Goal: Task Accomplishment & Management: Manage account settings

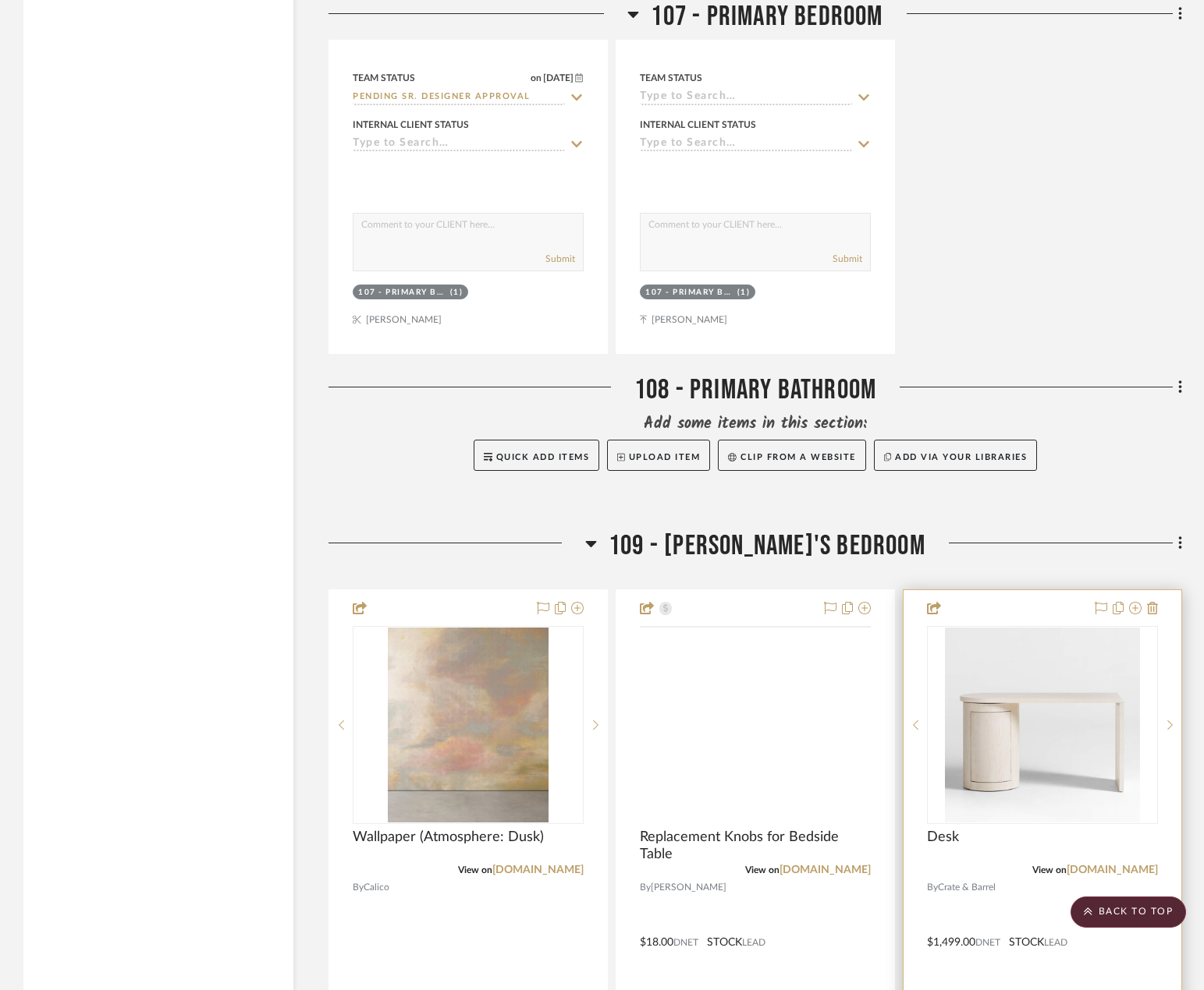
scroll to position [12243, 0]
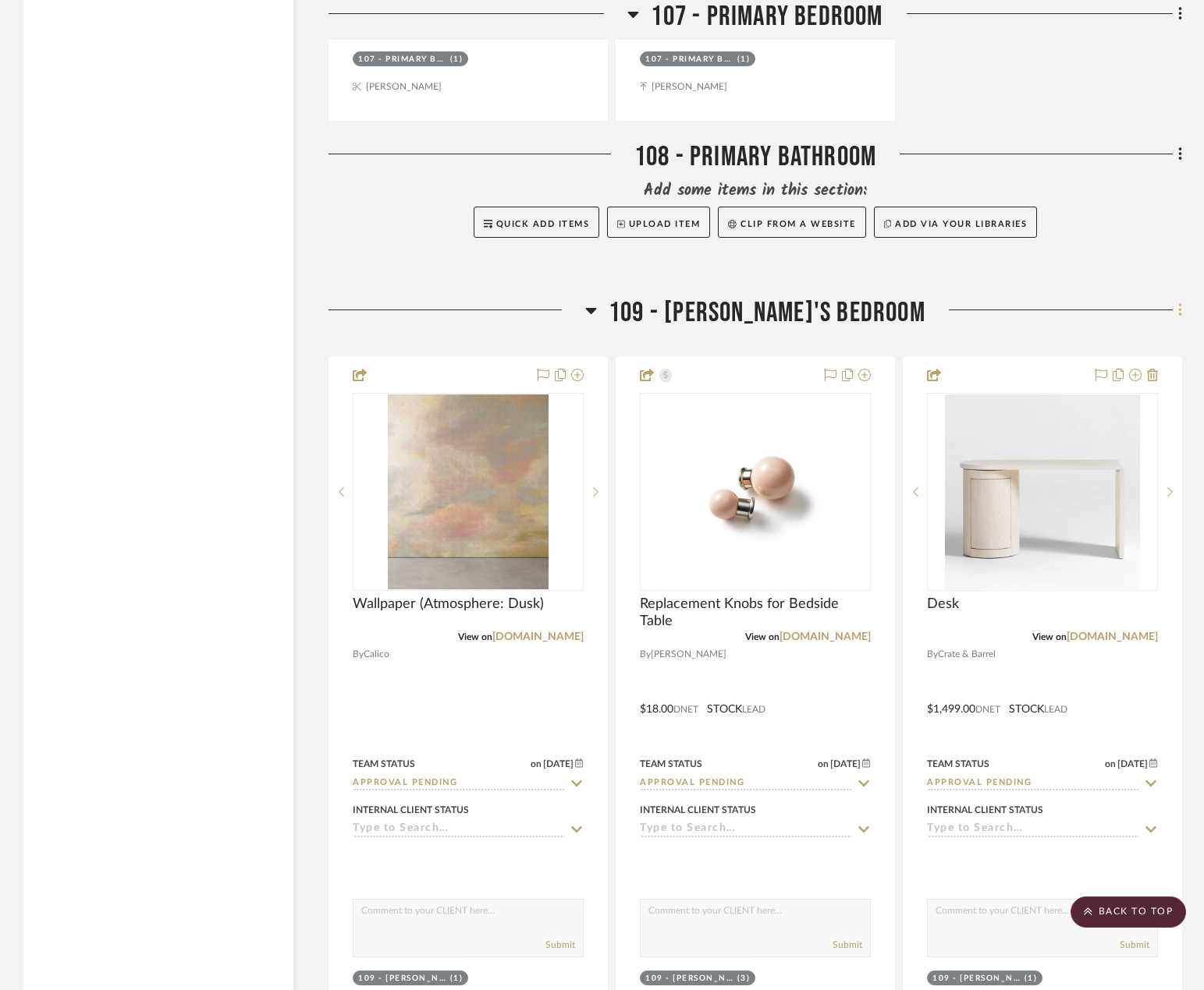
click at [1175, 312] on fa-icon at bounding box center [1177, 311] width 10 height 26
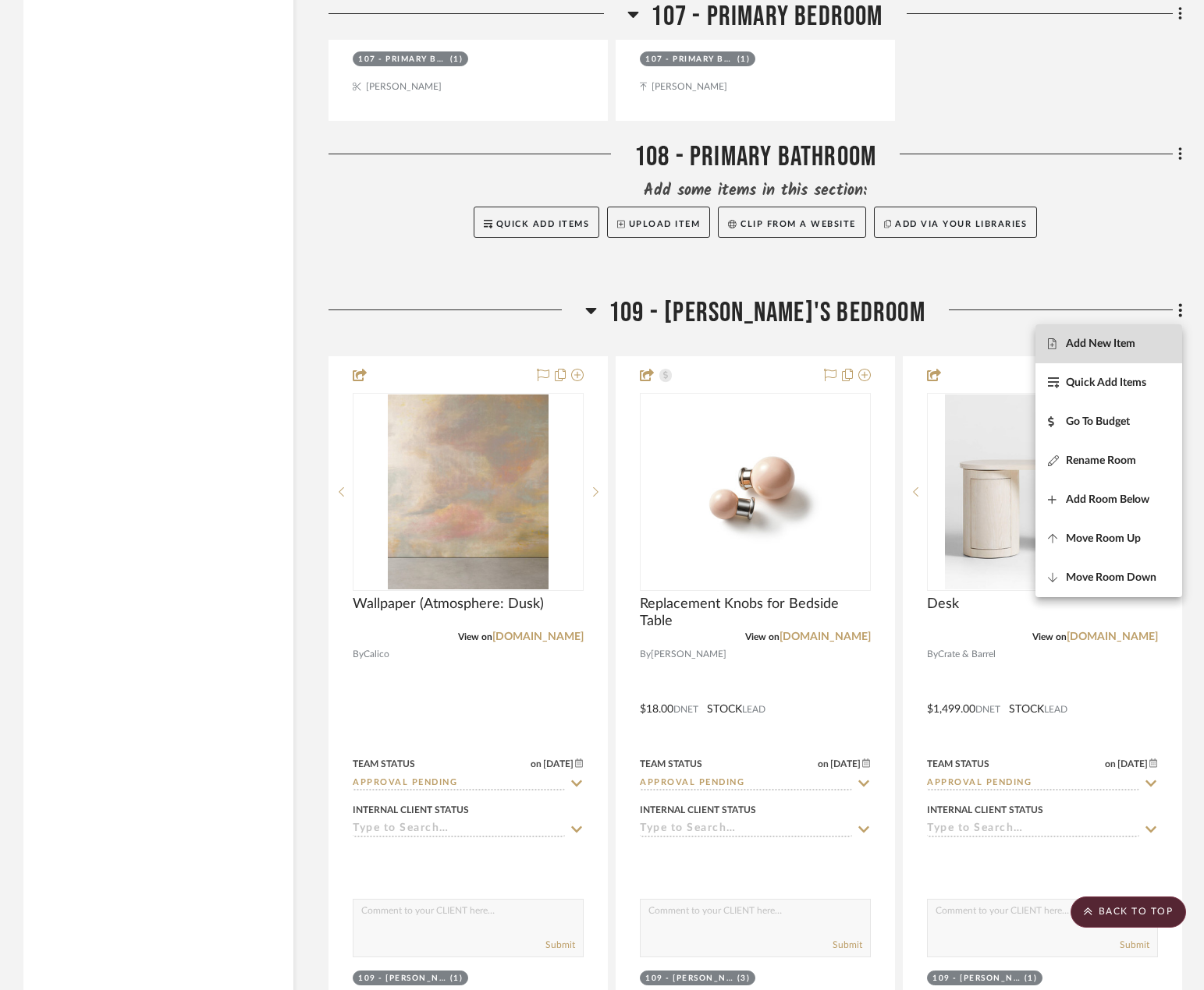
click at [1148, 356] on button "Add New Item" at bounding box center [1108, 344] width 146 height 39
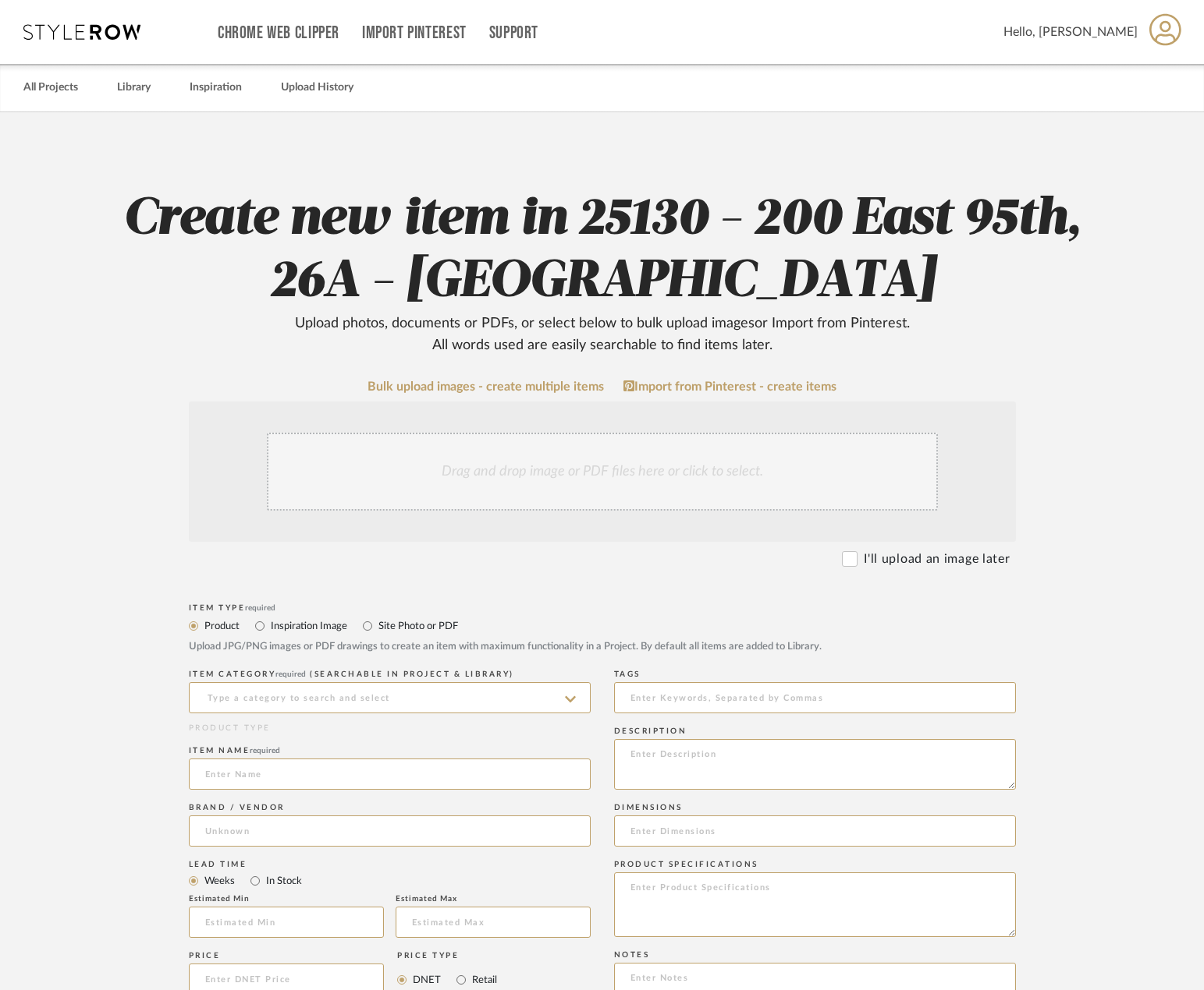
click at [378, 626] on label "Site Photo or PDF" at bounding box center [417, 626] width 81 height 17
click at [377, 626] on input "Site Photo or PDF" at bounding box center [367, 626] width 19 height 19
radio input "true"
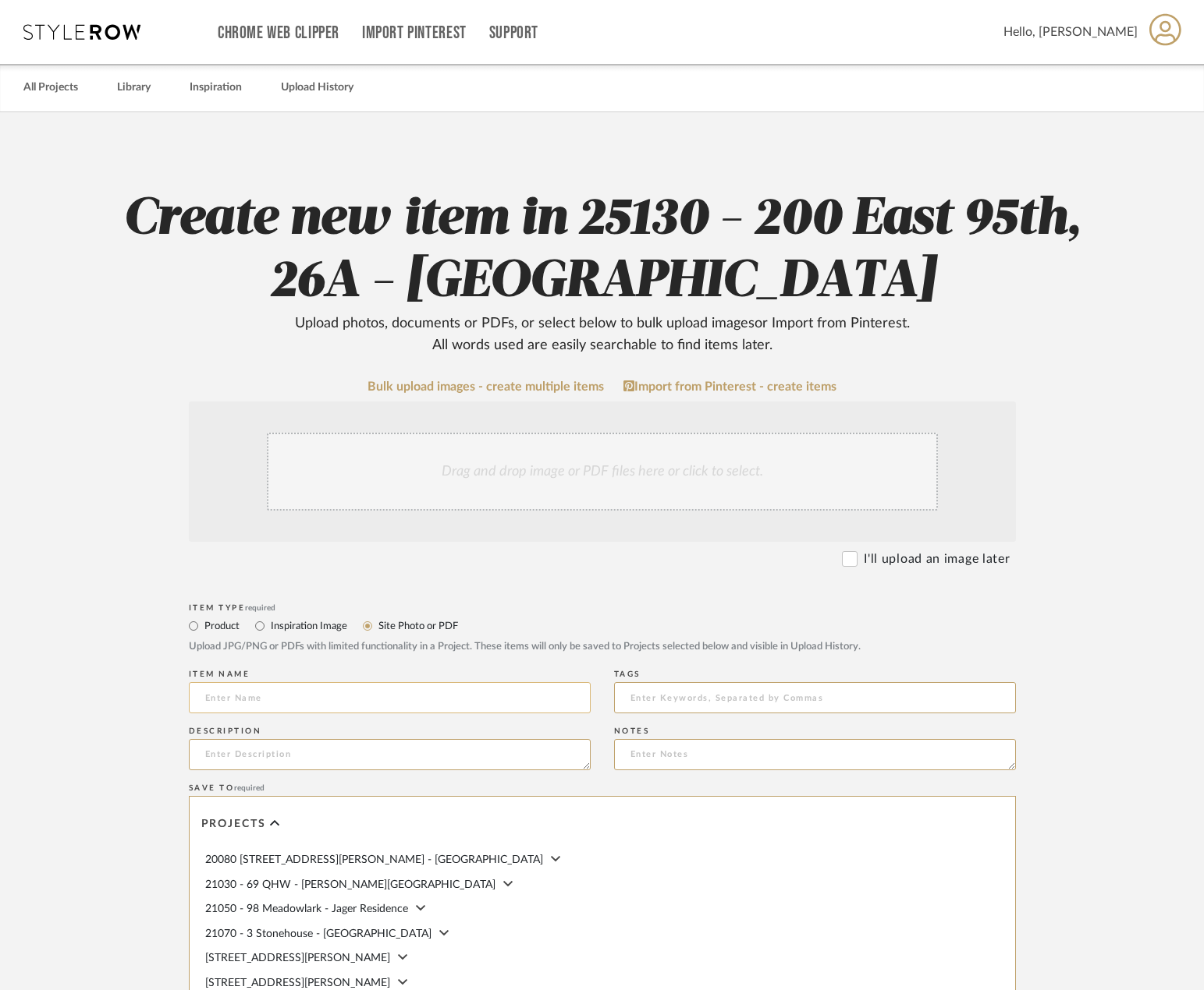
click at [350, 688] on input at bounding box center [389, 697] width 402 height 31
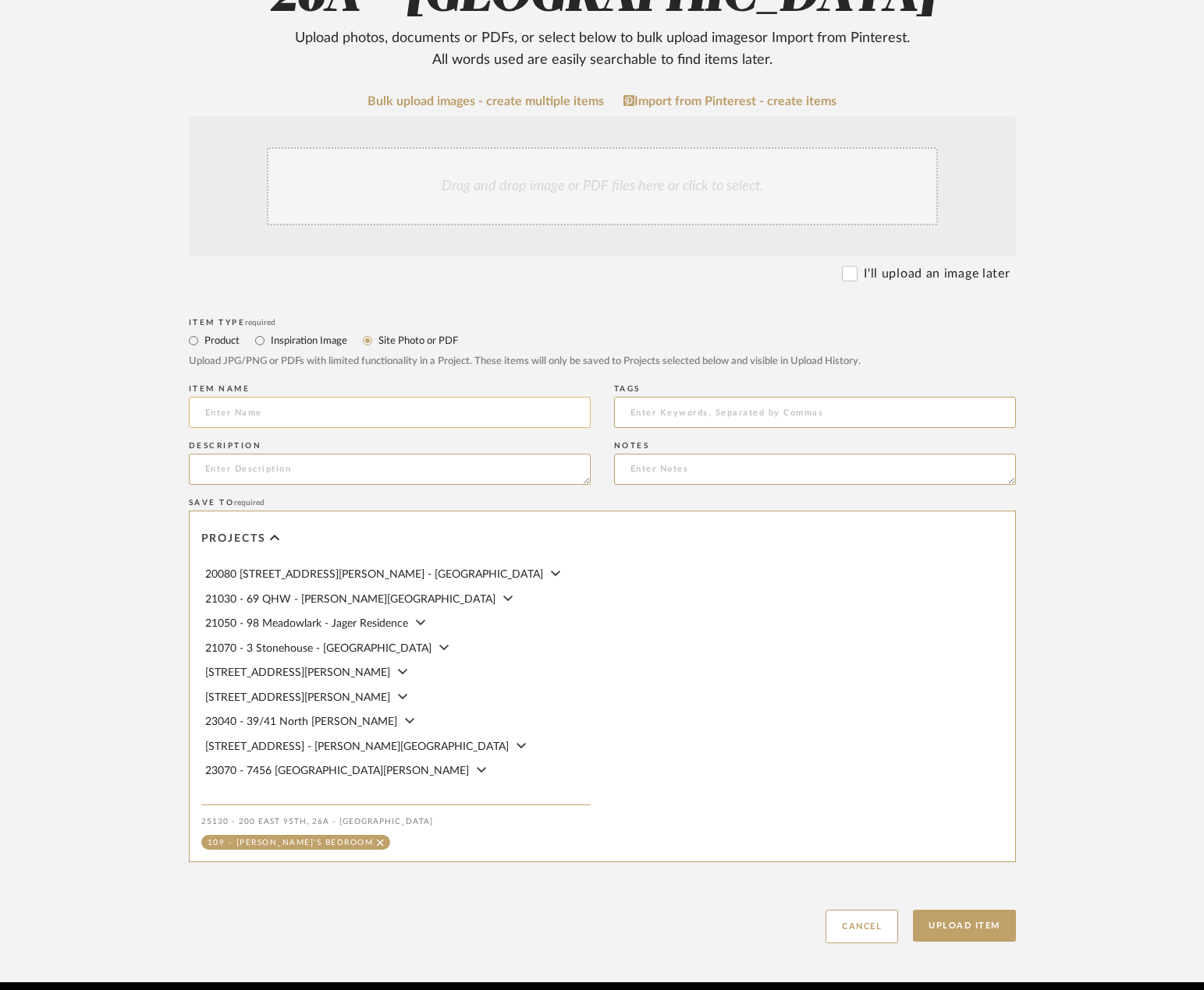
scroll to position [312, 0]
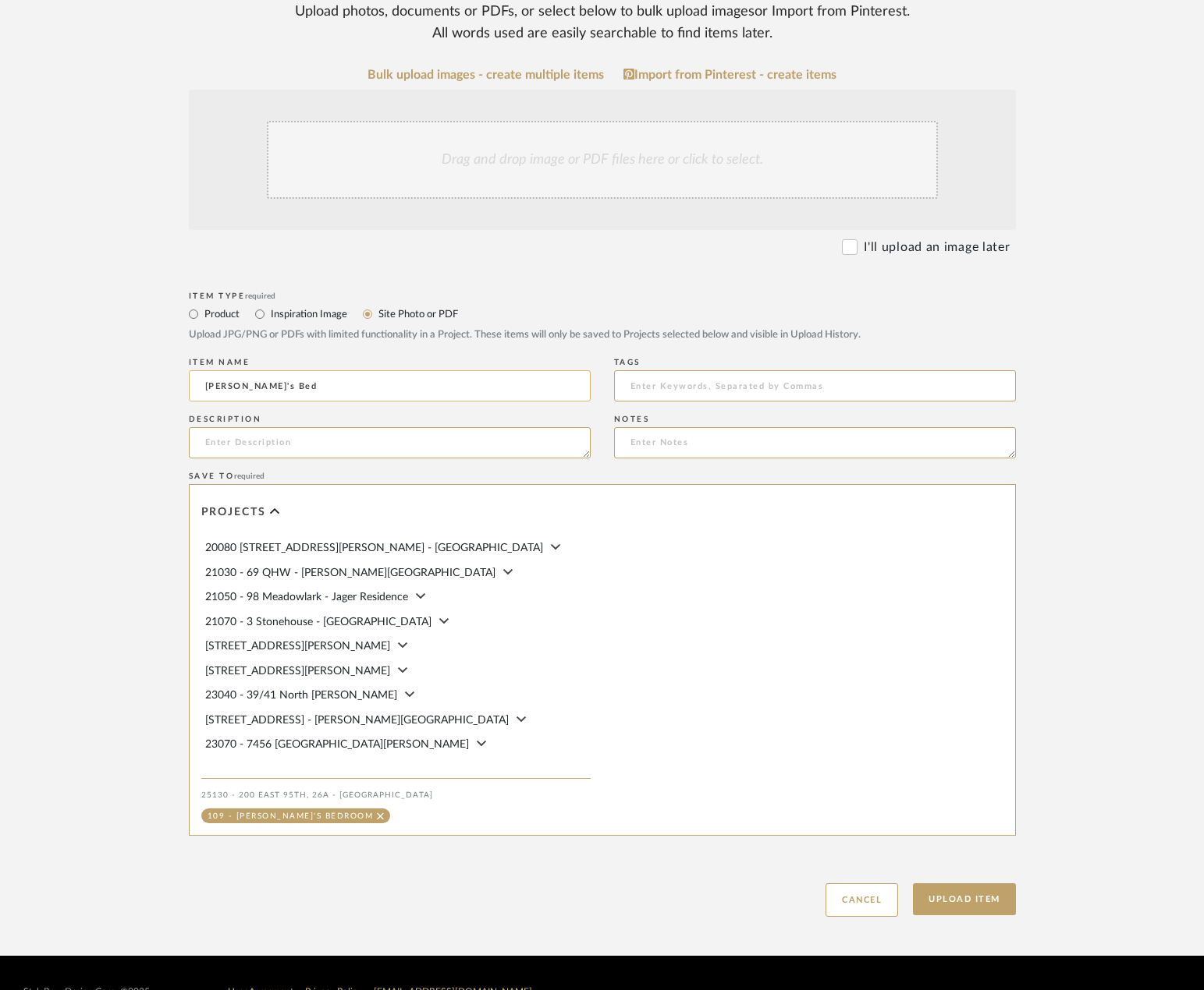
click at [329, 383] on input "Astrid's Bed" at bounding box center [389, 385] width 402 height 31
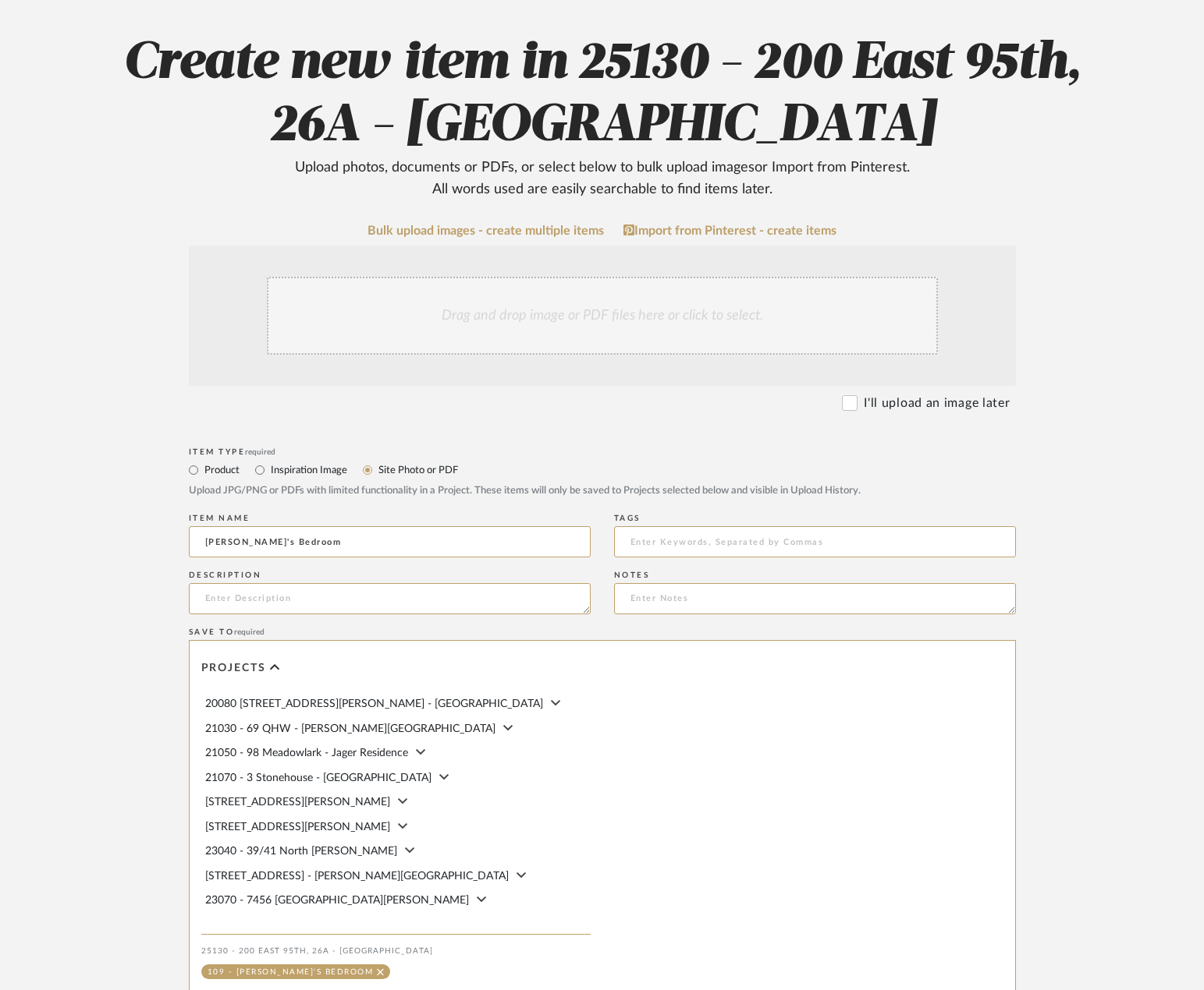
type input "Astrid's Bedroom"
click at [549, 308] on div "Drag and drop image or PDF files here or click to select." at bounding box center [602, 316] width 671 height 78
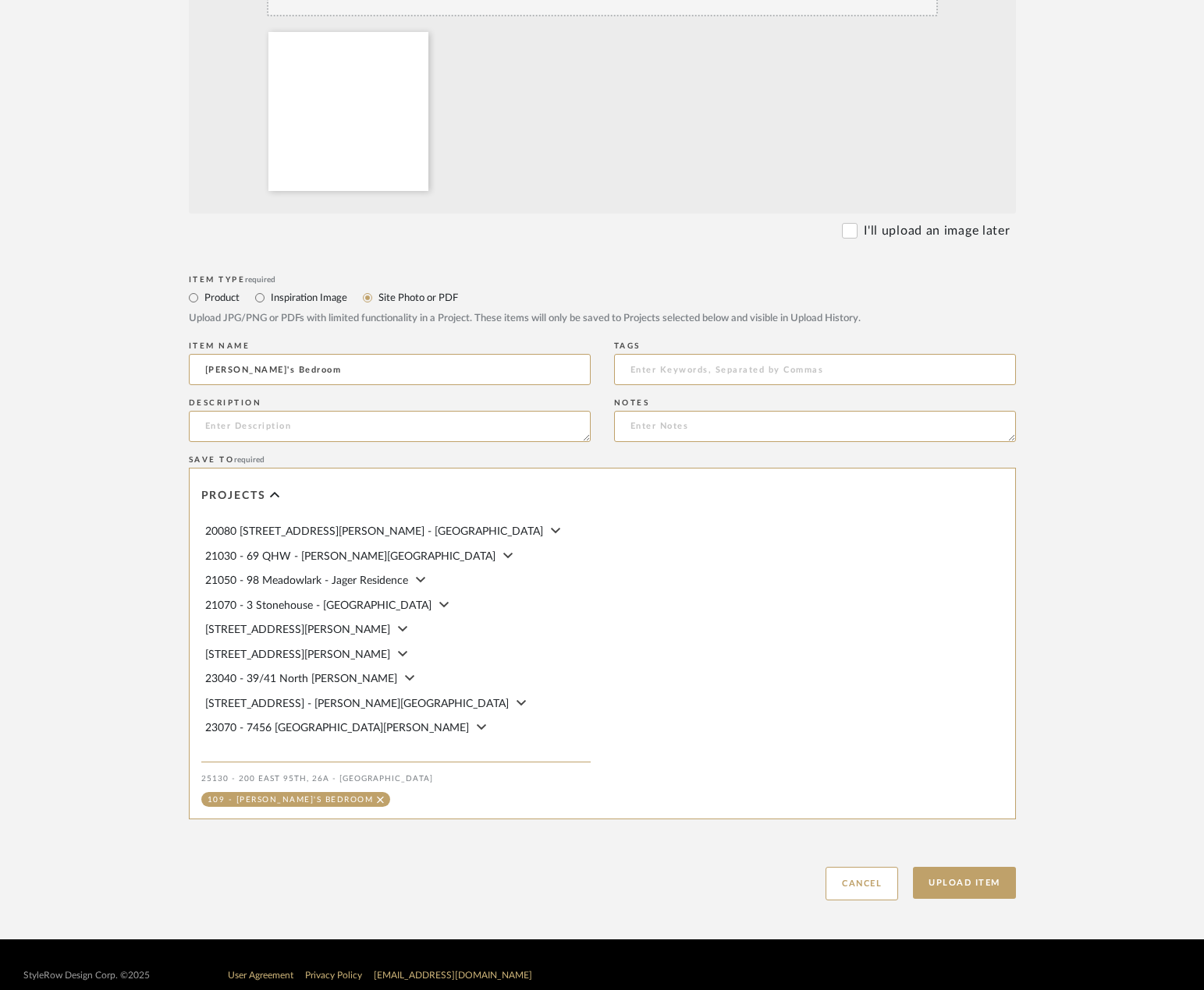
scroll to position [516, 0]
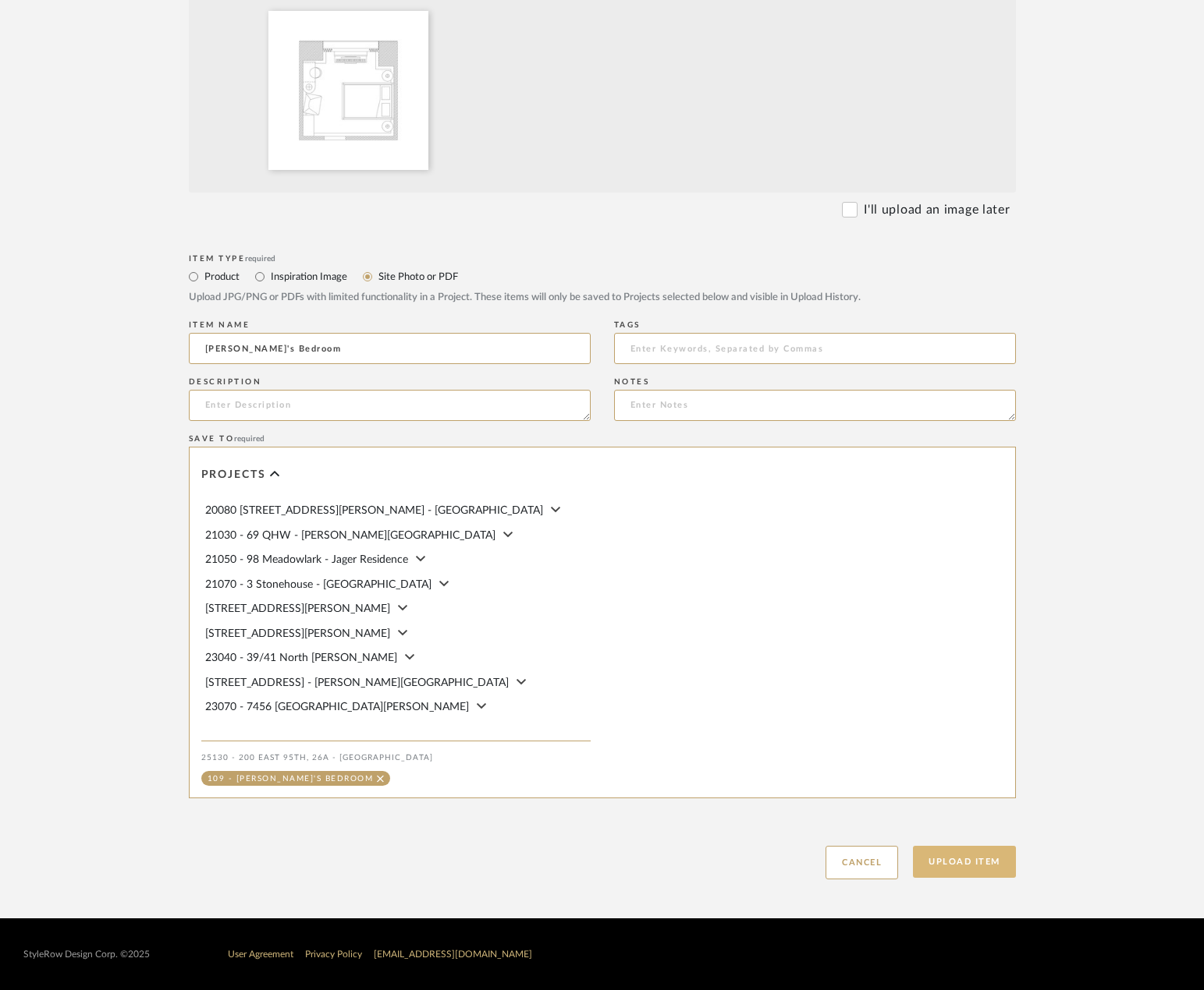
click at [934, 860] on button "Upload Item" at bounding box center [964, 861] width 103 height 32
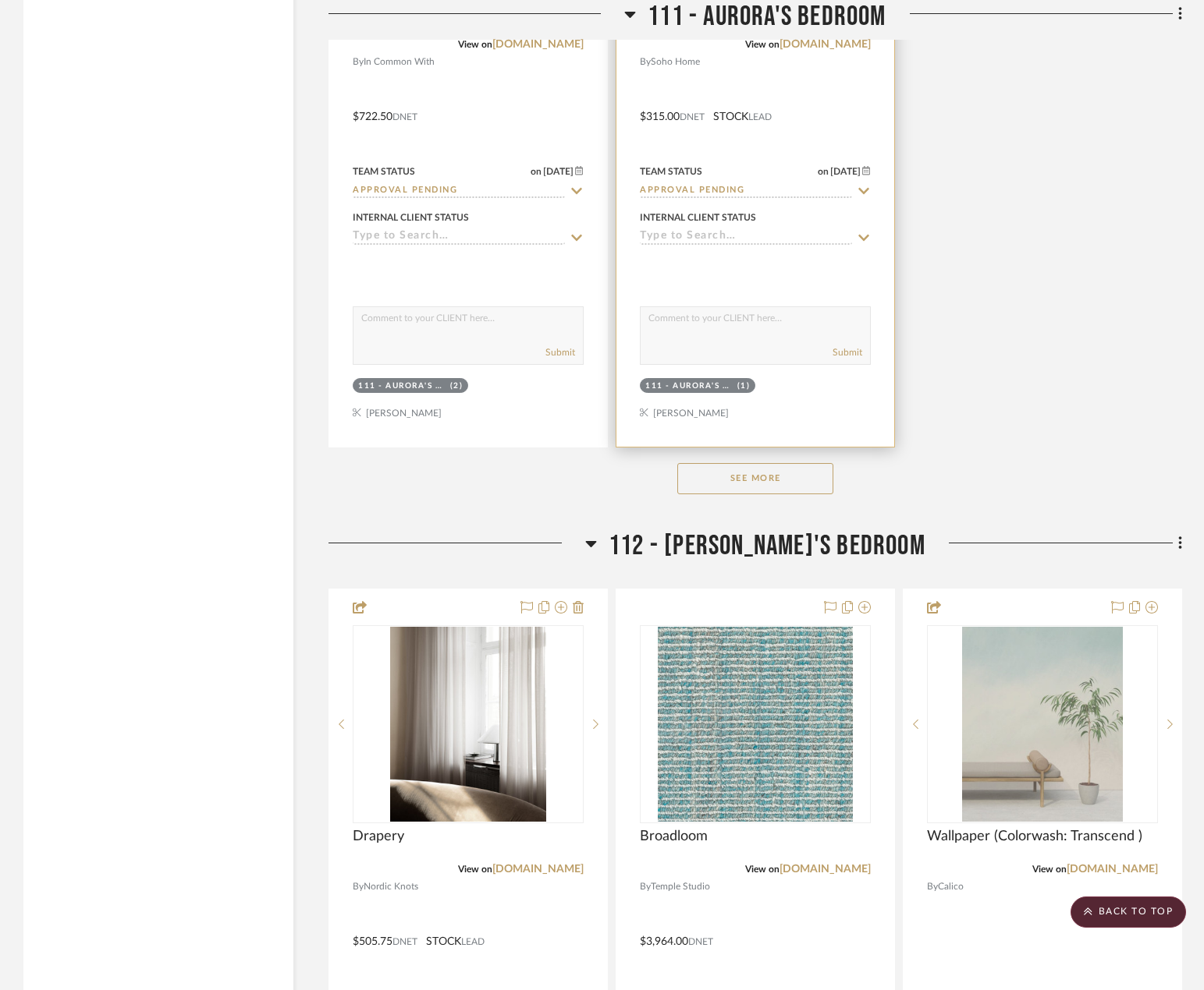
scroll to position [18208, 0]
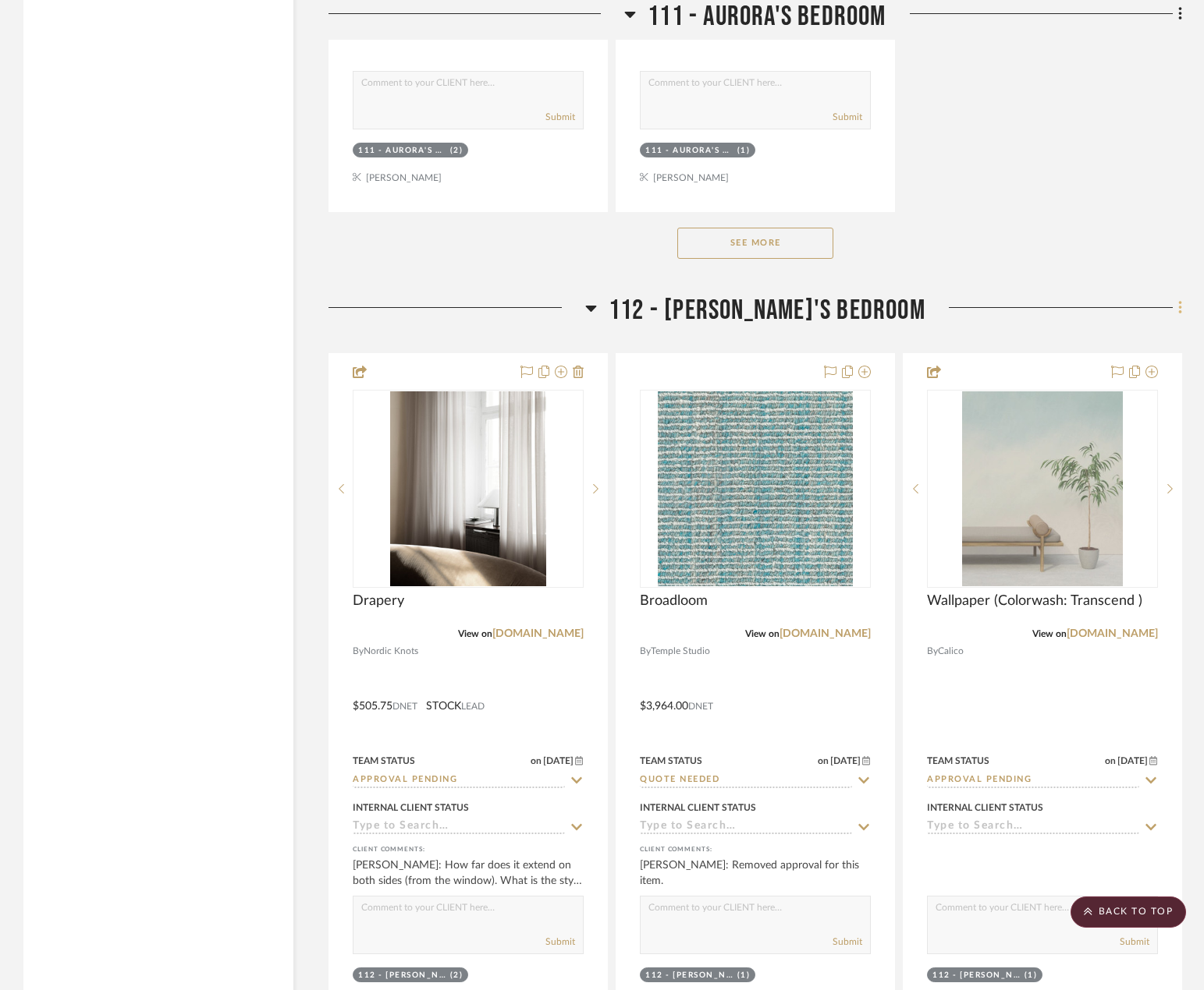
click at [1180, 299] on icon at bounding box center [1180, 308] width 5 height 17
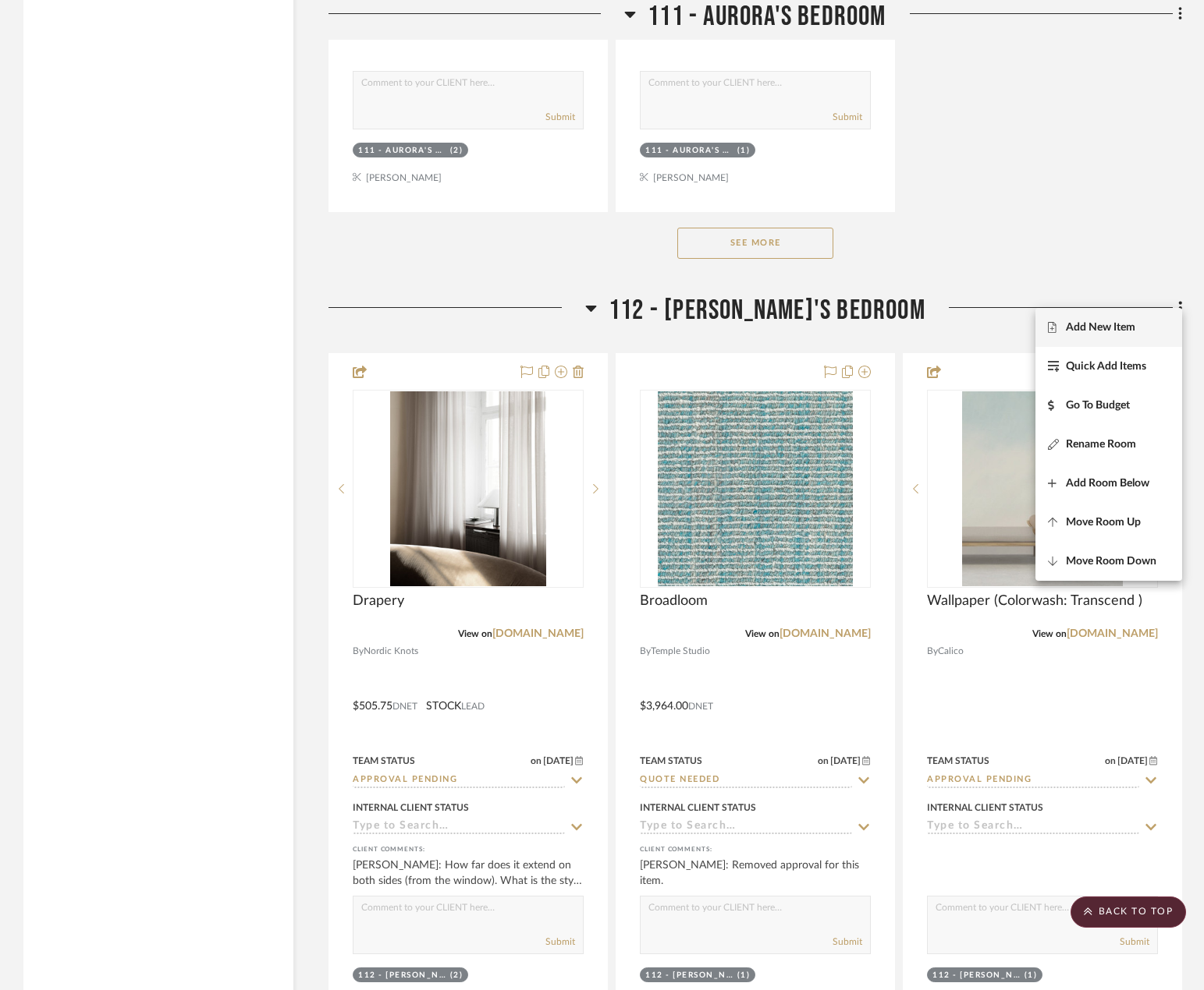
click at [1118, 333] on span "Add New Item" at bounding box center [1100, 327] width 69 height 13
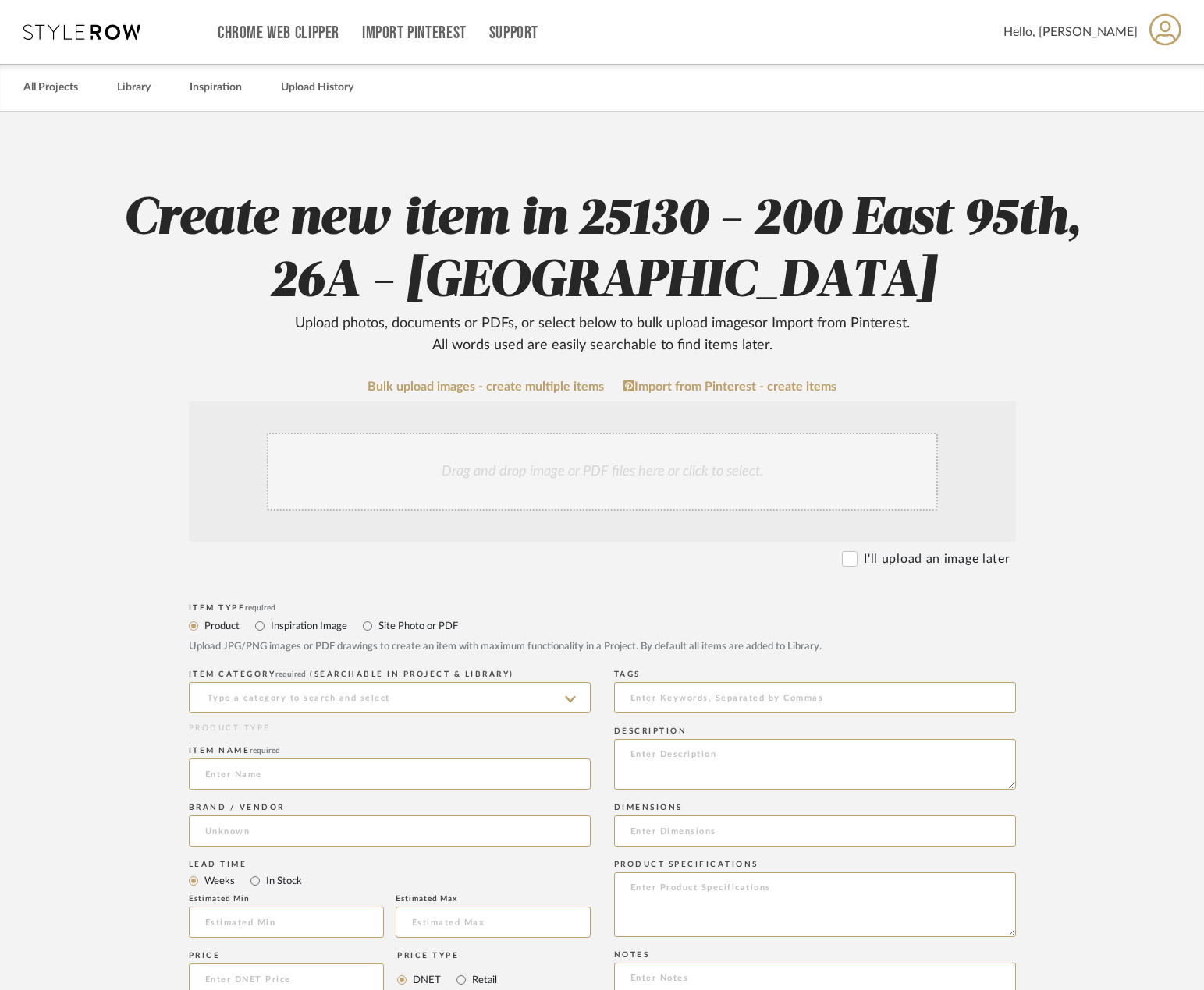
click at [617, 488] on div "Drag and drop image or PDF files here or click to select." at bounding box center [602, 472] width 671 height 78
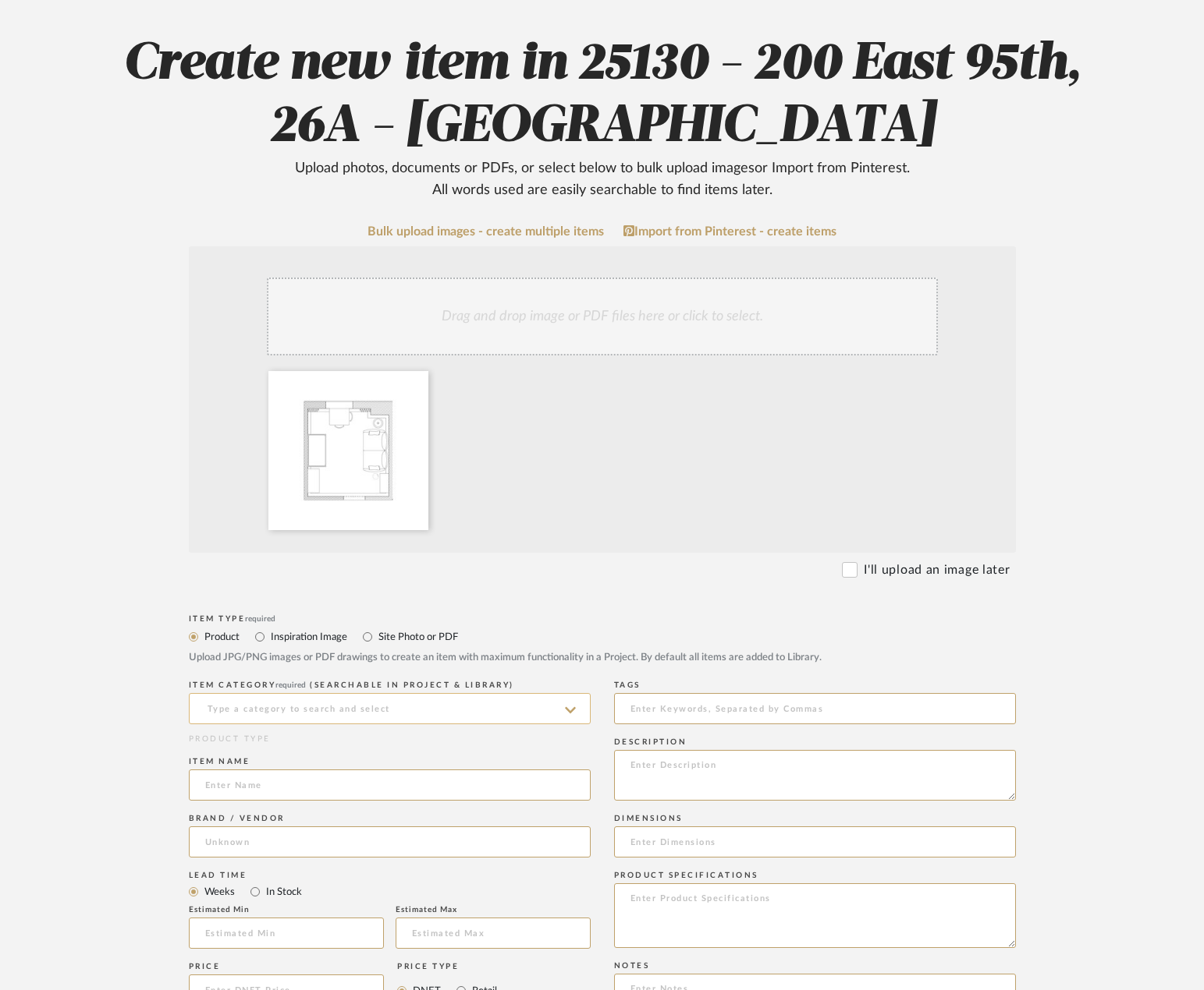
scroll to position [156, 0]
click at [476, 701] on input at bounding box center [389, 708] width 402 height 31
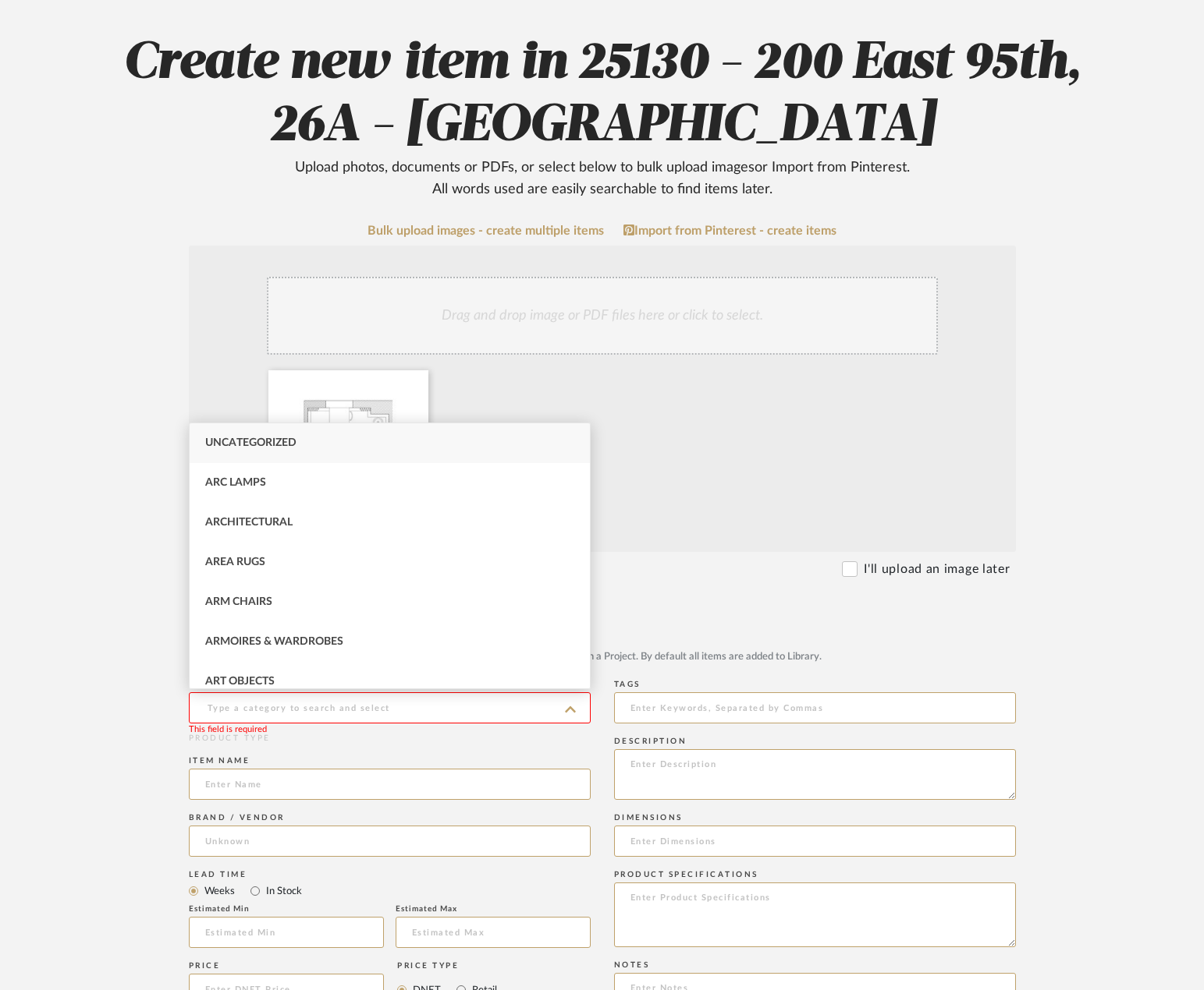
click at [704, 617] on div "Item Type required" at bounding box center [602, 618] width 827 height 9
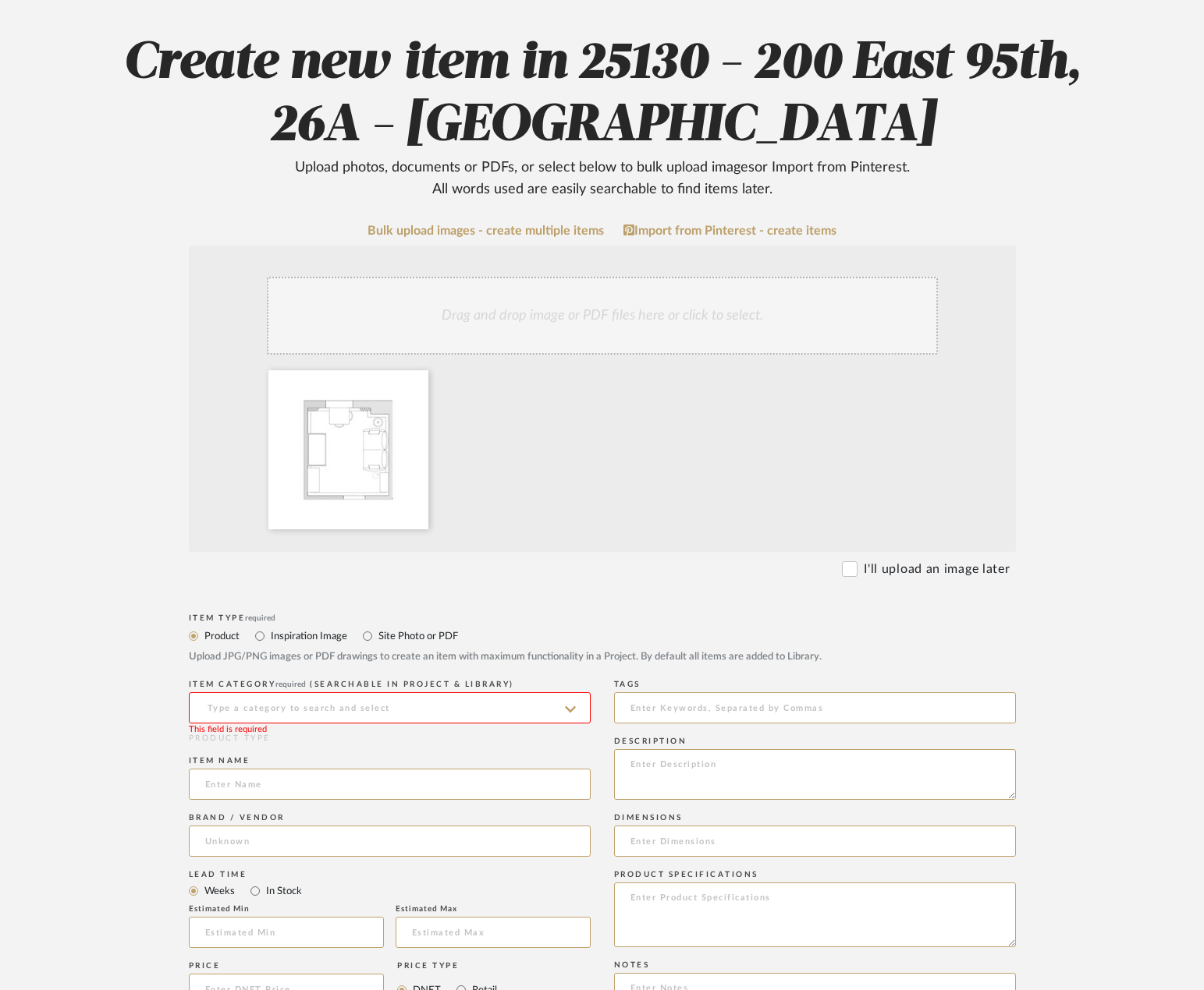
click at [386, 636] on label "Site Photo or PDF" at bounding box center [417, 636] width 81 height 17
click at [377, 636] on input "Site Photo or PDF" at bounding box center [367, 636] width 19 height 19
radio input "true"
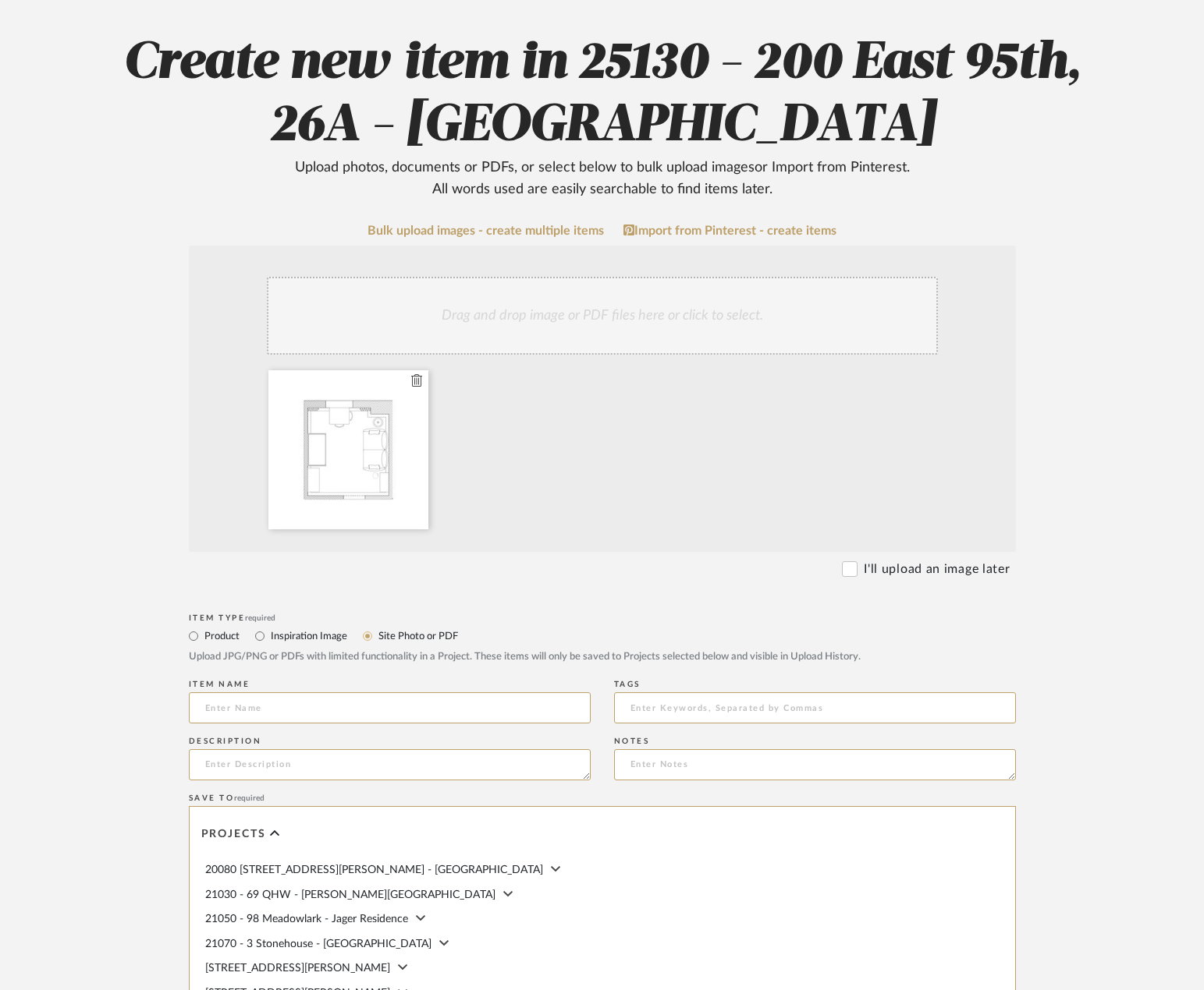
click at [388, 427] on div at bounding box center [348, 449] width 159 height 159
click at [419, 381] on icon at bounding box center [417, 379] width 11 height 12
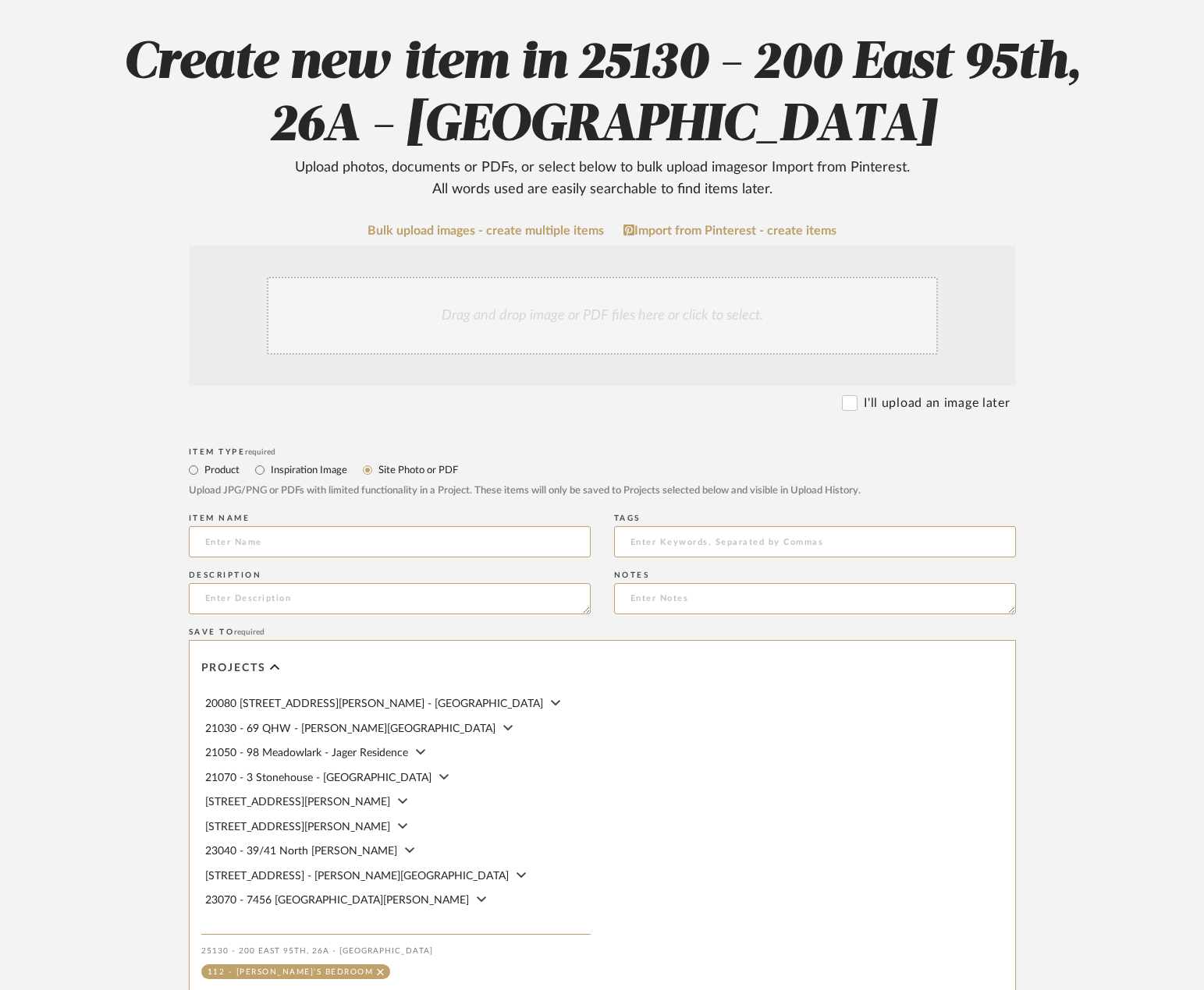
click at [442, 330] on div "Drag and drop image or PDF files here or click to select." at bounding box center [602, 316] width 671 height 78
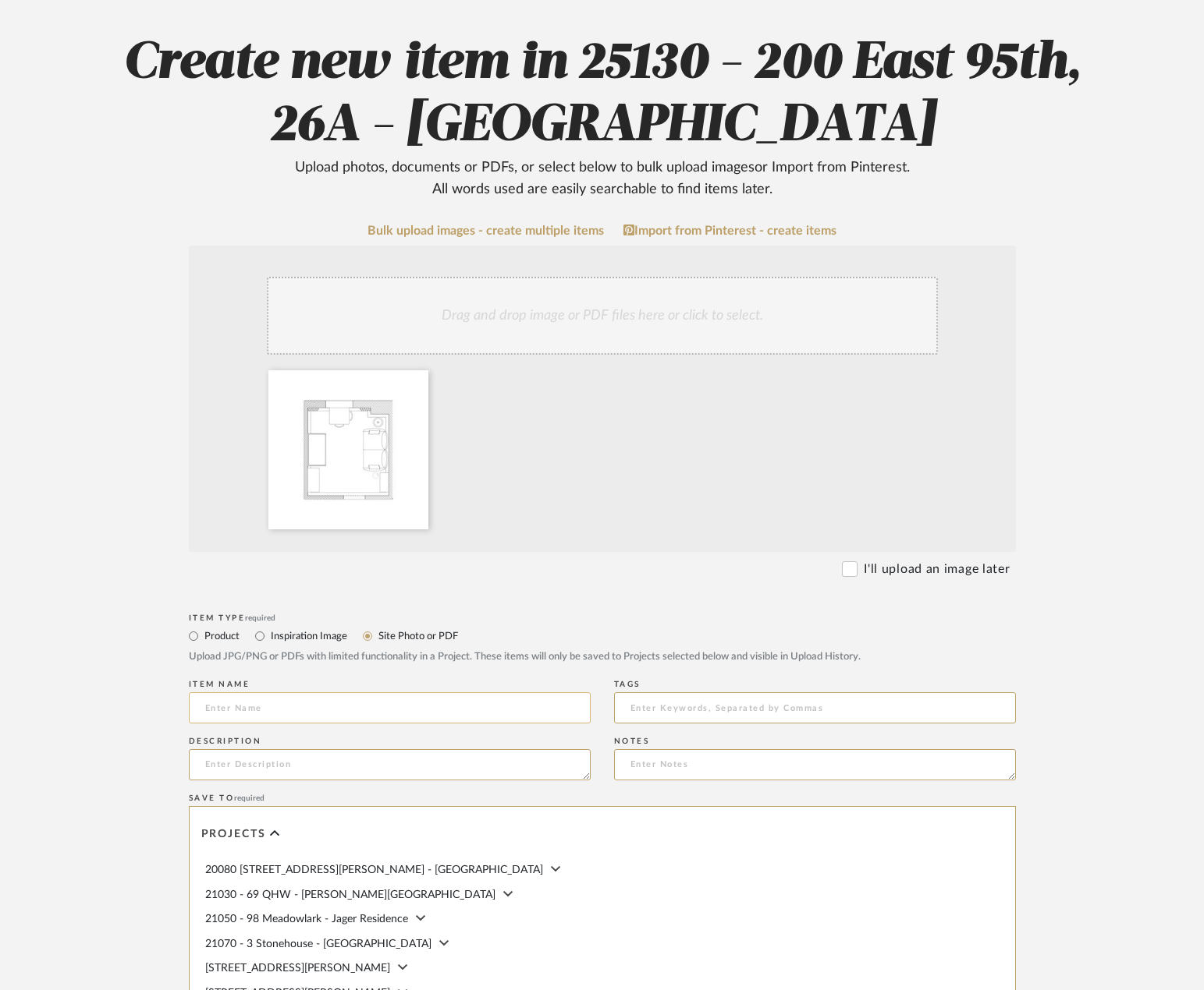
click at [389, 708] on input at bounding box center [389, 708] width 402 height 31
type input "[PERSON_NAME]'s Bedroom Floor Plan"
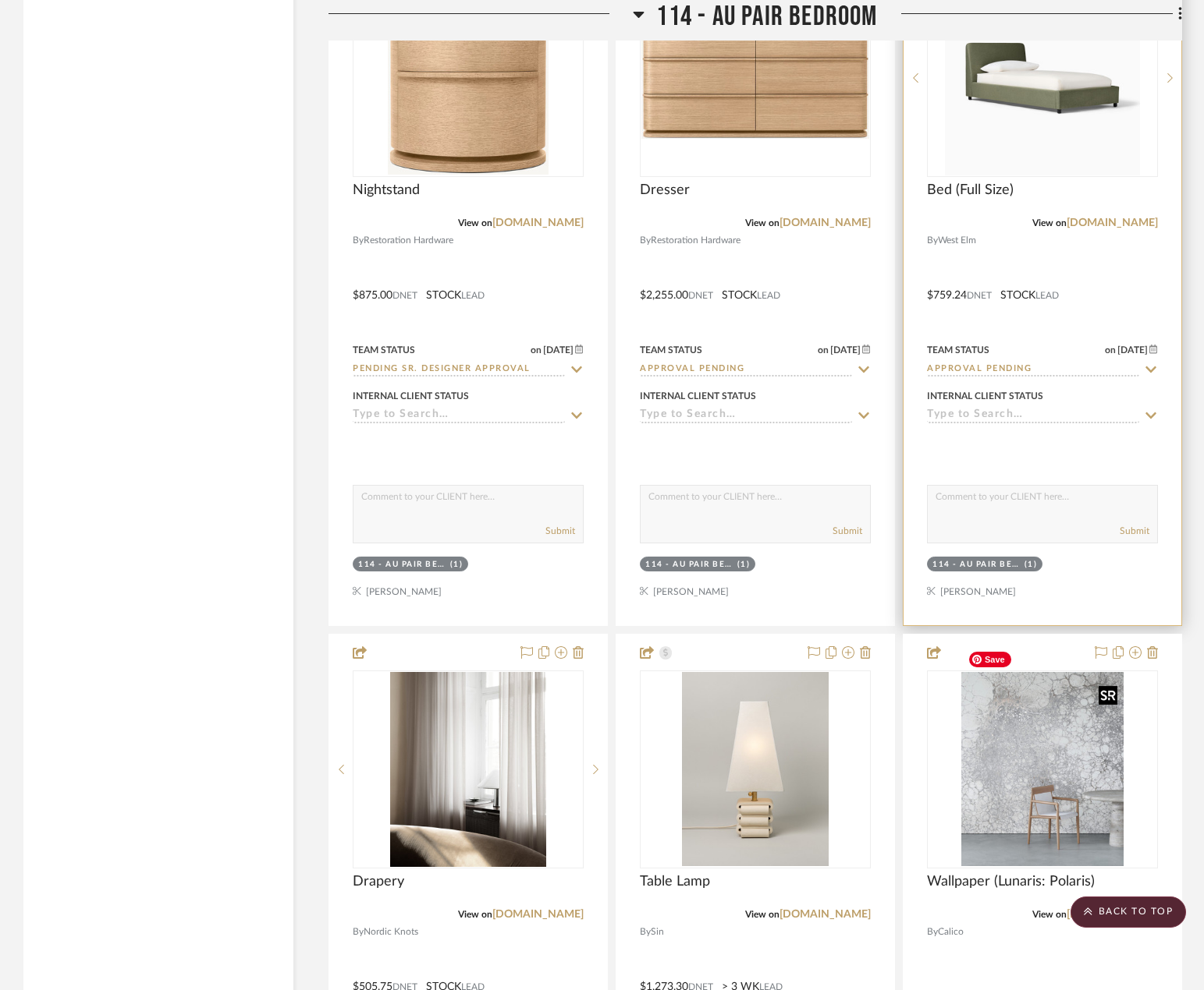
scroll to position [18718, 0]
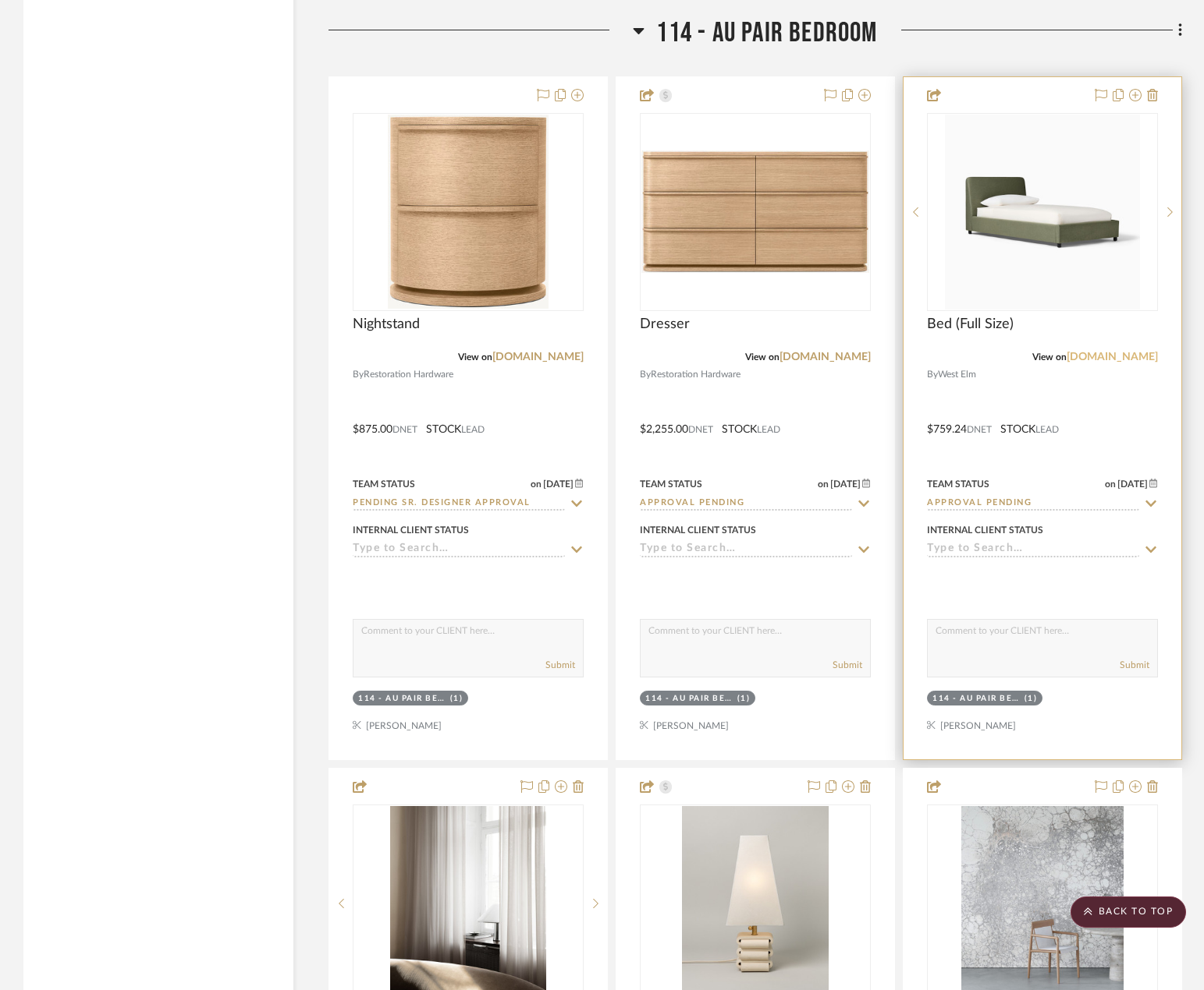
click at [1102, 351] on link "westelm.com" at bounding box center [1112, 357] width 91 height 11
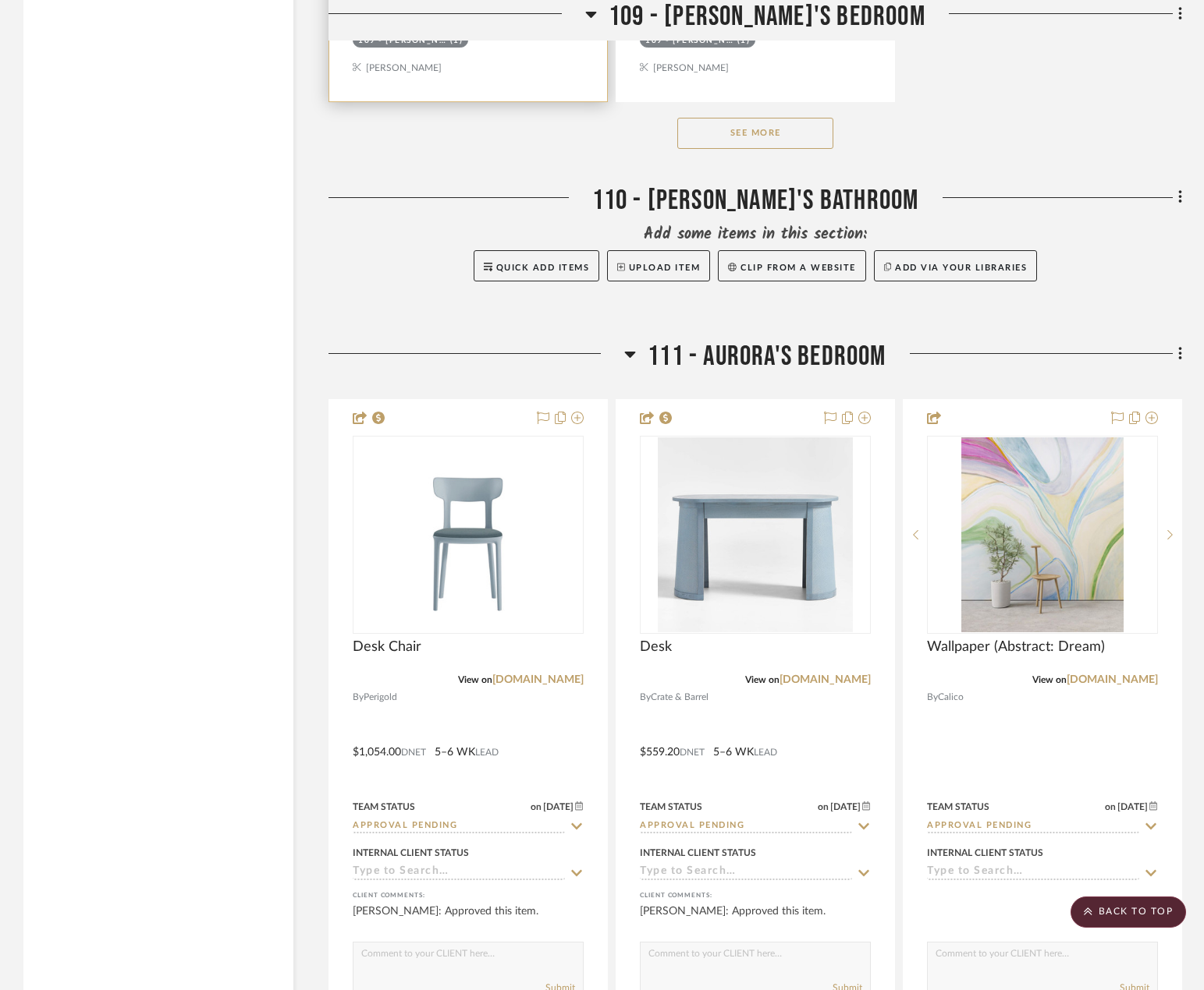
scroll to position [14664, 0]
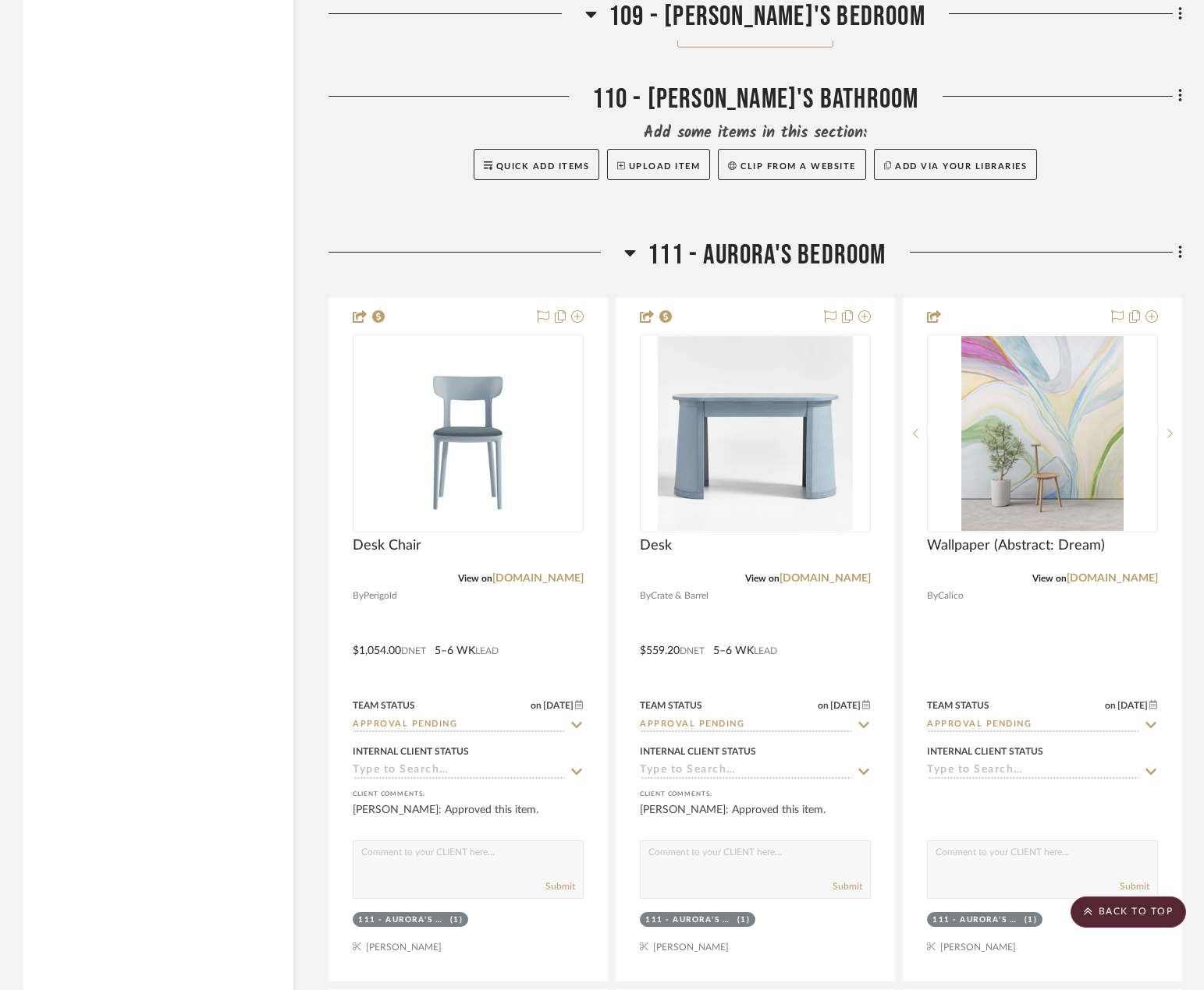
click at [1178, 244] on icon at bounding box center [1180, 253] width 5 height 17
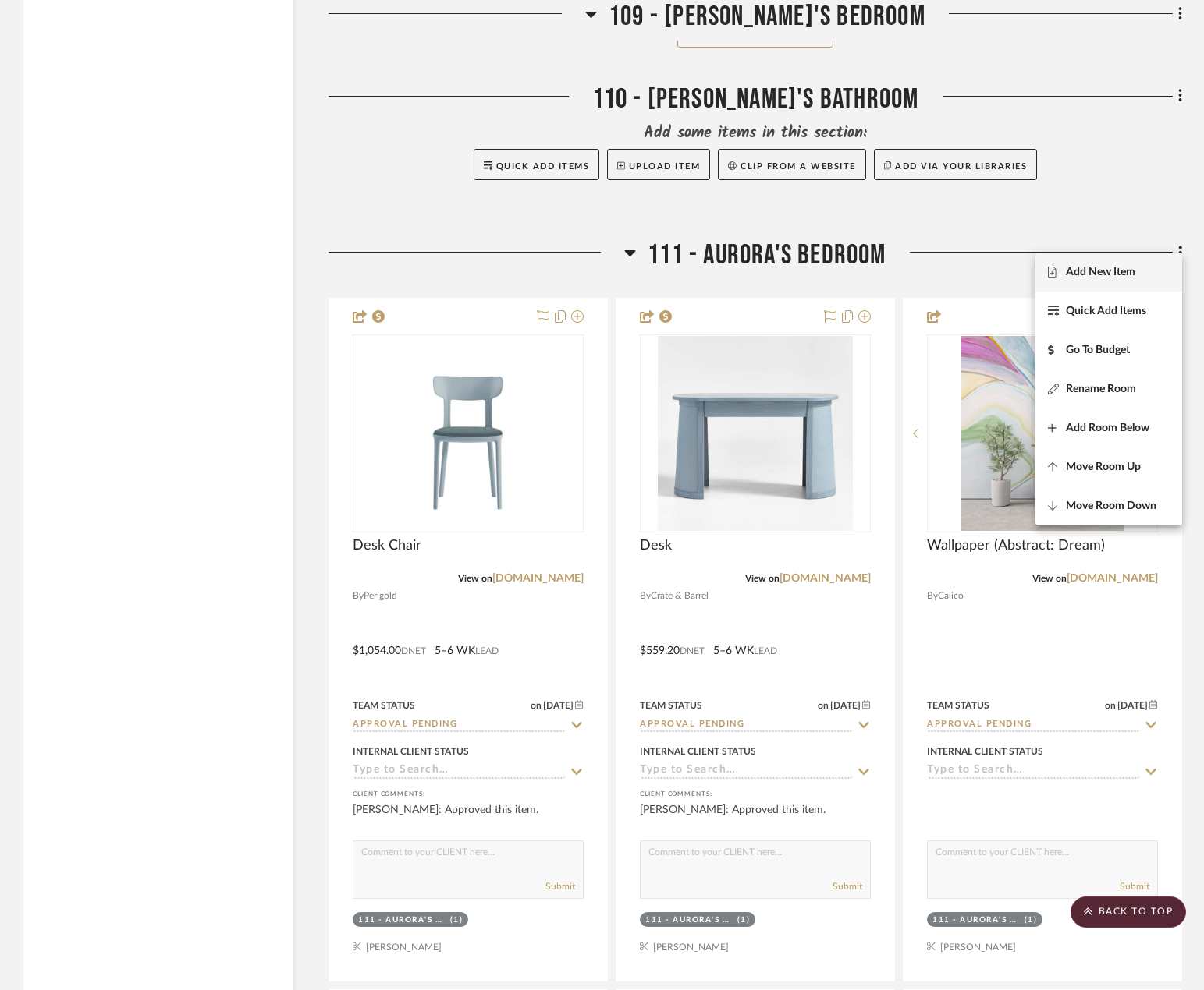
click at [1118, 266] on span "Add New Item" at bounding box center [1100, 271] width 69 height 13
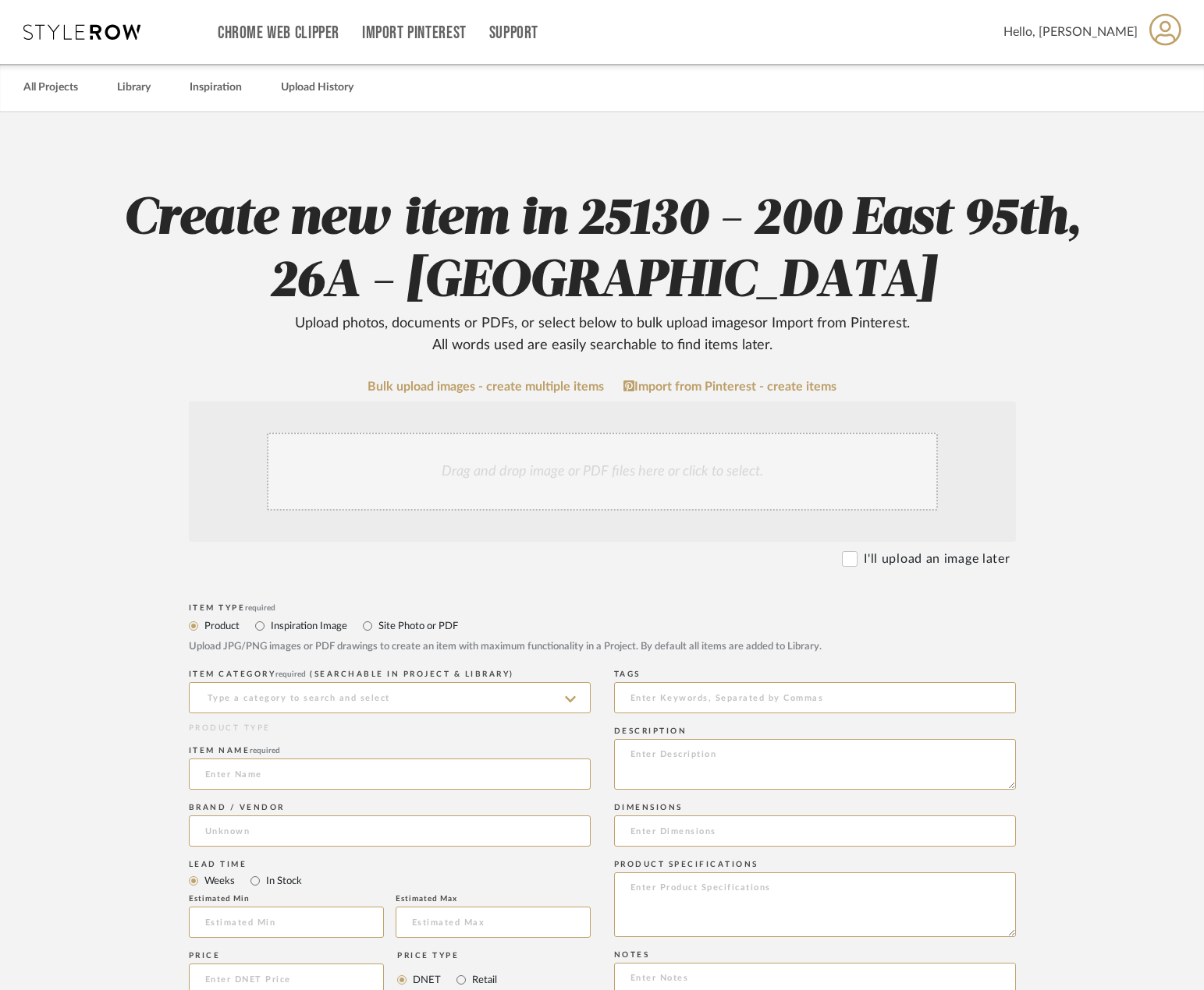
click at [410, 617] on label "Site Photo or PDF" at bounding box center [417, 626] width 81 height 17
click at [377, 617] on input "Site Photo or PDF" at bounding box center [367, 626] width 19 height 19
radio input "true"
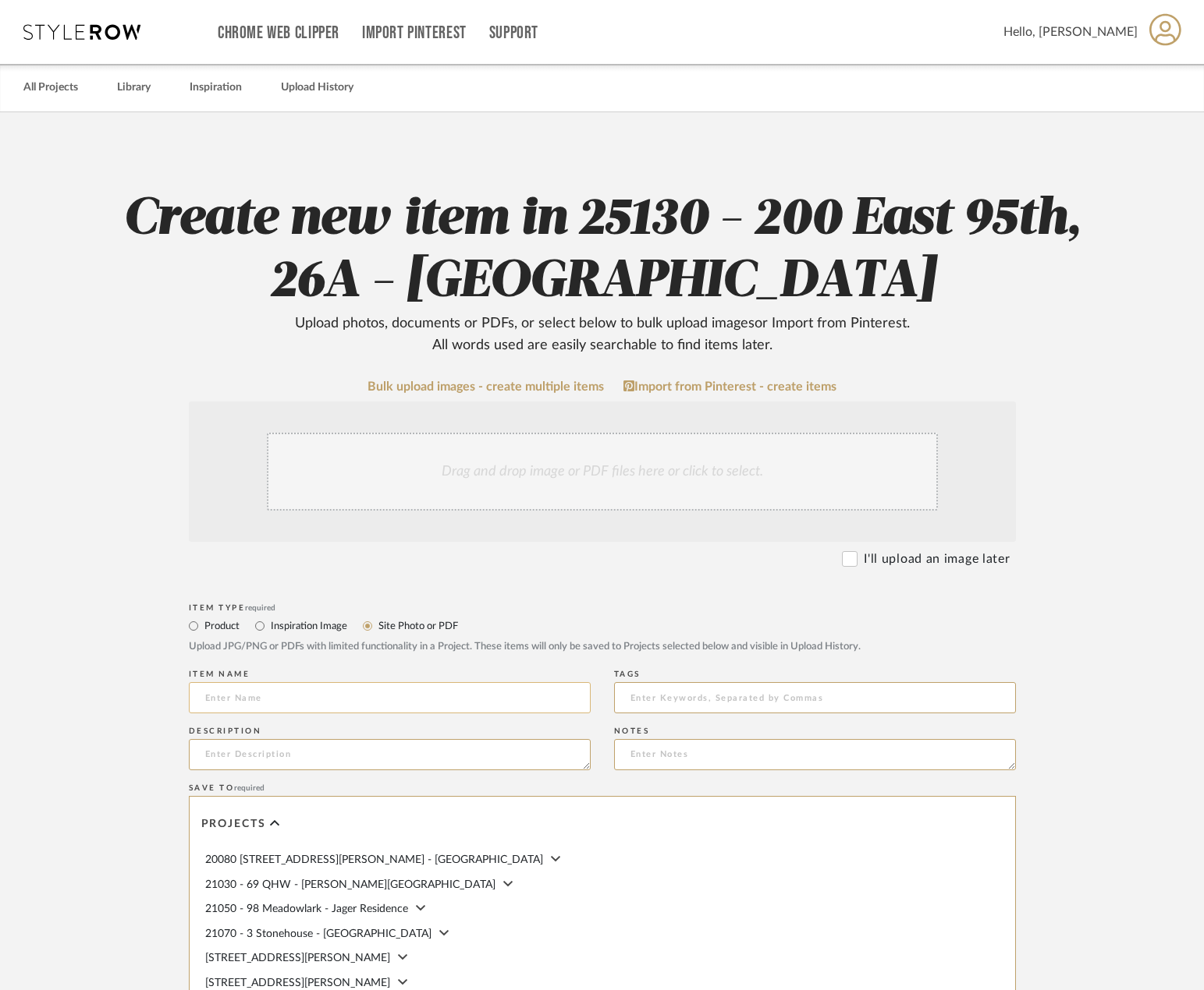
click at [340, 689] on input at bounding box center [389, 697] width 402 height 31
type input "[PERSON_NAME]'s Bedroom Floor Plan"
click at [493, 492] on div "Drag and drop image or PDF files here or click to select." at bounding box center [602, 472] width 671 height 78
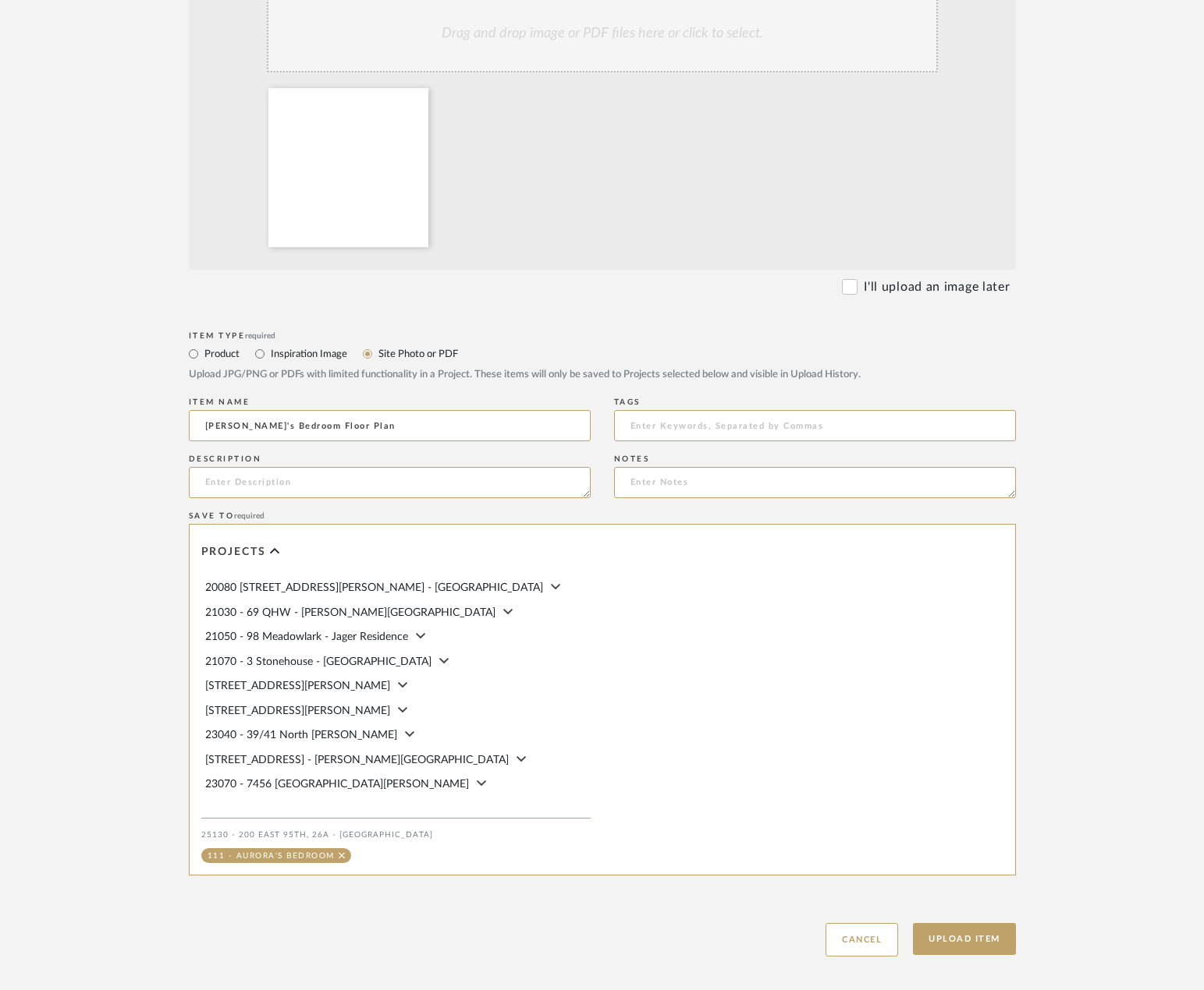
scroll to position [516, 0]
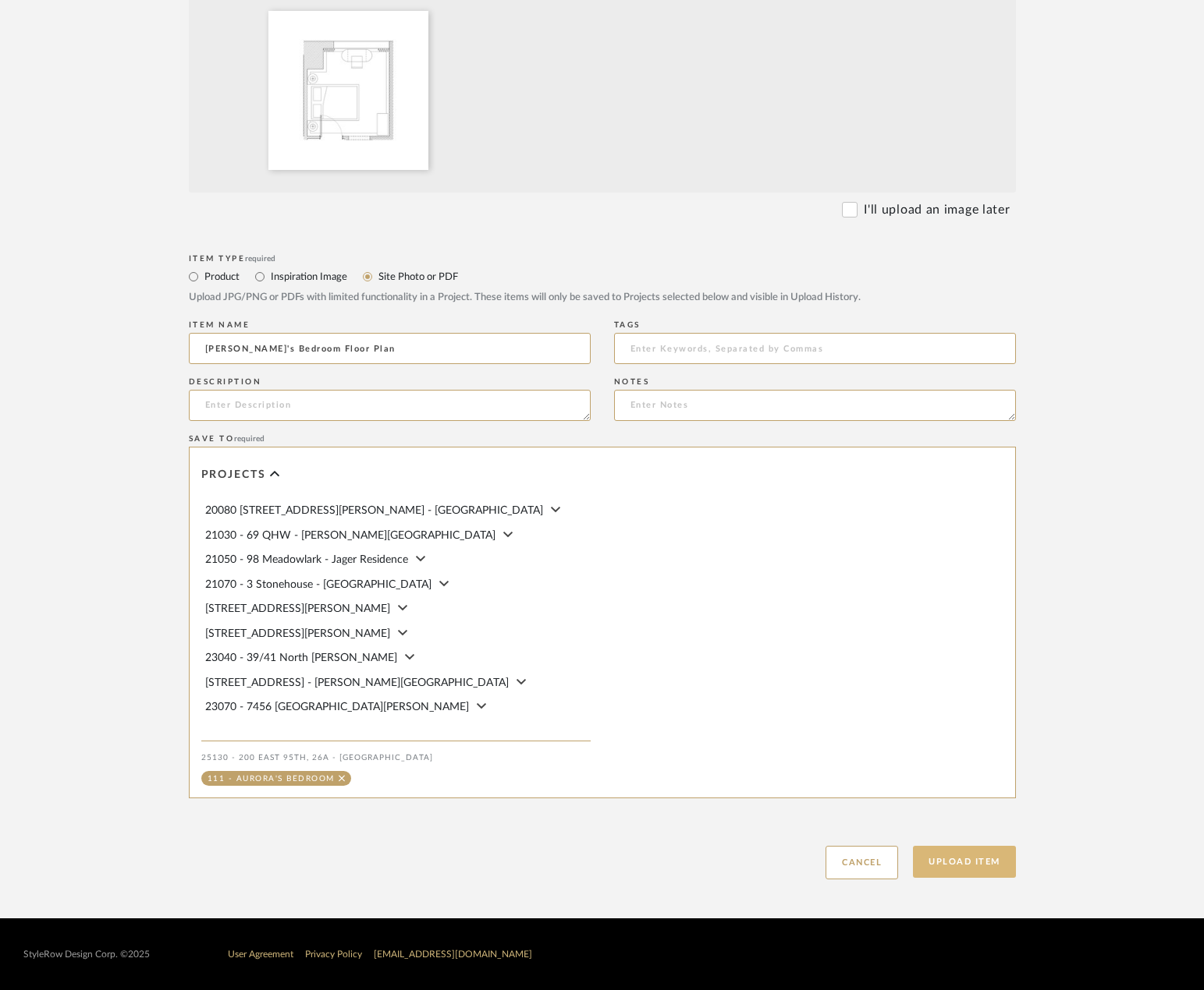
click at [972, 872] on button "Upload Item" at bounding box center [964, 861] width 103 height 32
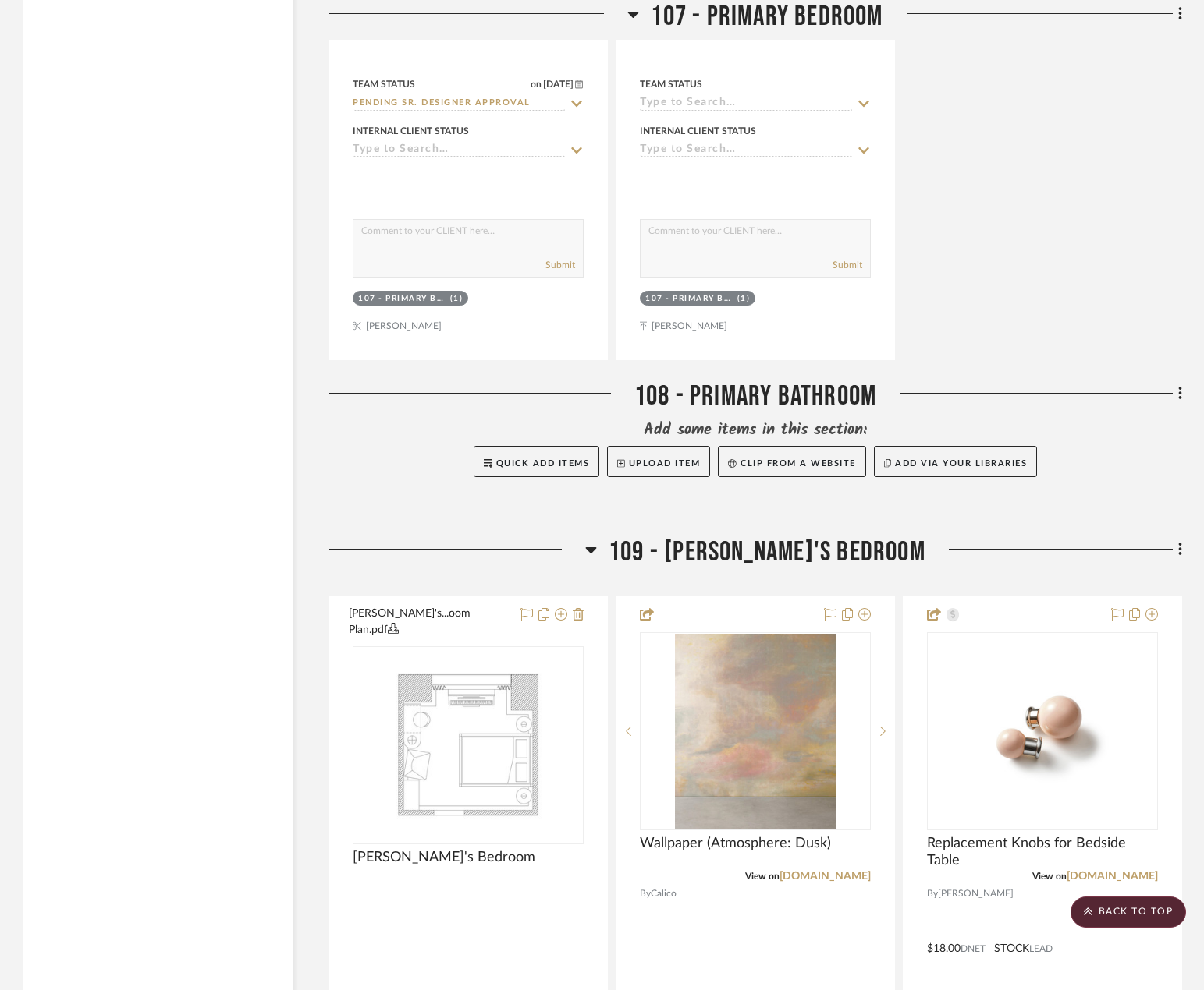
scroll to position [12304, 0]
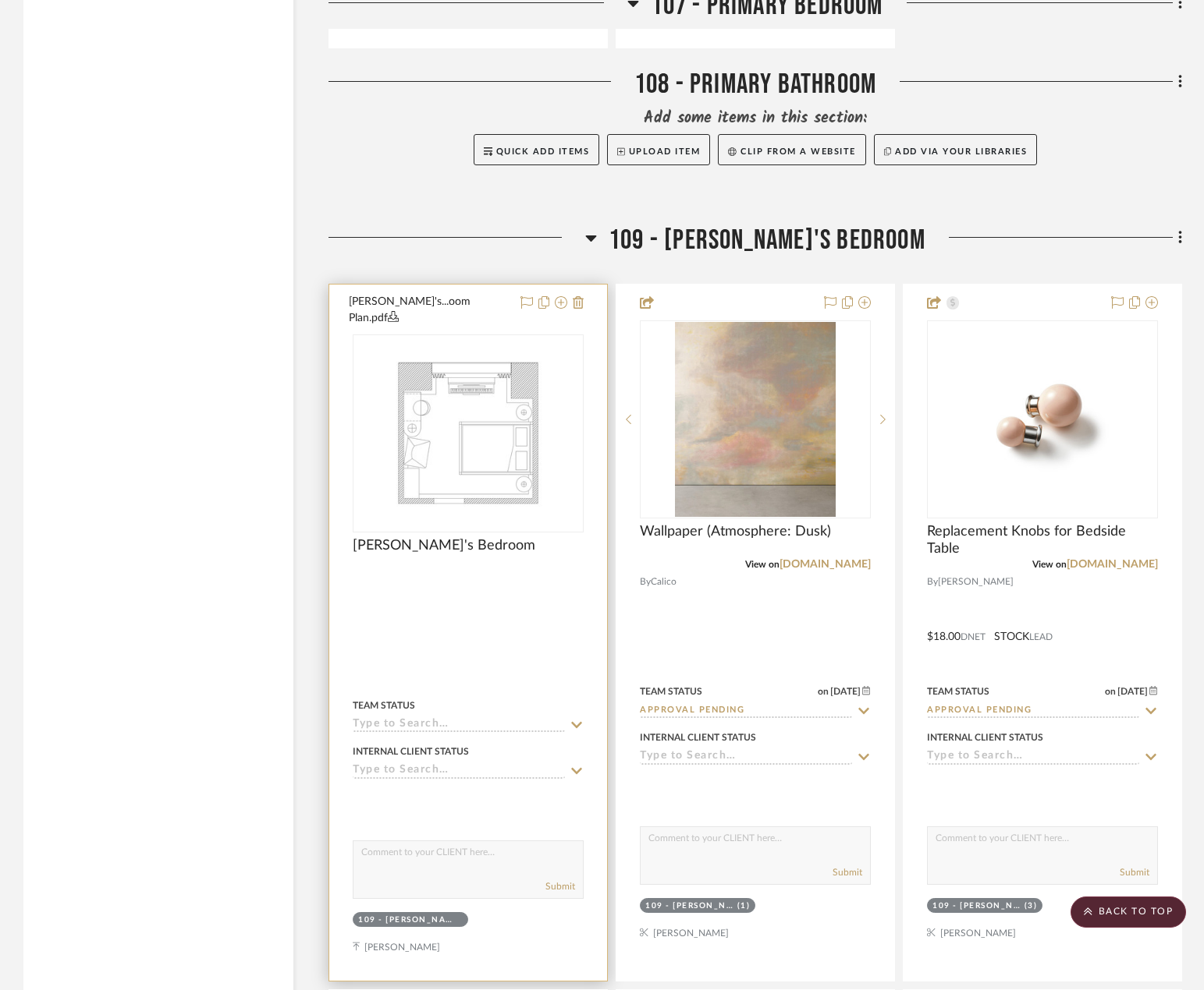
click at [496, 627] on div at bounding box center [468, 632] width 278 height 696
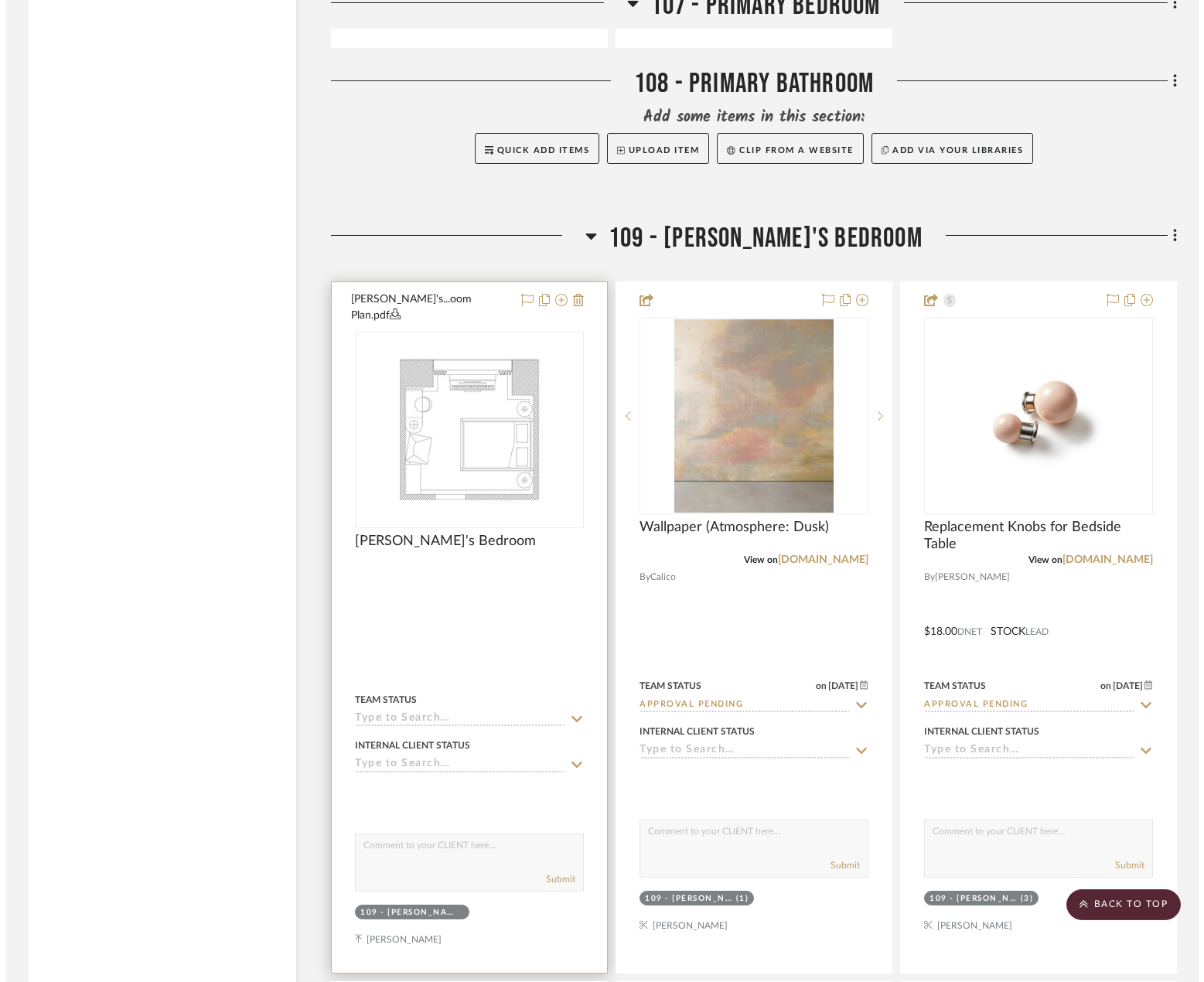
scroll to position [0, 0]
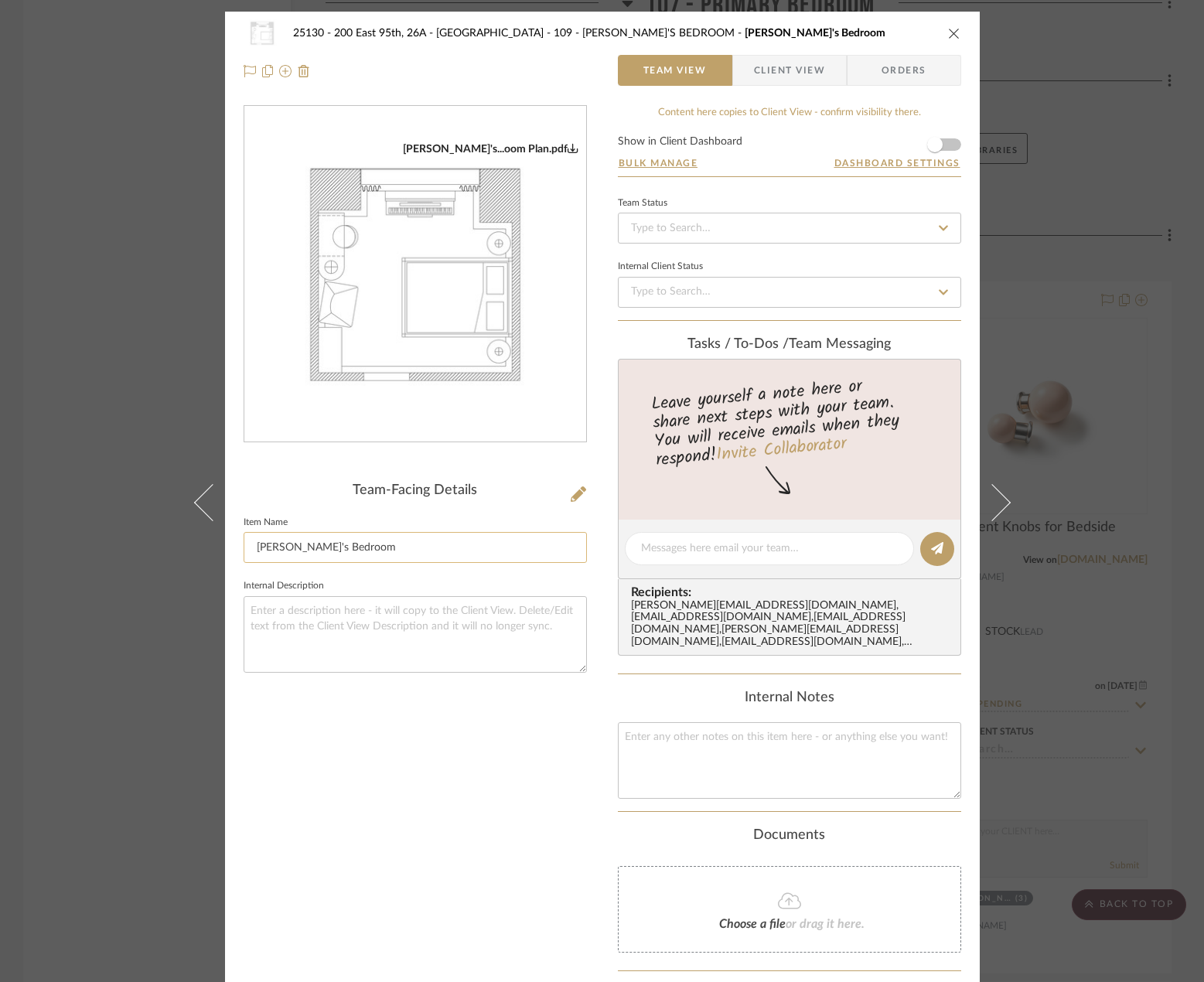
click at [451, 546] on input "Astrid's Bedroom" at bounding box center [414, 546] width 343 height 31
type input "[PERSON_NAME]'s Bedroom Floor Plan"
click at [325, 756] on div "Astrid's...oom Plan.pdf Team-Facing Details Item Name Astrid's Bedroom Floor Pl…" at bounding box center [414, 585] width 343 height 960
click at [1075, 678] on div "25130 - 200 East 95th, 26A - Kosheleva 109 - ASTRID'S BEDROOM Astrid's Bedroom …" at bounding box center [602, 491] width 1204 height 982
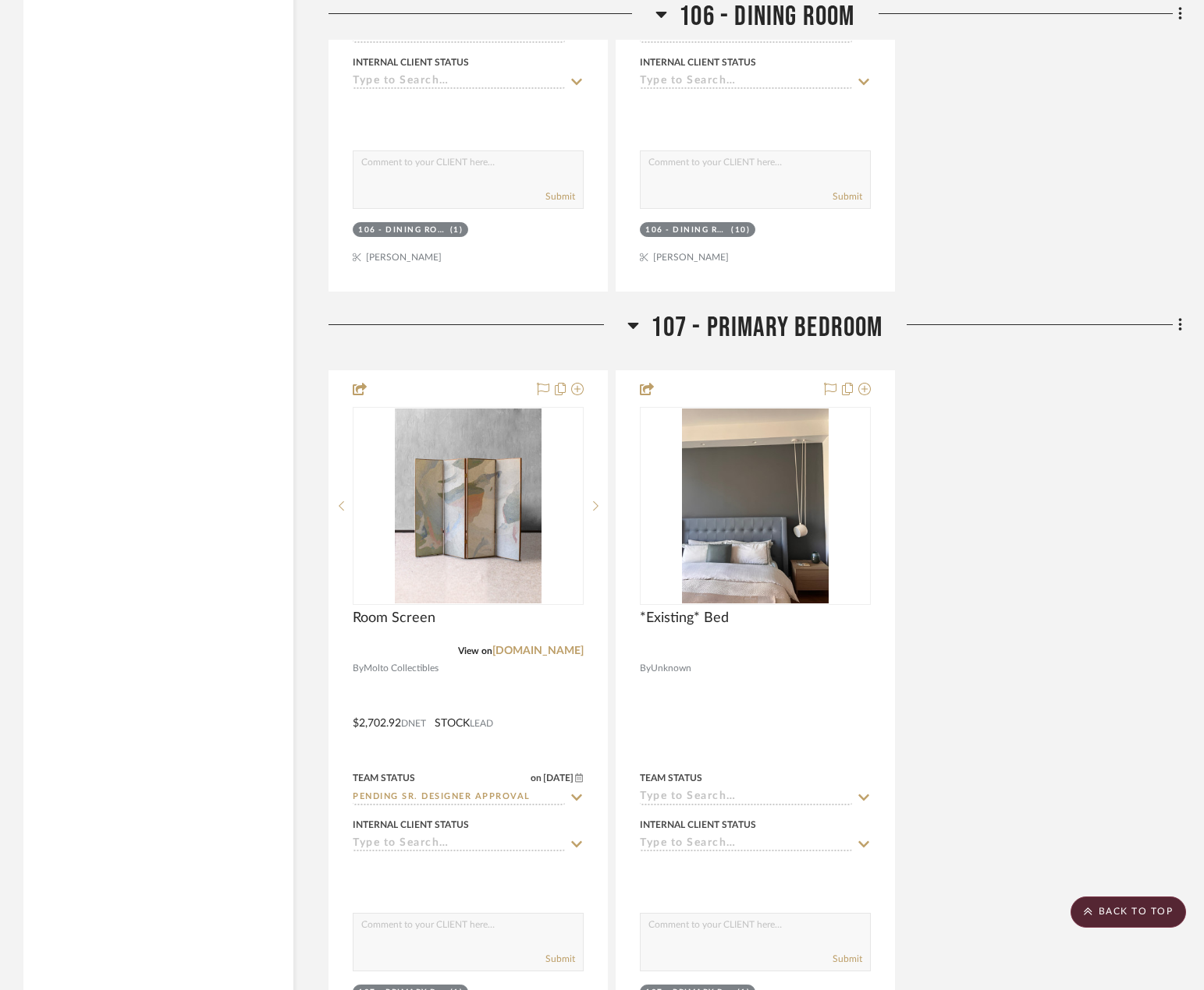
scroll to position [11447, 0]
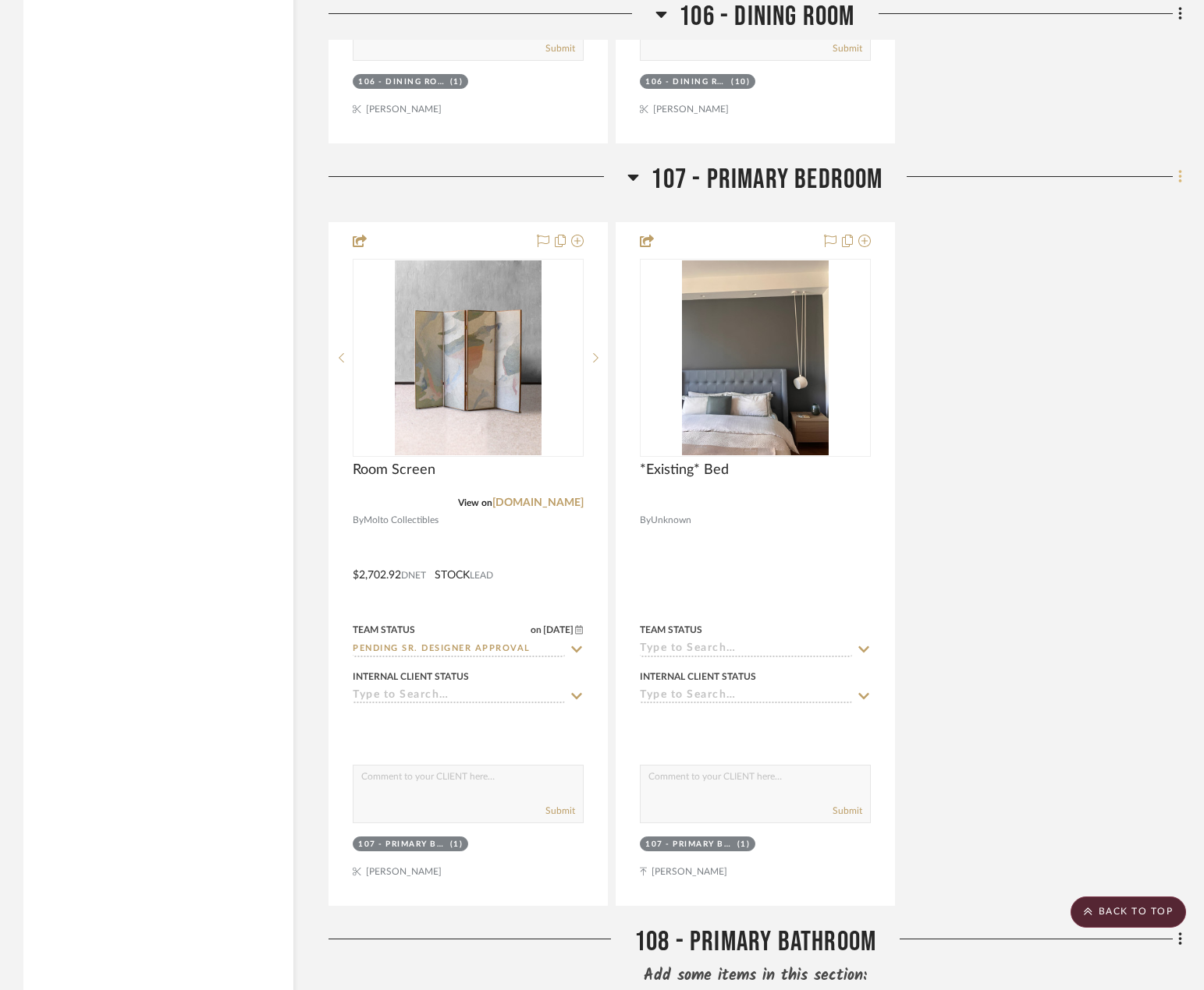
click at [1179, 174] on icon at bounding box center [1180, 177] width 5 height 17
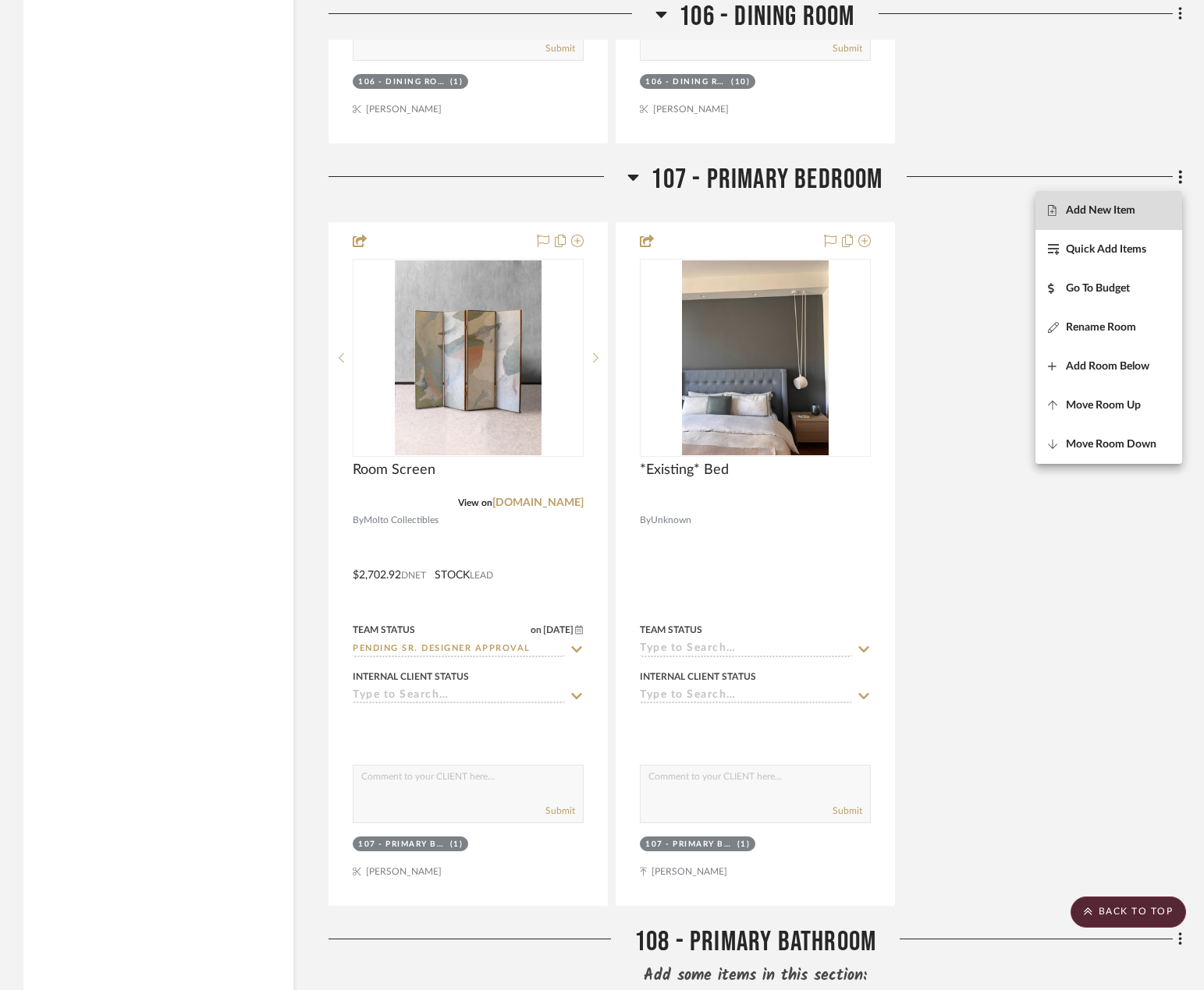
click at [1118, 208] on span "Add New Item" at bounding box center [1100, 211] width 69 height 13
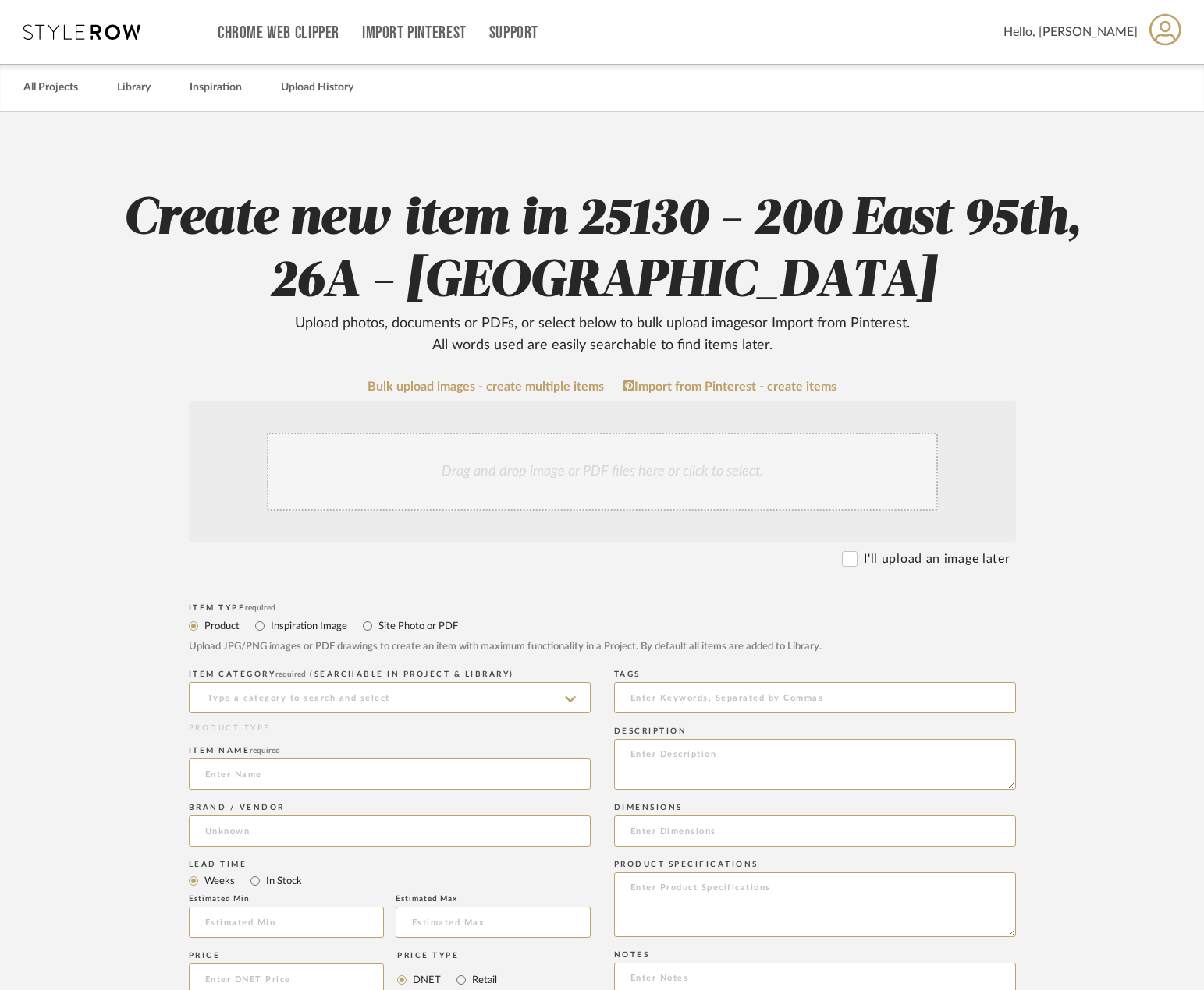
click at [412, 626] on label "Site Photo or PDF" at bounding box center [417, 626] width 81 height 17
click at [377, 626] on input "Site Photo or PDF" at bounding box center [367, 626] width 19 height 19
radio input "true"
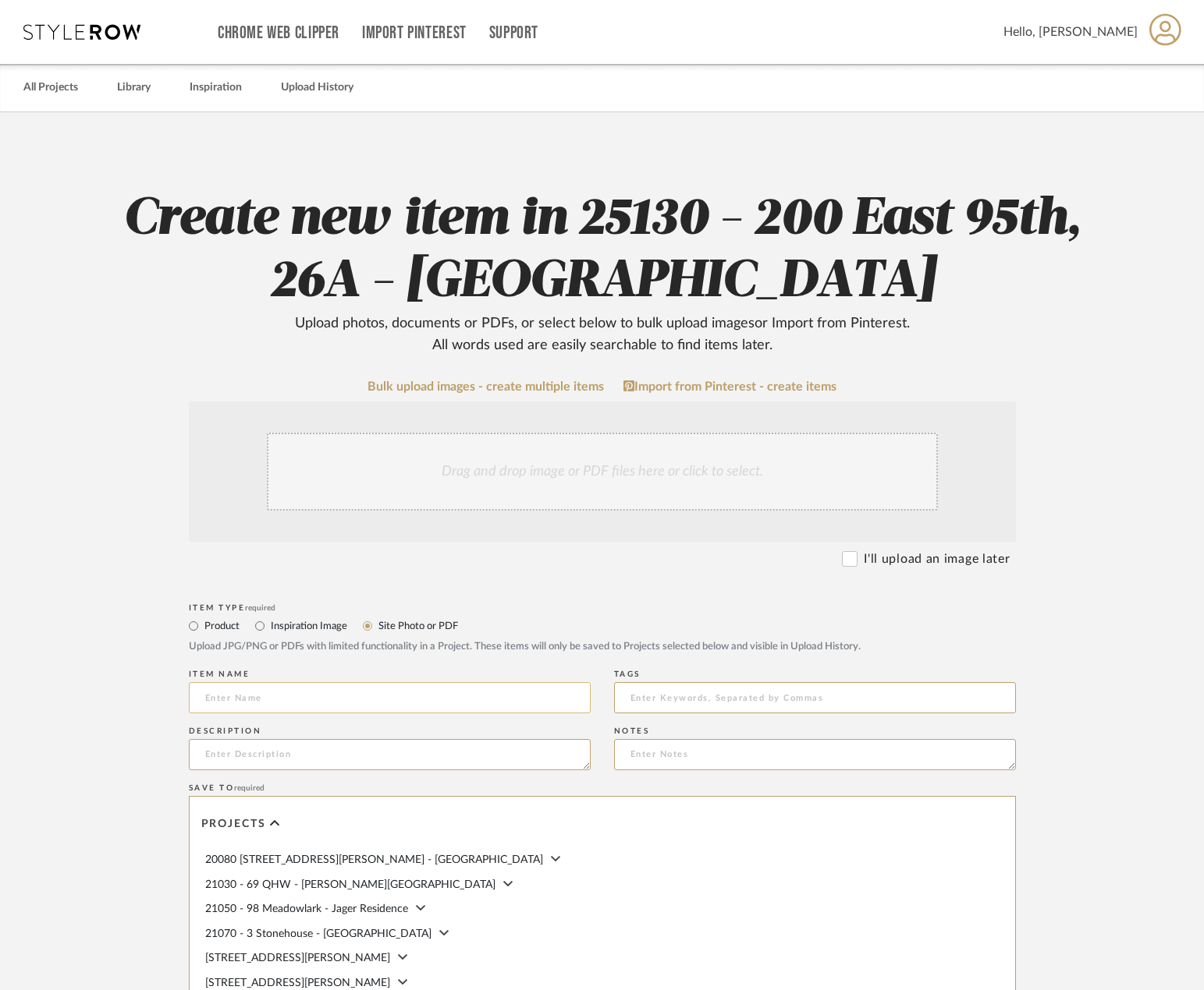
click at [312, 688] on input at bounding box center [389, 697] width 402 height 31
type input "Primary Bedroom Floor Plan"
click at [505, 488] on div "Drag and drop image or PDF files here or click to select." at bounding box center [602, 472] width 671 height 78
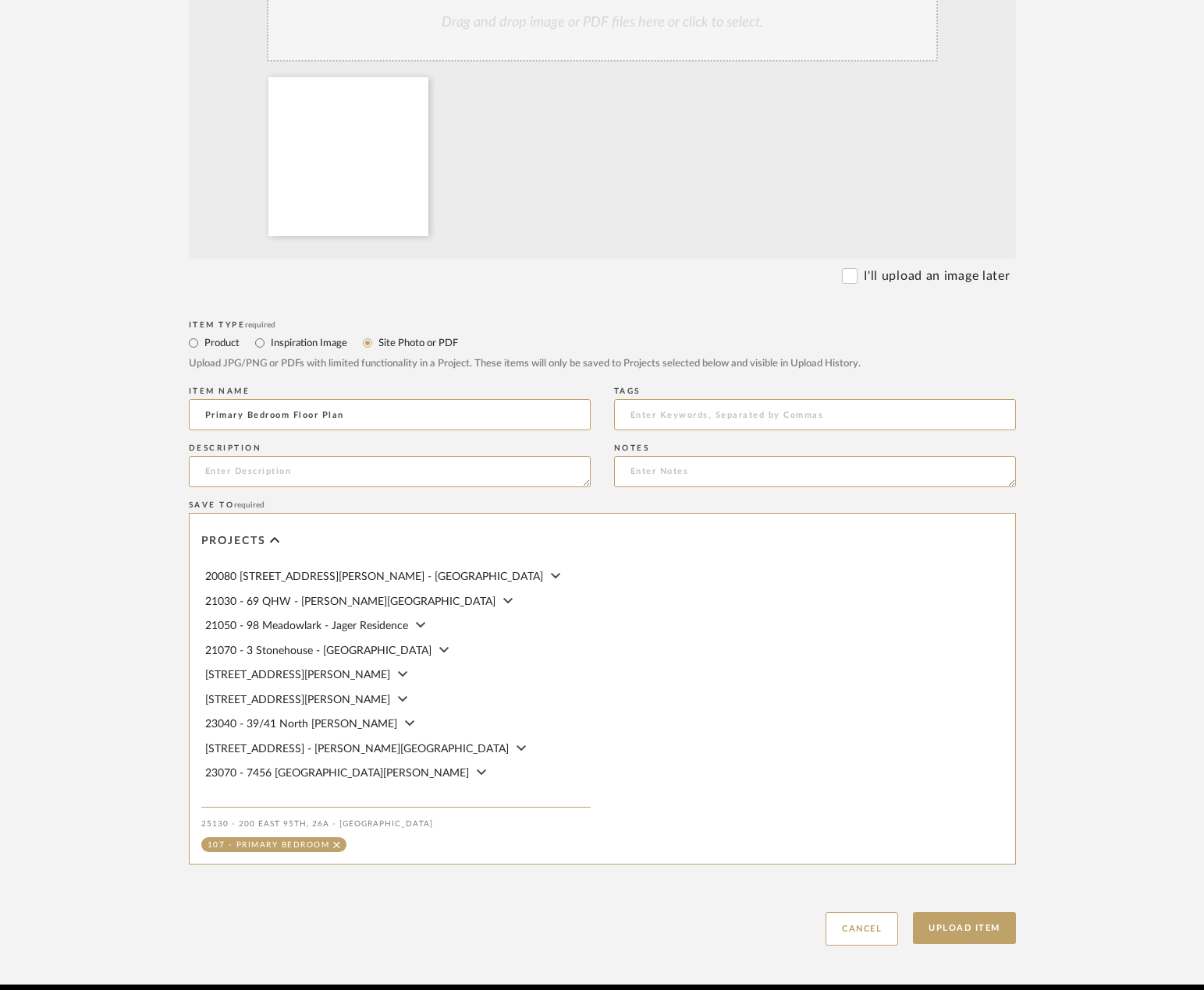
scroll to position [516, 0]
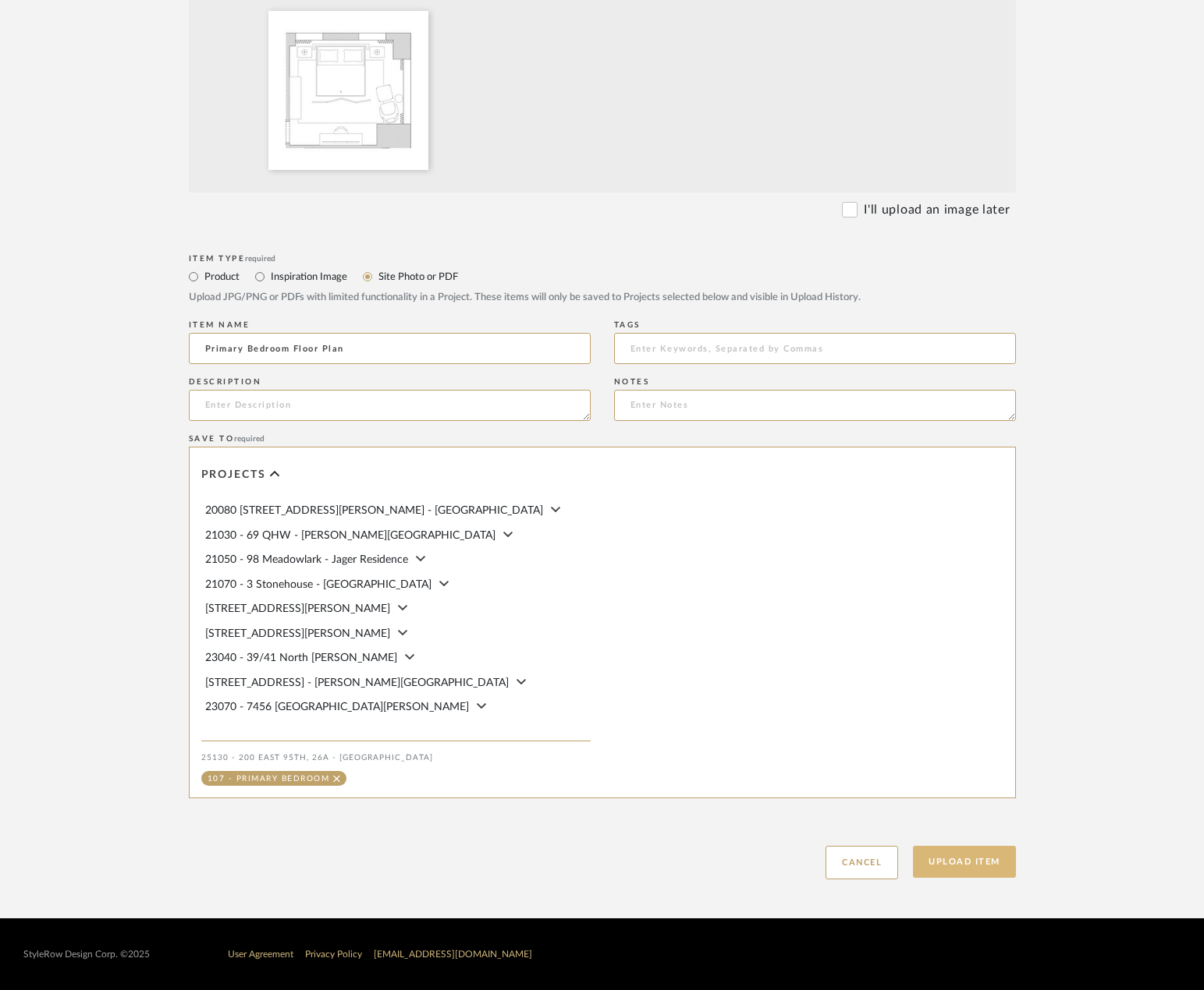
click at [943, 857] on button "Upload Item" at bounding box center [964, 861] width 103 height 32
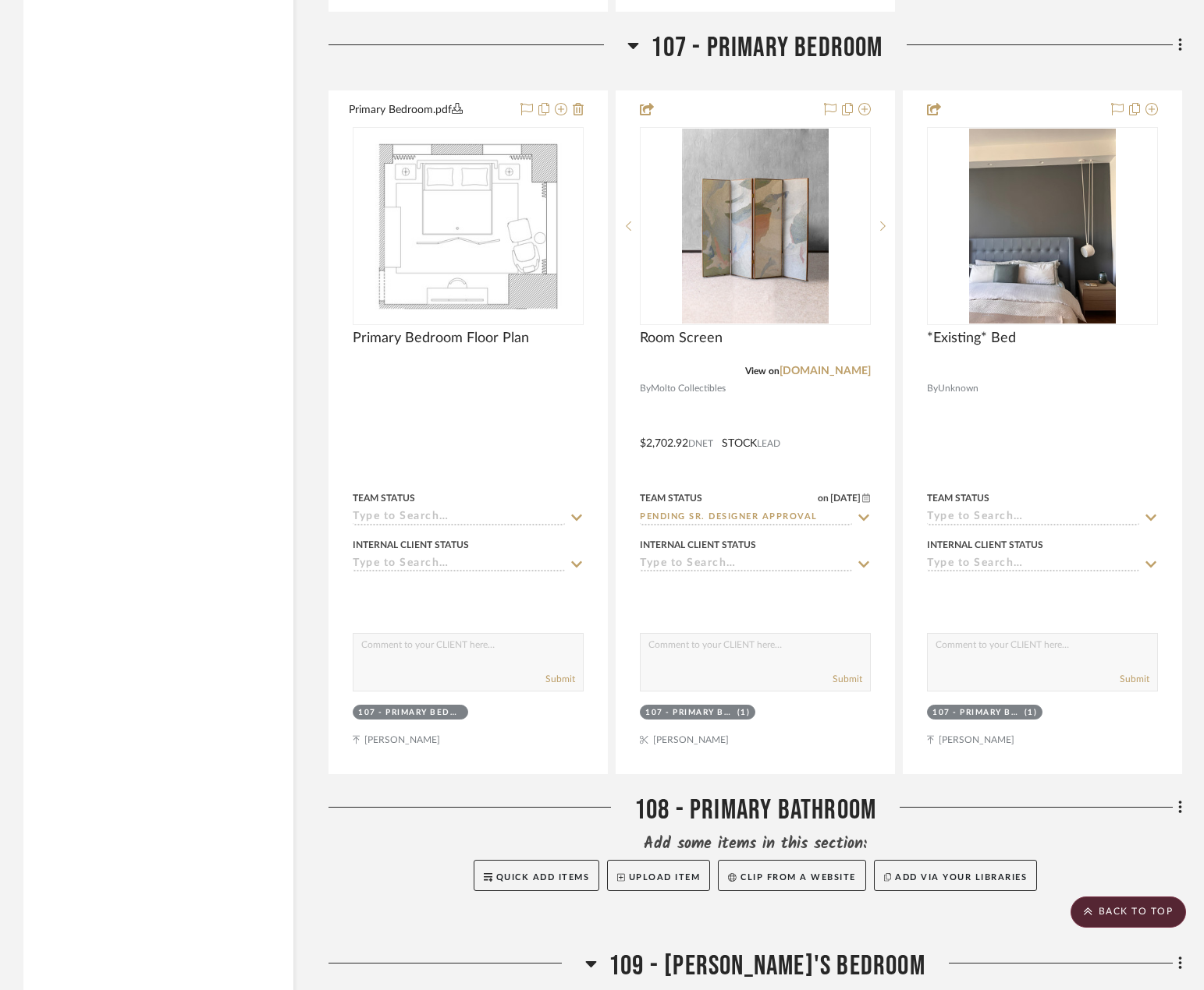
scroll to position [11599, 0]
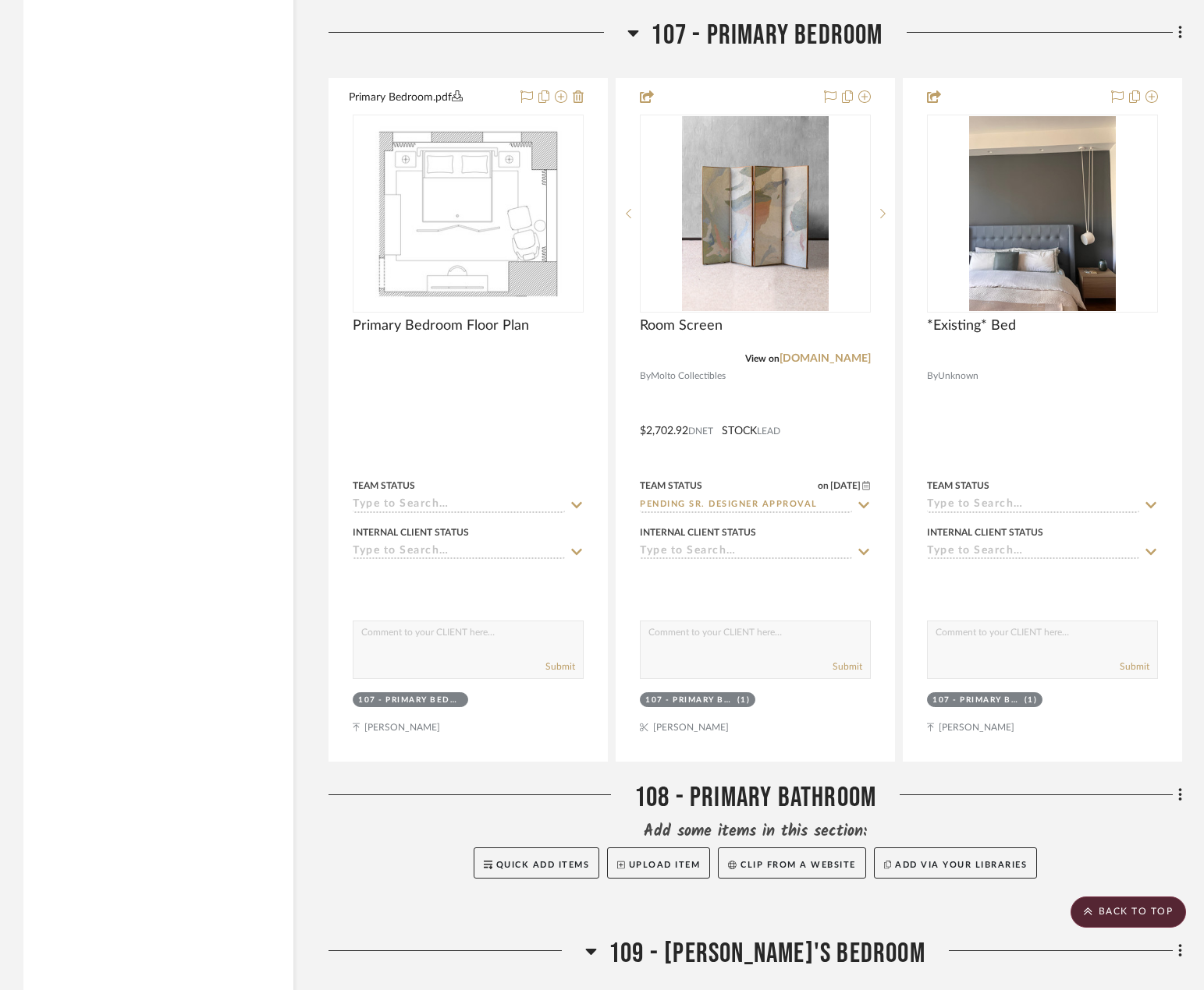
click at [214, 298] on div "Filter by keyword, category or name prior to exporting to Excel or Bulk Actions…" at bounding box center [158, 213] width 270 height 23016
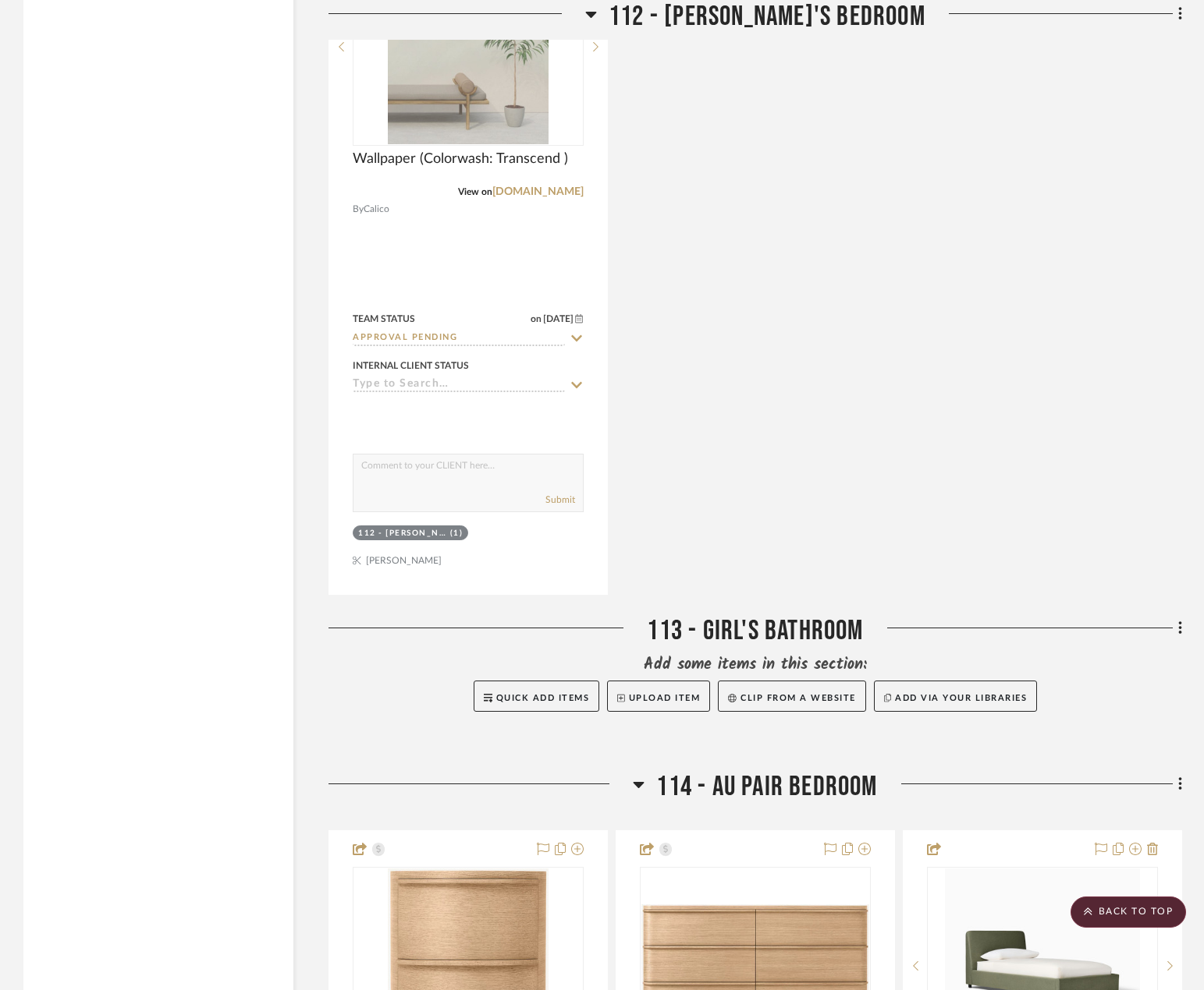
scroll to position [18617, 0]
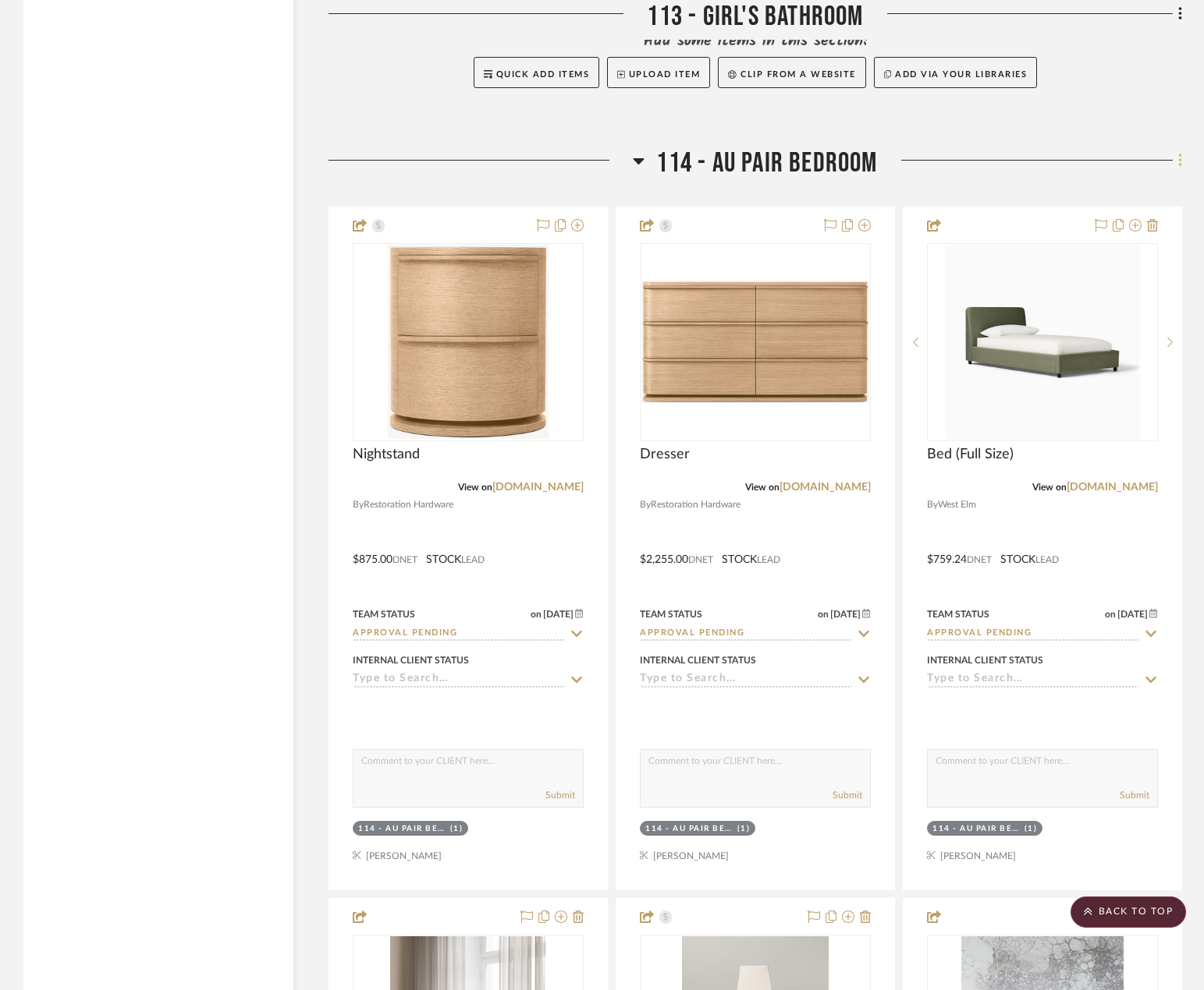
click at [1181, 152] on icon at bounding box center [1180, 160] width 5 height 17
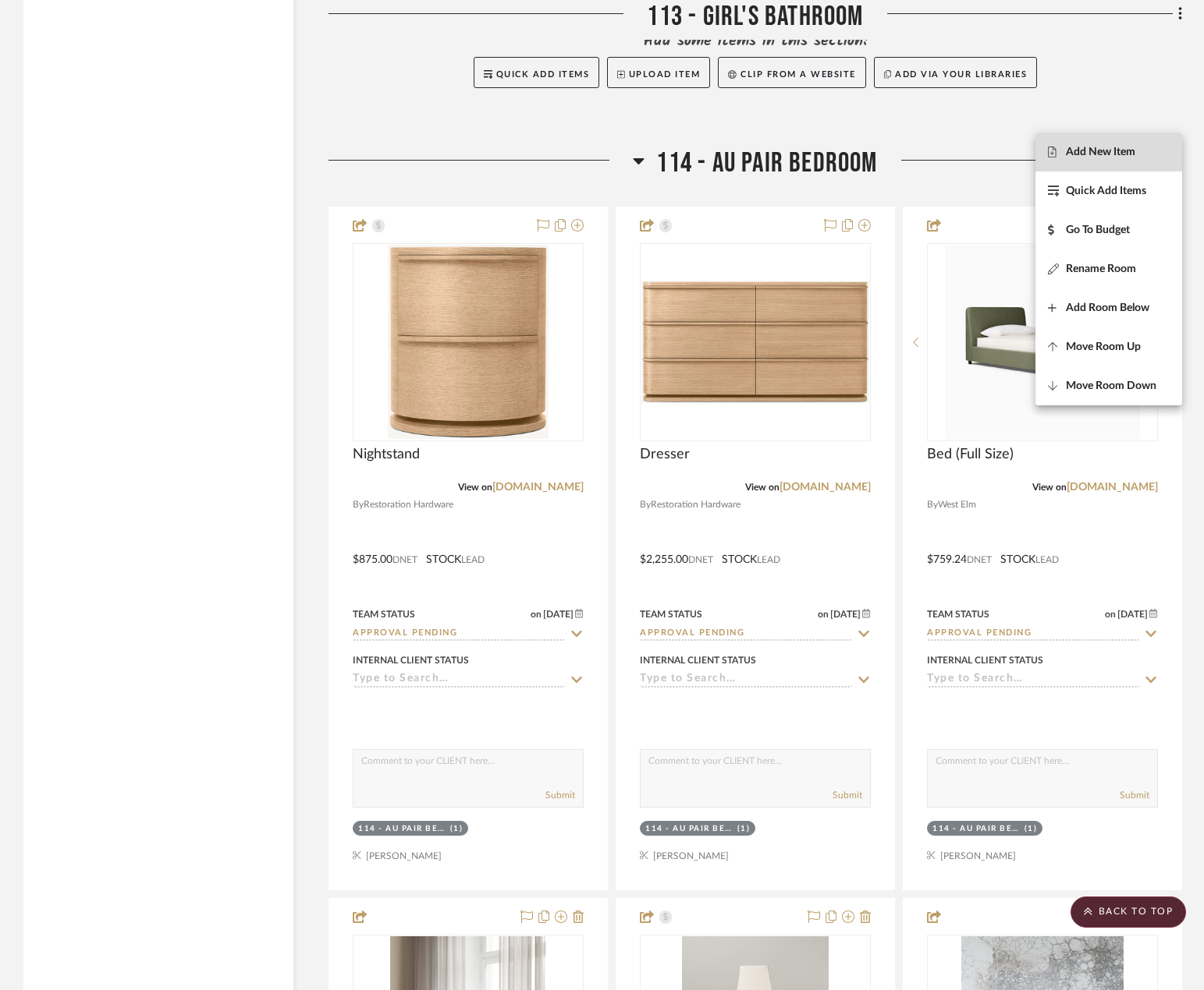
click at [1113, 155] on span "Add New Item" at bounding box center [1100, 152] width 69 height 13
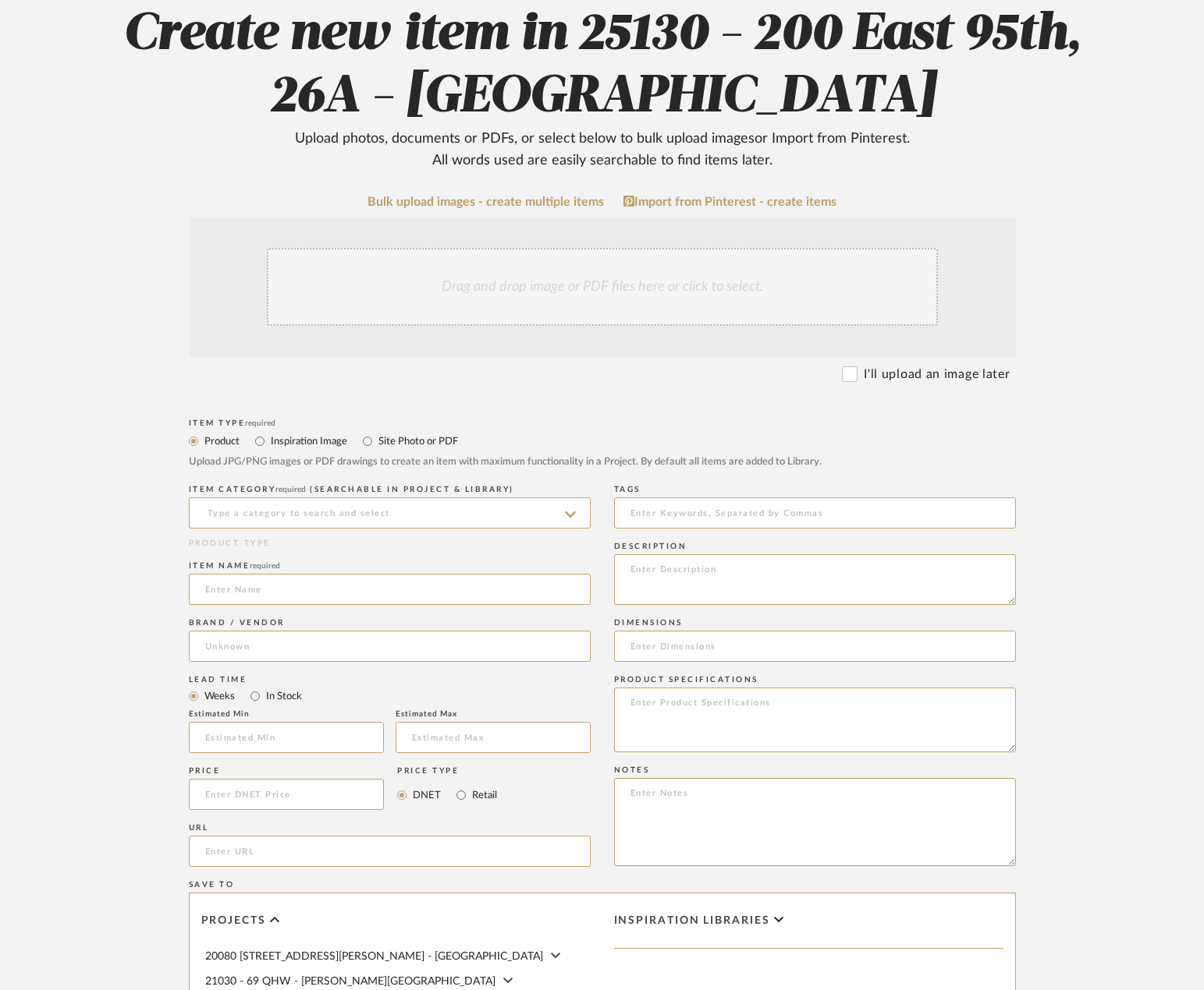
scroll to position [234, 0]
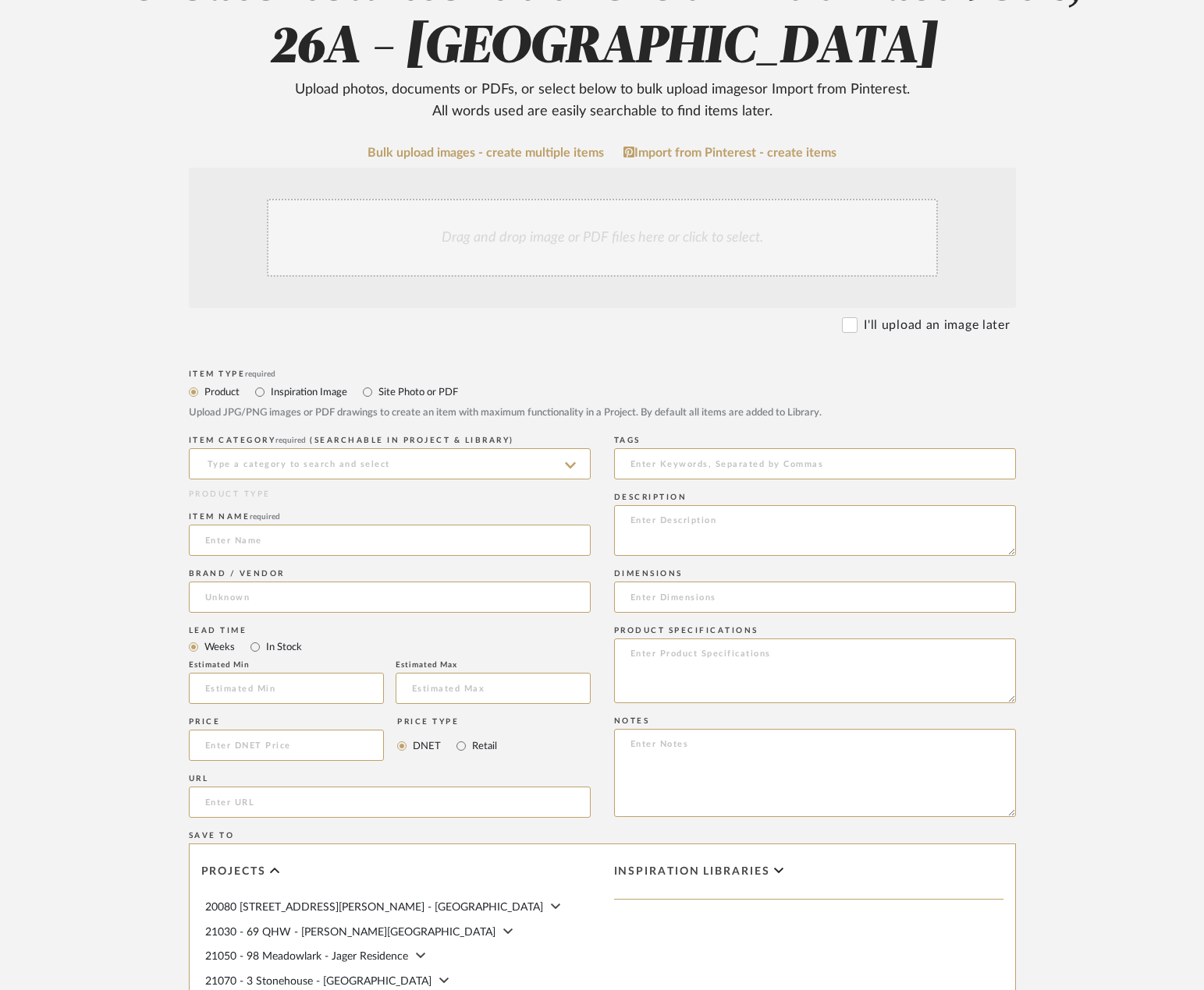
click at [387, 389] on label "Site Photo or PDF" at bounding box center [417, 392] width 81 height 17
click at [377, 389] on input "Site Photo or PDF" at bounding box center [367, 392] width 19 height 19
radio input "true"
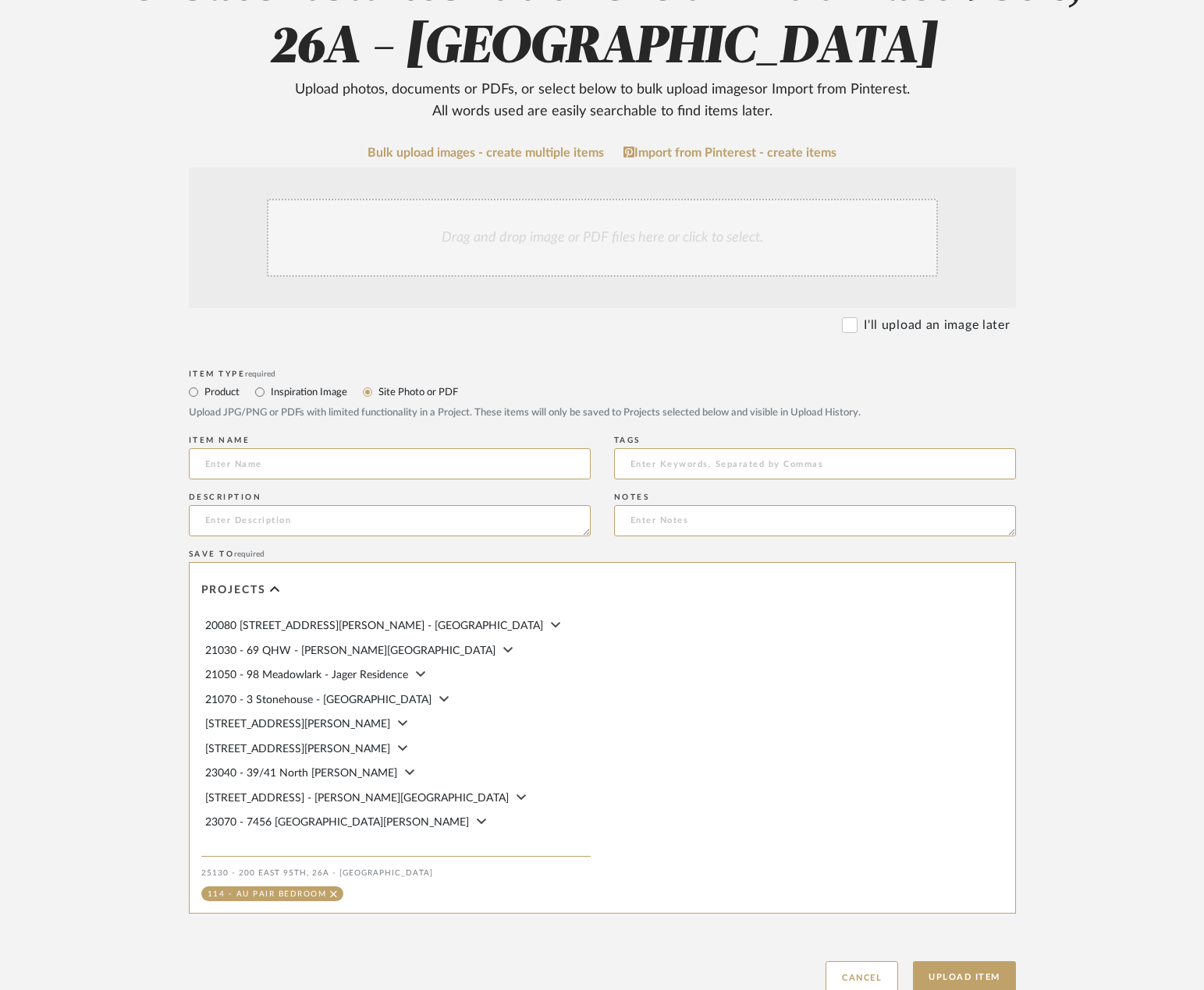
click at [383, 212] on div "Drag and drop image or PDF files here or click to select." at bounding box center [602, 238] width 671 height 78
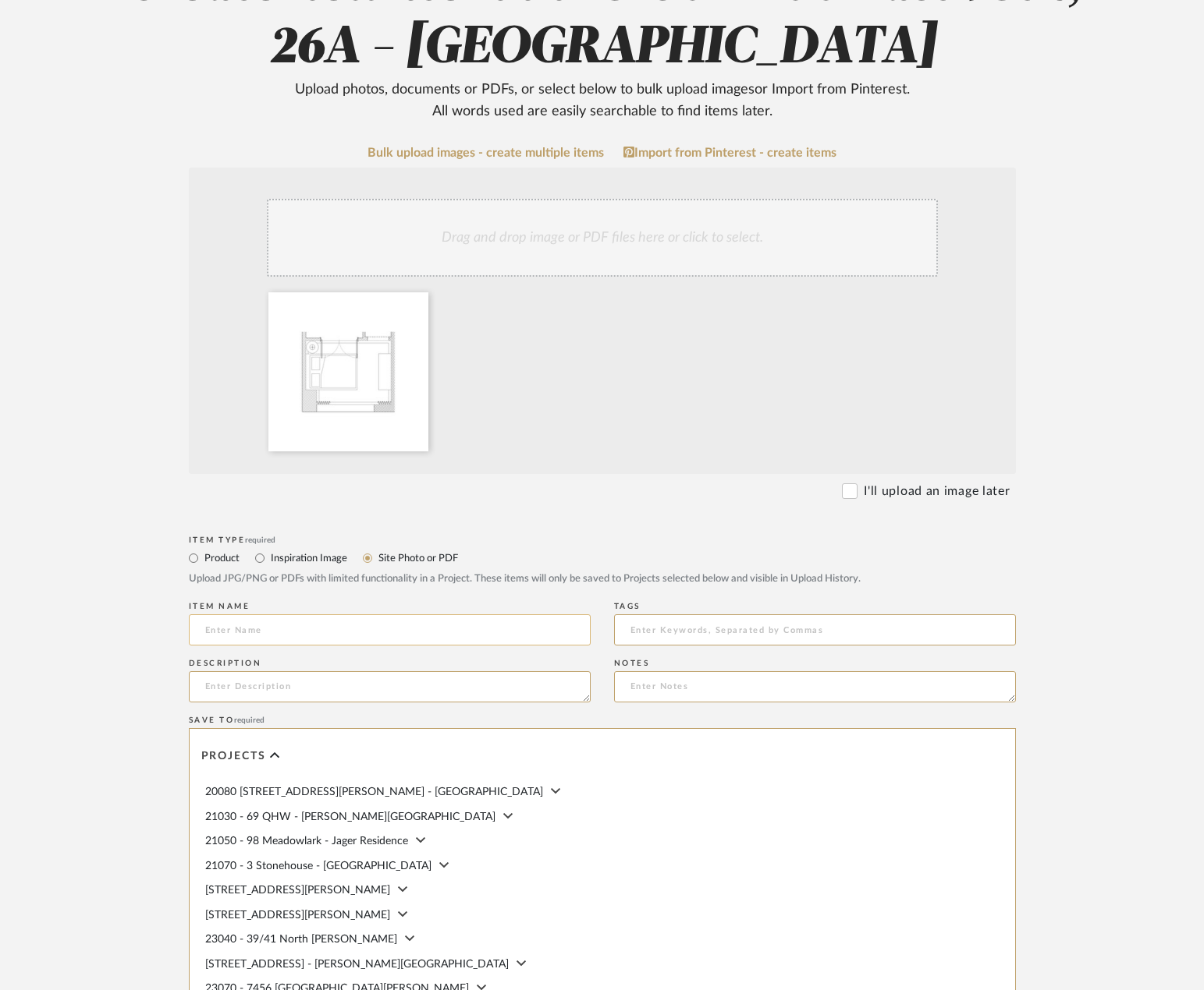
click at [305, 634] on input at bounding box center [389, 629] width 402 height 31
type input "Au Pair Bedroom Plan"
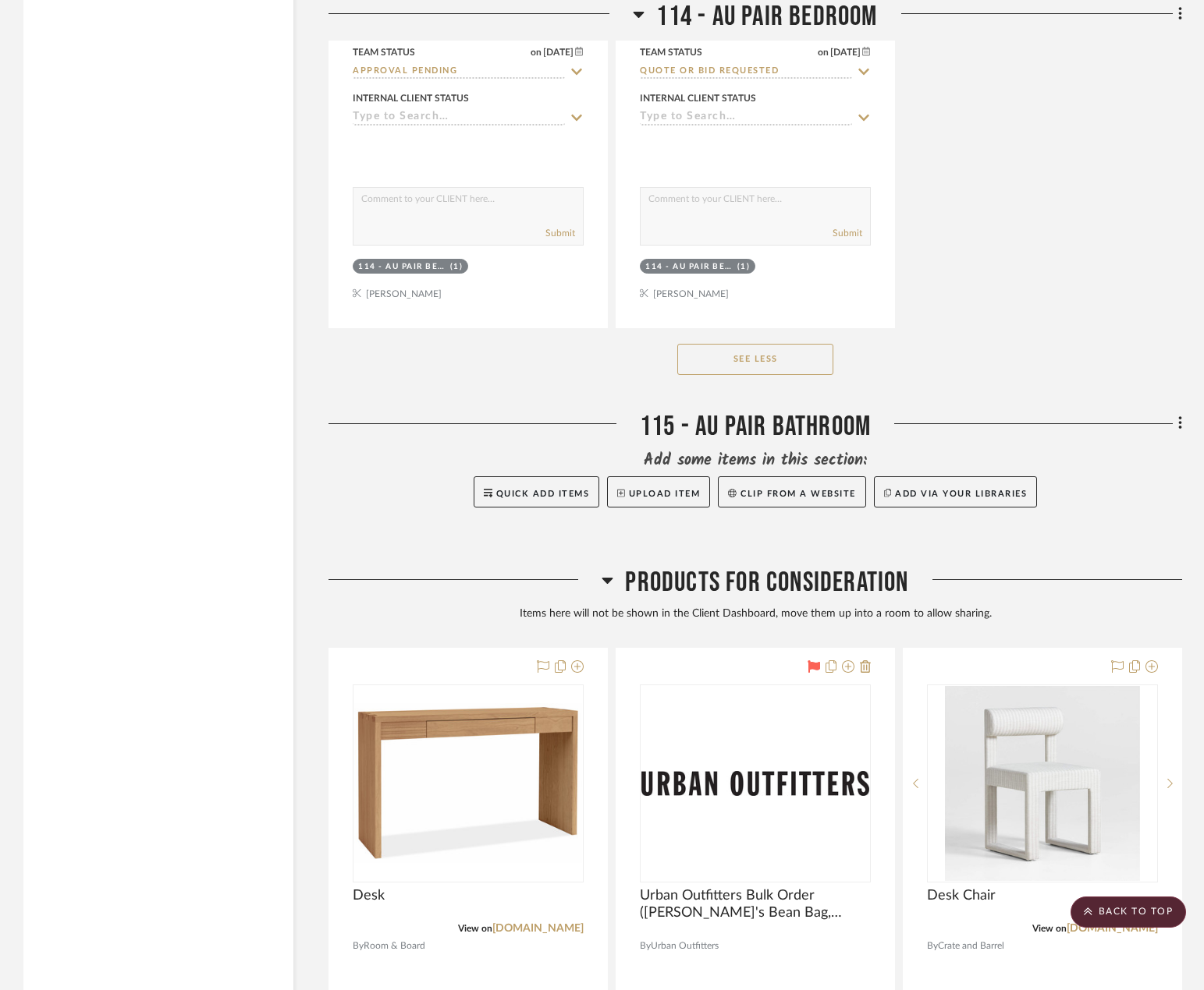
scroll to position [20714, 0]
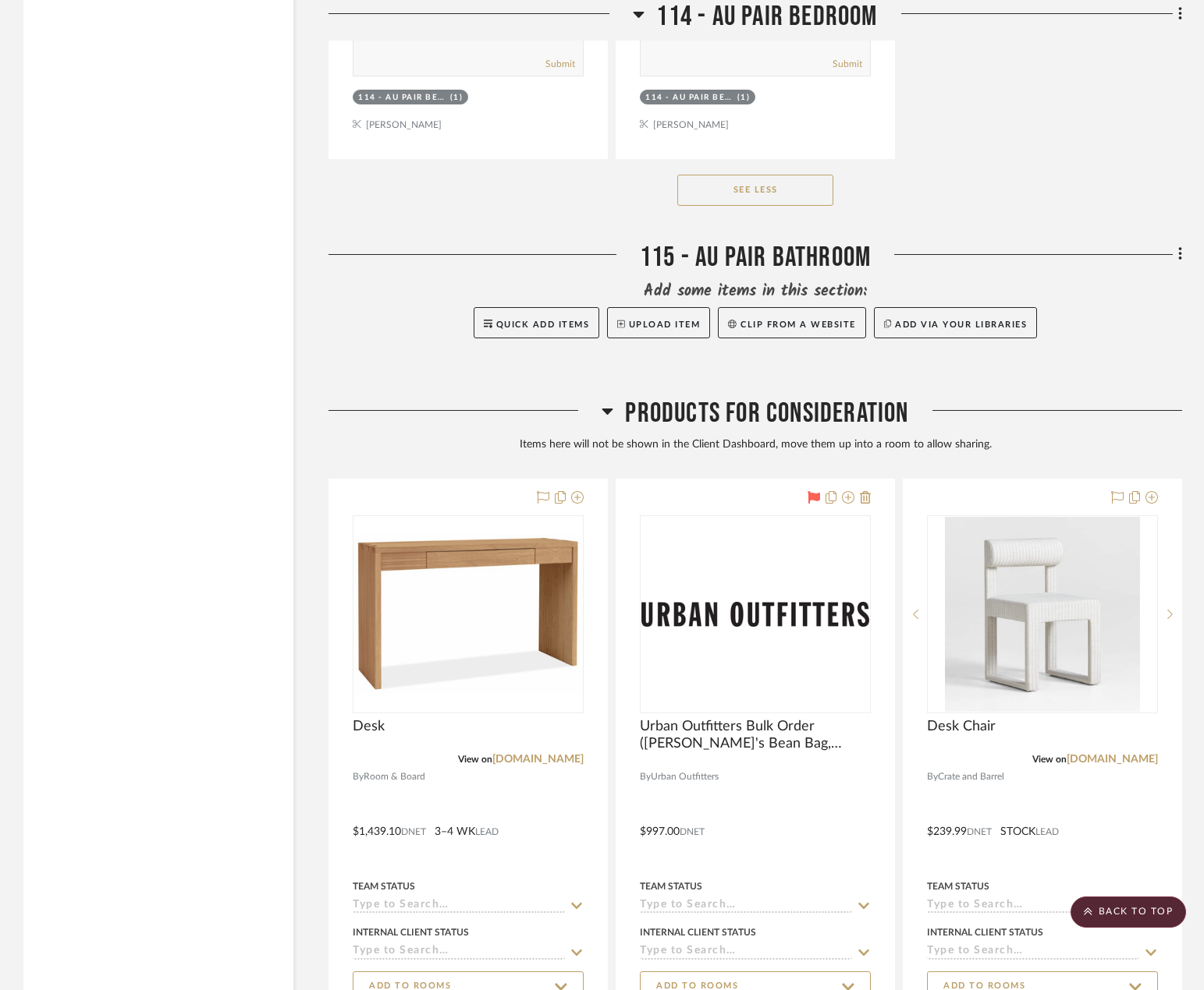
click at [807, 397] on span "Products For Consideration" at bounding box center [767, 414] width 284 height 34
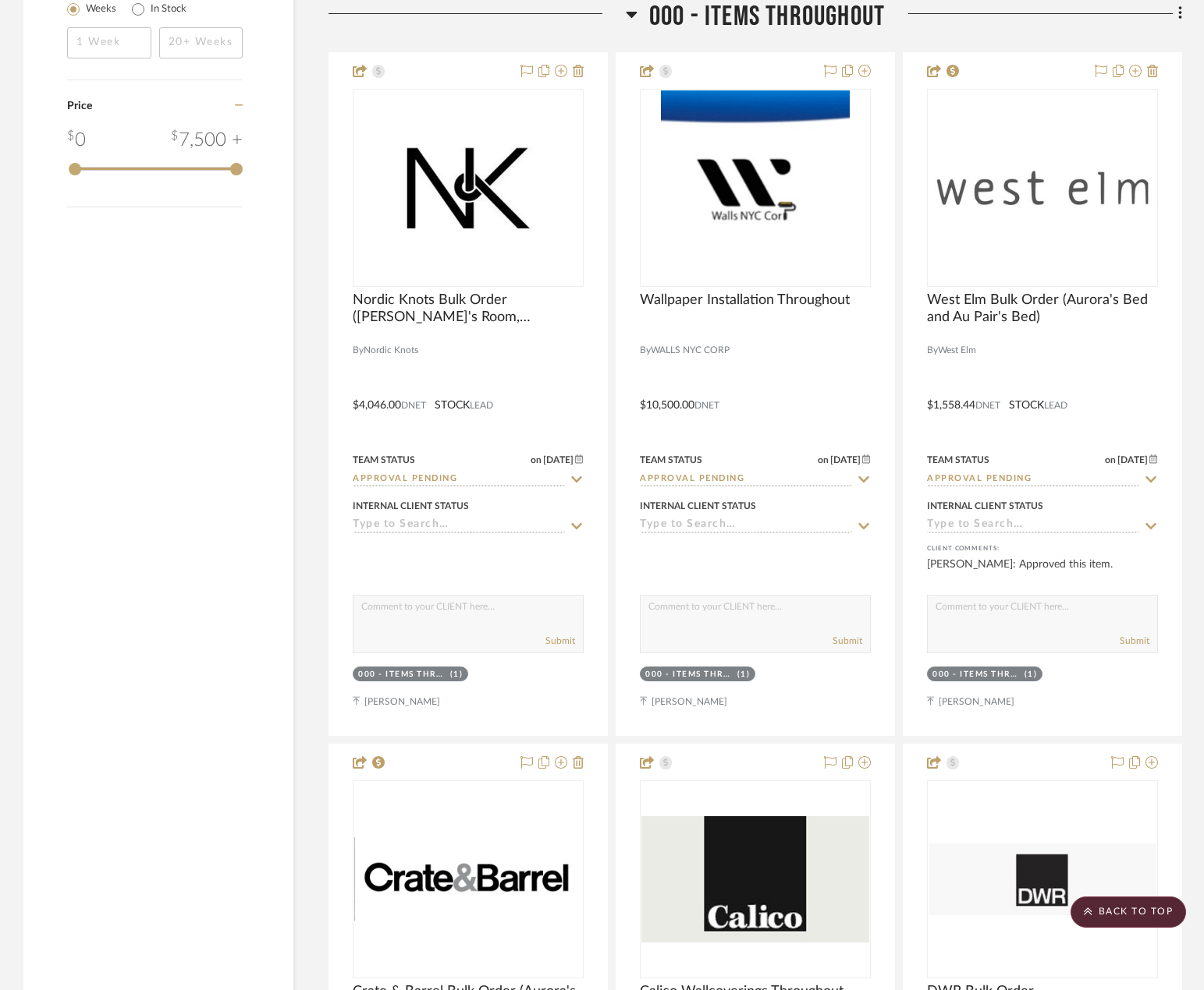
scroll to position [2409, 0]
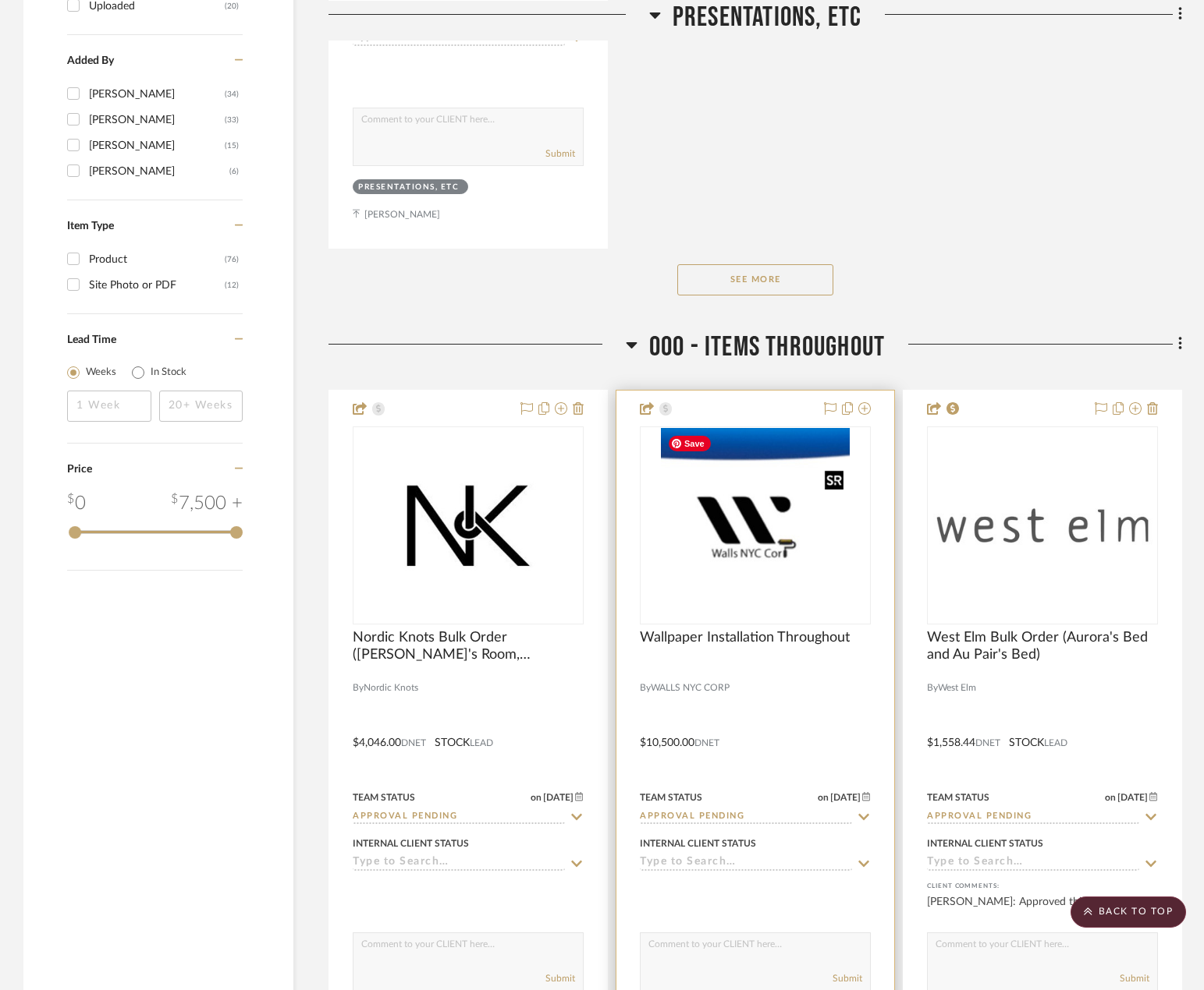
scroll to position [2339, 0]
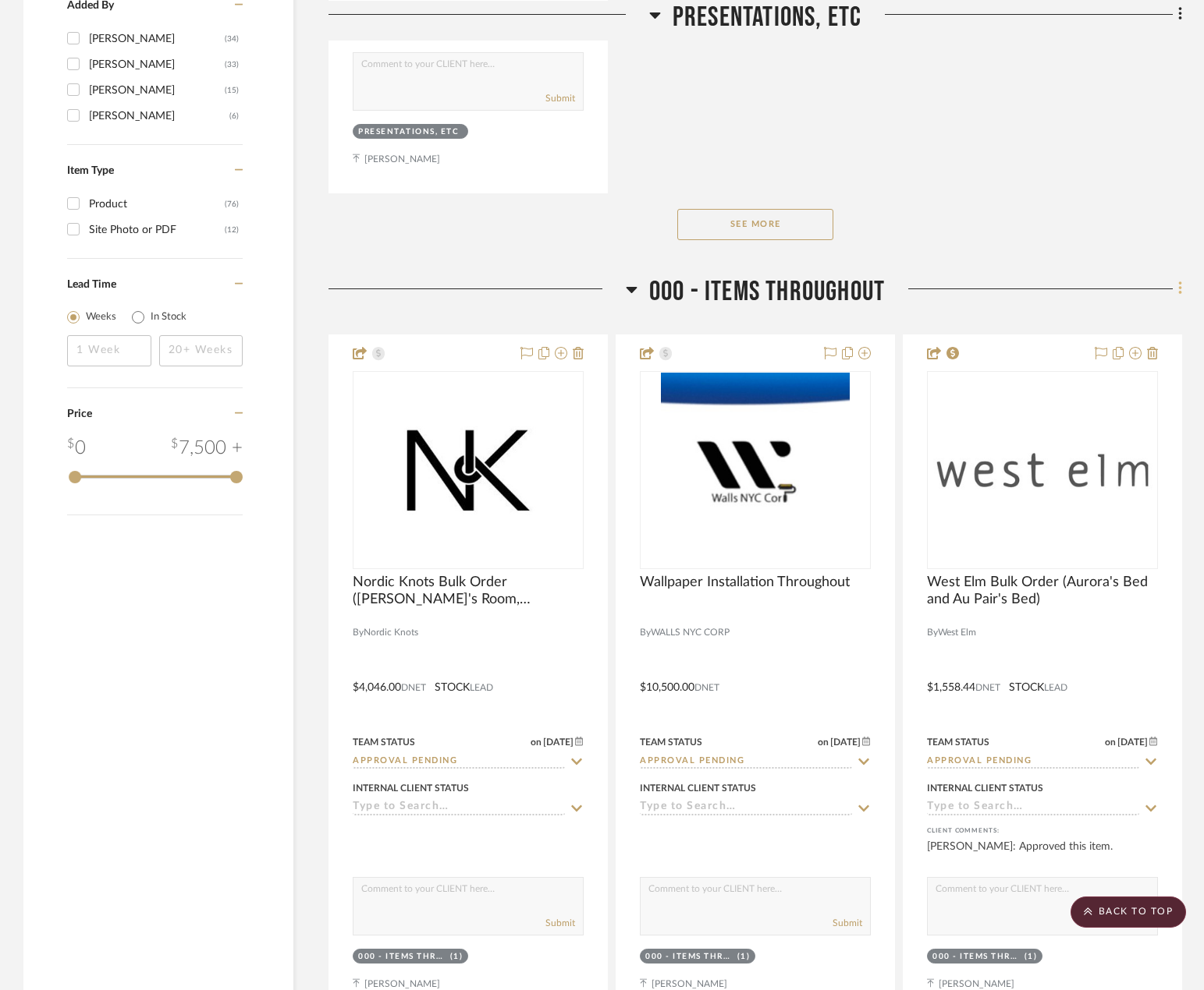
click at [1179, 297] on icon at bounding box center [1180, 288] width 5 height 17
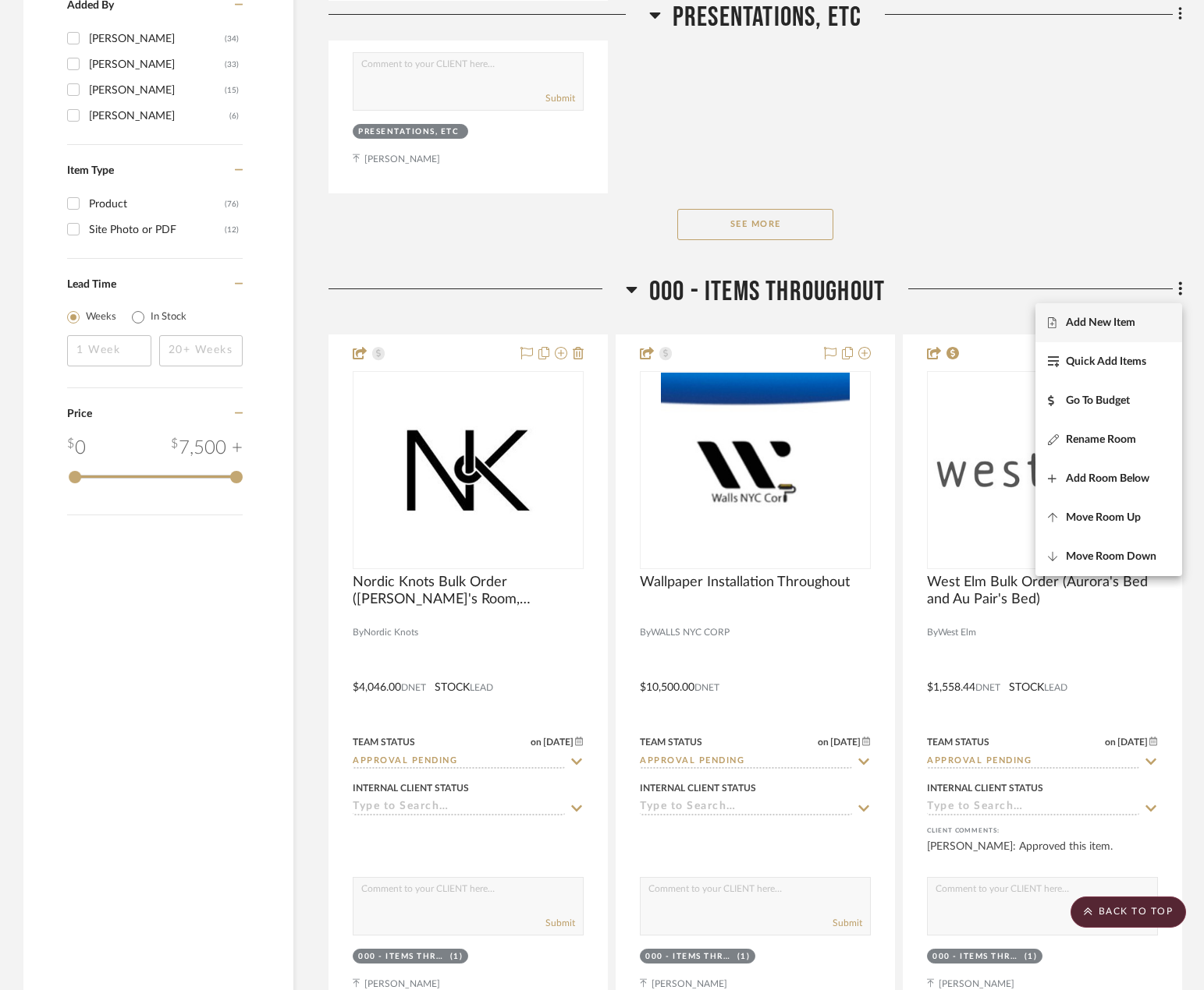
click at [1144, 330] on button "Add New Item" at bounding box center [1108, 323] width 146 height 39
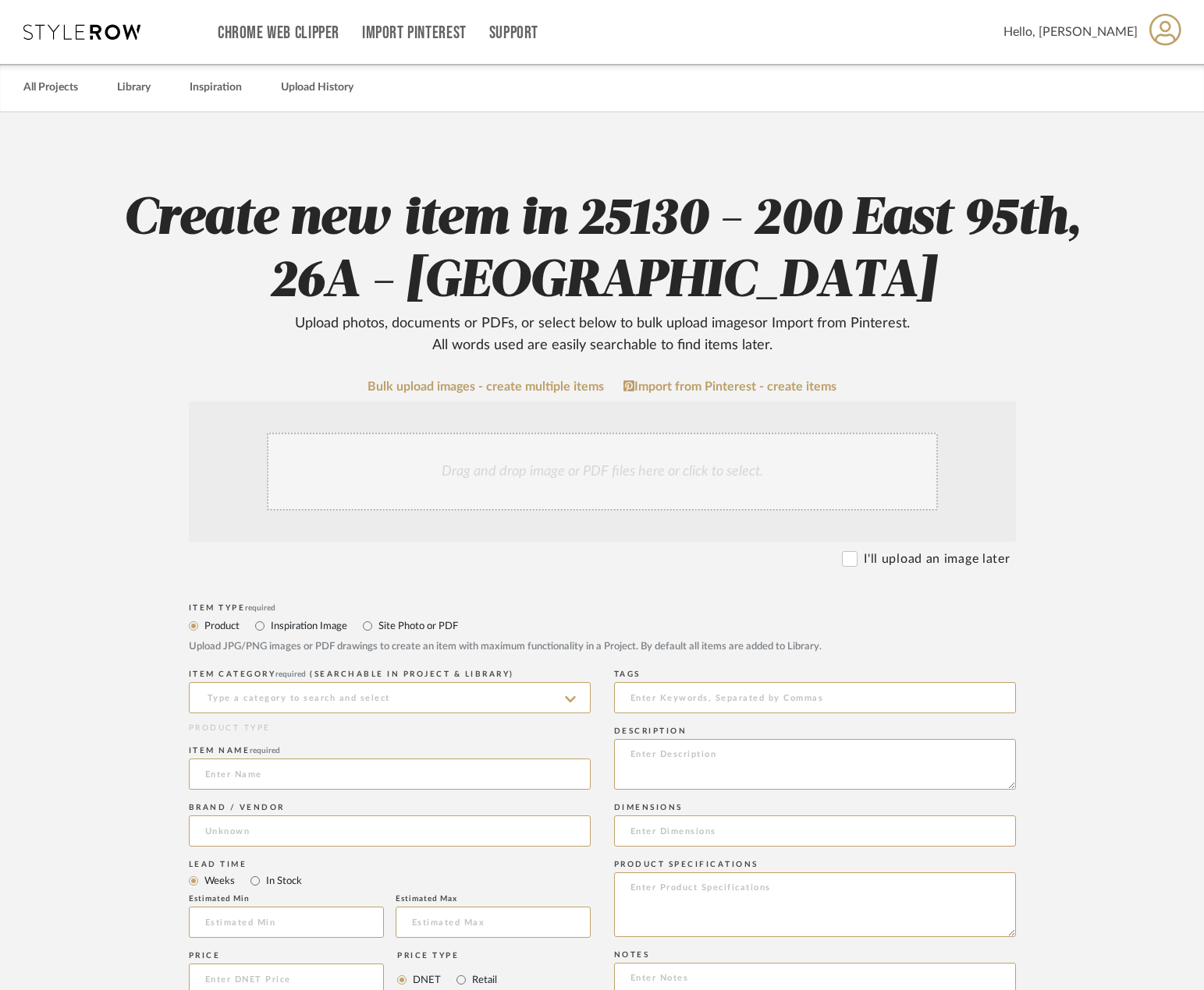
click at [598, 479] on div "Drag and drop image or PDF files here or click to select." at bounding box center [602, 472] width 671 height 78
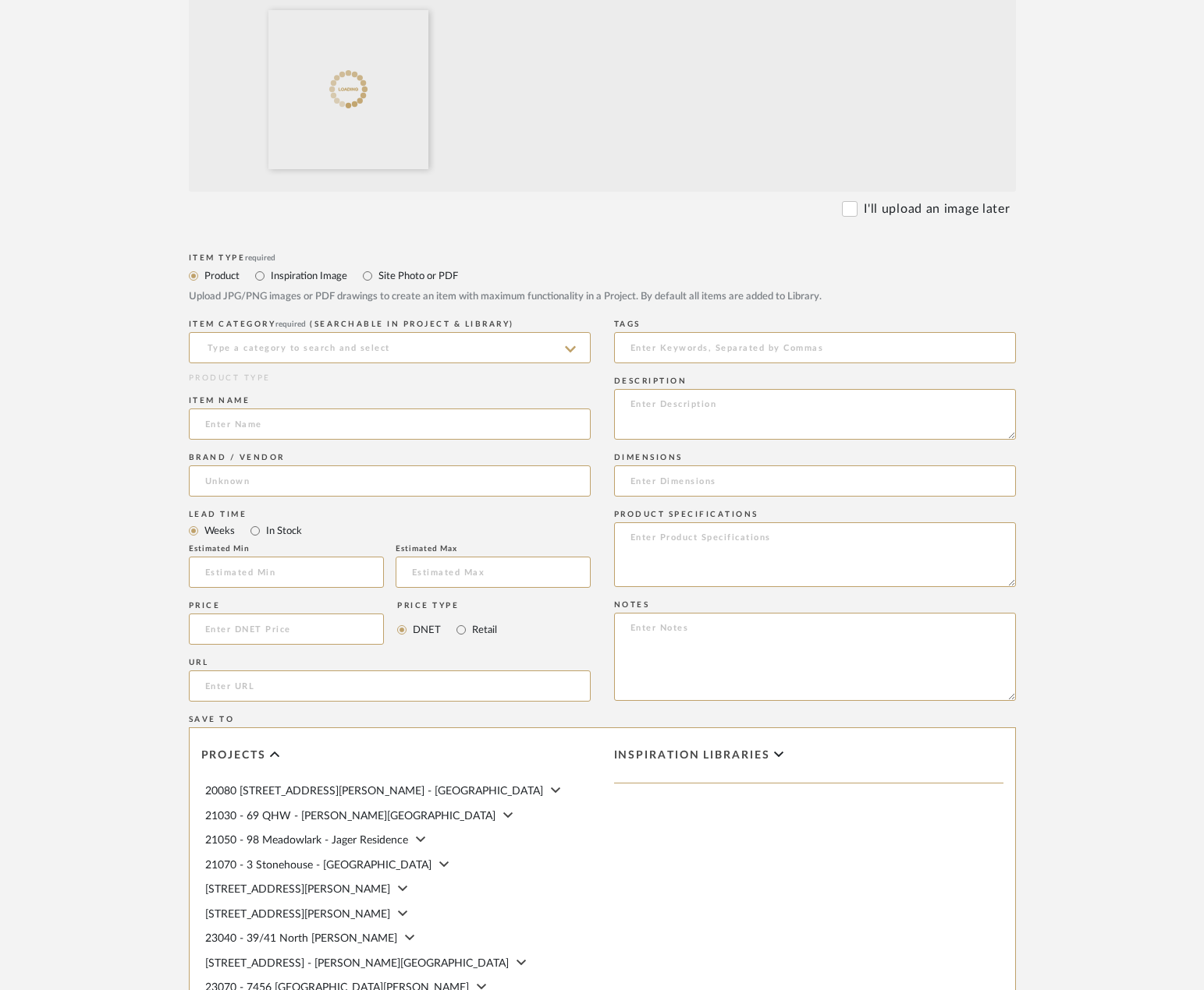
scroll to position [545, 0]
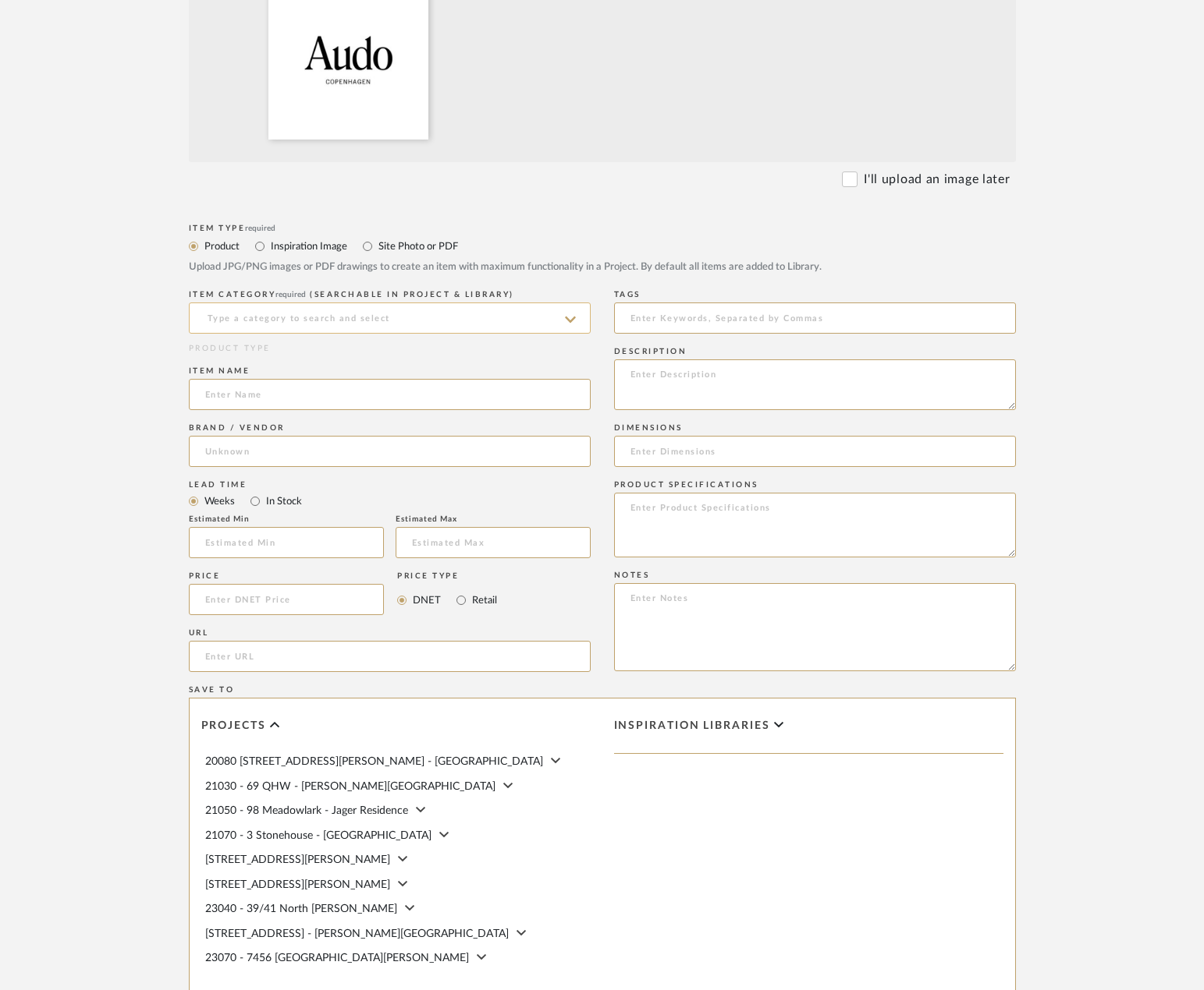
click at [278, 327] on input at bounding box center [389, 318] width 402 height 31
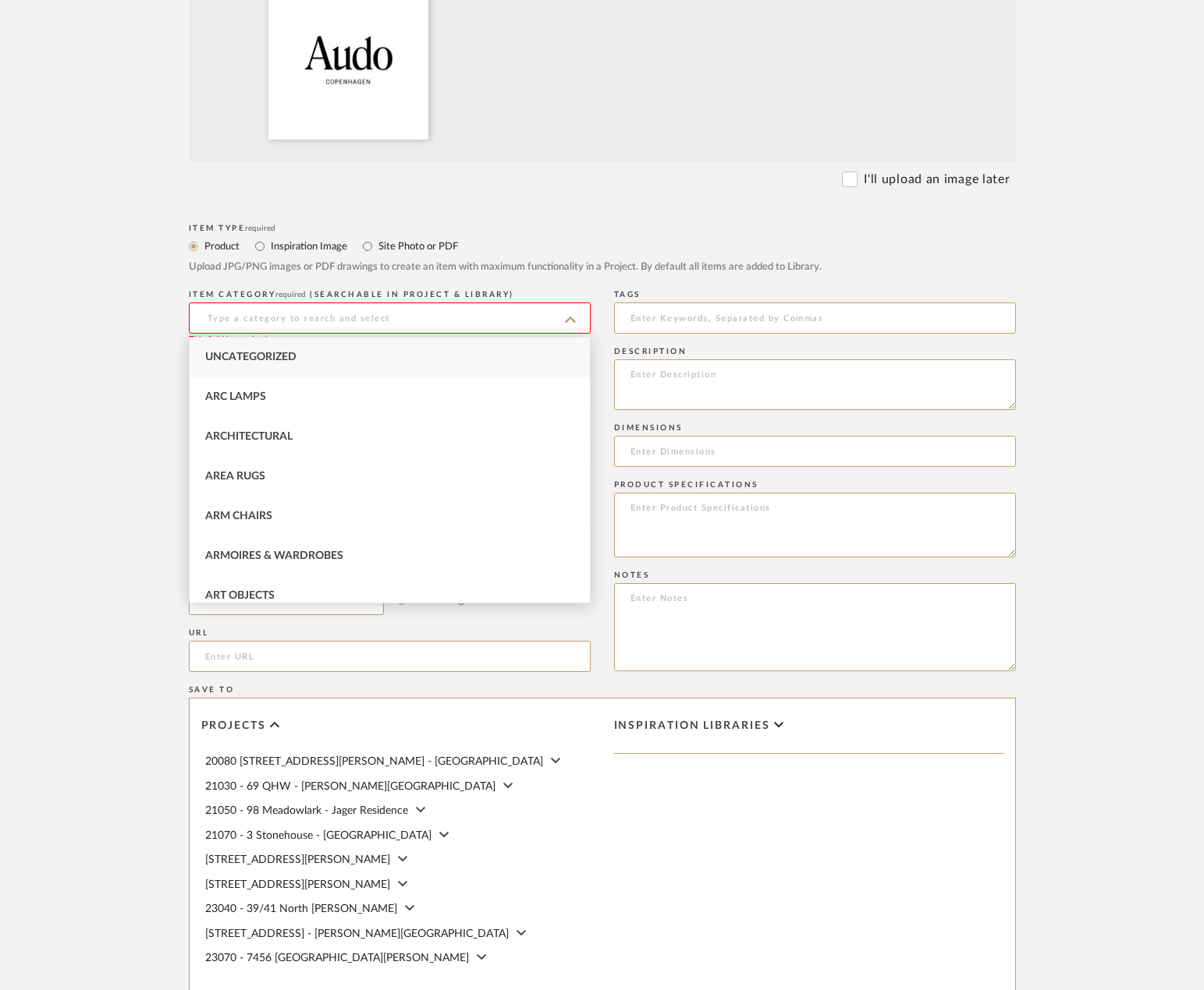
click at [203, 341] on div "Uncategorized" at bounding box center [389, 357] width 400 height 40
type input "Uncategorized"
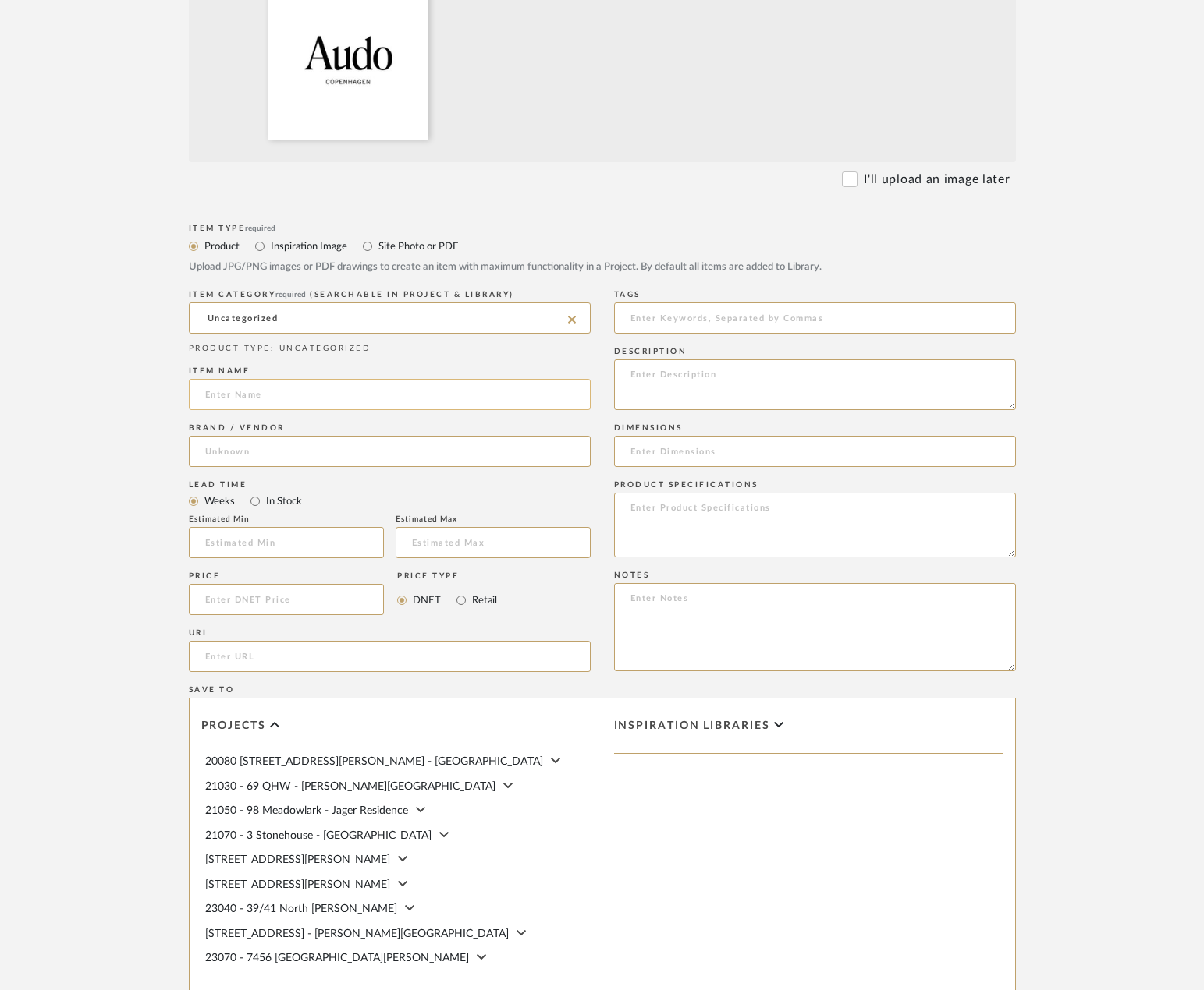
drag, startPoint x: 232, startPoint y: 412, endPoint x: 236, endPoint y: 405, distance: 8.1
click at [236, 406] on div "Item name" at bounding box center [389, 391] width 402 height 57
click at [236, 403] on input at bounding box center [389, 393] width 402 height 31
click at [241, 397] on input at bounding box center [389, 393] width 402 height 31
click at [247, 386] on input at bounding box center [389, 393] width 402 height 31
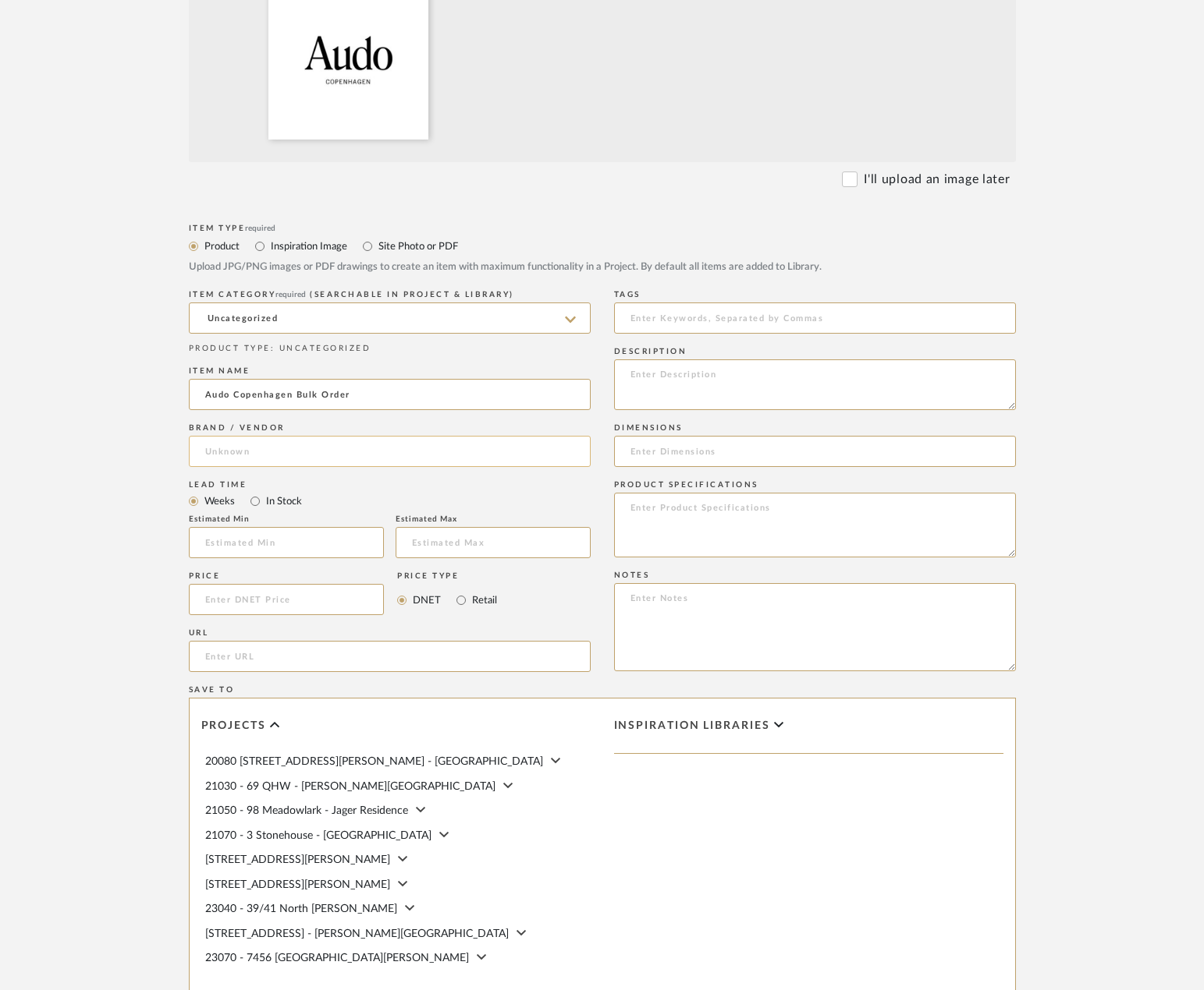
type input "Audo Copenhagen Bulk Order"
click at [282, 454] on input at bounding box center [389, 451] width 402 height 31
click at [277, 495] on mat-option "Audo" at bounding box center [389, 491] width 400 height 40
type input "Audo"
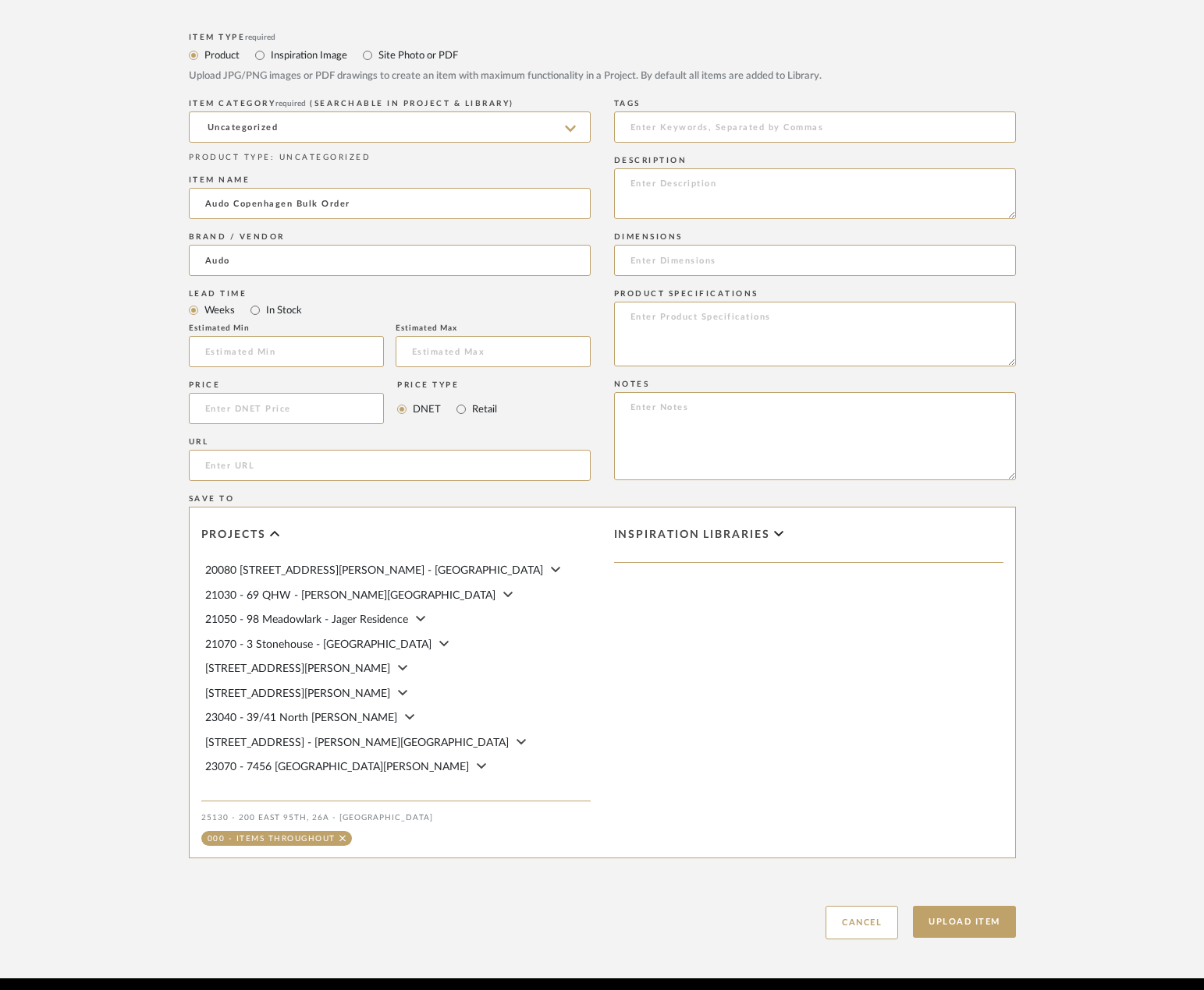
scroll to position [797, 0]
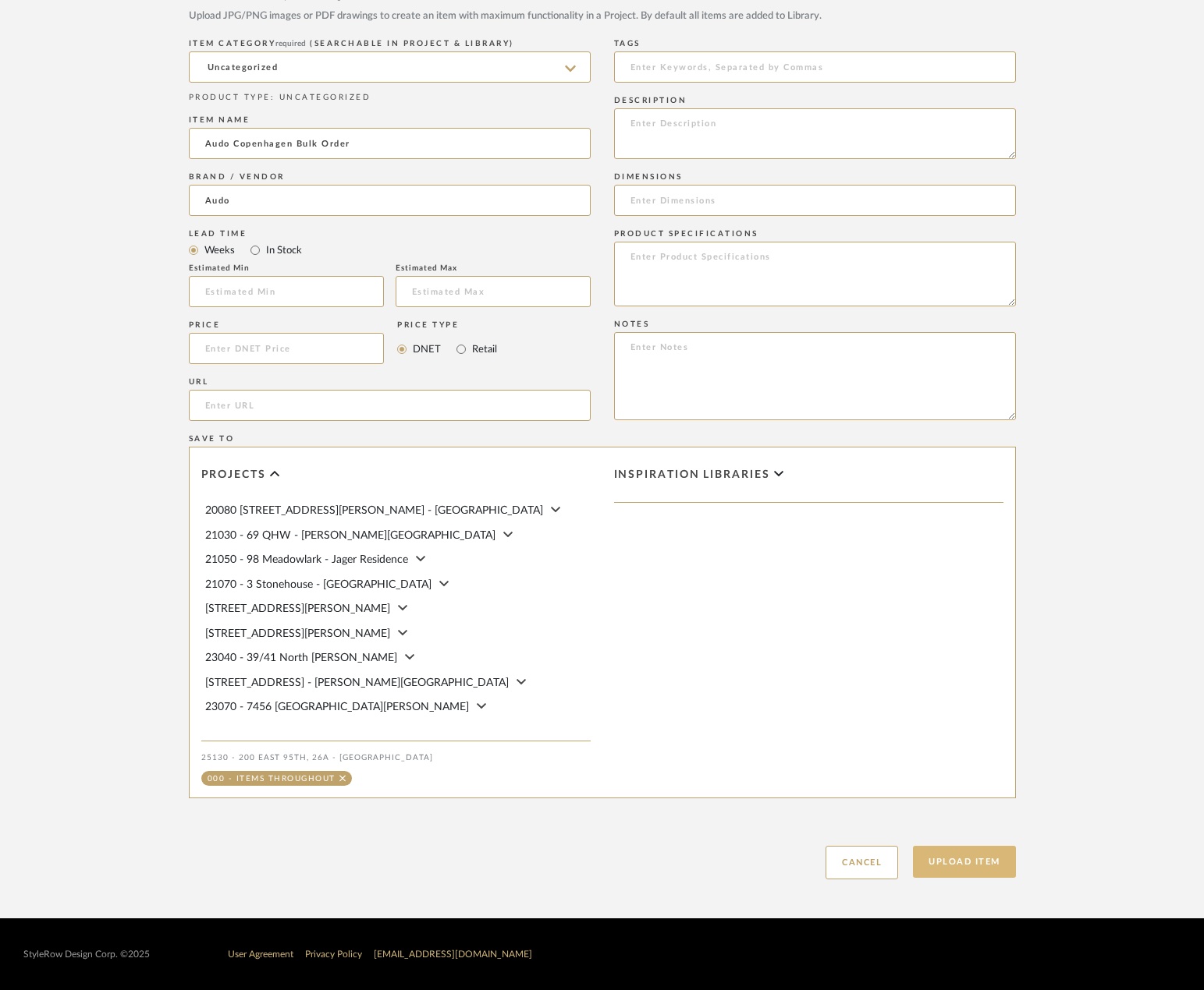
click at [937, 867] on button "Upload Item" at bounding box center [964, 861] width 103 height 32
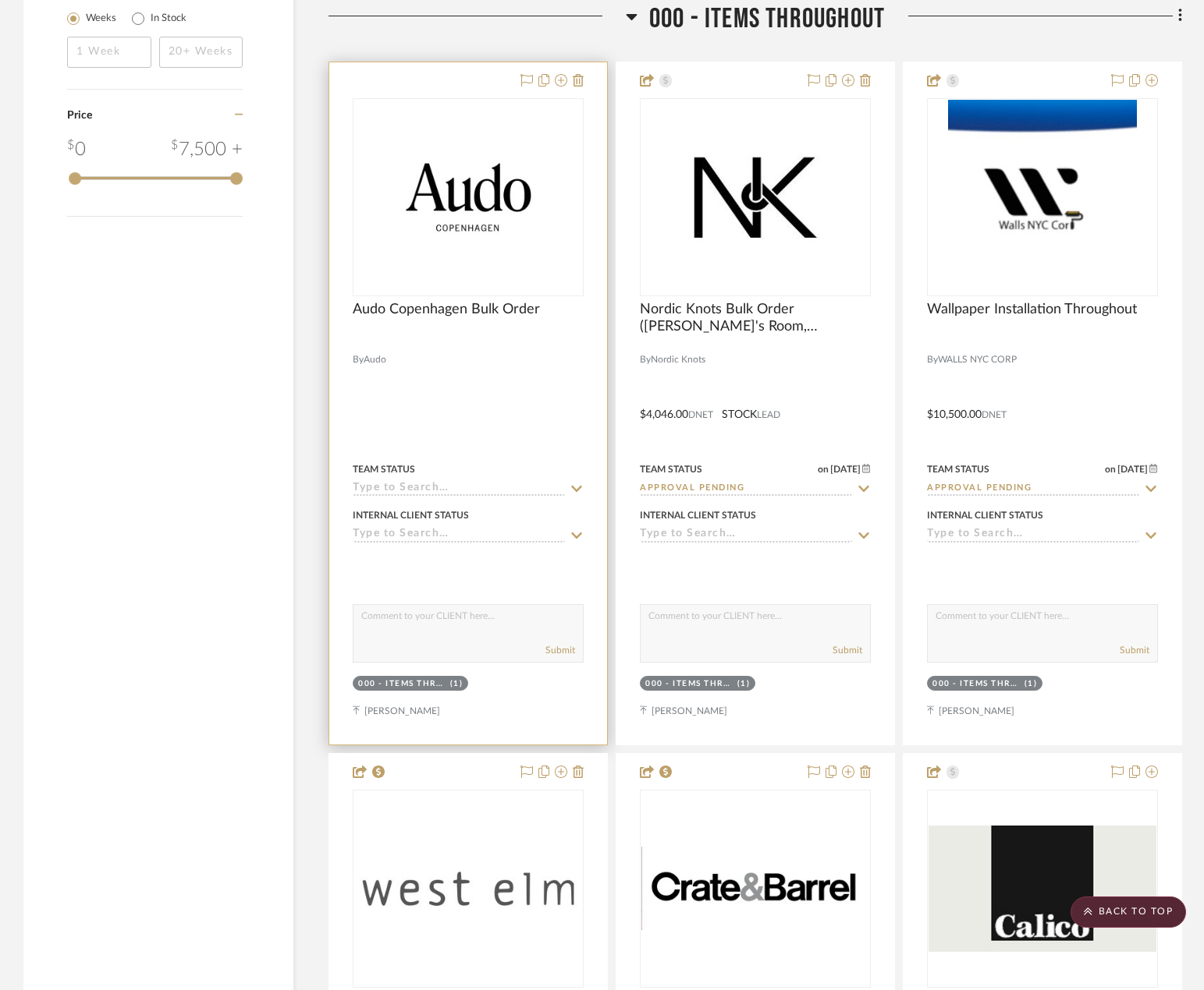
scroll to position [2613, 0]
click at [479, 403] on div at bounding box center [468, 403] width 278 height 682
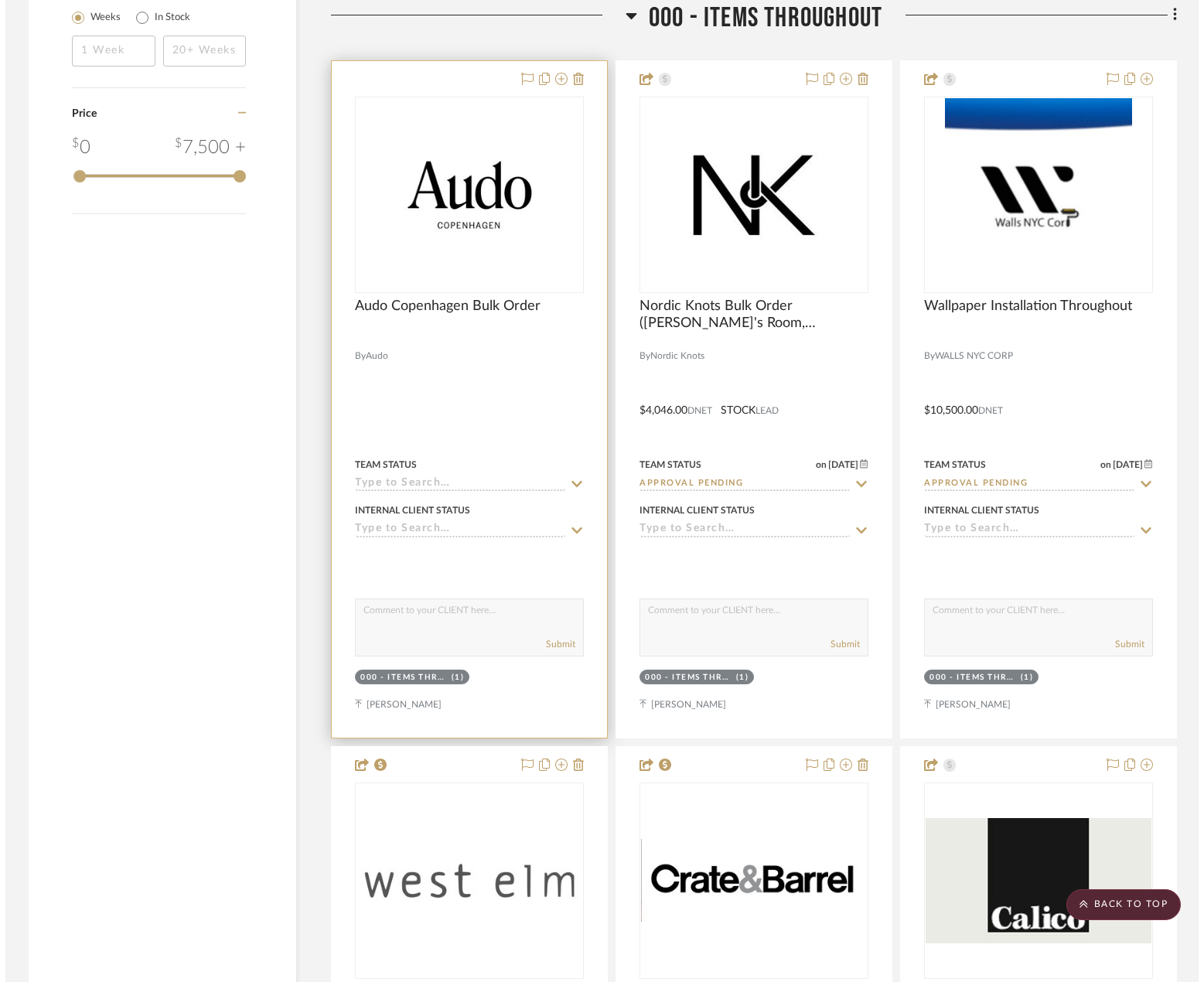
scroll to position [0, 0]
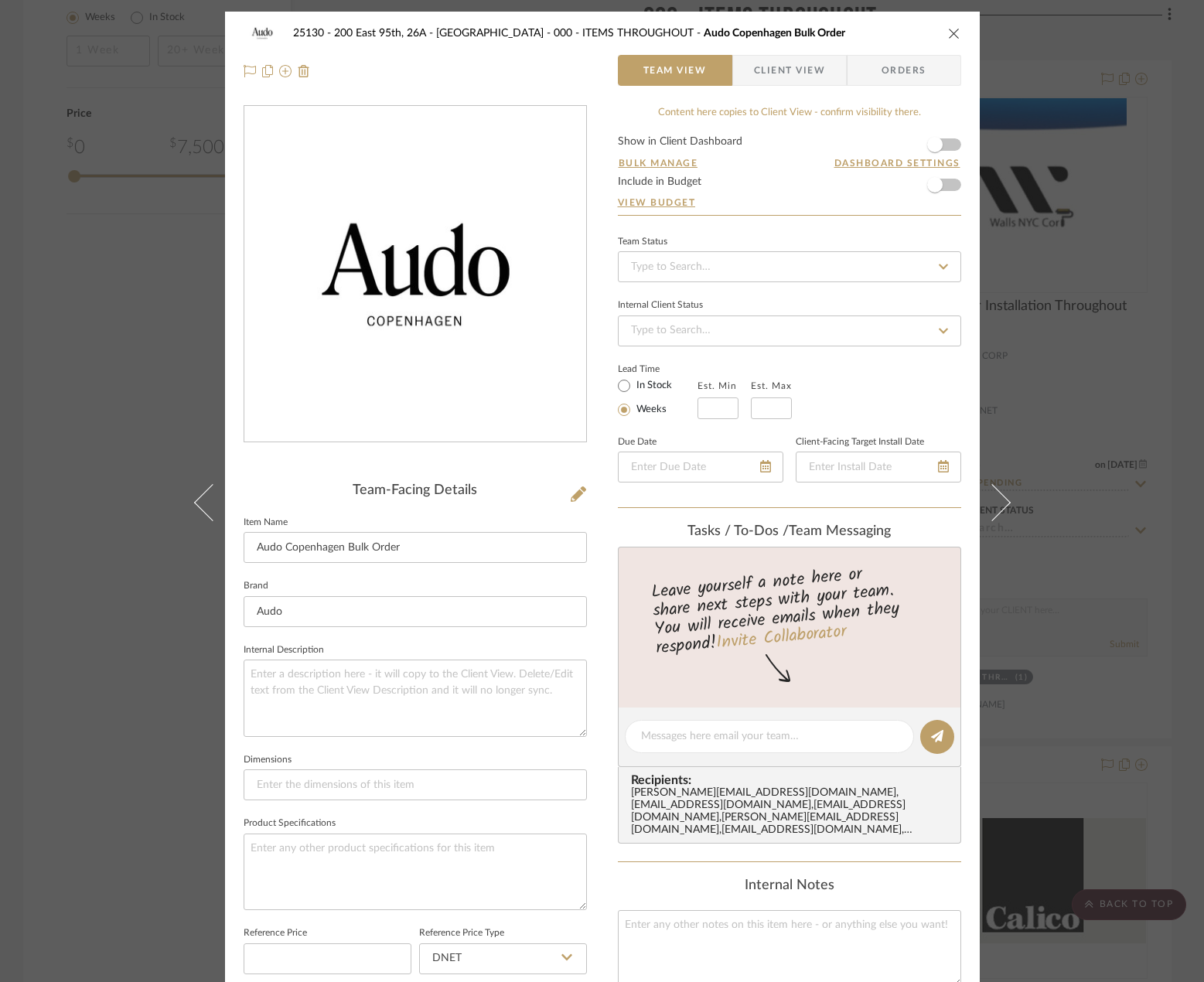
drag, startPoint x: 768, startPoint y: 64, endPoint x: 734, endPoint y: 114, distance: 60.5
click at [768, 66] on span "Client View" at bounding box center [789, 69] width 71 height 31
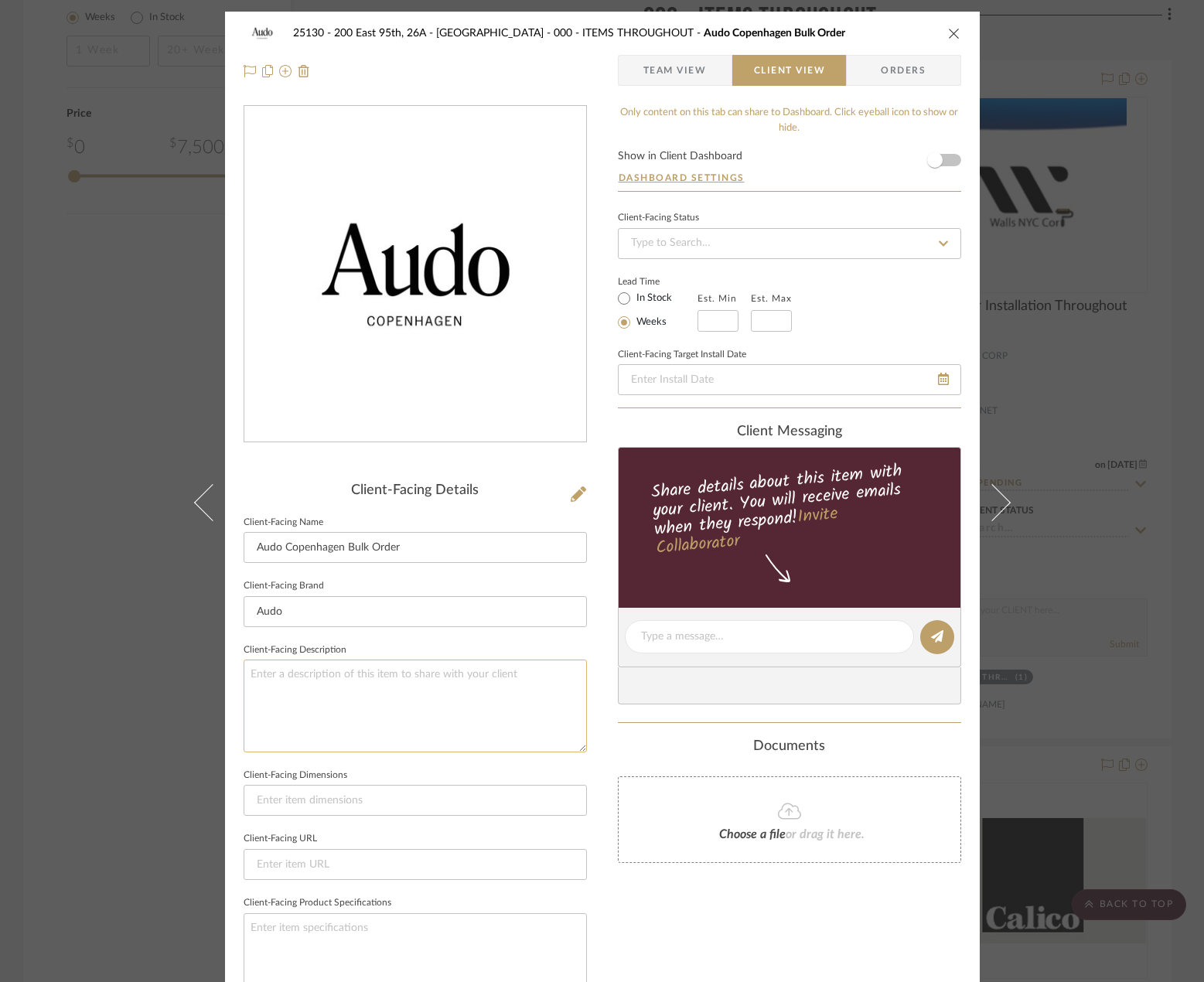
click at [425, 689] on textarea at bounding box center [414, 706] width 343 height 92
click at [463, 549] on input "Audo Copenhagen Bulk Order" at bounding box center [414, 546] width 343 height 31
type input "Audo Copenhagen Bulk Order for Kitchen"
click at [346, 732] on textarea at bounding box center [414, 706] width 343 height 92
type textarea "Description:"
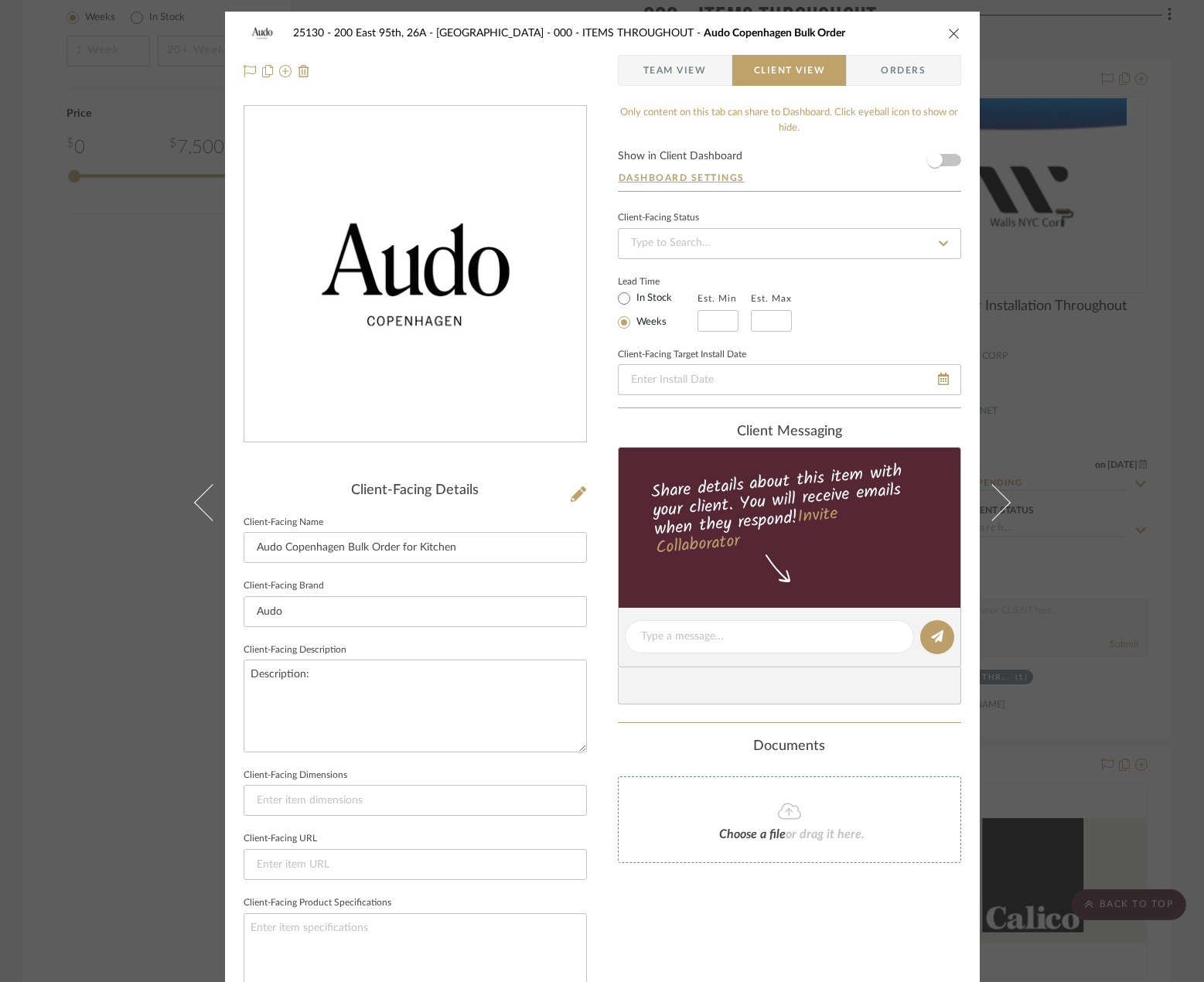
click at [1063, 319] on div "25130 - 200 East 95th, 26A - Kosheleva 000 - ITEMS THROUGHOUT Audo [GEOGRAPHIC_…" at bounding box center [602, 491] width 1204 height 982
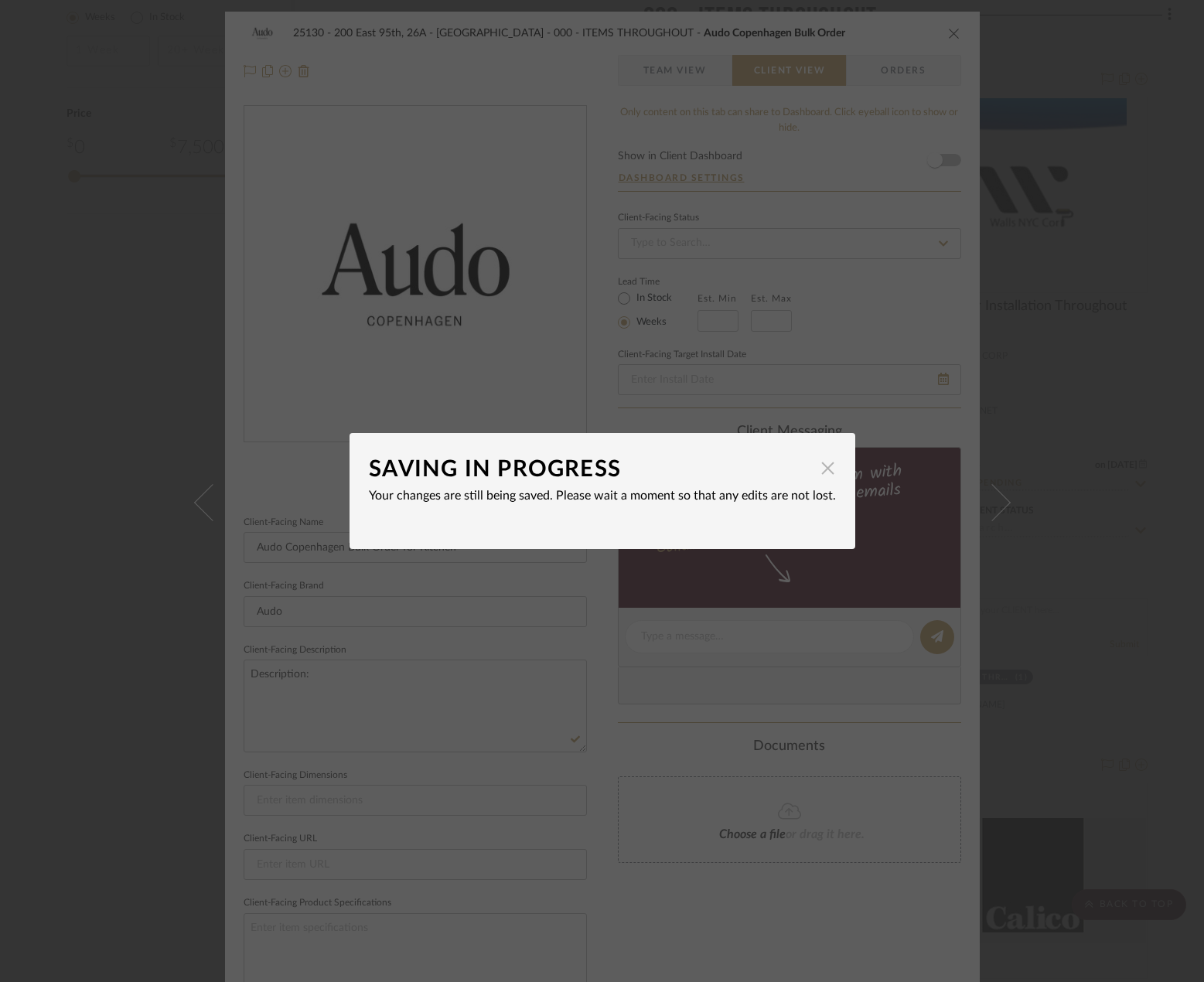
click at [820, 454] on span "button" at bounding box center [828, 467] width 31 height 31
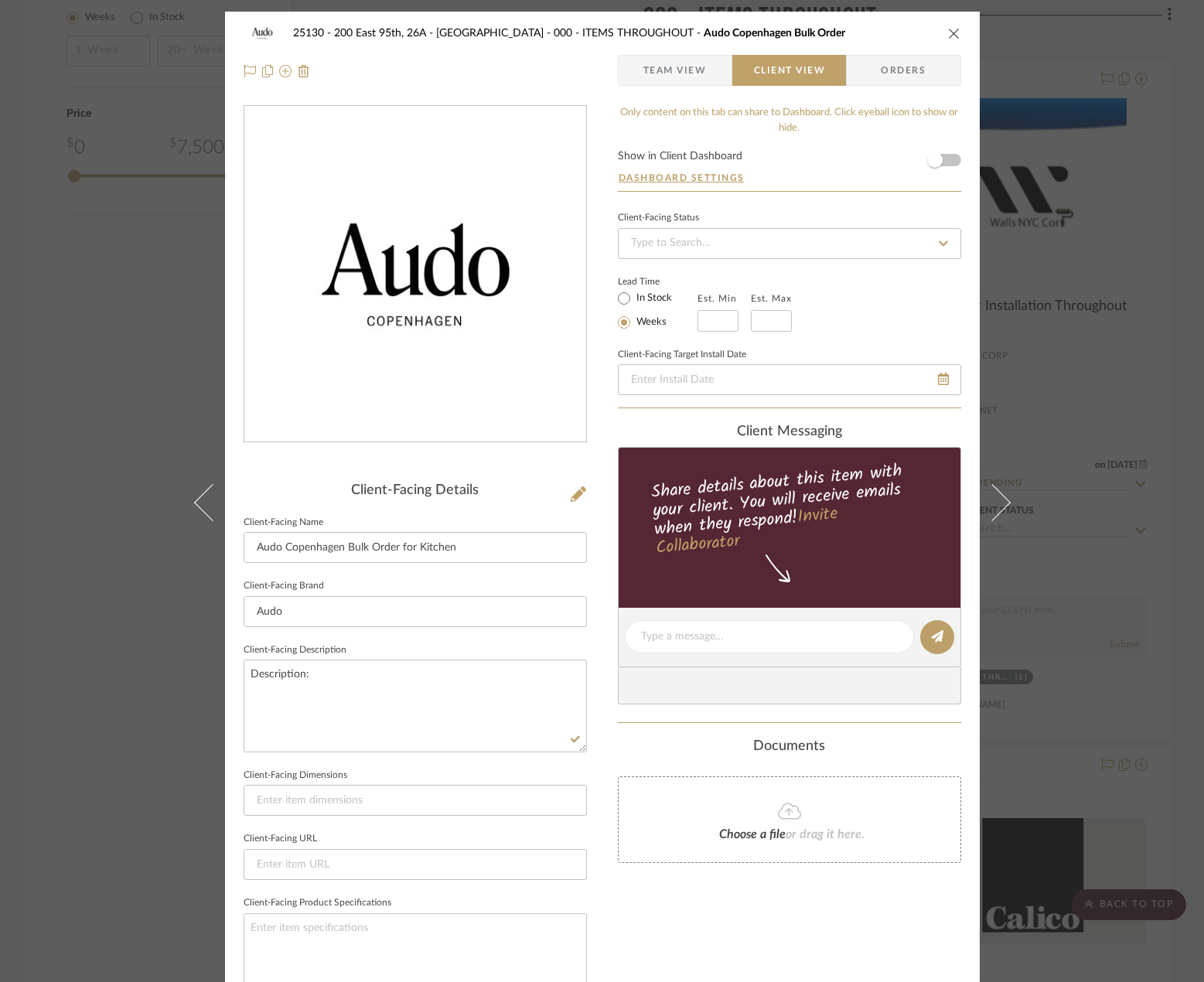
click at [1078, 318] on div "25130 - 200 East 95th, 26A - Kosheleva 000 - ITEMS THROUGHOUT Audo [GEOGRAPHIC_…" at bounding box center [602, 491] width 1204 height 982
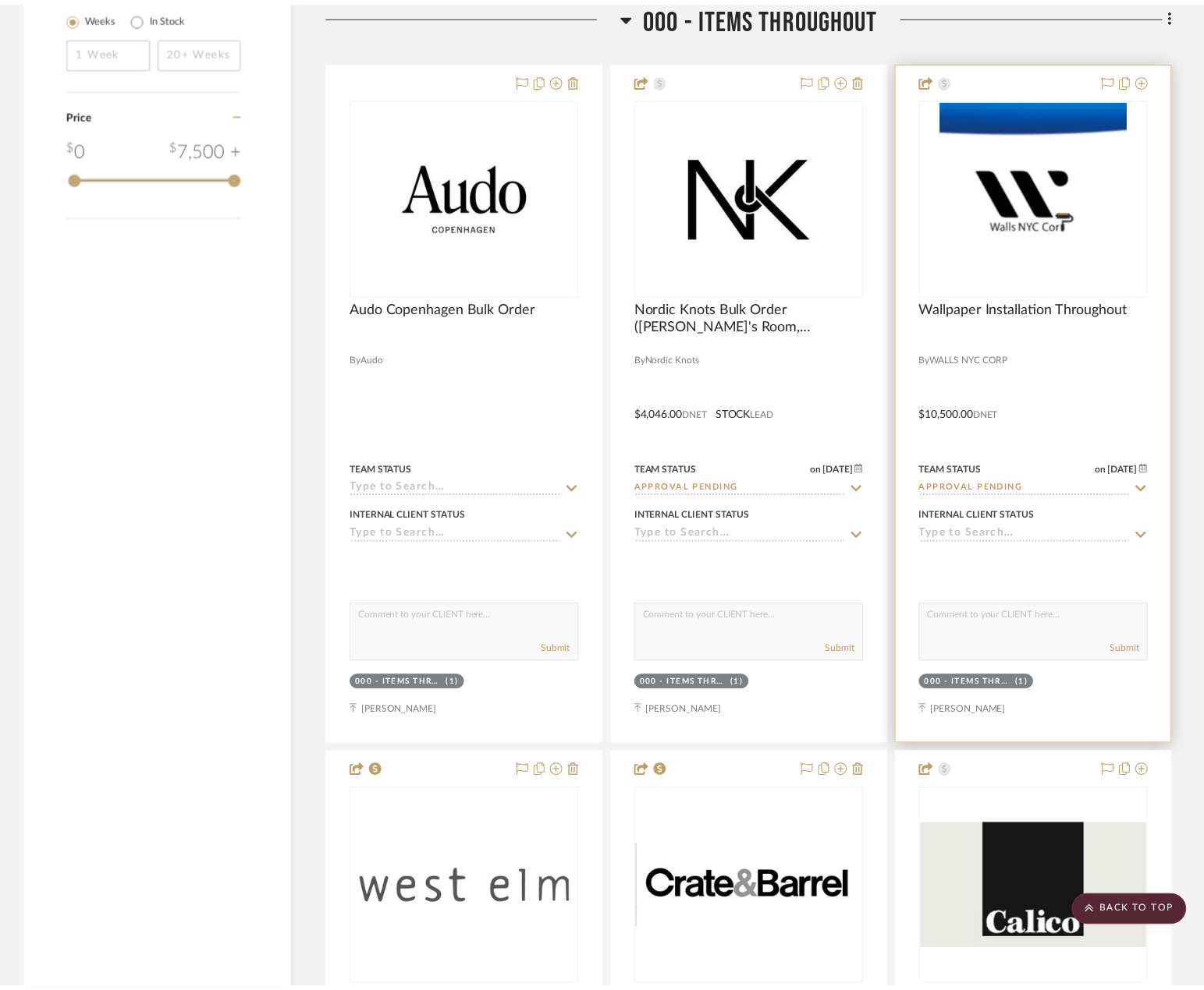
scroll to position [2613, 0]
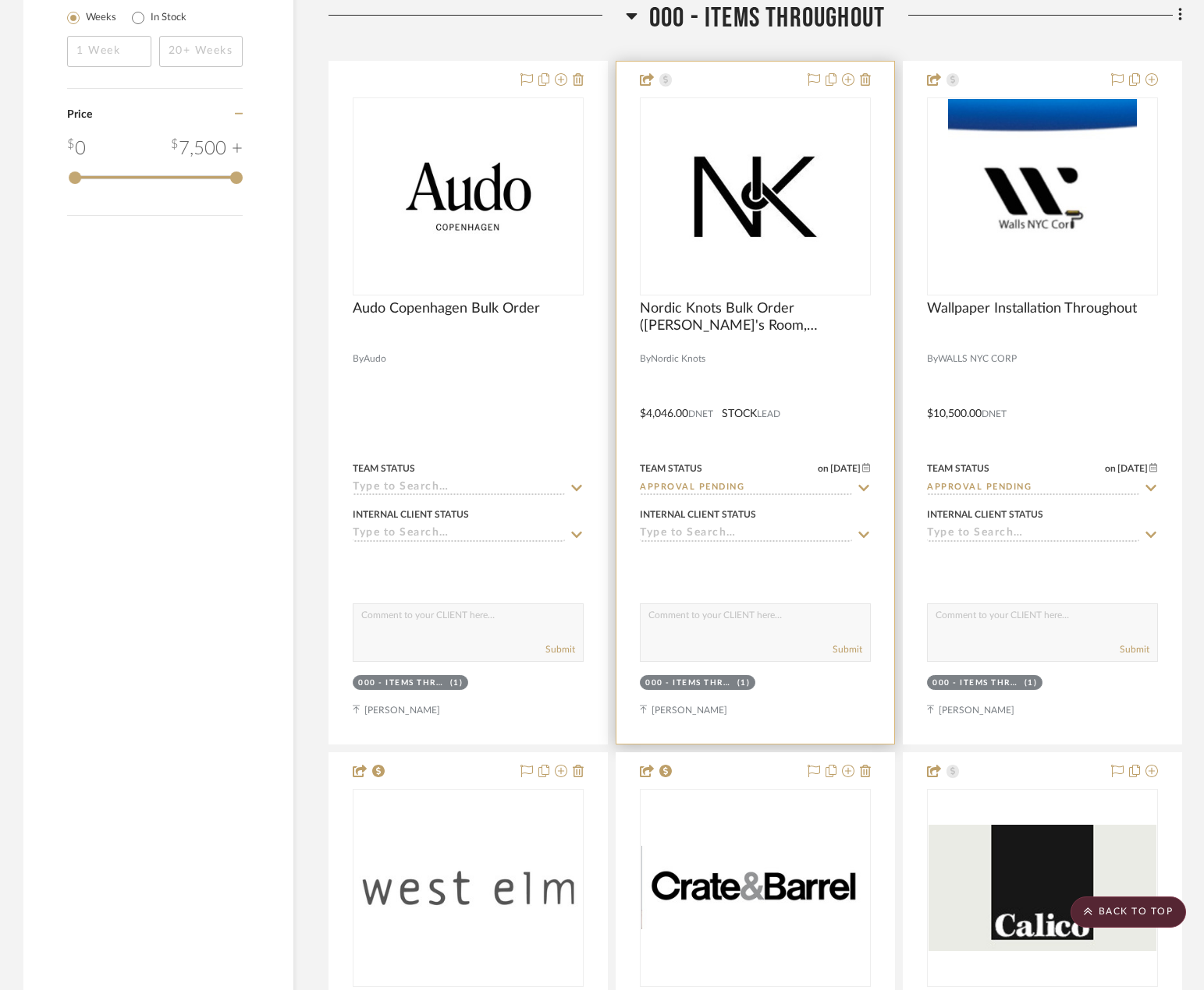
click at [712, 362] on div at bounding box center [755, 403] width 278 height 682
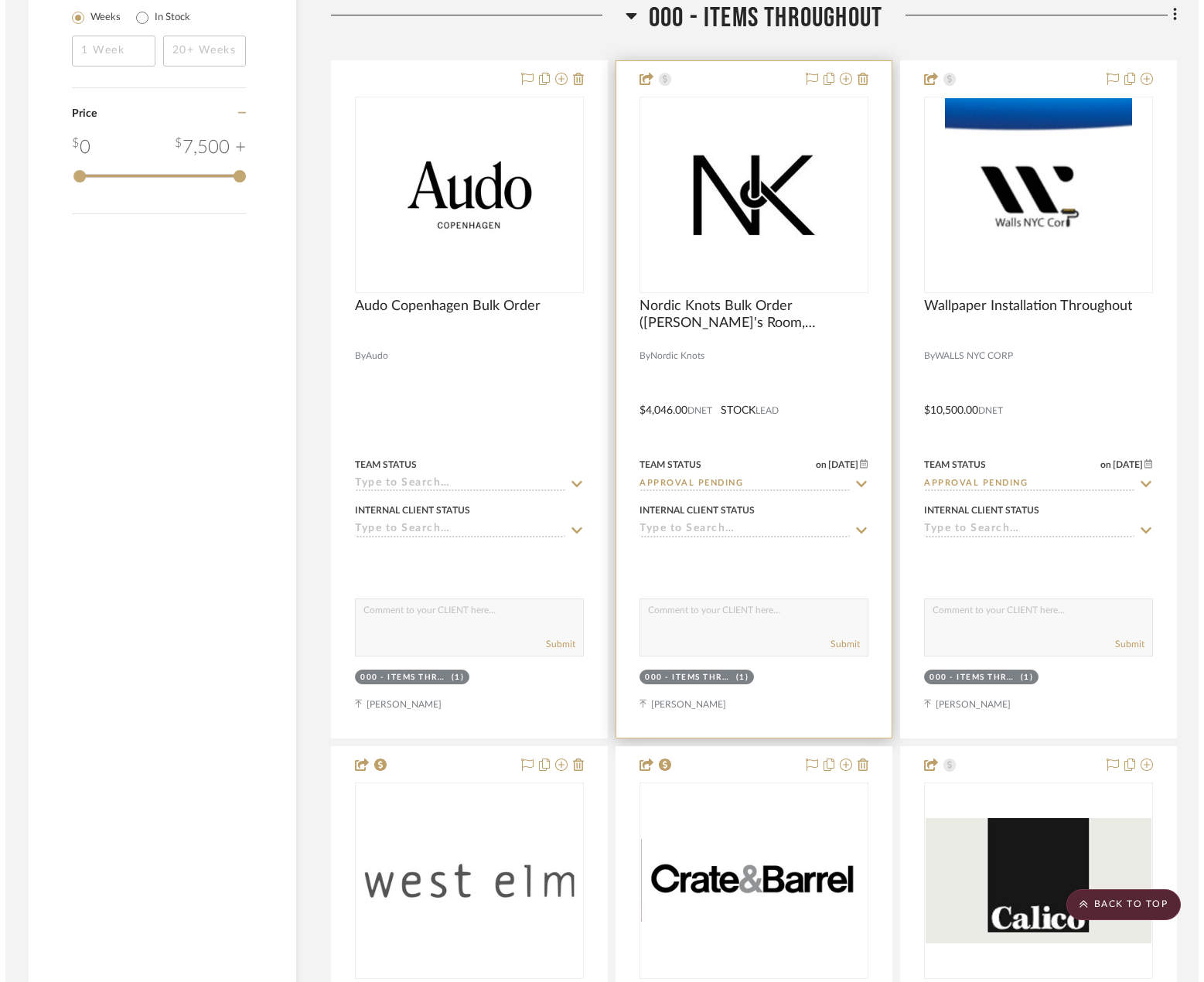
scroll to position [0, 0]
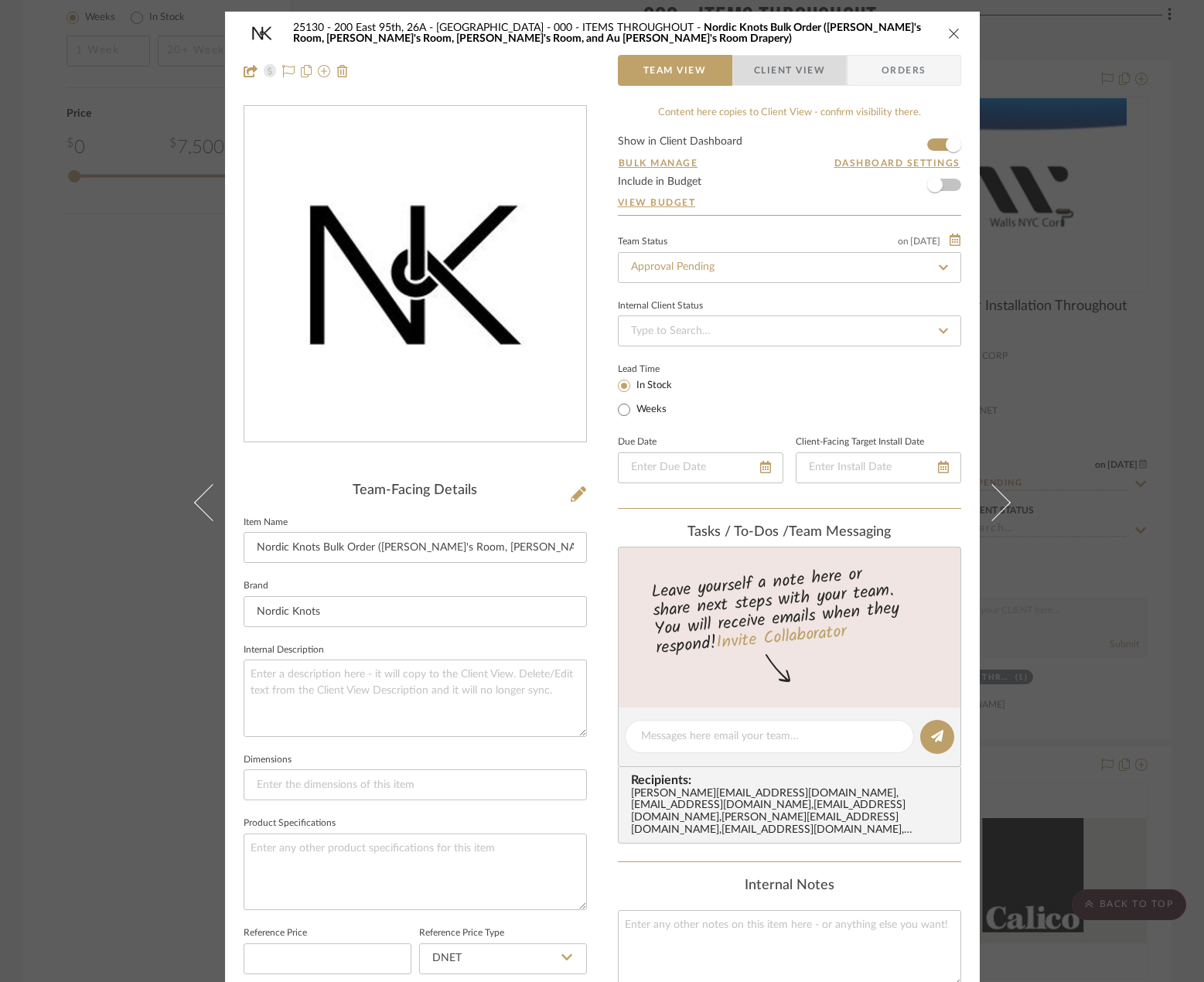
click at [754, 72] on span "Client View" at bounding box center [789, 69] width 71 height 31
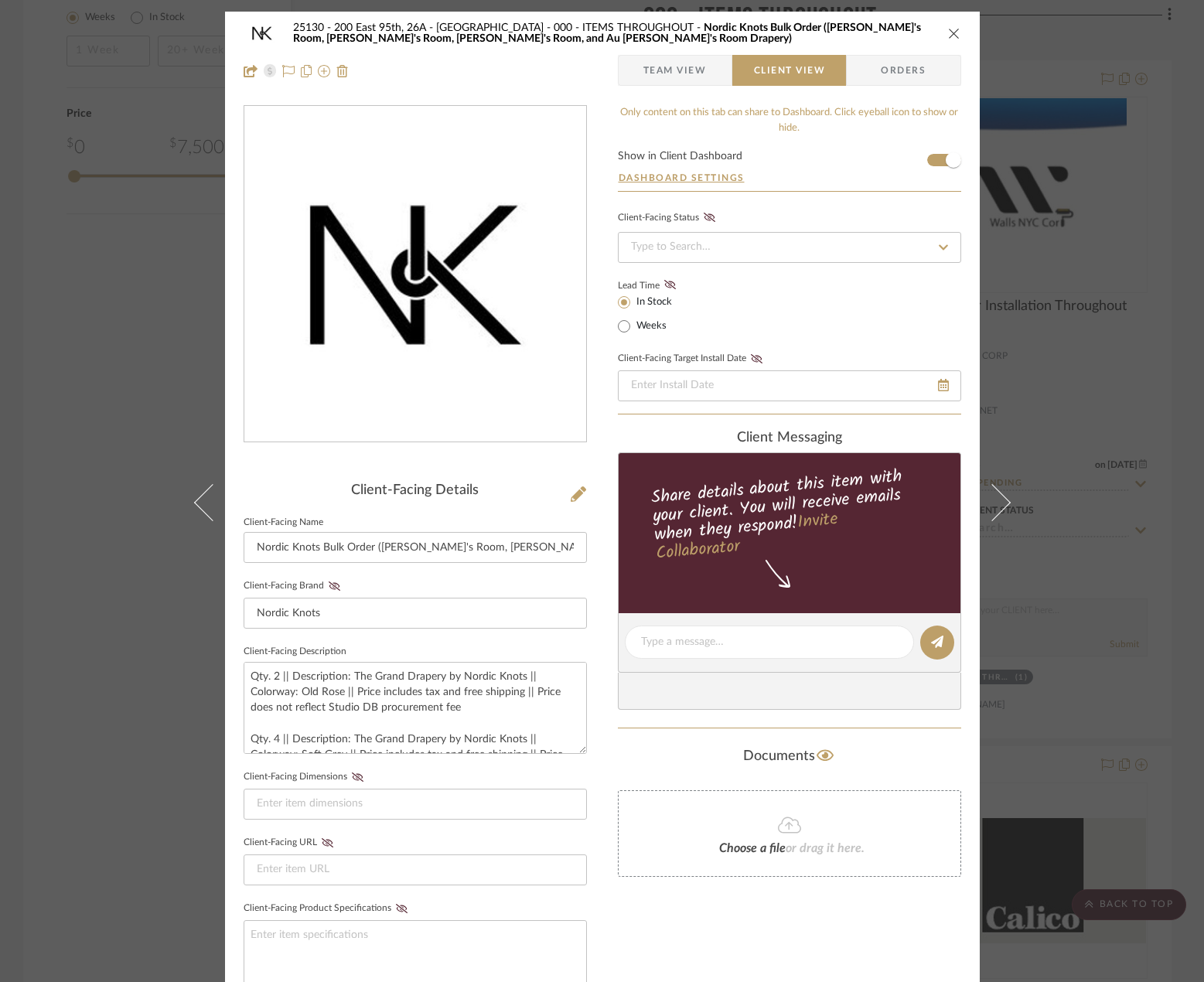
click at [1052, 347] on div "25130 - 200 East 95th, 26A - Kosheleva 000 - ITEMS THROUGHOUT Nordic Knots Bulk…" at bounding box center [602, 491] width 1204 height 982
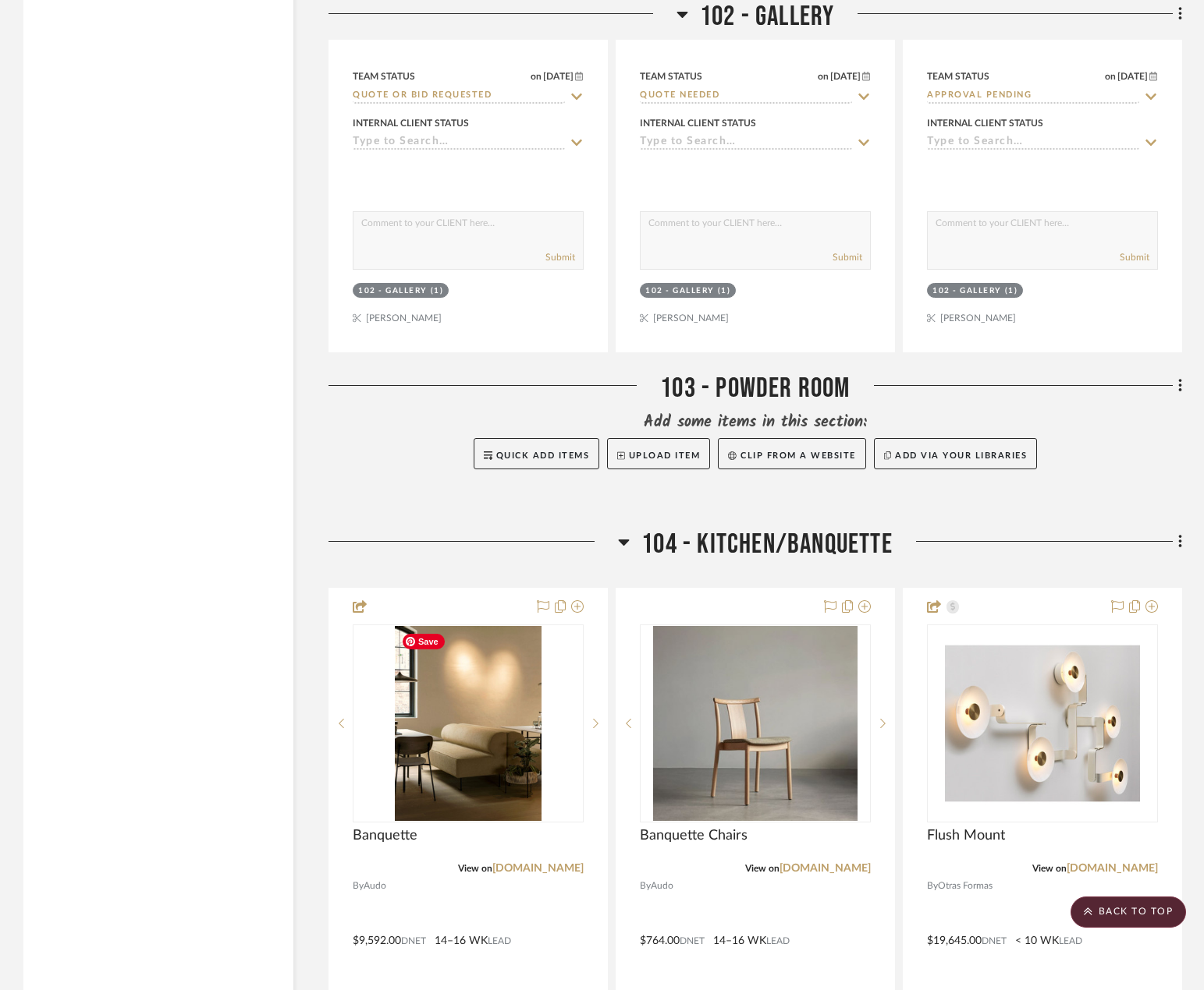
scroll to position [7135, 0]
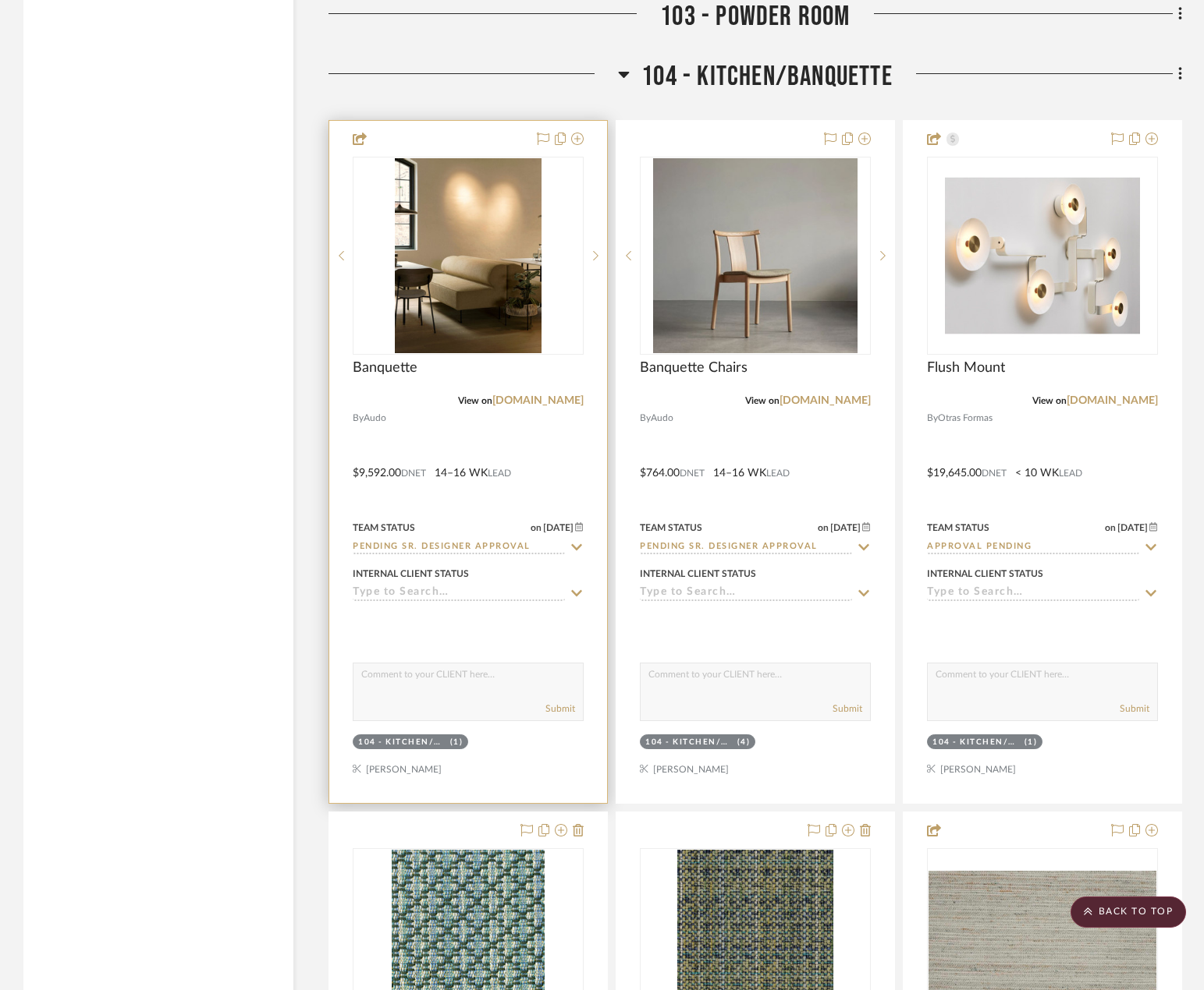
click at [528, 448] on div at bounding box center [468, 462] width 278 height 682
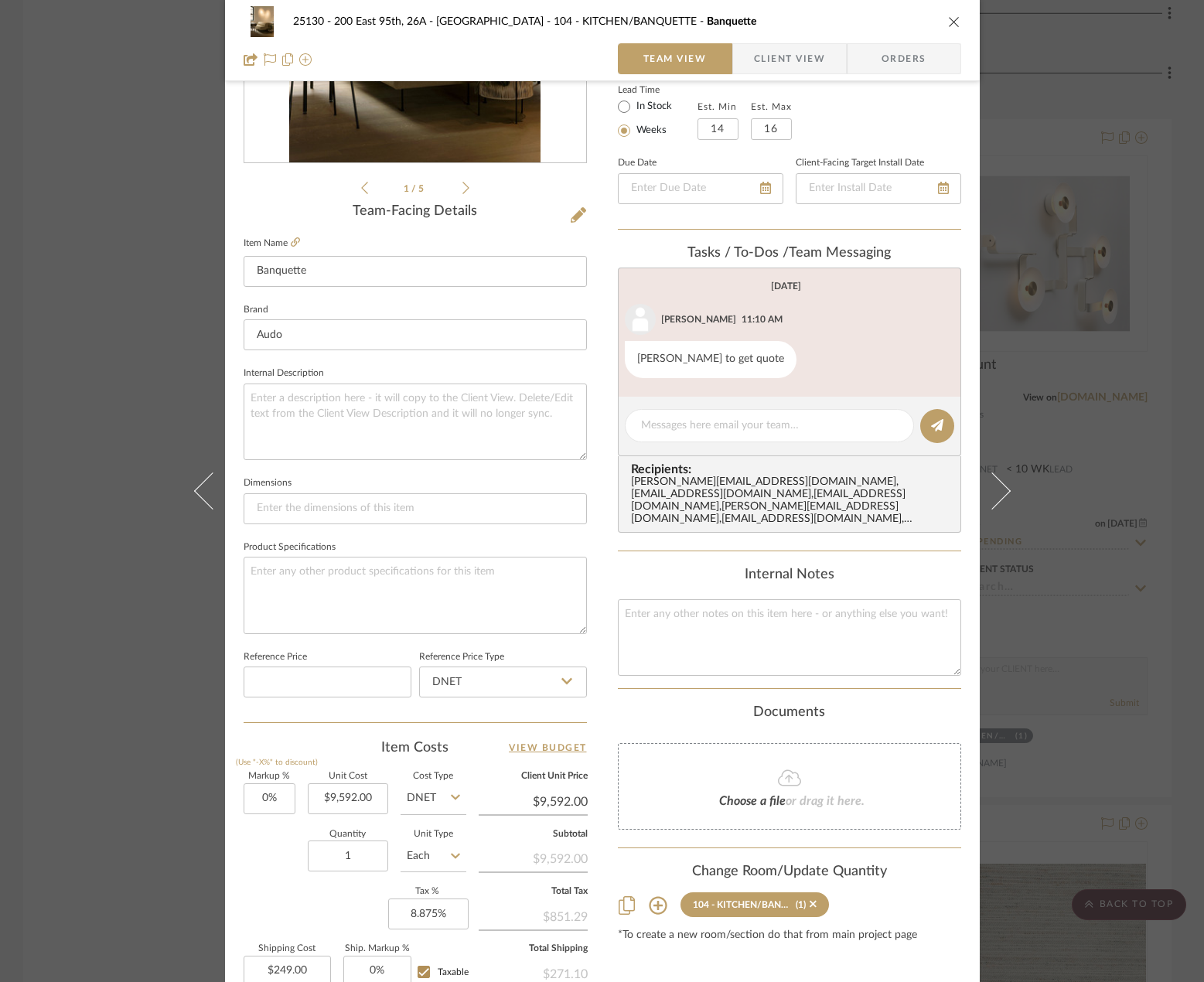
scroll to position [71, 0]
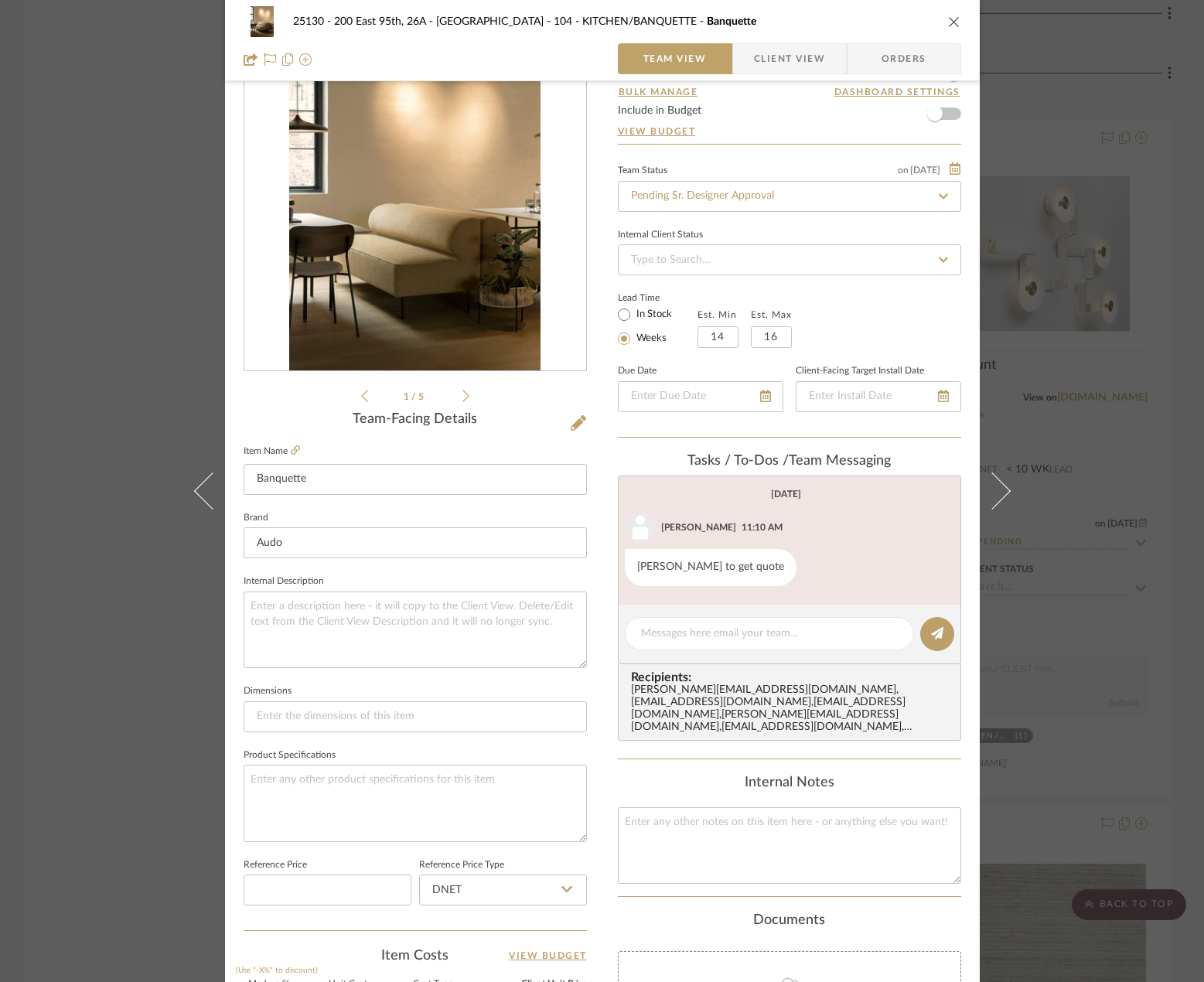
click at [794, 48] on span "Client View" at bounding box center [789, 58] width 71 height 31
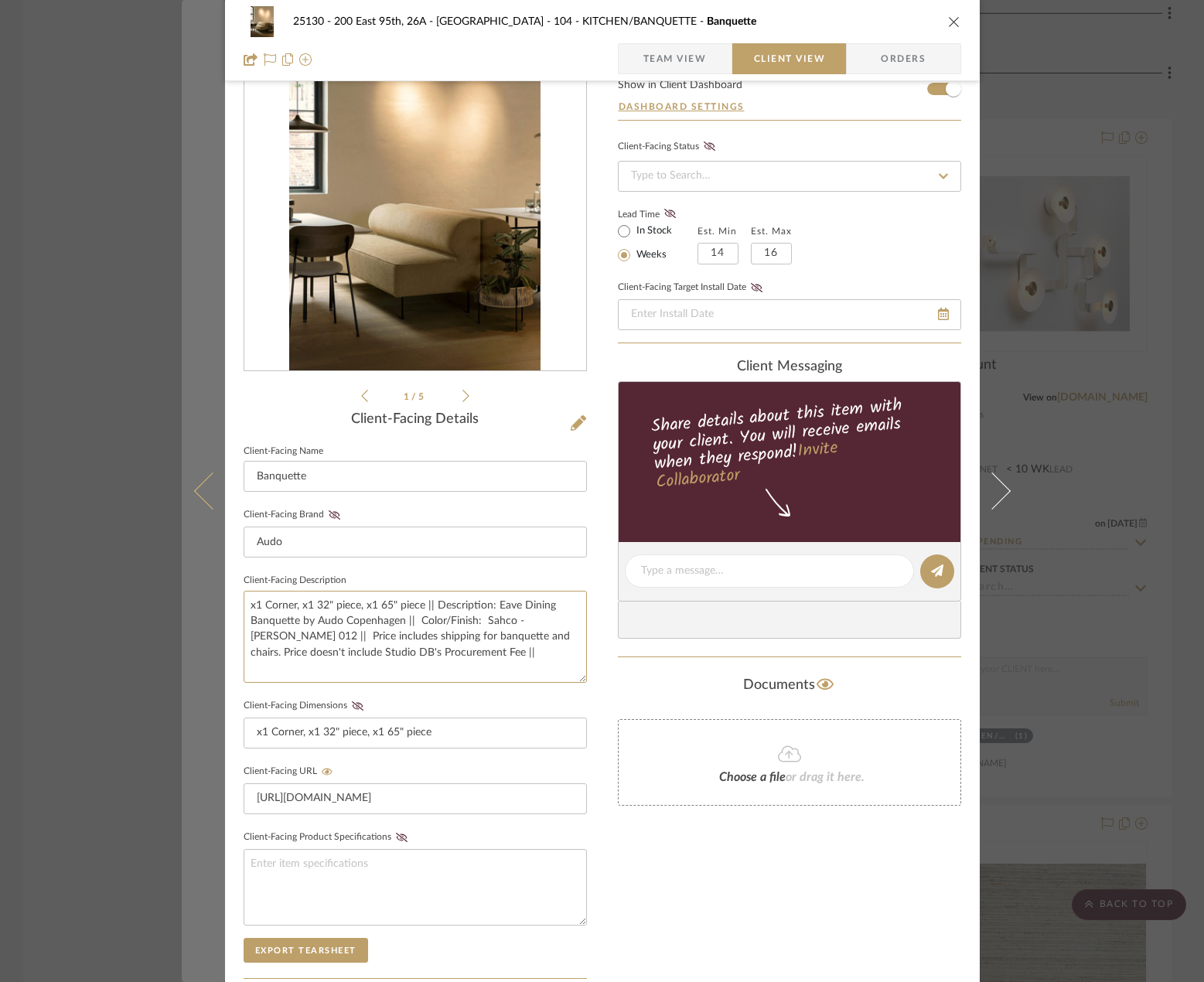
drag, startPoint x: 414, startPoint y: 657, endPoint x: 185, endPoint y: 604, distance: 235.1
click at [185, 604] on mat-dialog-content "25130 - 200 East 95th, 26A - Kosheleva 104 - KITCHEN/BANQUETTE Banquette Team V…" at bounding box center [603, 584] width 842 height 1288
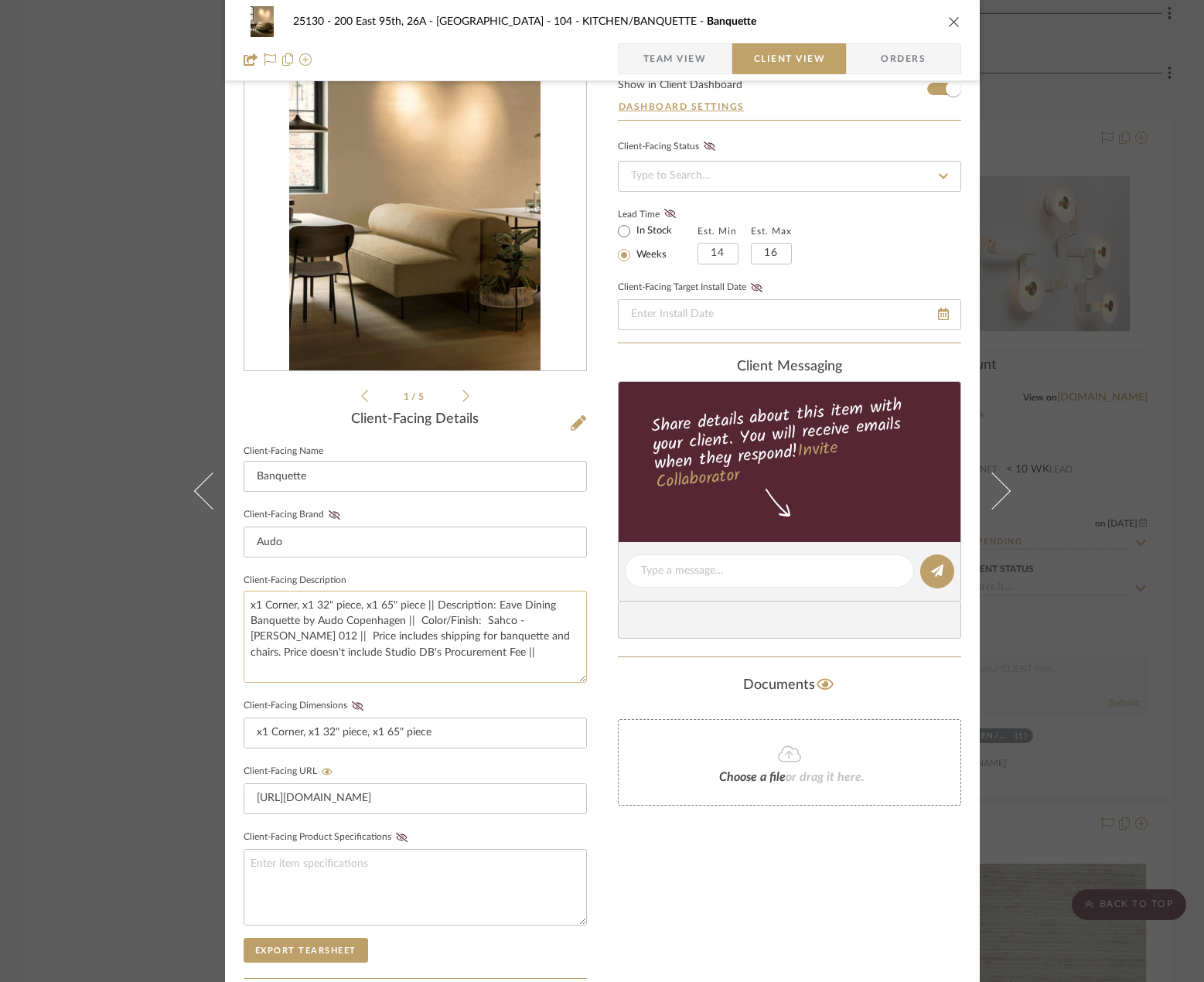
click at [412, 650] on textarea "x1 Corner, x1 32" piece, x1 65" piece || Description: Eave Dining Banquette by …" at bounding box center [414, 637] width 343 height 92
click at [453, 650] on textarea "x1 Corner, x1 32" piece, x1 65" piece || Description: Eave Dining Banquette by …" at bounding box center [414, 637] width 343 height 92
click at [474, 638] on textarea "x1 Corner, x1 32" piece, x1 65" piece || Description: Eave Dining Banquette by …" at bounding box center [414, 637] width 343 height 92
click at [485, 659] on textarea "x1 Corner, x1 32" piece, x1 65" piece || Description: Eave Dining Banquette by …" at bounding box center [414, 637] width 343 height 92
click at [474, 640] on textarea "x1 Corner, x1 32" piece, x1 65" piece || Description: Eave Dining Banquette by …" at bounding box center [414, 637] width 343 height 92
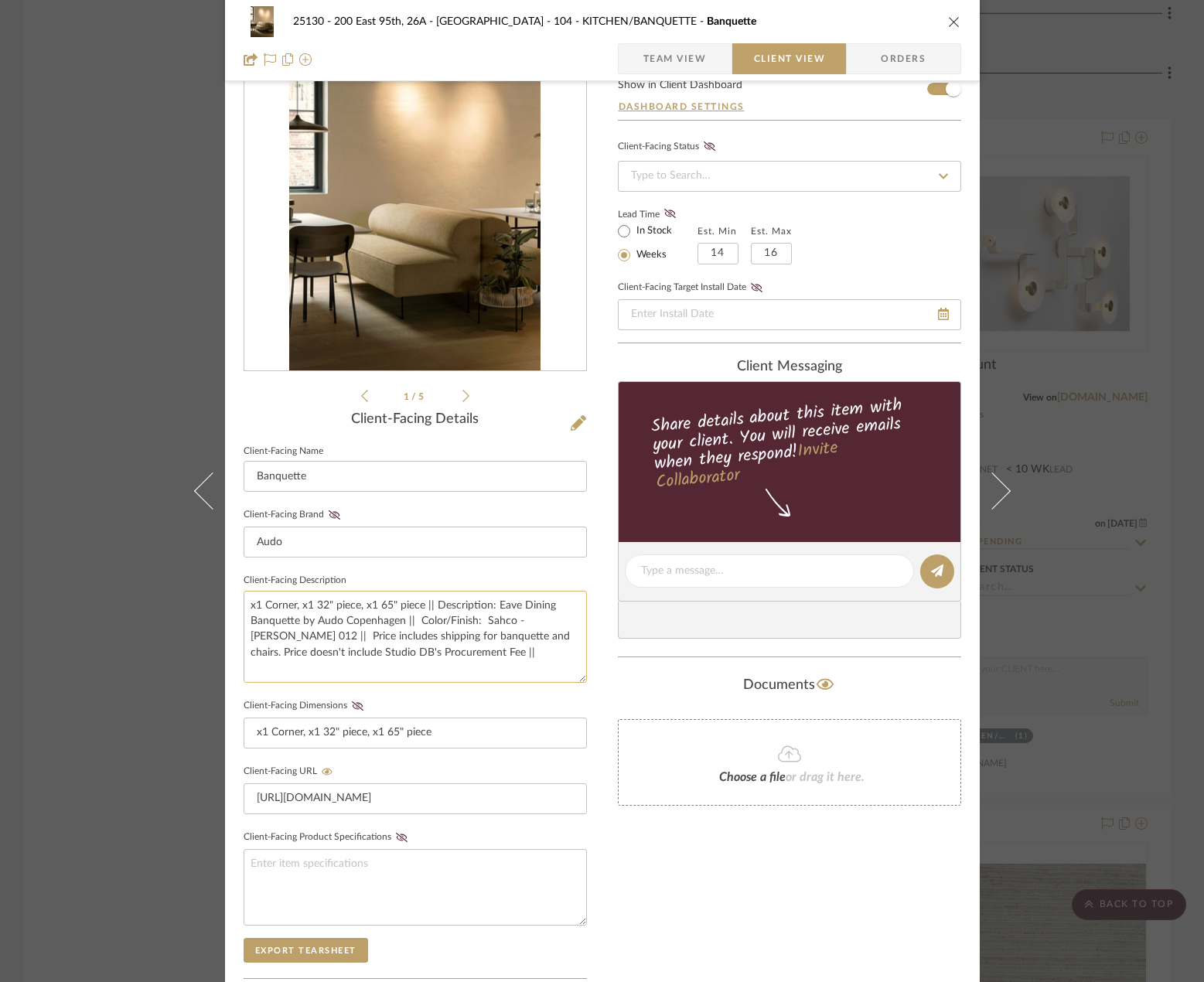
click at [461, 663] on textarea "x1 Corner, x1 32" piece, x1 65" piece || Description: Eave Dining Banquette by …" at bounding box center [414, 637] width 343 height 92
type textarea "x1 Corner, x1 32" piece, x1 65" piece || Description: Eave Dining Banquette by …"
click at [1035, 496] on div "25130 - 200 East 95th, 26A - Kosheleva 104 - KITCHEN/BANQUETTE Banquette Team V…" at bounding box center [602, 491] width 1204 height 982
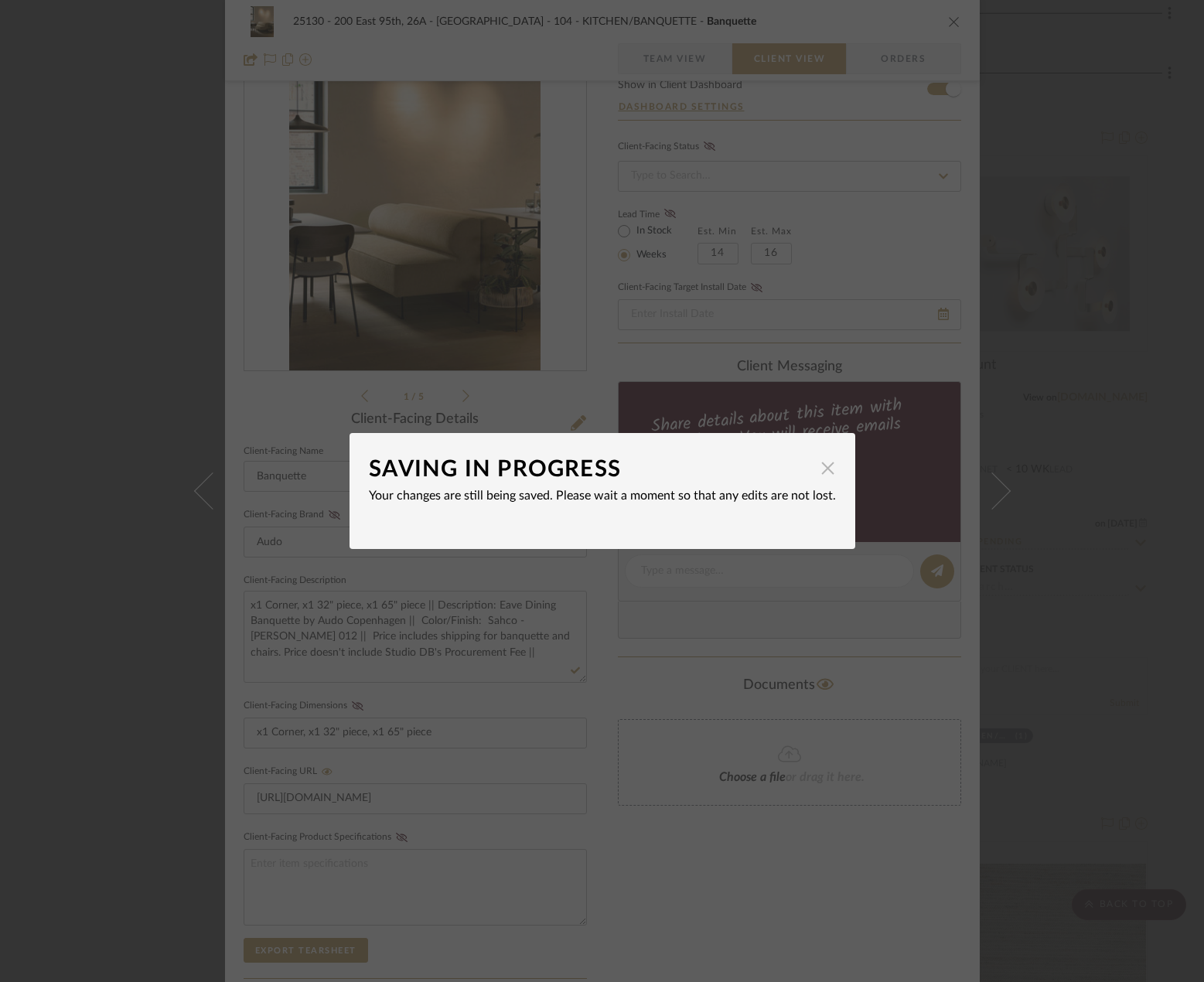
click at [813, 471] on span "button" at bounding box center [828, 467] width 31 height 31
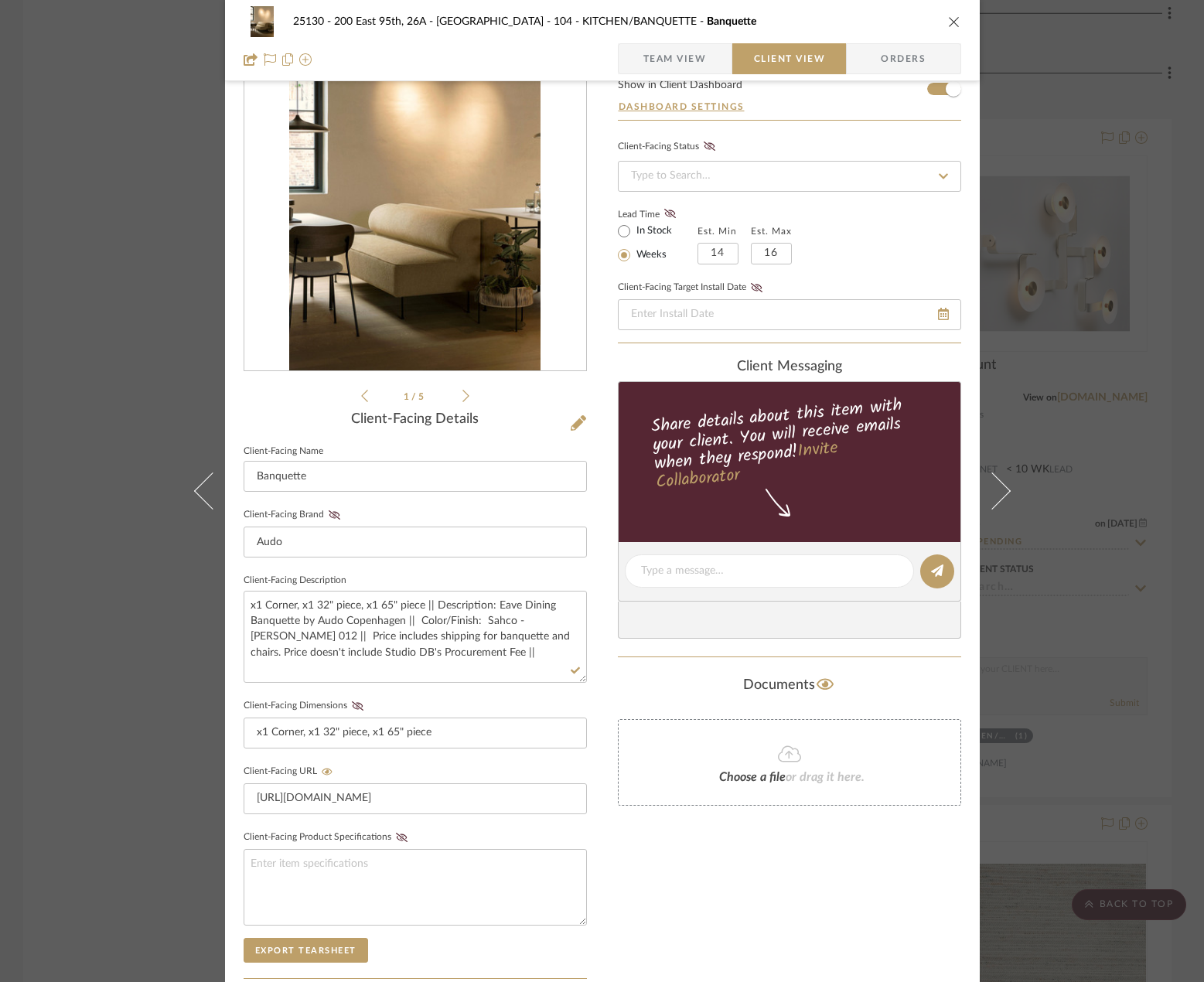
click at [1024, 362] on div "25130 - 200 East 95th, 26A - Kosheleva 104 - KITCHEN/BANQUETTE Banquette Team V…" at bounding box center [602, 491] width 1204 height 982
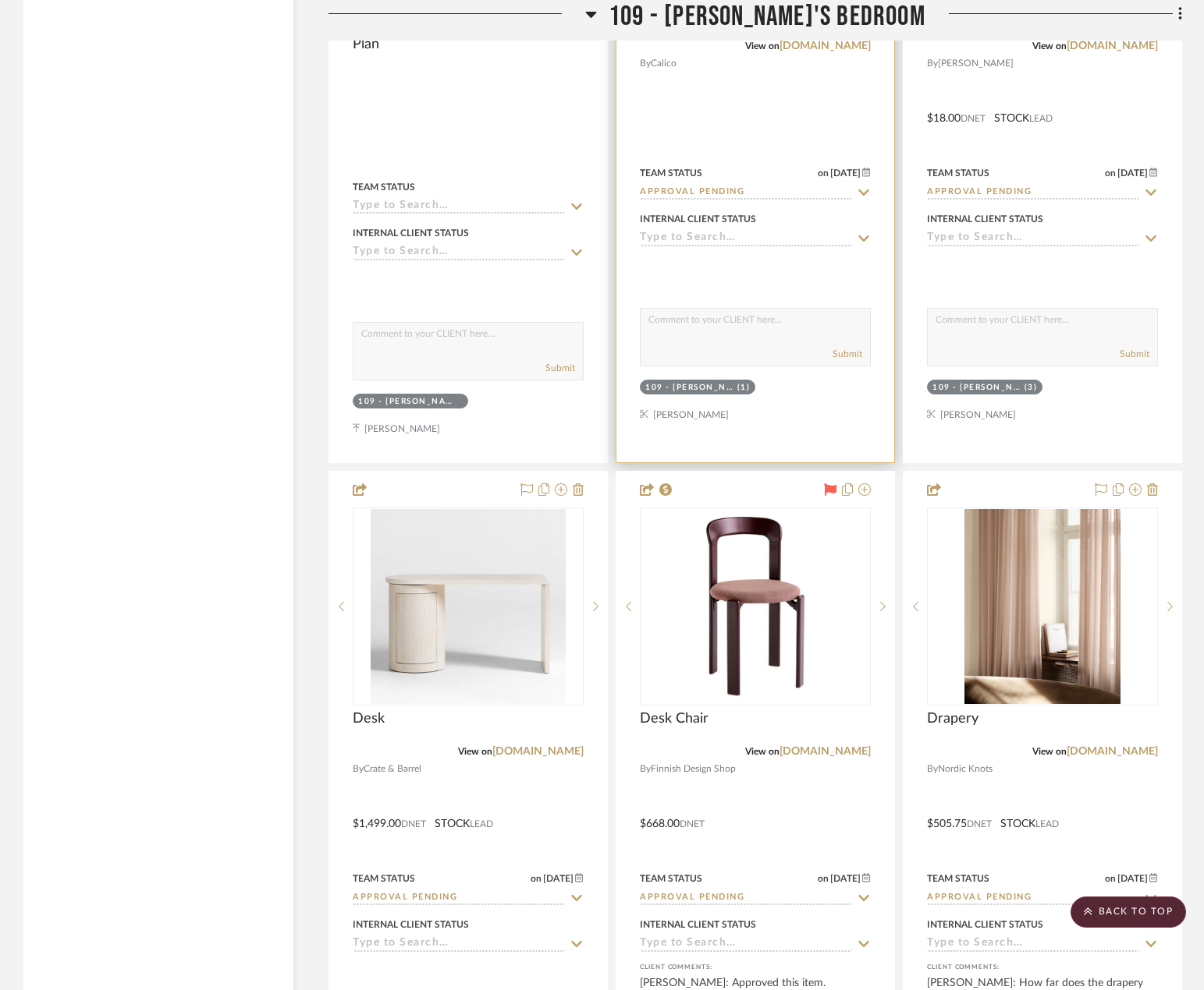
scroll to position [13839, 0]
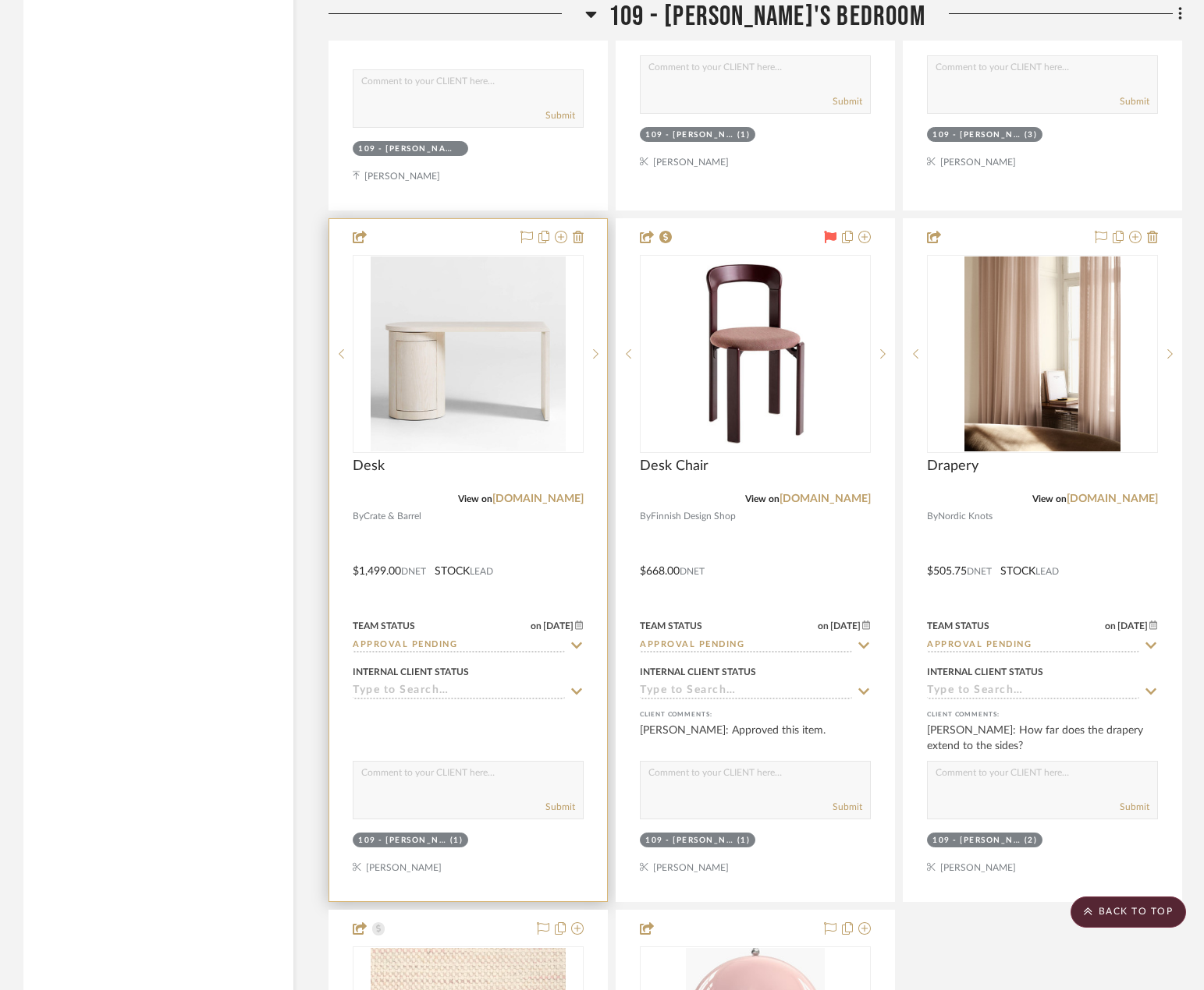
click at [503, 516] on div at bounding box center [468, 560] width 278 height 682
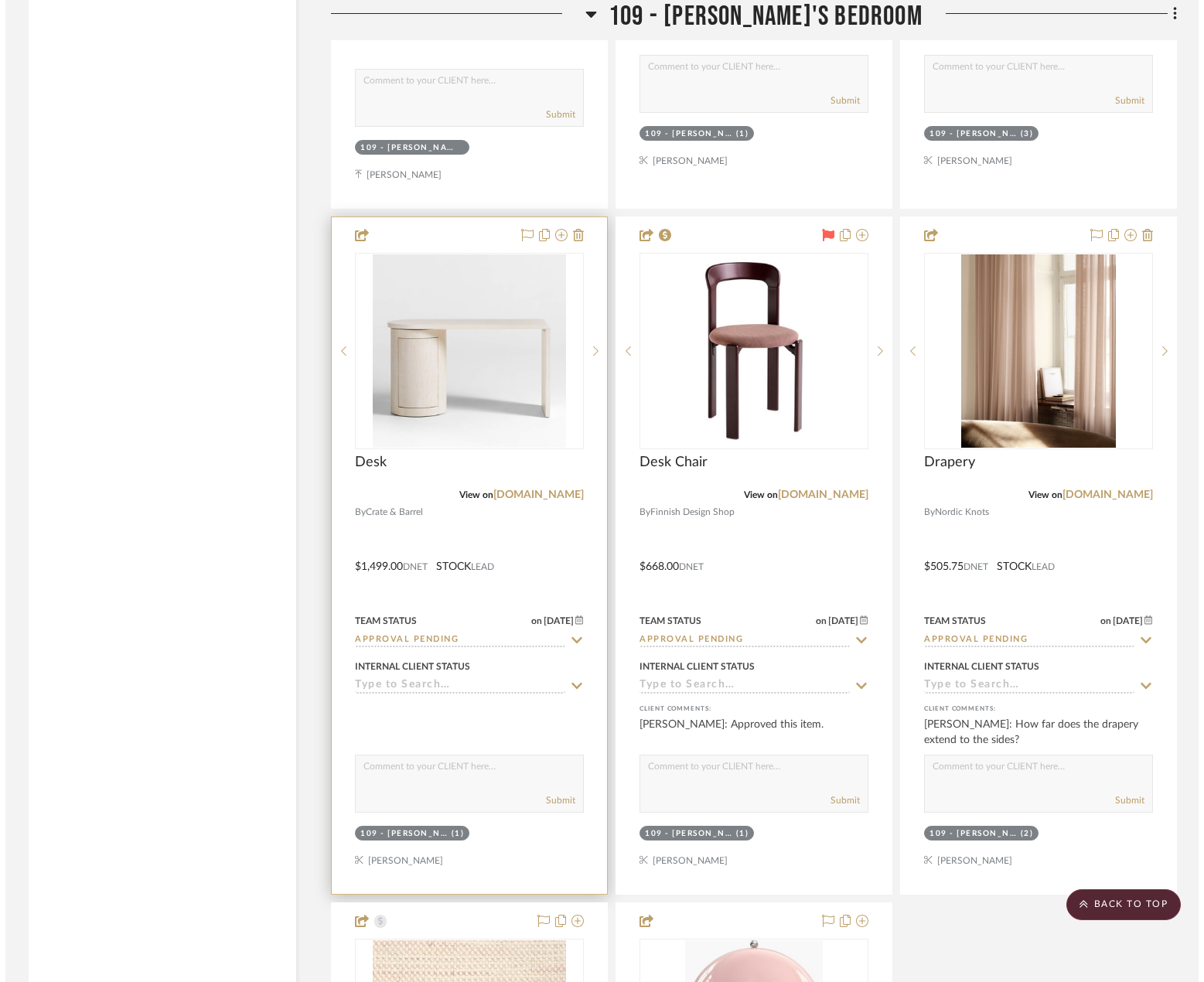
scroll to position [0, 0]
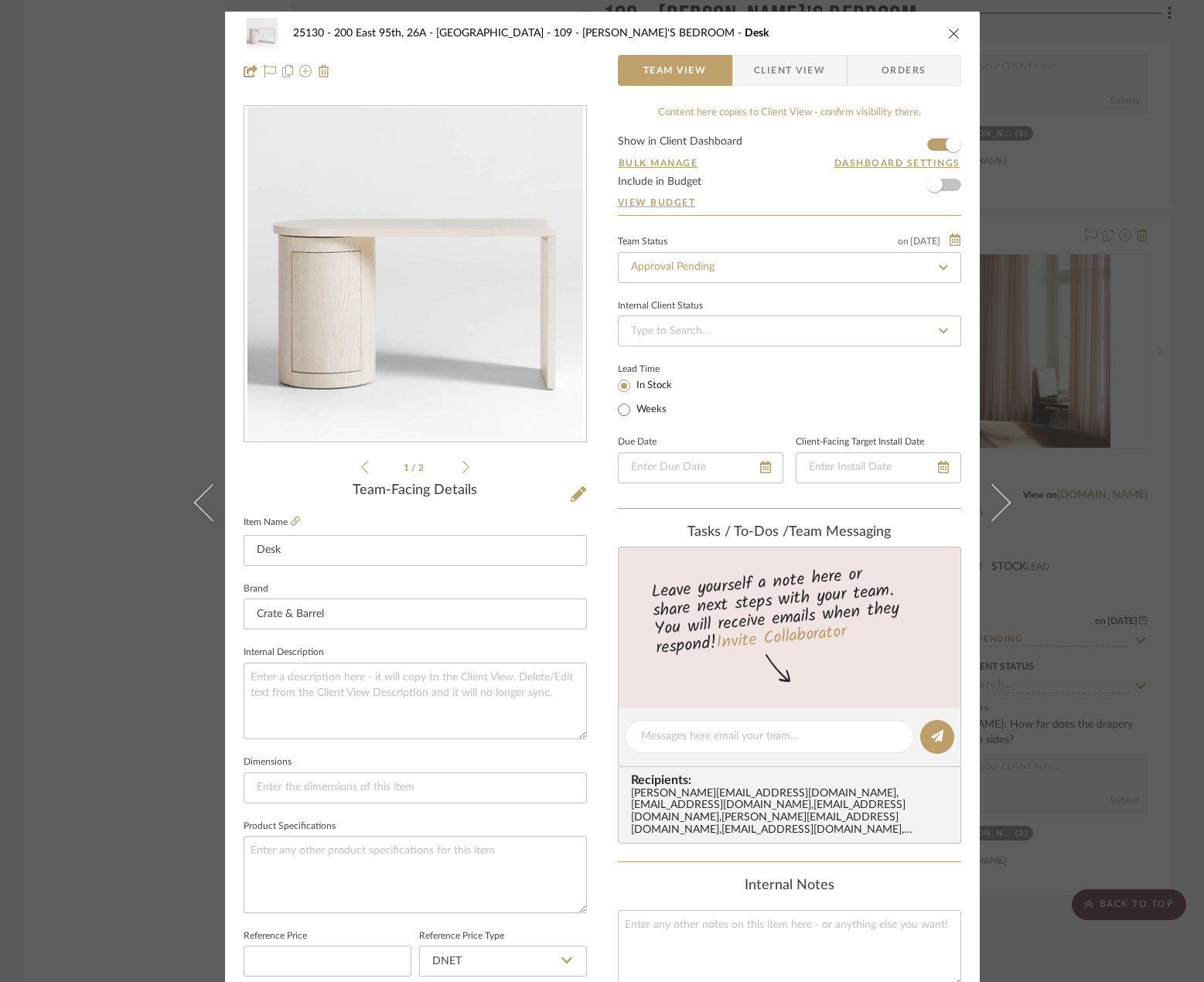
click at [766, 66] on span "Client View" at bounding box center [789, 69] width 71 height 31
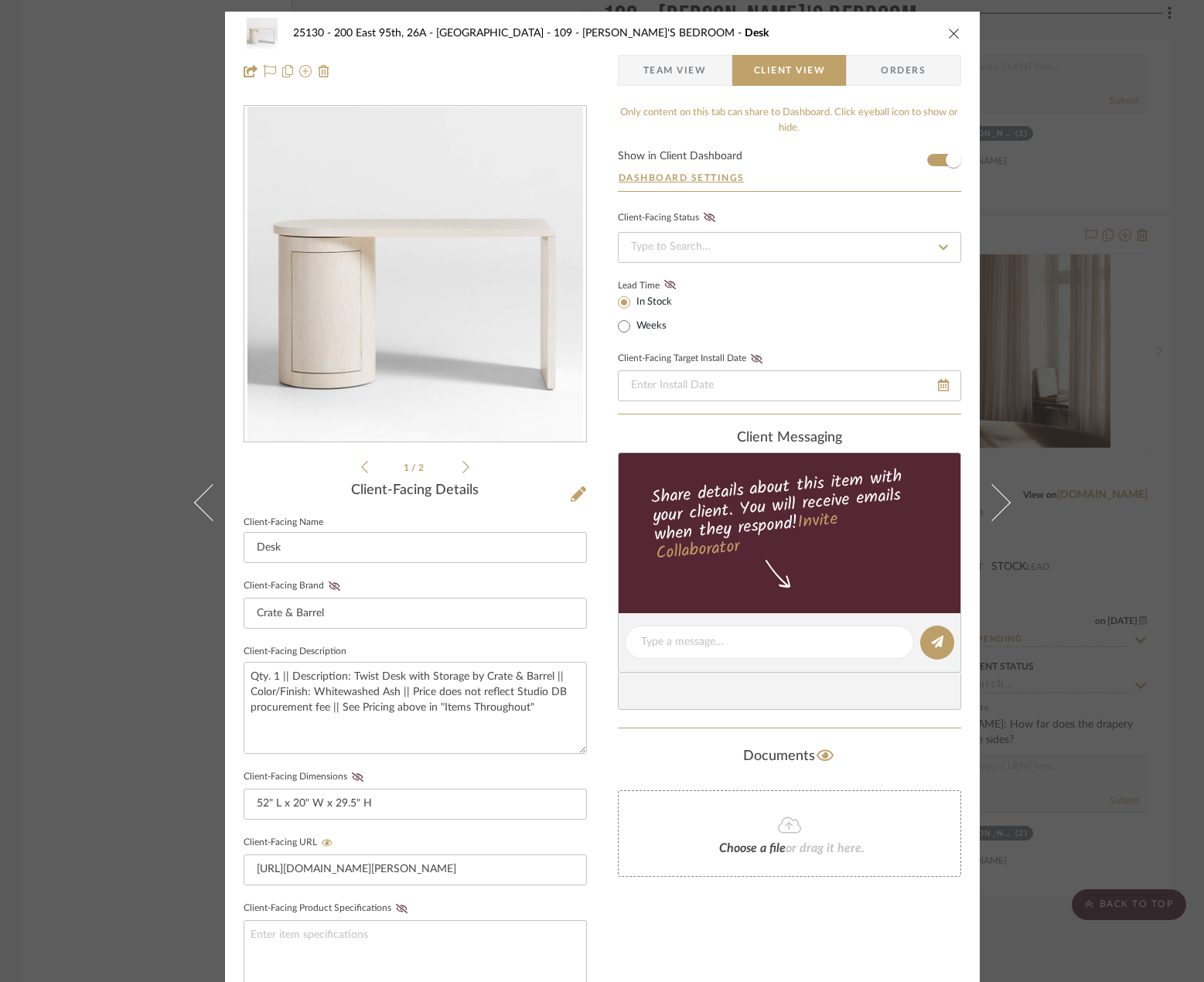
click at [1049, 663] on div "25130 - 200 East 95th, 26A - Kosheleva 109 - [PERSON_NAME]'S BEDROOM Desk Team …" at bounding box center [602, 491] width 1204 height 982
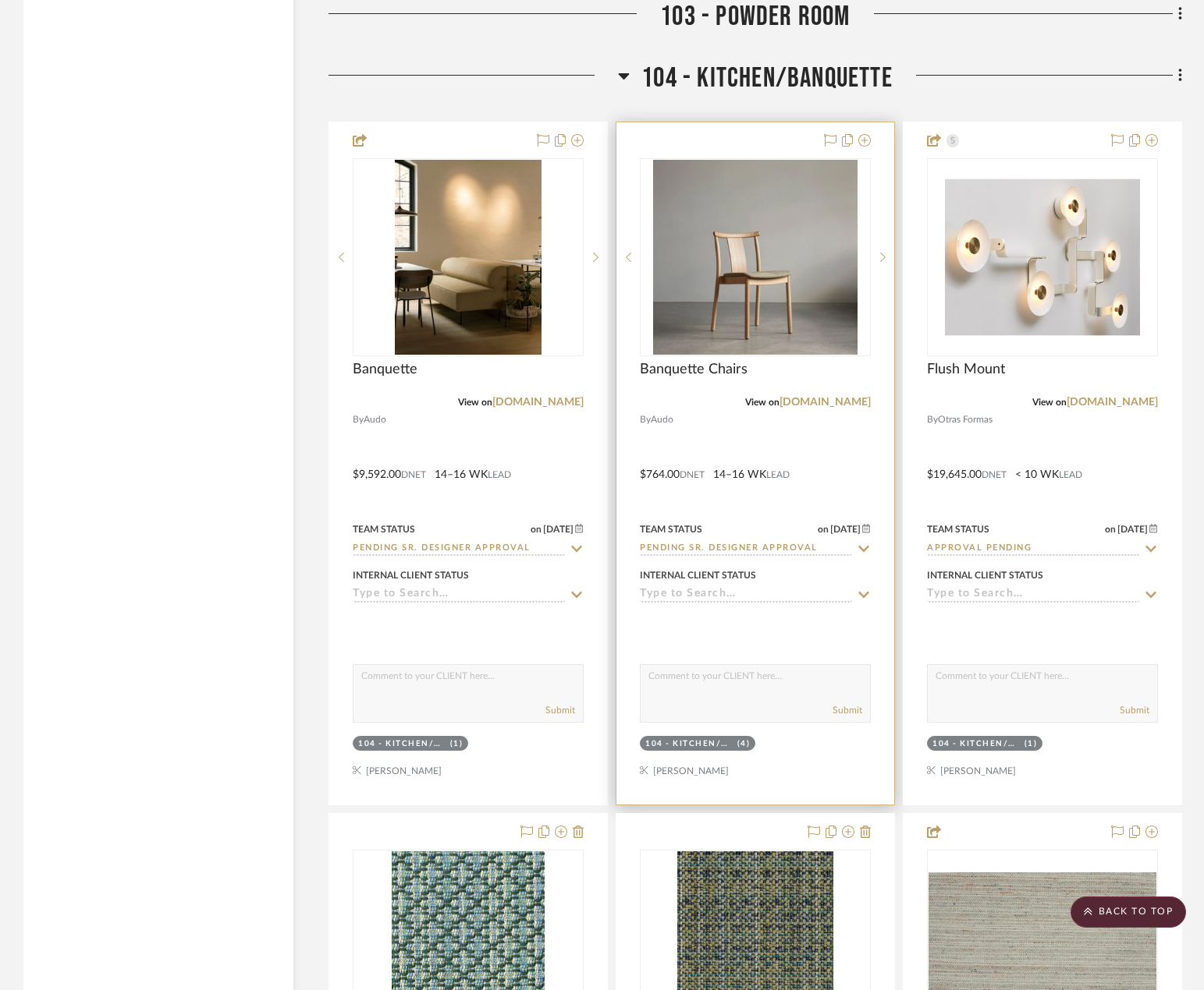
scroll to position [6901, 0]
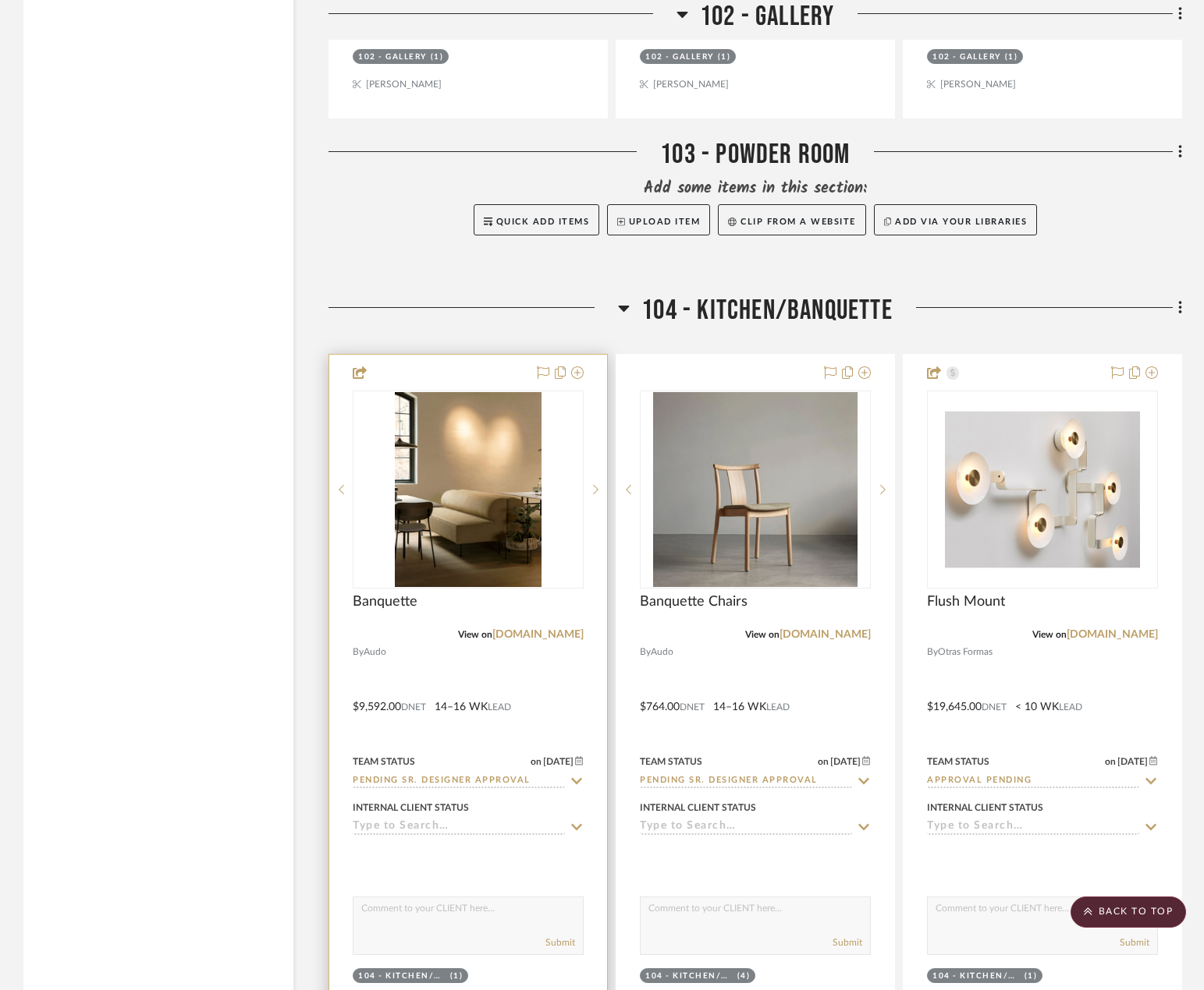
click at [551, 698] on div at bounding box center [468, 696] width 278 height 682
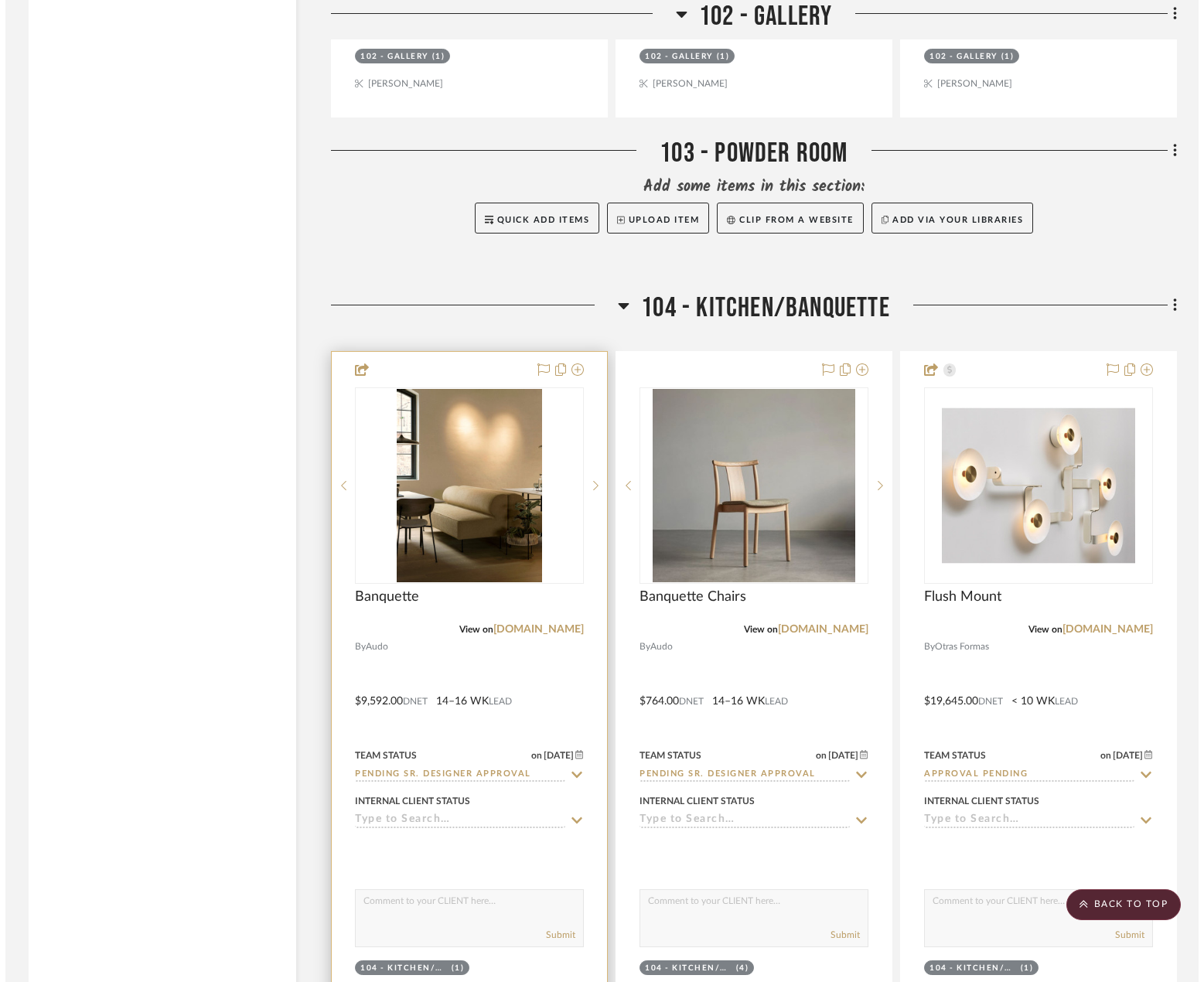
scroll to position [0, 0]
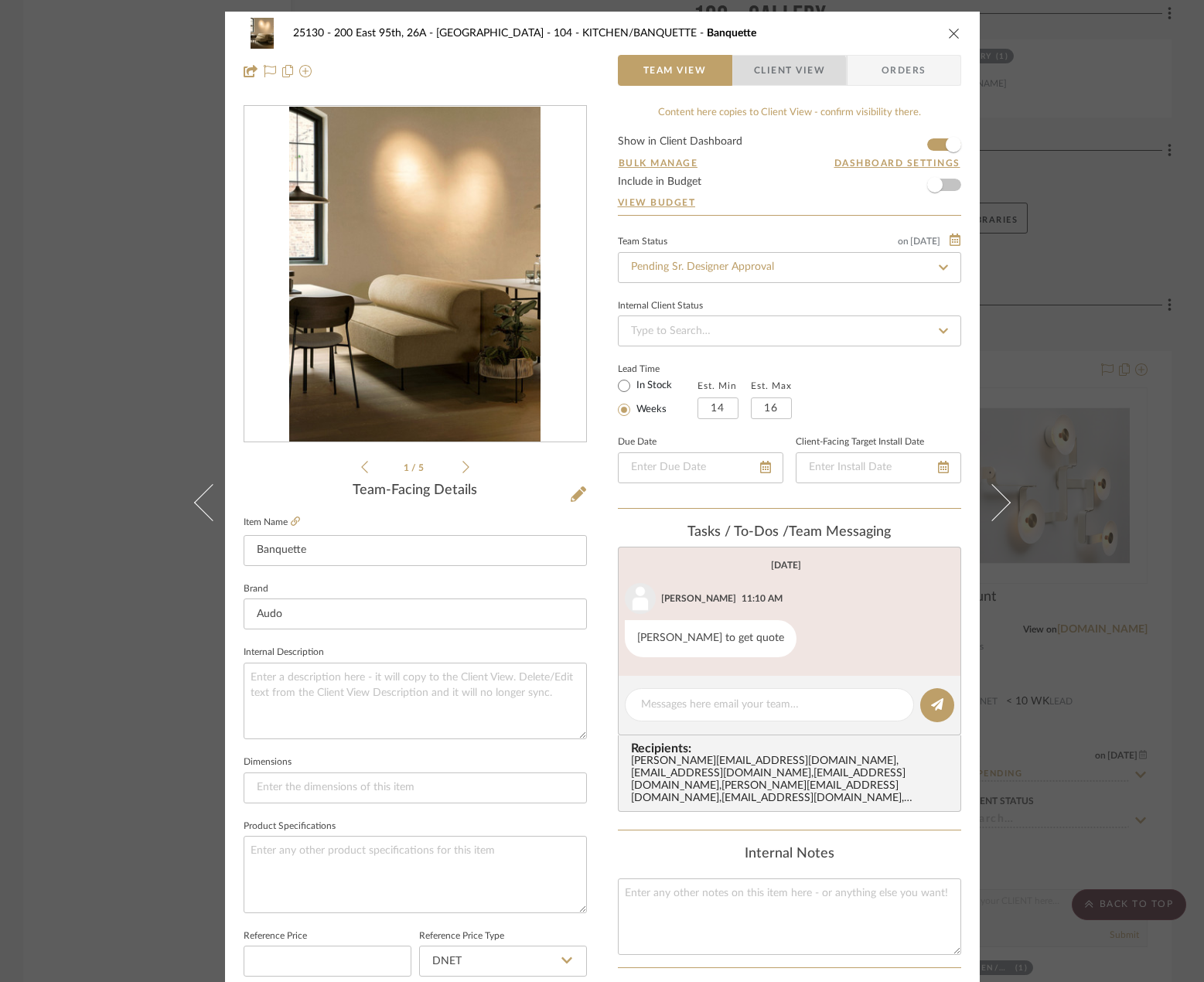
click at [754, 83] on span "Client View" at bounding box center [789, 69] width 71 height 31
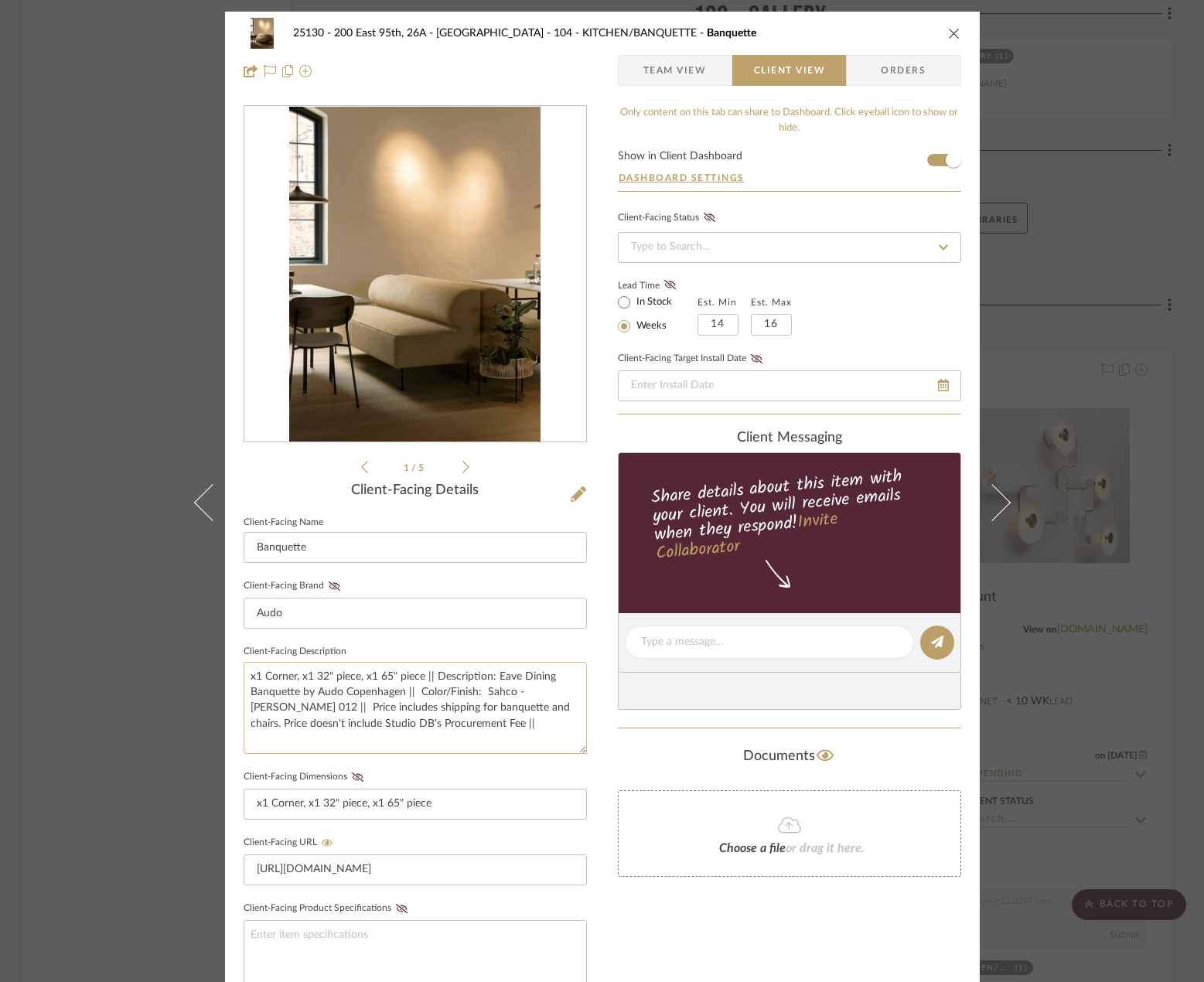
click at [441, 724] on textarea "x1 Corner, x1 32" piece, x1 65" piece || Description: Eave Dining Banquette by …" at bounding box center [414, 708] width 343 height 92
click at [475, 708] on textarea "x1 Corner, x1 32" piece, x1 65" piece || Description: Eave Dining Banquette by …" at bounding box center [414, 708] width 343 height 92
drag, startPoint x: 421, startPoint y: 726, endPoint x: 128, endPoint y: 630, distance: 308.3
click at [128, 630] on div "25130 - 200 East 95th, 26A - Kosheleva 104 - KITCHEN/BANQUETTE Banquette Team V…" at bounding box center [602, 491] width 1204 height 982
type textarea "x1 Corner, x1 32" piece, x1 65" piece || Description: Eave Dining Banquette by …"
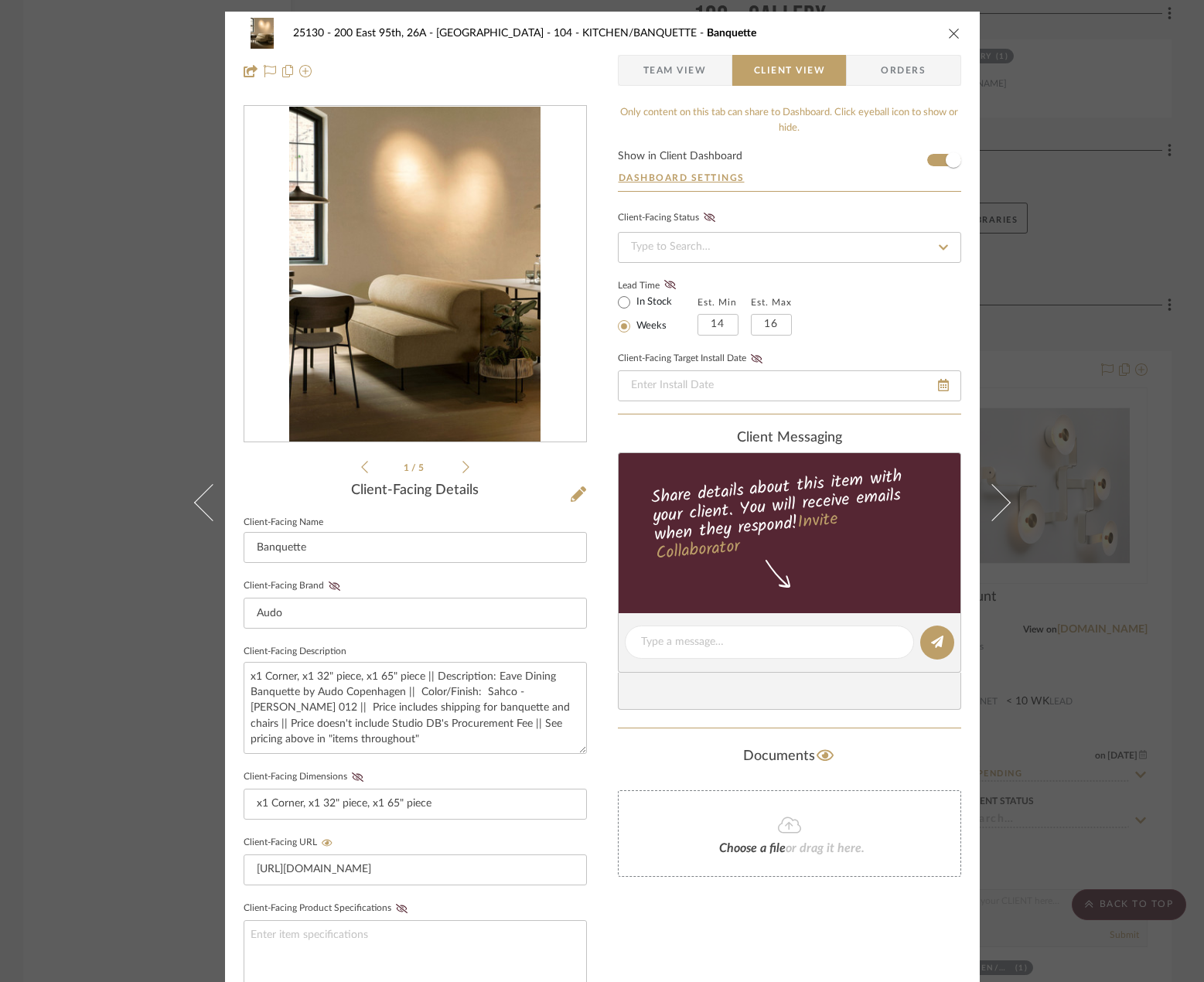
click at [1109, 419] on div "25130 - 200 East 95th, 26A - Kosheleva 104 - KITCHEN/BANQUETTE Banquette Team V…" at bounding box center [602, 491] width 1204 height 982
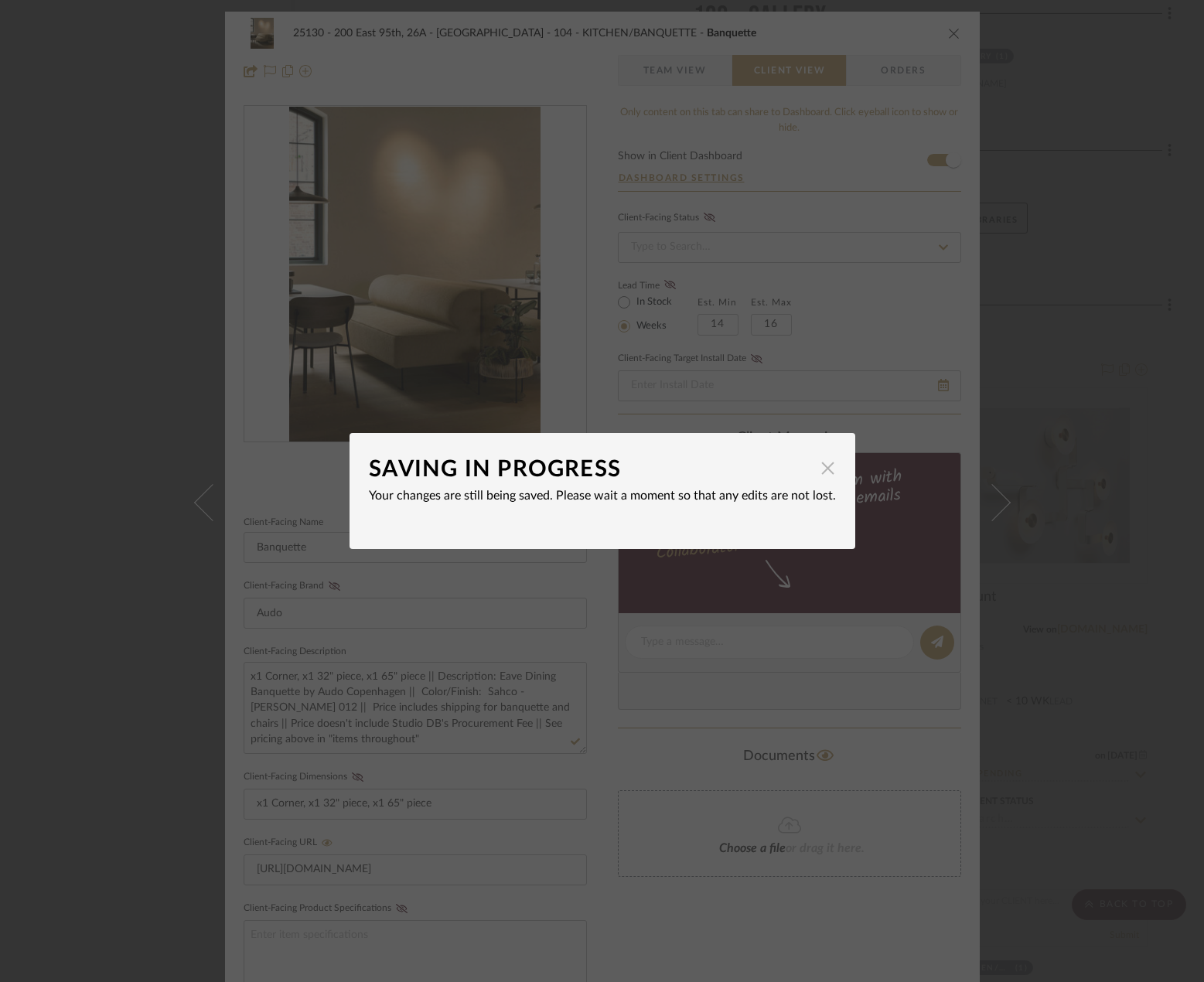
click at [825, 470] on span "button" at bounding box center [828, 467] width 31 height 31
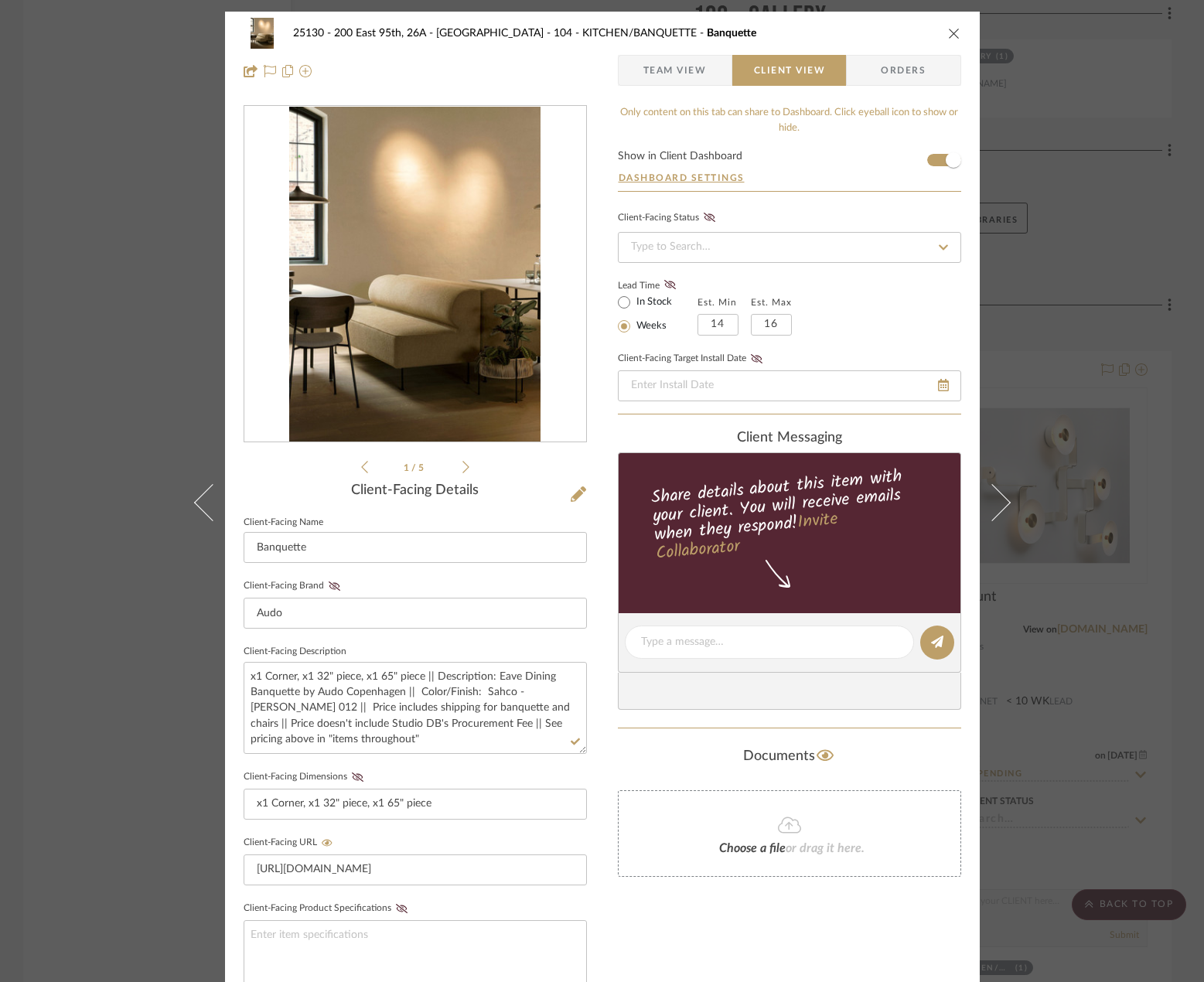
click at [1069, 372] on div "25130 - 200 East 95th, 26A - Kosheleva 104 - KITCHEN/BANQUETTE Banquette Team V…" at bounding box center [602, 491] width 1204 height 982
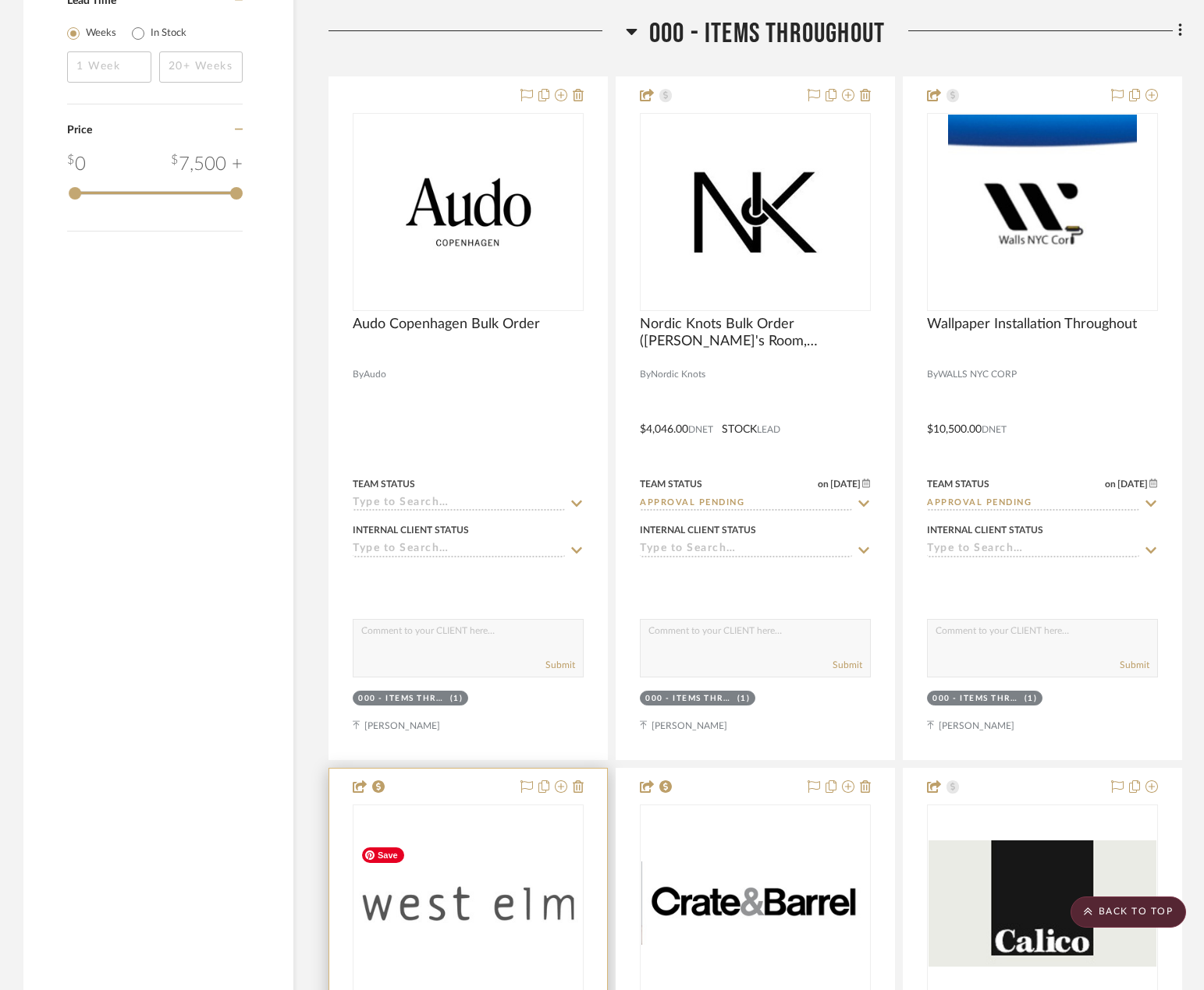
scroll to position [2379, 0]
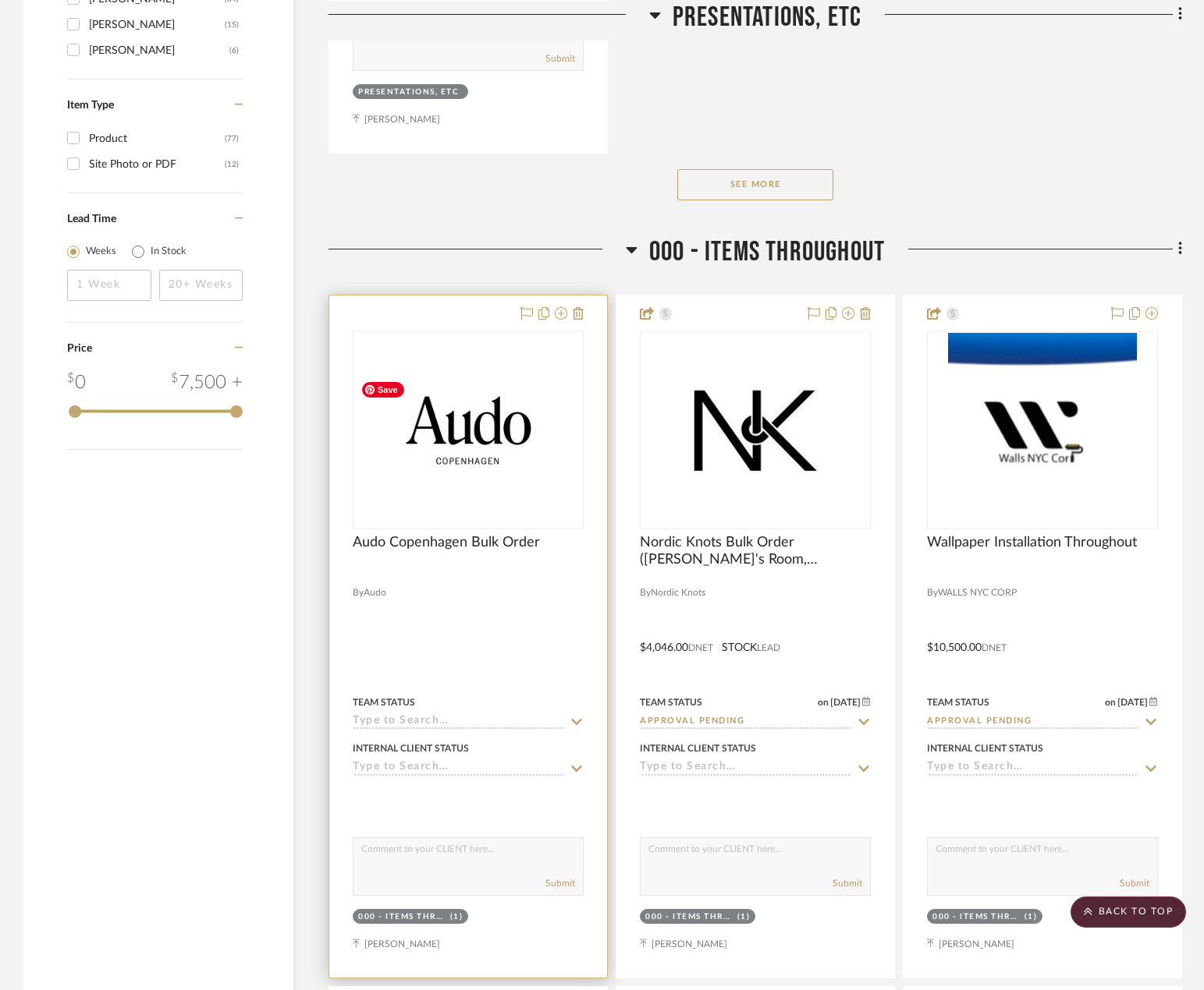
click at [496, 571] on div at bounding box center [468, 575] width 231 height 14
click at [486, 543] on span "Audo Copenhagen Bulk Order" at bounding box center [446, 543] width 187 height 17
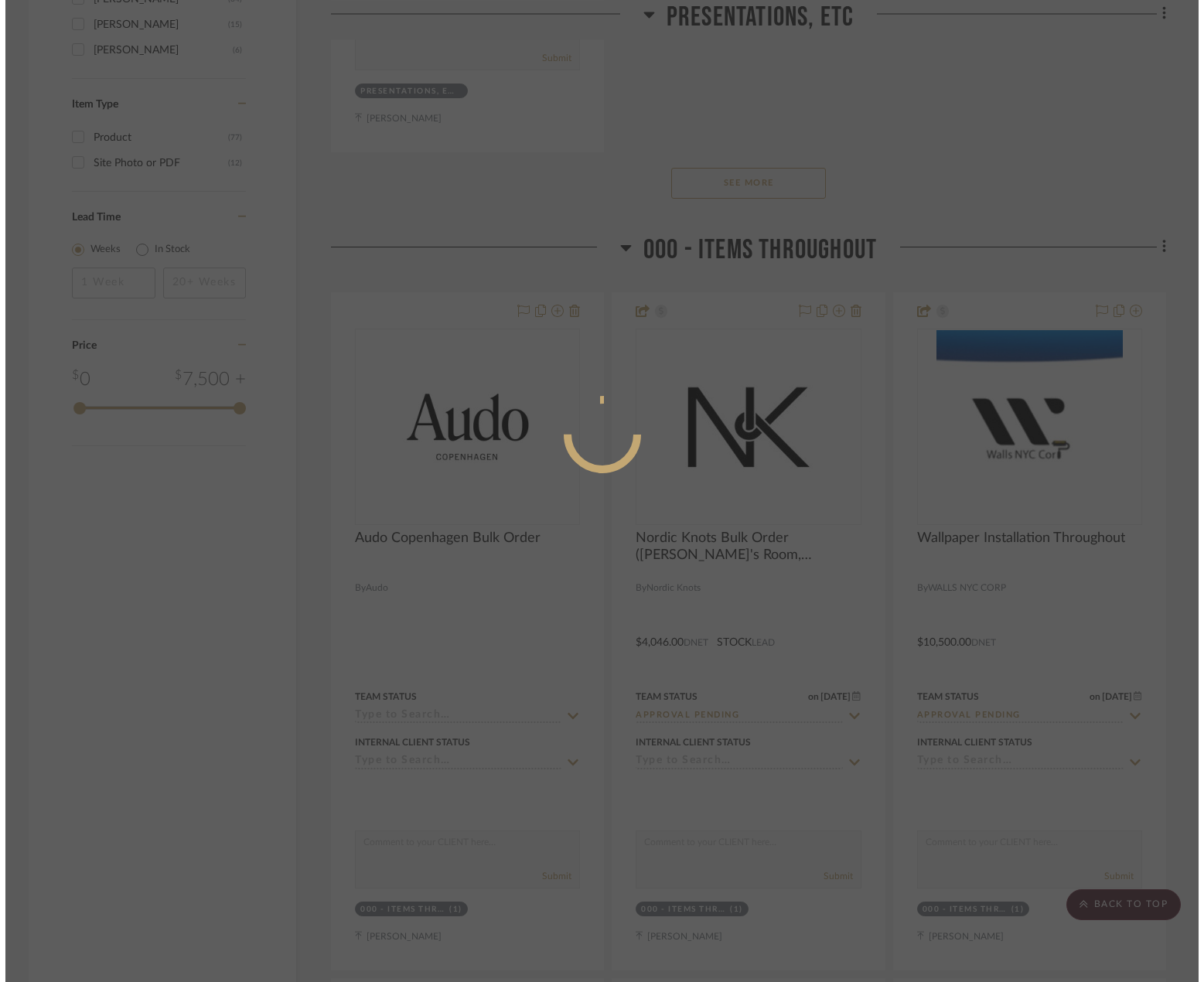
scroll to position [0, 0]
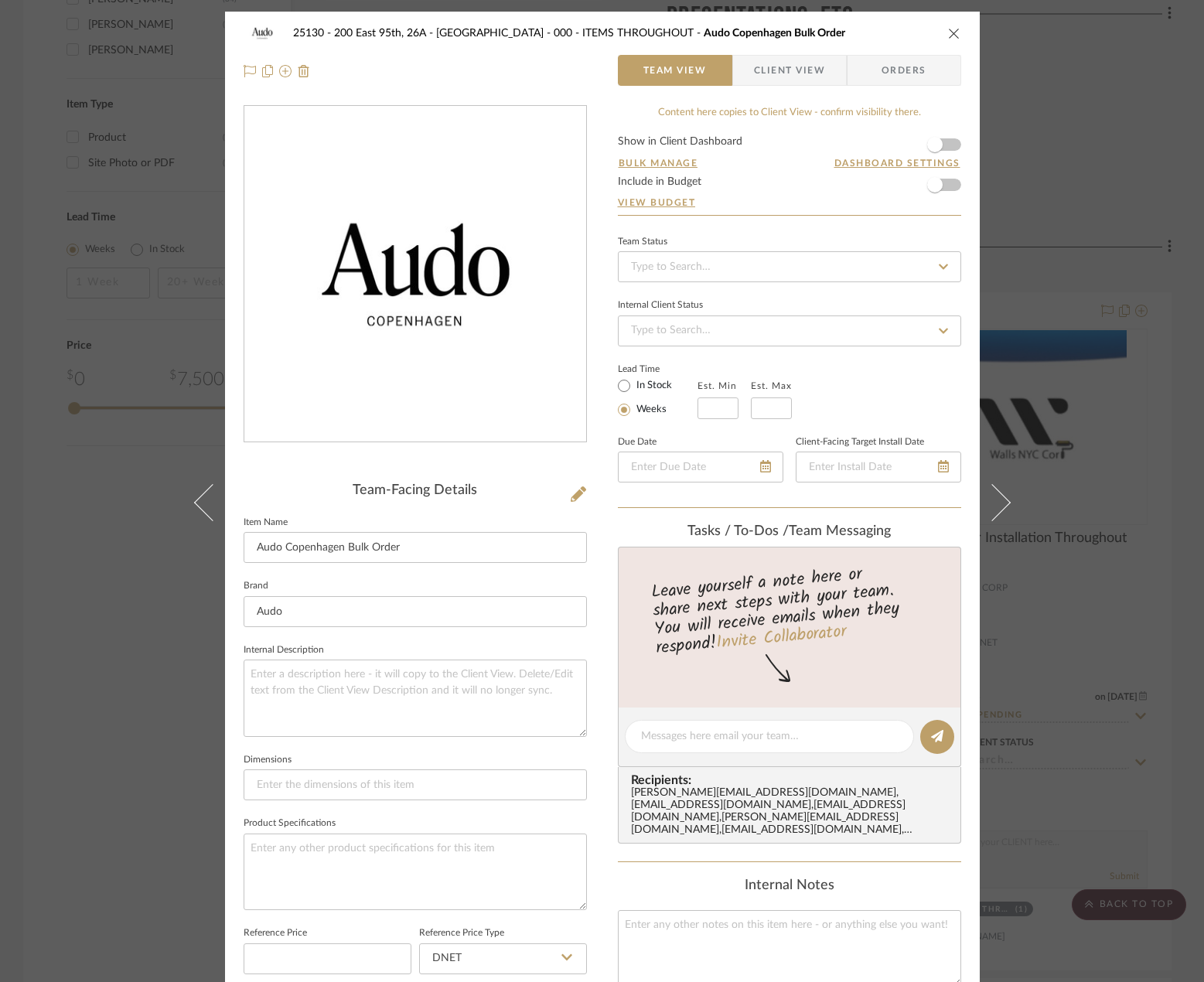
click at [787, 74] on span "Client View" at bounding box center [789, 69] width 71 height 31
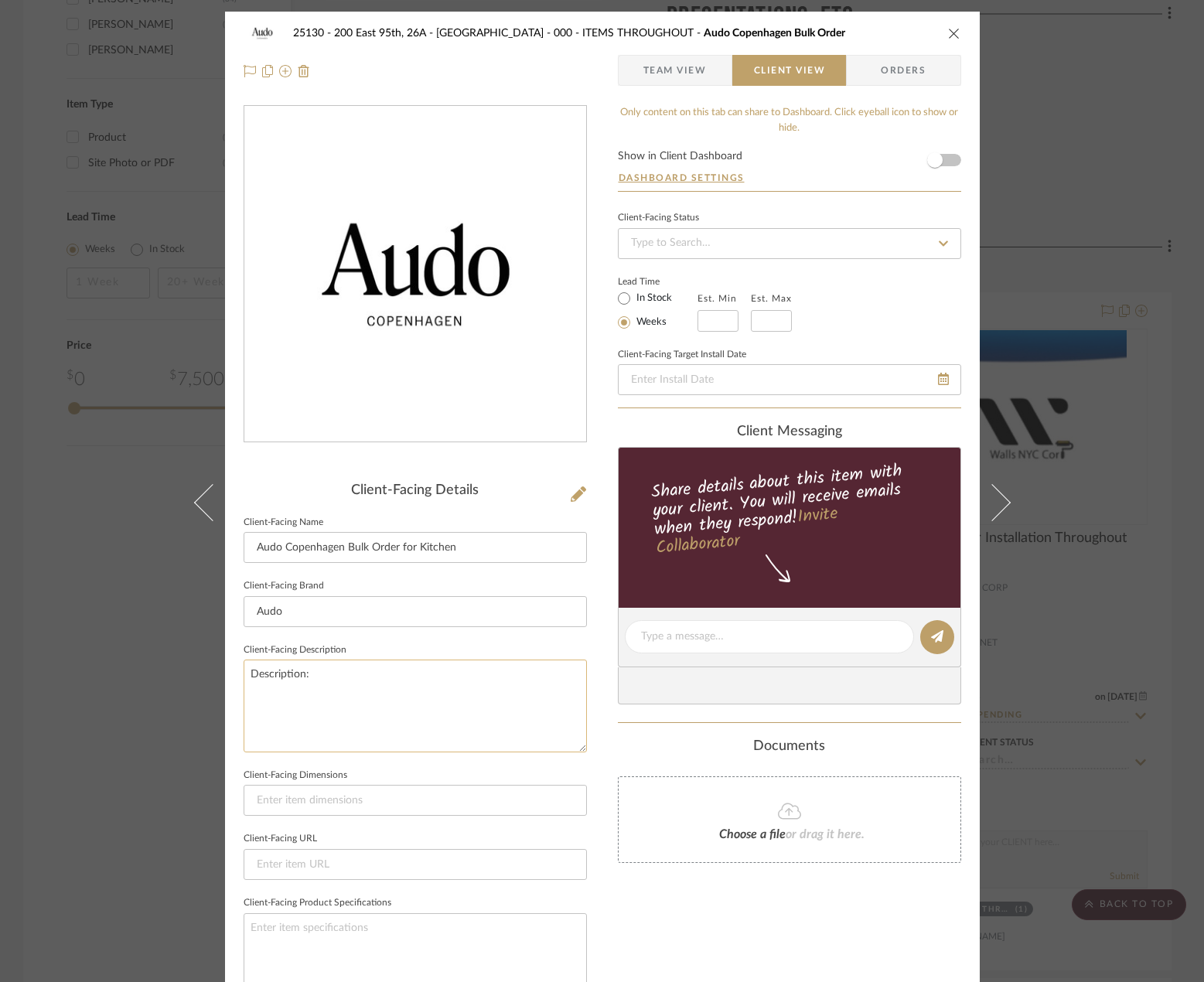
click at [313, 678] on textarea "Description:" at bounding box center [414, 706] width 343 height 92
drag, startPoint x: 353, startPoint y: 669, endPoint x: 148, endPoint y: 689, distance: 206.0
click at [141, 688] on div "25130 - 200 East 95th, 26A - Kosheleva 000 - ITEMS THROUGHOUT Audo [GEOGRAPHIC_…" at bounding box center [602, 491] width 1204 height 982
paste textarea "x1 Corner, x1 32" piece, x1 65" piece || Description: Eave Dining Banquette by …"
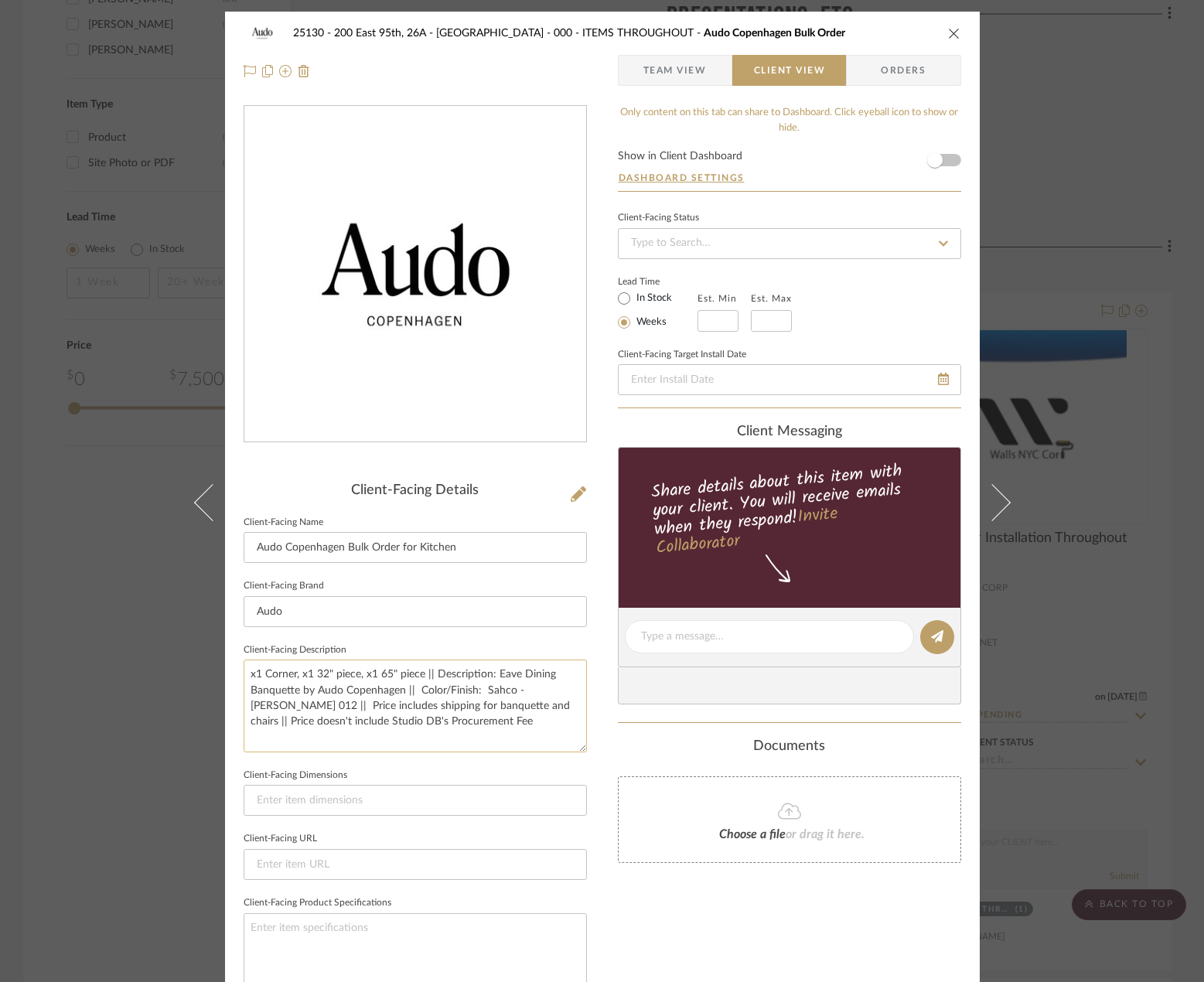
scroll to position [7, 0]
type textarea "x1 Corner, x1 32" piece, x1 65" piece || Description: Eave Dining Banquette by …"
click at [1124, 365] on div "25130 - 200 East 95th, 26A - Kosheleva 000 - ITEMS THROUGHOUT Audo Copenhagen B…" at bounding box center [602, 491] width 1204 height 982
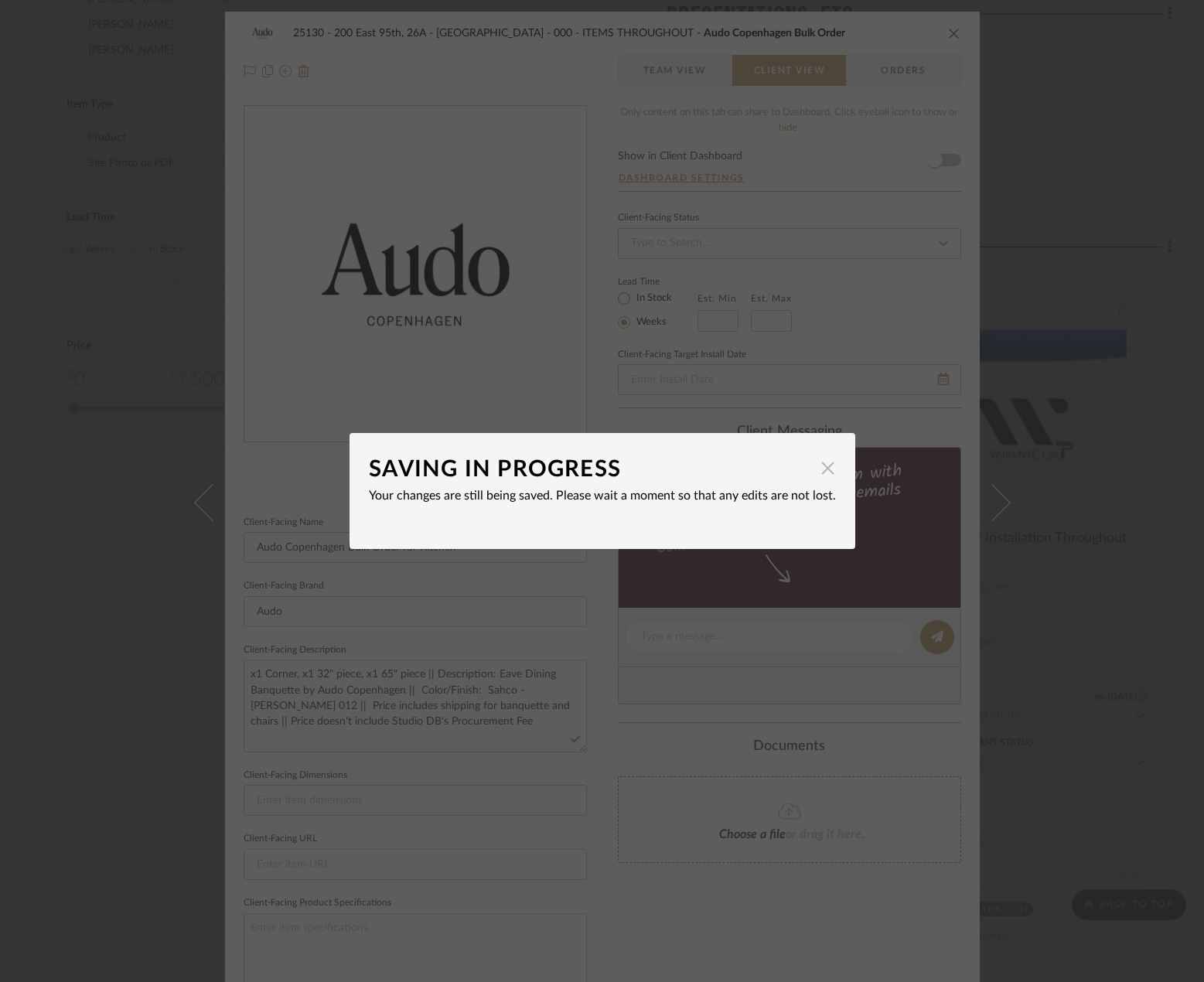
click at [815, 466] on span "button" at bounding box center [828, 467] width 31 height 31
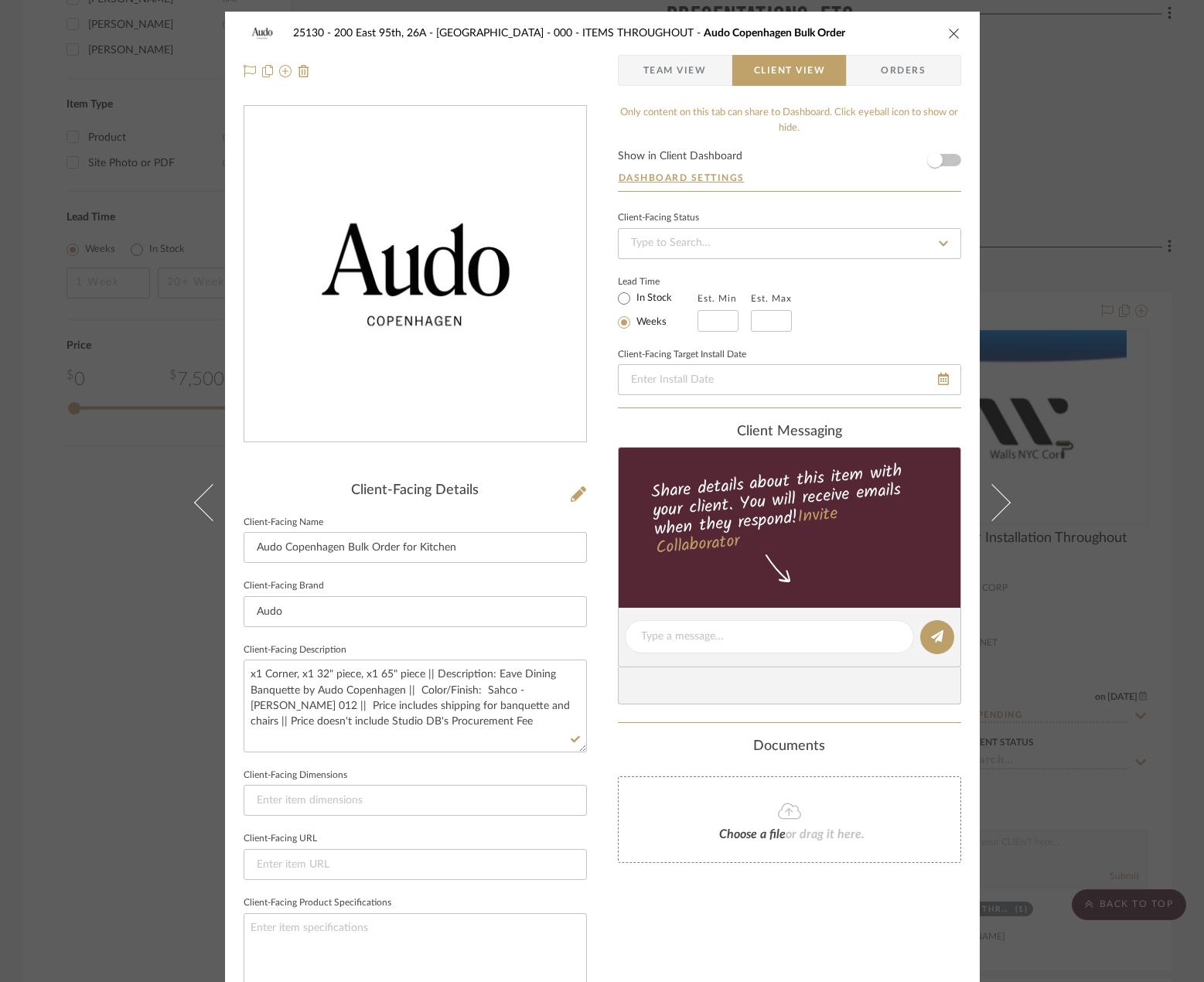
click at [1089, 342] on div "25130 - 200 East 95th, 26A - Kosheleva 000 - ITEMS THROUGHOUT Audo Copenhagen B…" at bounding box center [602, 491] width 1204 height 982
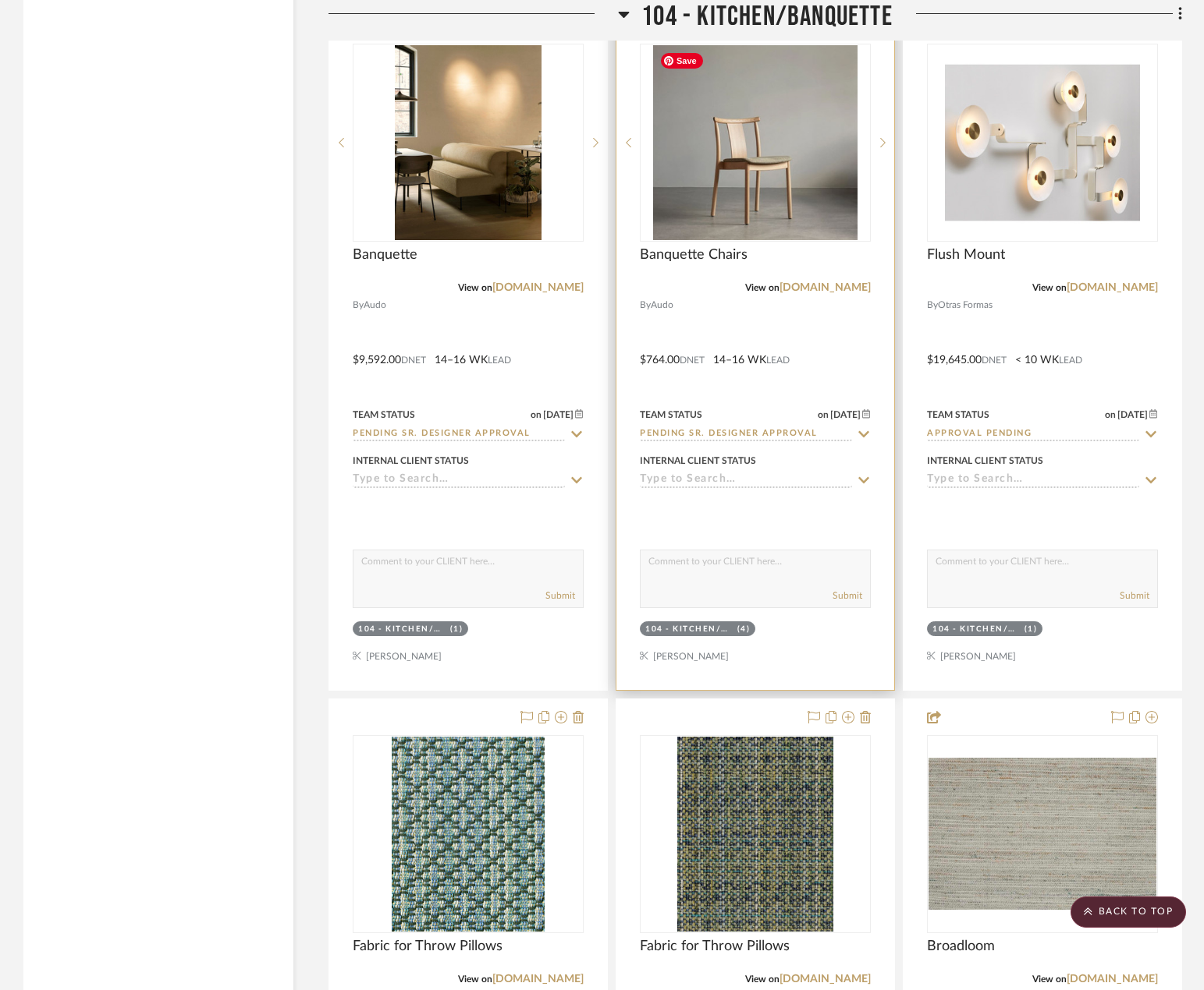
scroll to position [7291, 0]
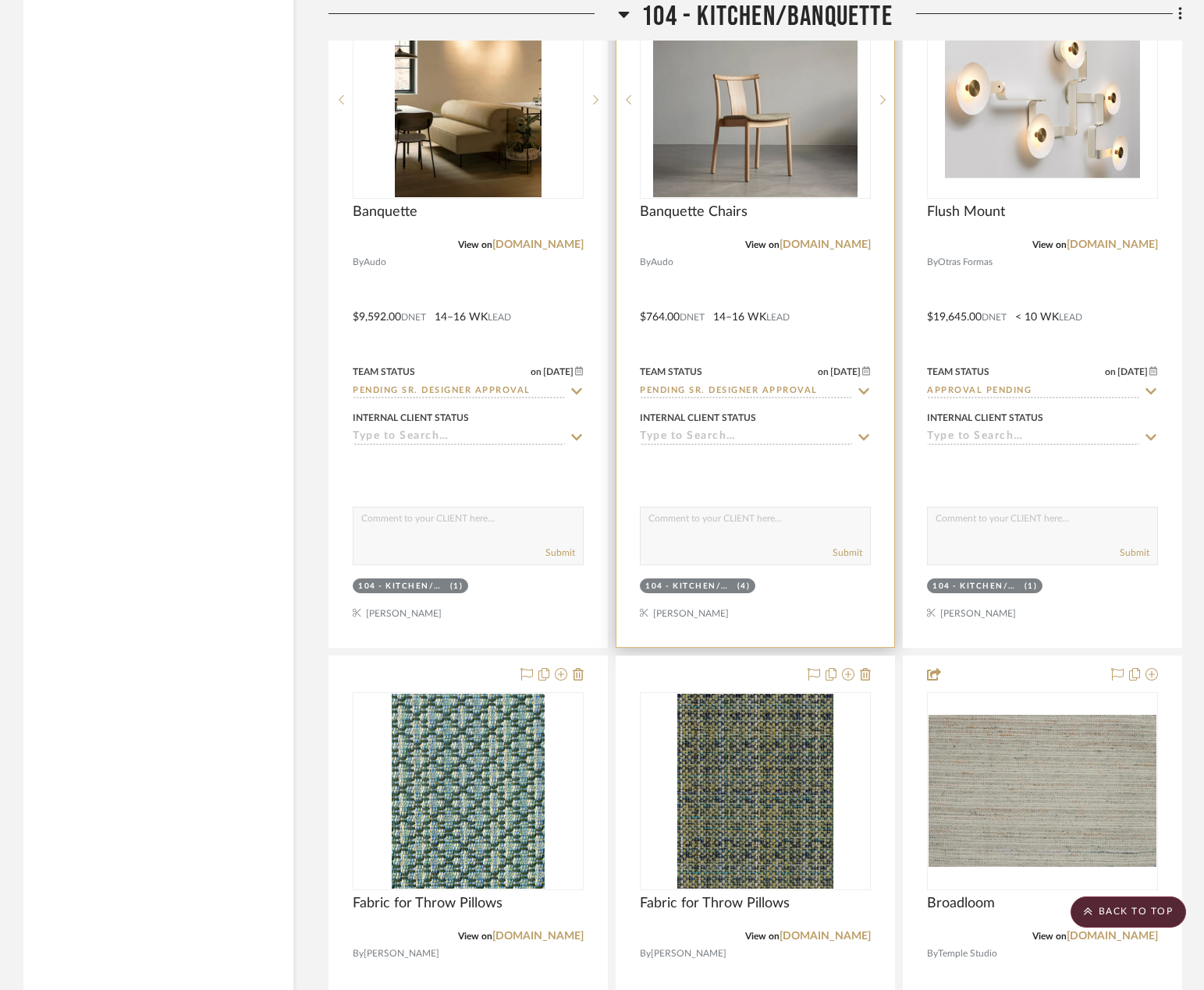
click at [862, 303] on div at bounding box center [755, 306] width 278 height 682
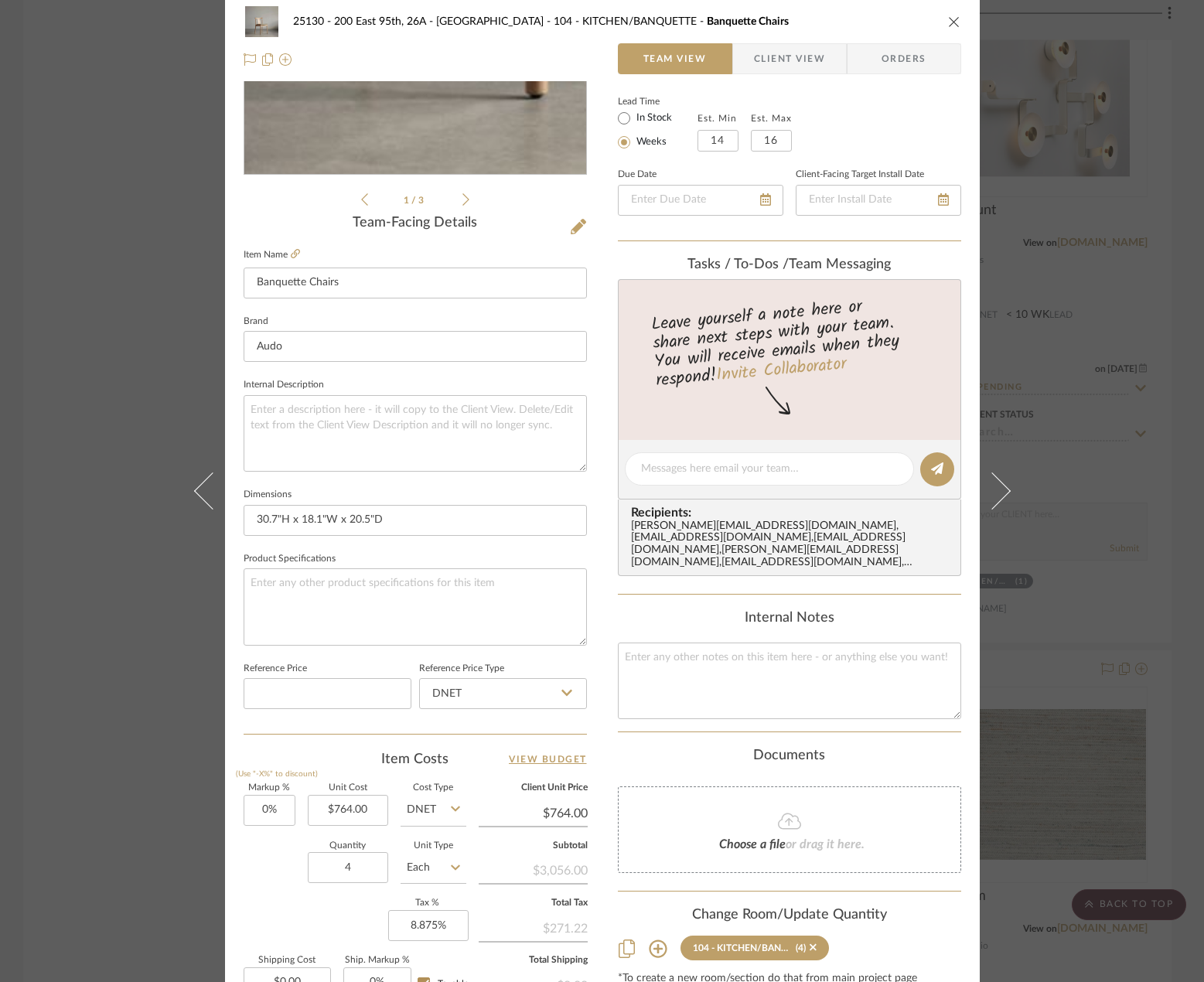
scroll to position [458, 0]
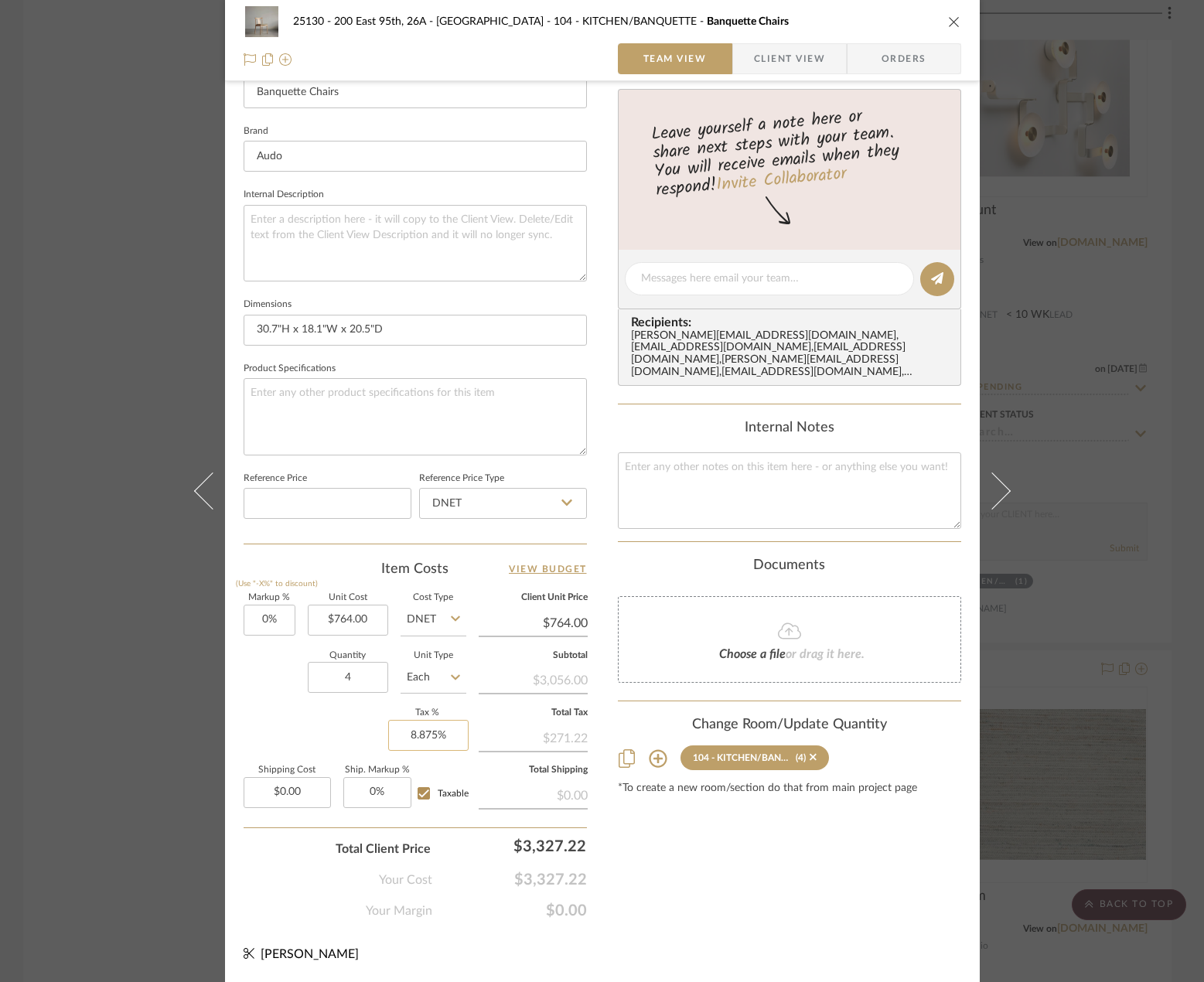
type input "8.875"
click at [417, 736] on input "8.875" at bounding box center [428, 735] width 80 height 31
type input "0.00"
click at [290, 794] on input "0.00" at bounding box center [287, 792] width 88 height 31
type input "0%"
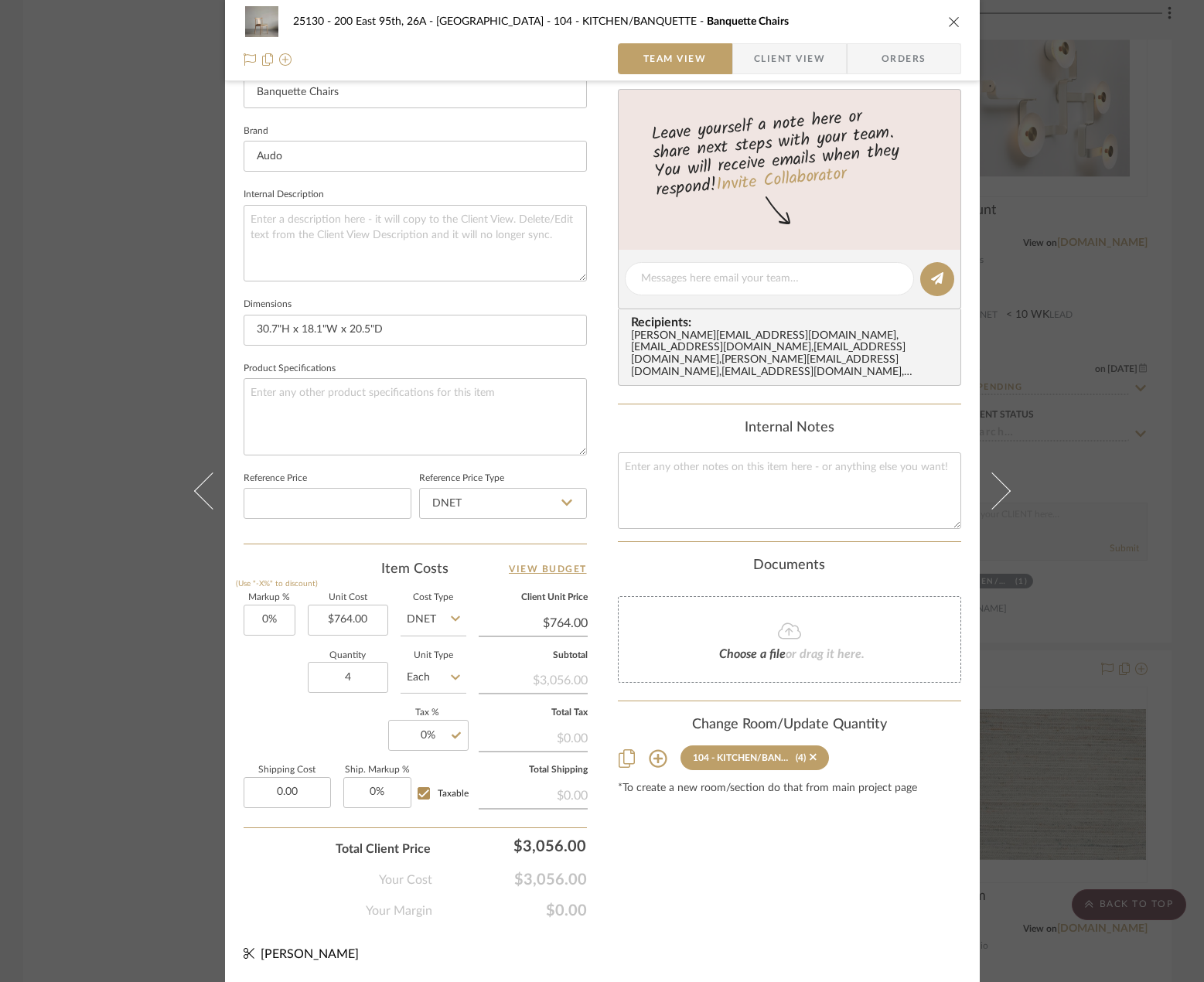
type input "$0.00"
click at [623, 871] on div "Content here copies to Client View - confirm visibility there. Show in Client D…" at bounding box center [789, 284] width 343 height 1273
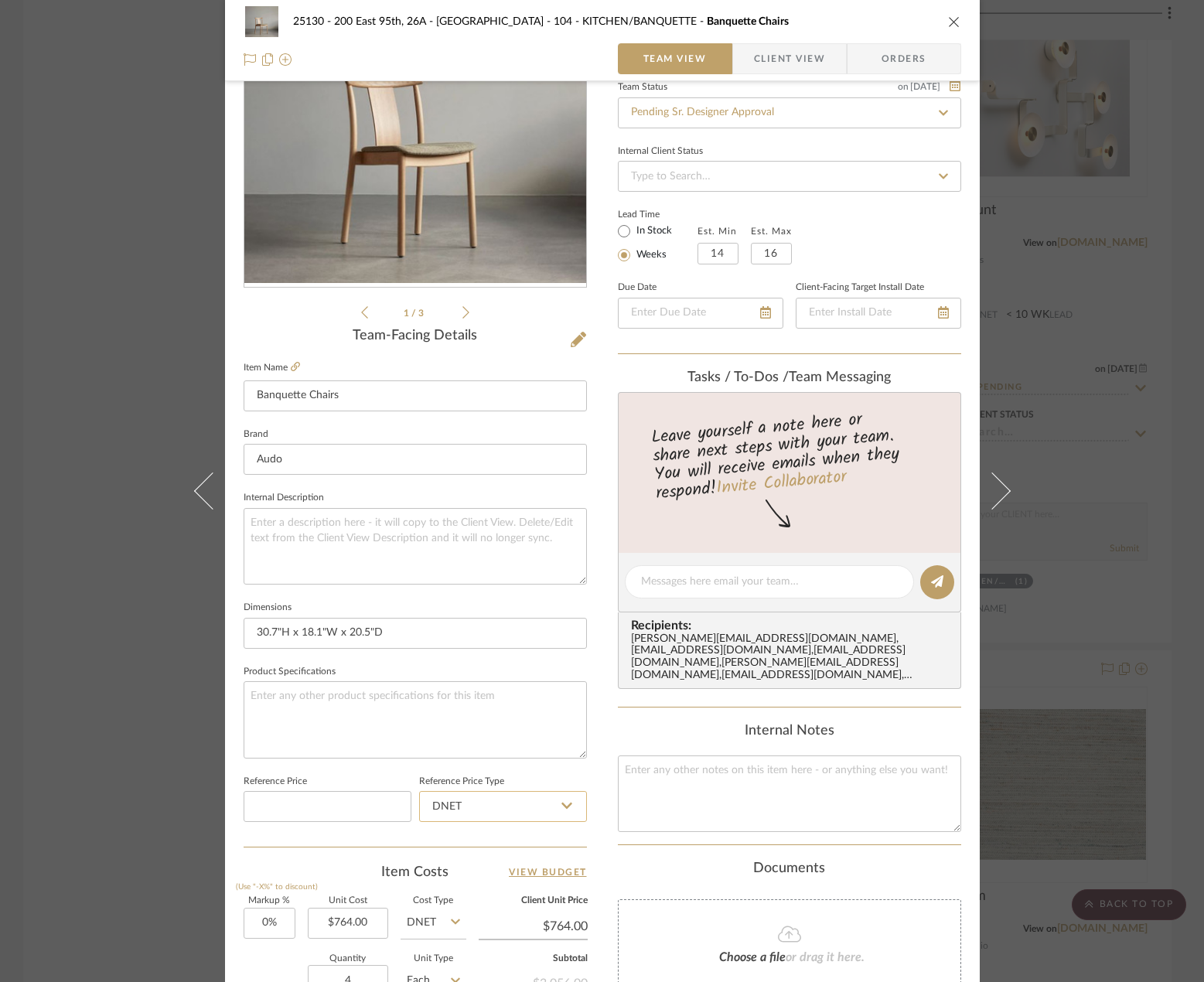
scroll to position [149, 0]
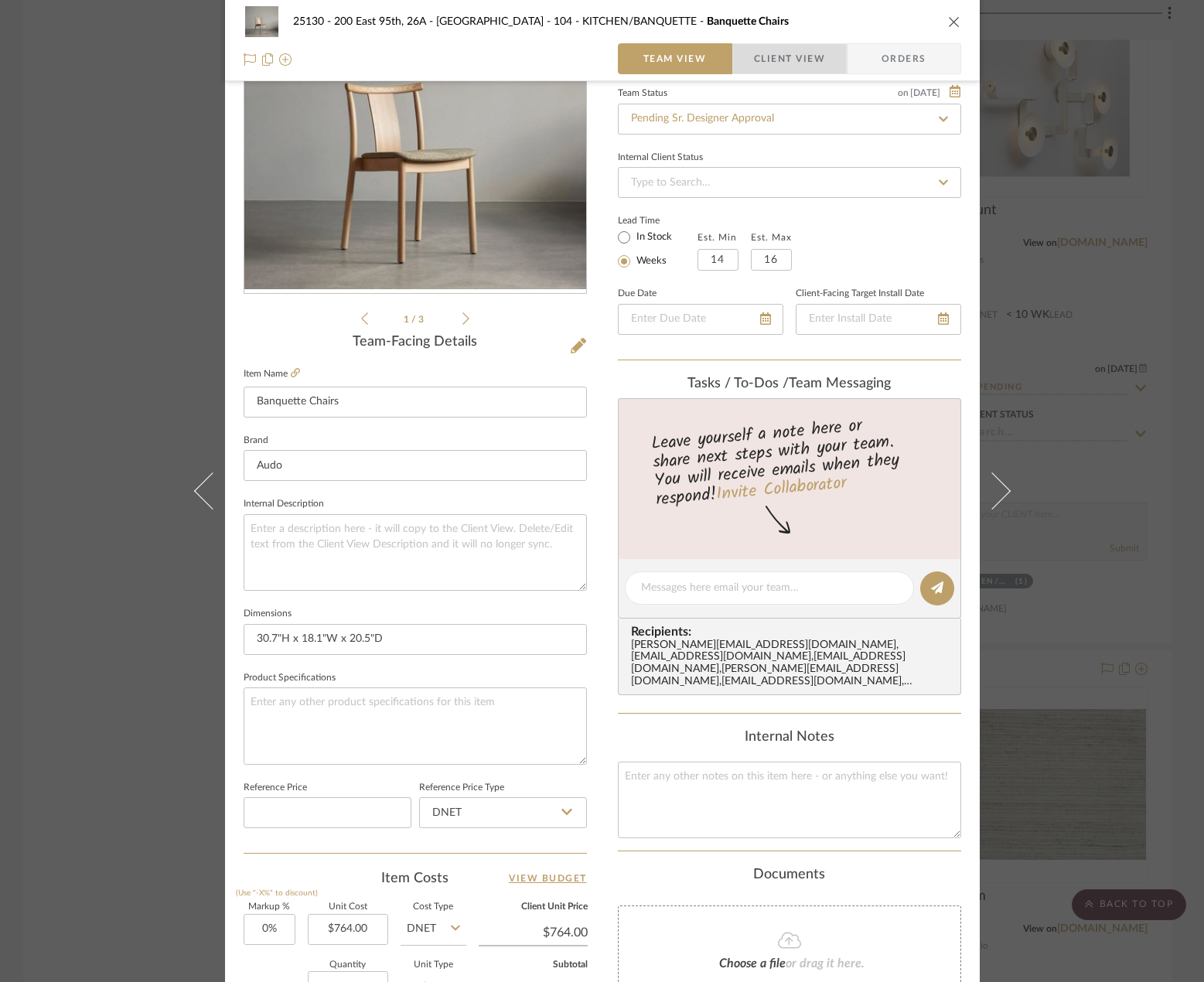
click at [755, 65] on span "Client View" at bounding box center [789, 58] width 71 height 31
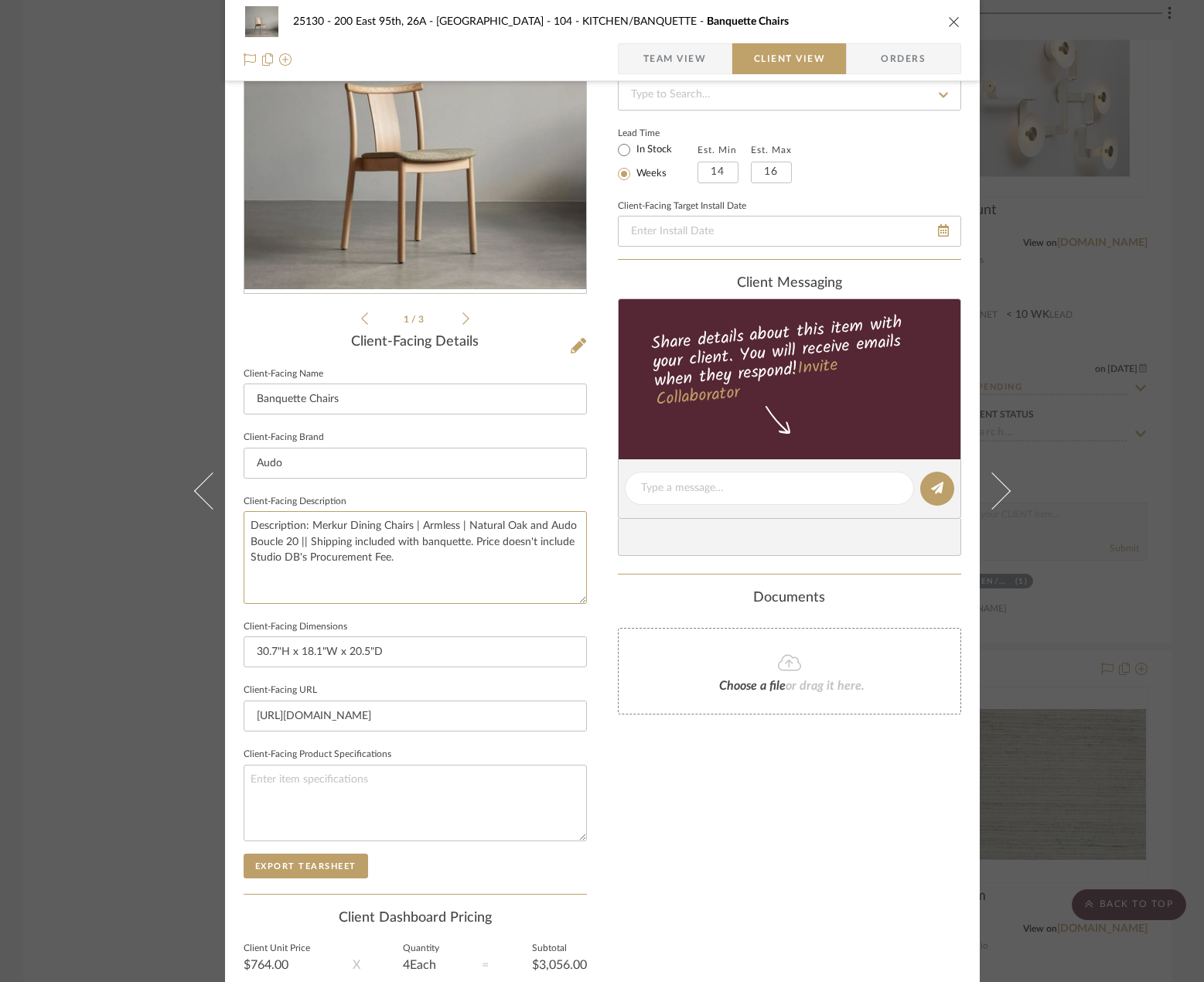
drag, startPoint x: 422, startPoint y: 572, endPoint x: 116, endPoint y: 536, distance: 308.1
click at [116, 536] on div "25130 - 200 East 95th, 26A - Kosheleva 104 - KITCHEN/BANQUETTE Banquette Chairs…" at bounding box center [602, 491] width 1204 height 982
click at [116, 535] on div "25130 - 200 East 95th, 26A - Kosheleva 104 - KITCHEN/BANQUETTE Banquette Chairs…" at bounding box center [602, 491] width 1204 height 982
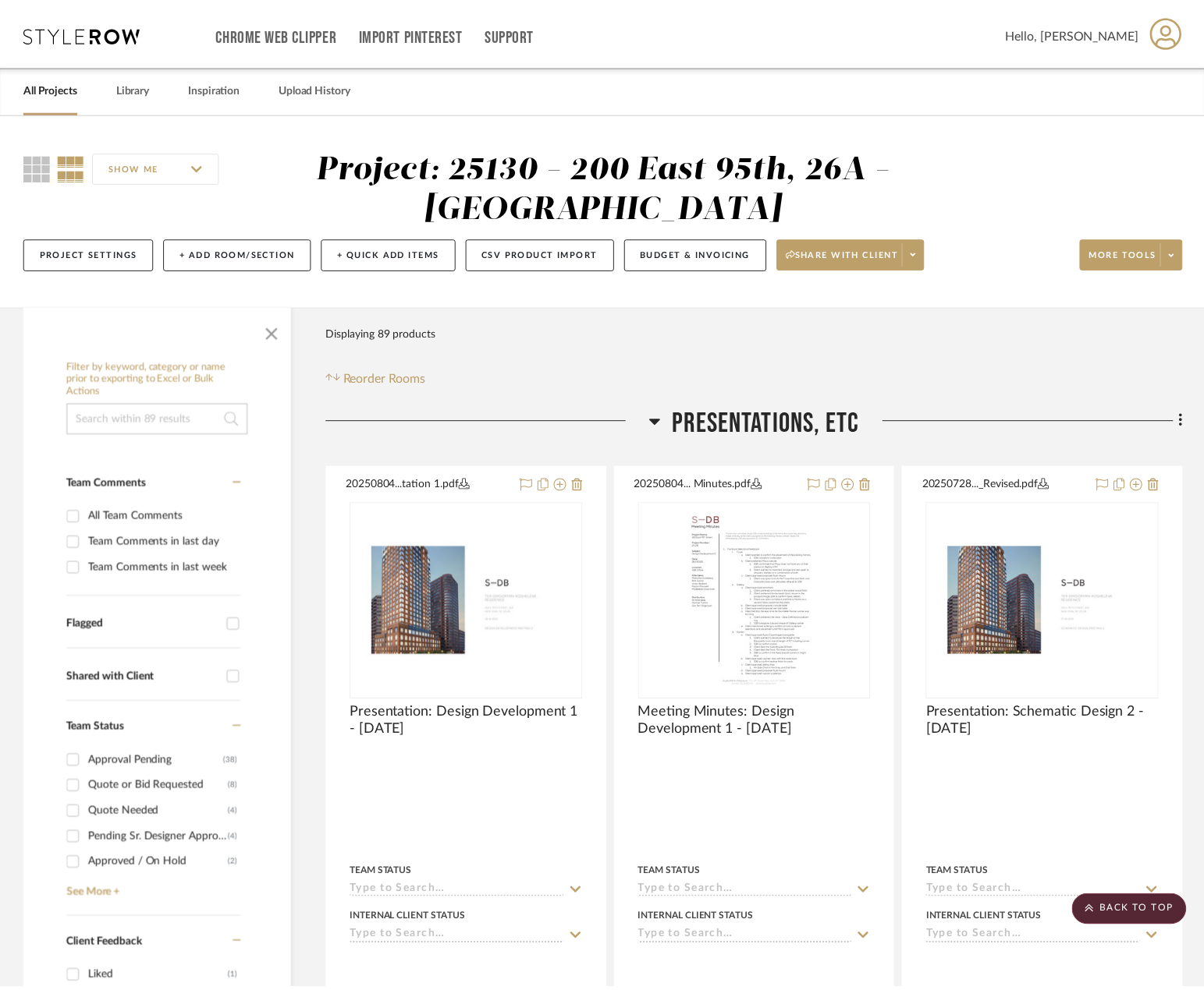
scroll to position [7291, 0]
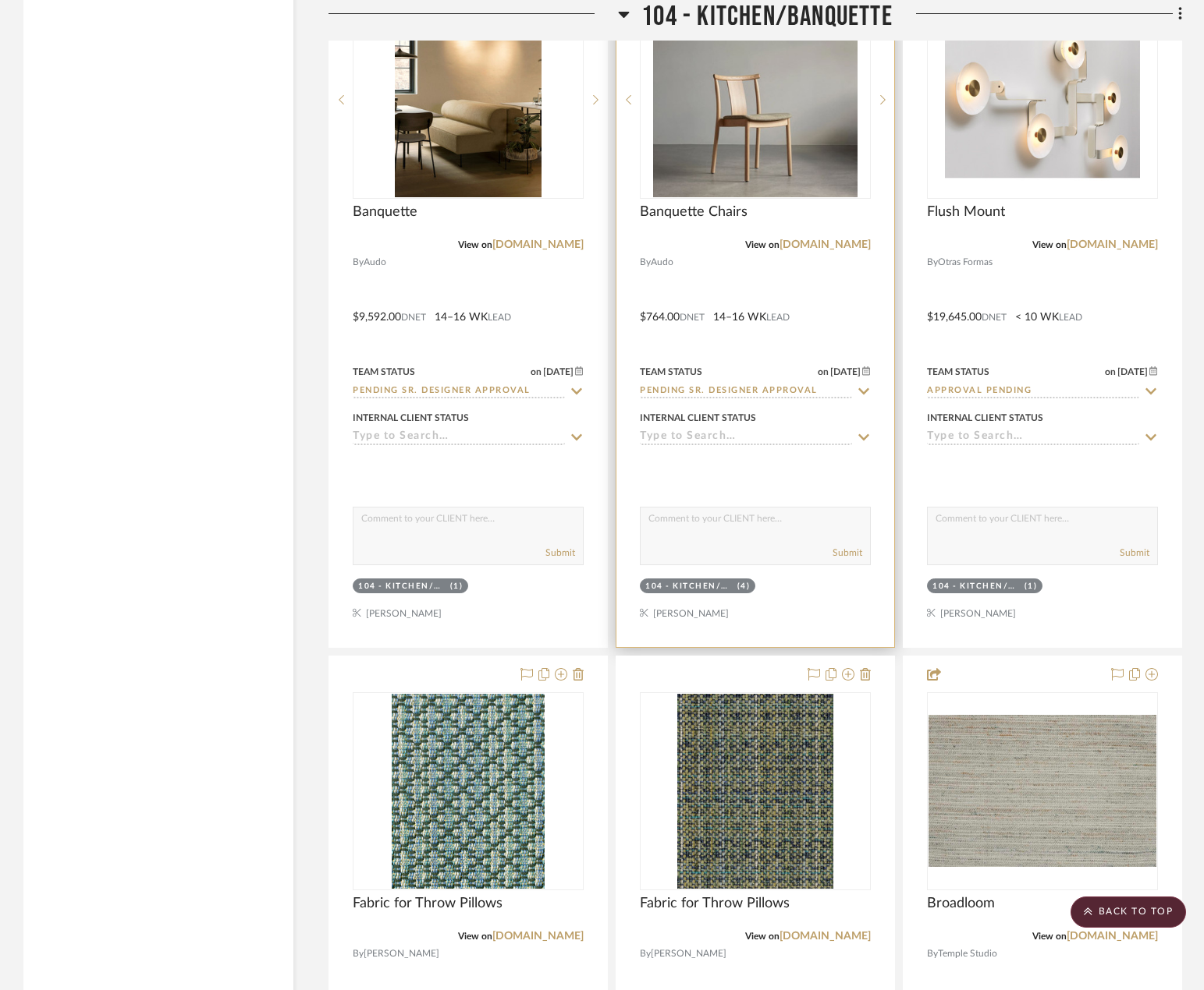
click at [789, 336] on div at bounding box center [755, 306] width 278 height 682
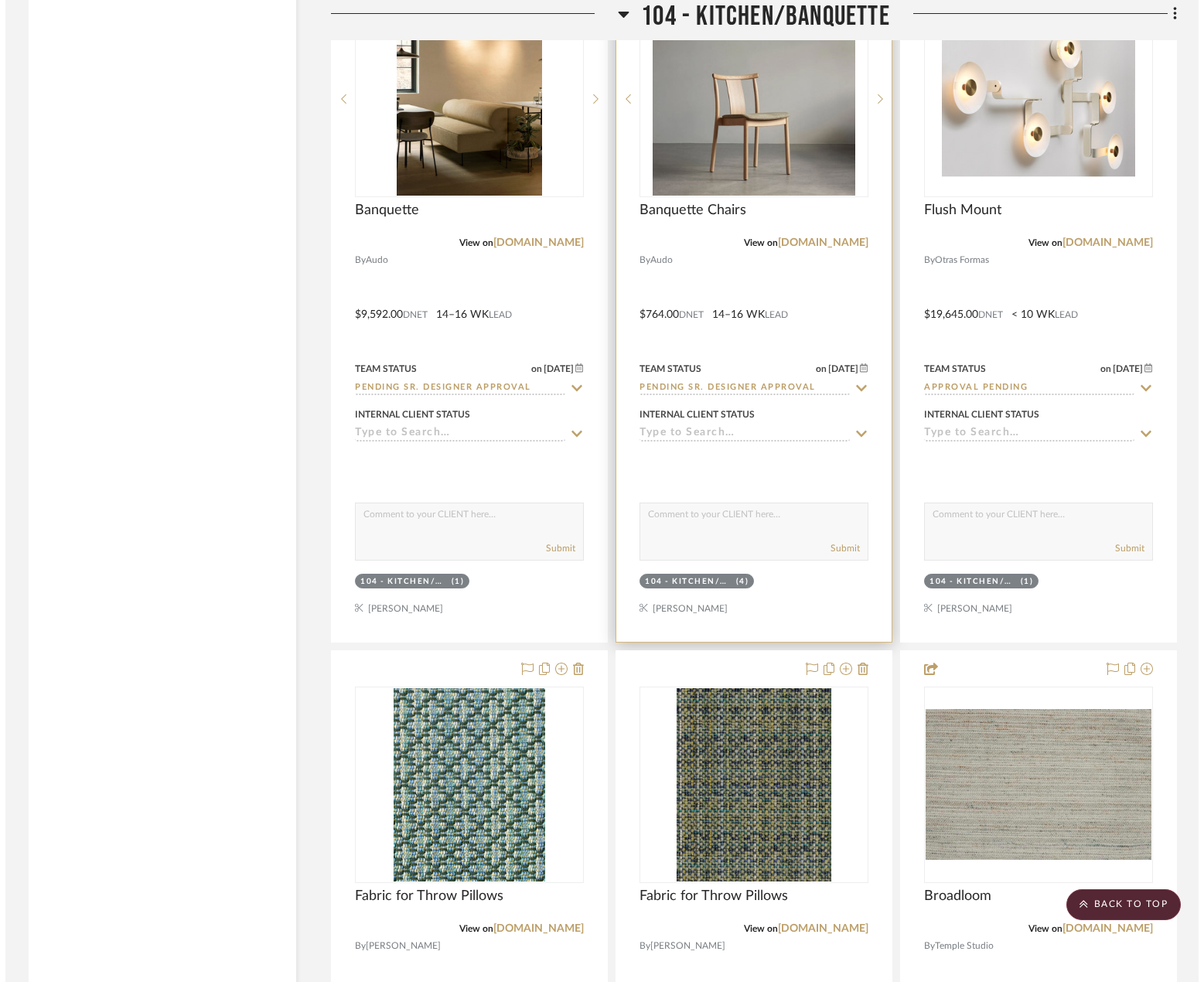
scroll to position [0, 0]
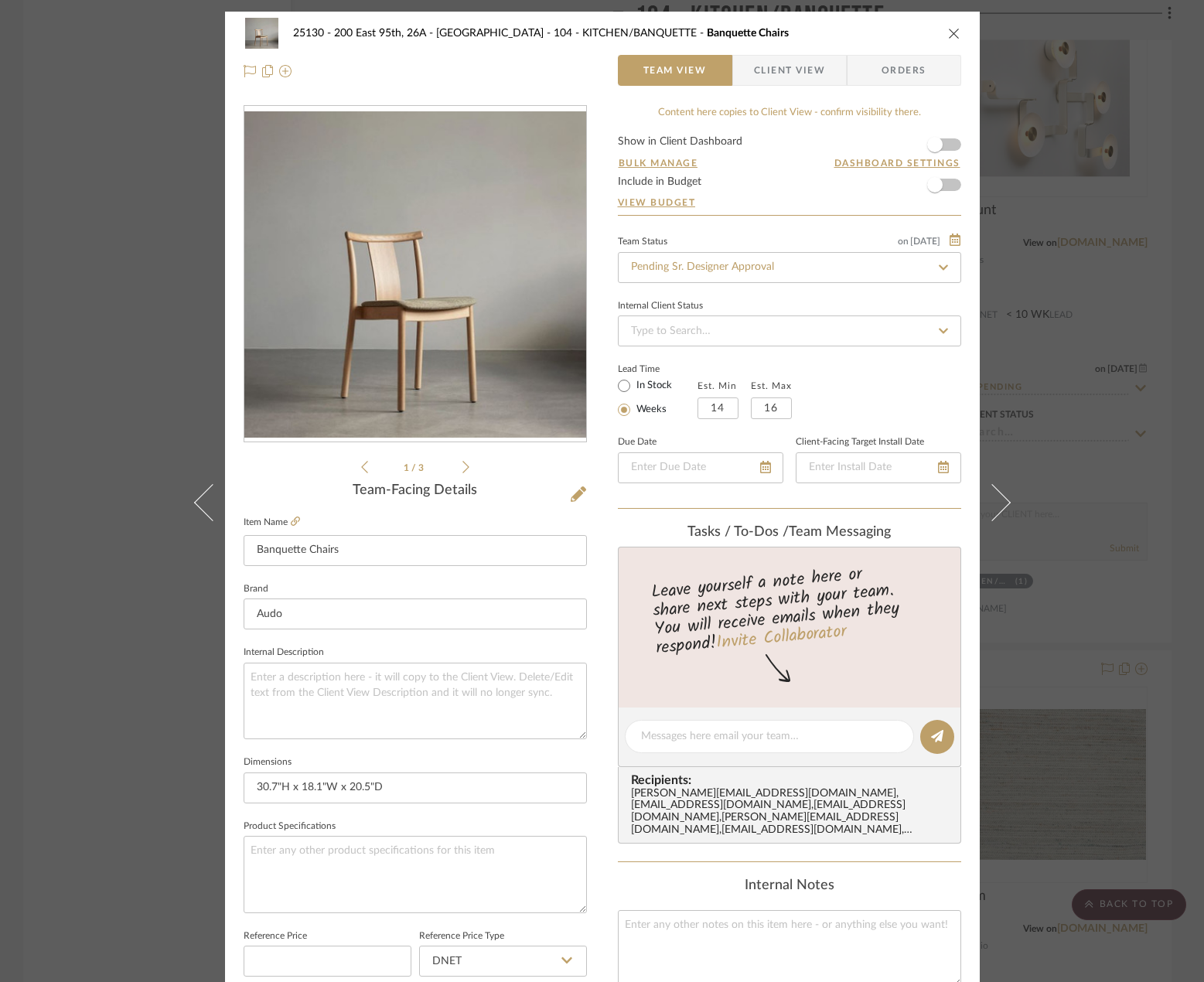
click at [799, 69] on span "Client View" at bounding box center [789, 69] width 71 height 31
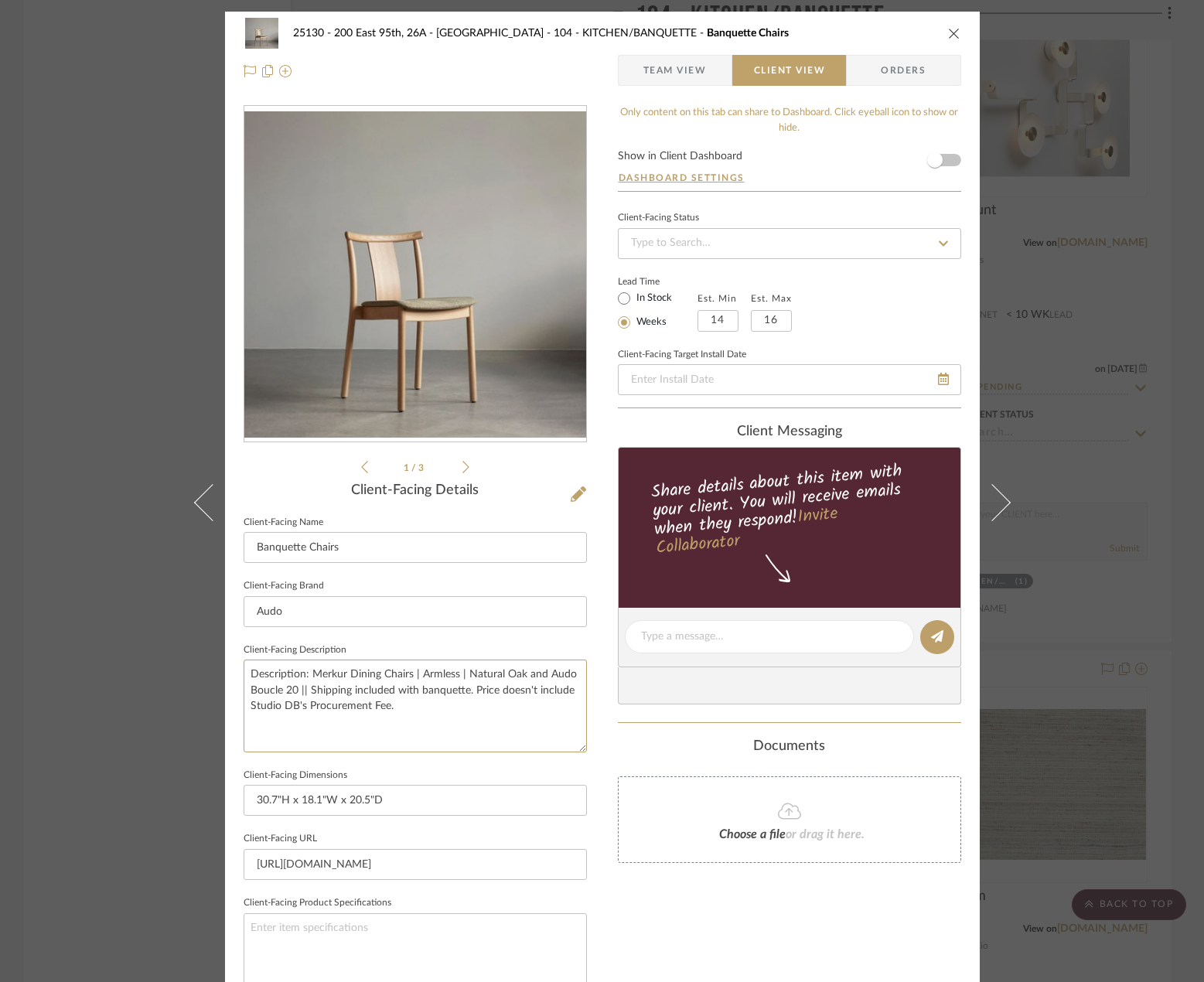
drag, startPoint x: 420, startPoint y: 698, endPoint x: 295, endPoint y: 697, distance: 125.0
click at [49, 671] on div "25130 - 200 East 95th, 26A - Kosheleva 104 - KITCHEN/BANQUETTE Banquette Chairs…" at bounding box center [602, 491] width 1204 height 982
drag, startPoint x: 423, startPoint y: 695, endPoint x: 479, endPoint y: 706, distance: 57.1
click at [424, 695] on textarea "Description: Merkur Dining Chairs | Armless | Natural Oak and Audo Boucle 20 ||…" at bounding box center [414, 706] width 343 height 92
click at [485, 709] on textarea "Description: Merkur Dining Chairs | Armless | Natural Oak and Audo Boucle 20 ||…" at bounding box center [414, 706] width 343 height 92
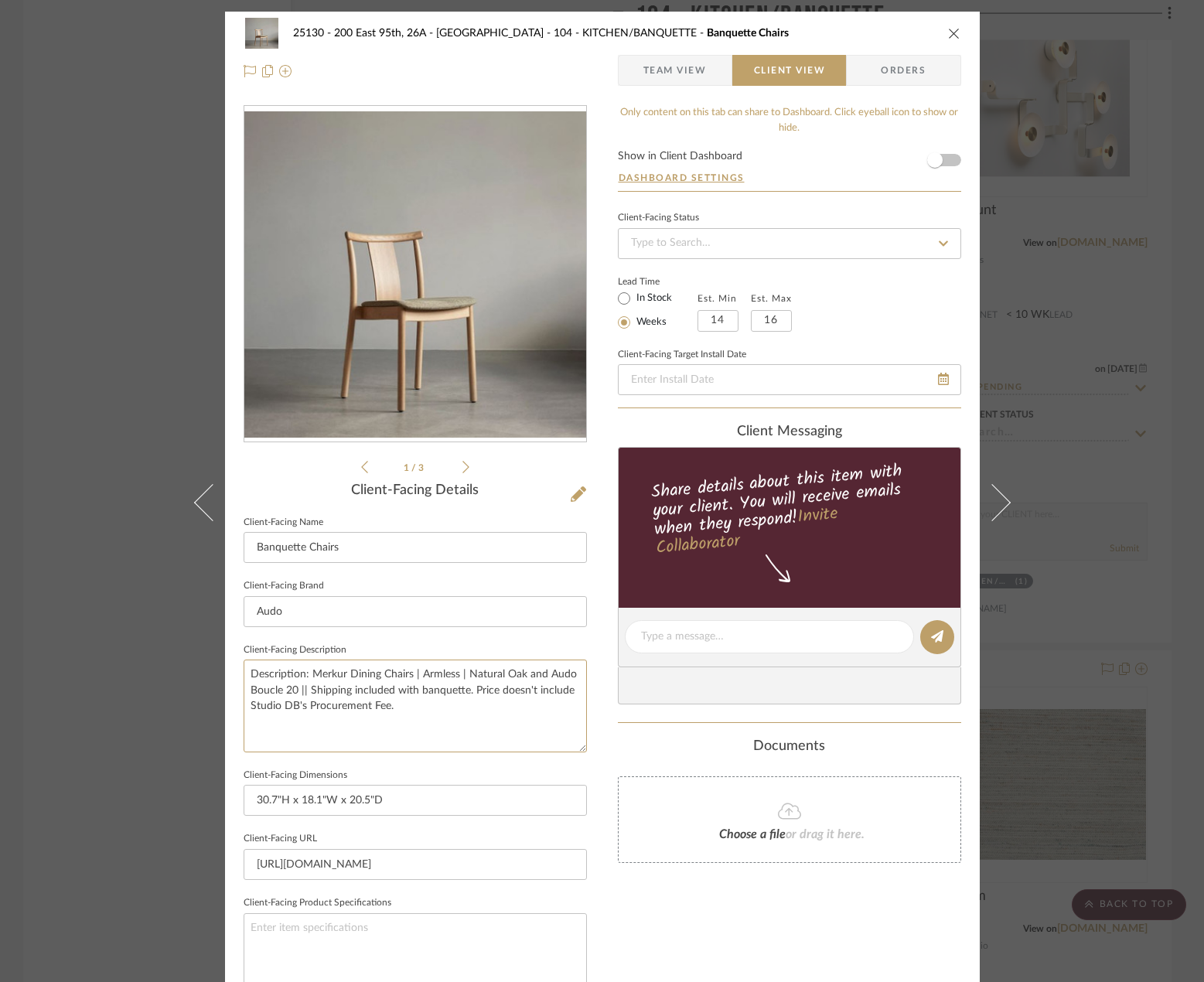
drag, startPoint x: 484, startPoint y: 709, endPoint x: 143, endPoint y: 635, distance: 348.9
click at [143, 637] on div "25130 - 200 East 95th, 26A - Kosheleva 104 - KITCHEN/BANQUETTE Banquette Chairs…" at bounding box center [602, 491] width 1204 height 982
click at [512, 726] on textarea "Description: Merkur Dining Chairs | Armless | Natural Oak and Audo Boucle 20 ||…" at bounding box center [414, 706] width 343 height 92
drag, startPoint x: 1132, startPoint y: 546, endPoint x: 1035, endPoint y: 630, distance: 128.3
click at [1133, 543] on div "25130 - 200 East 95th, 26A - Kosheleva 104 - KITCHEN/BANQUETTE Banquette Chairs…" at bounding box center [602, 491] width 1204 height 982
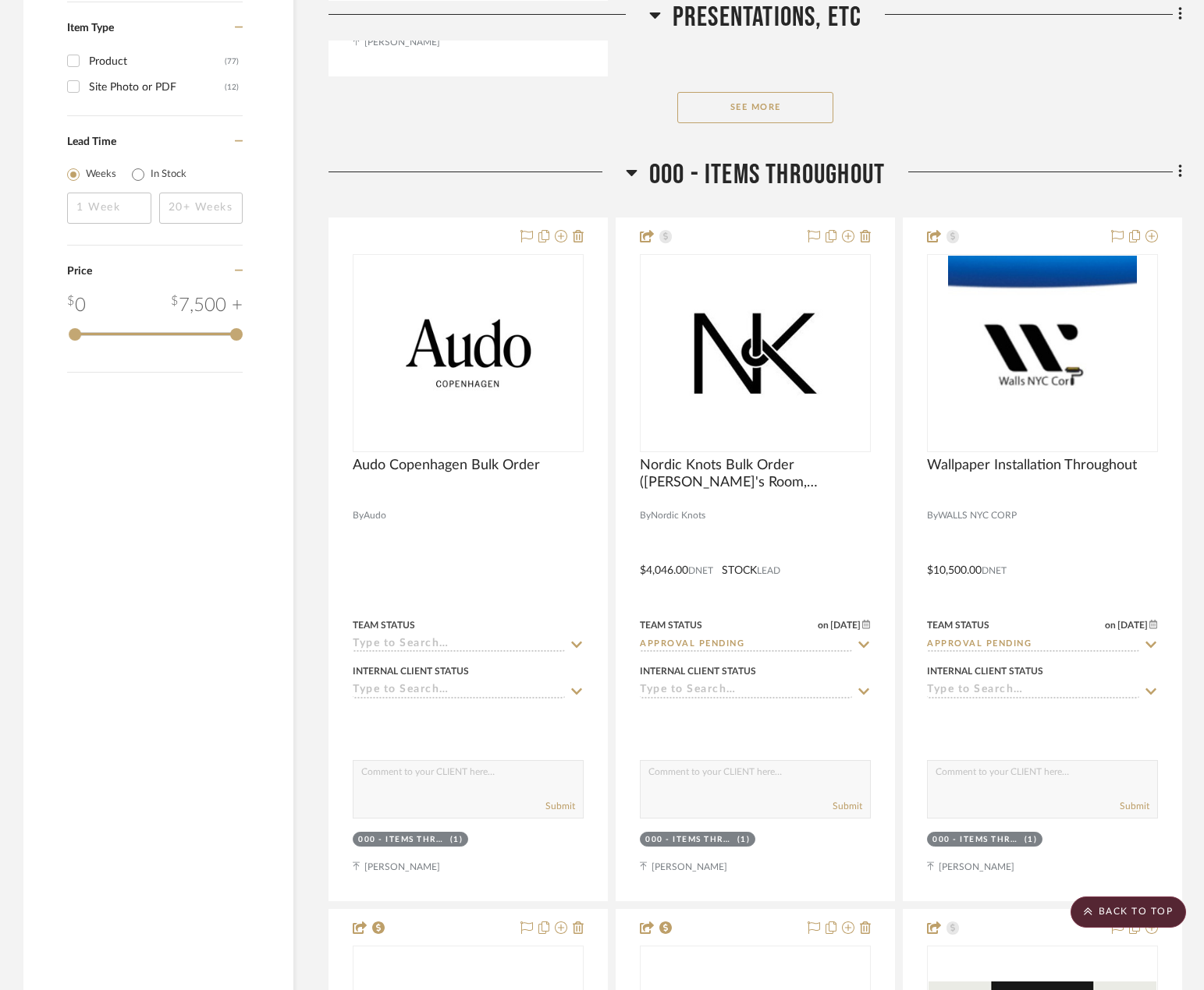
scroll to position [2301, 0]
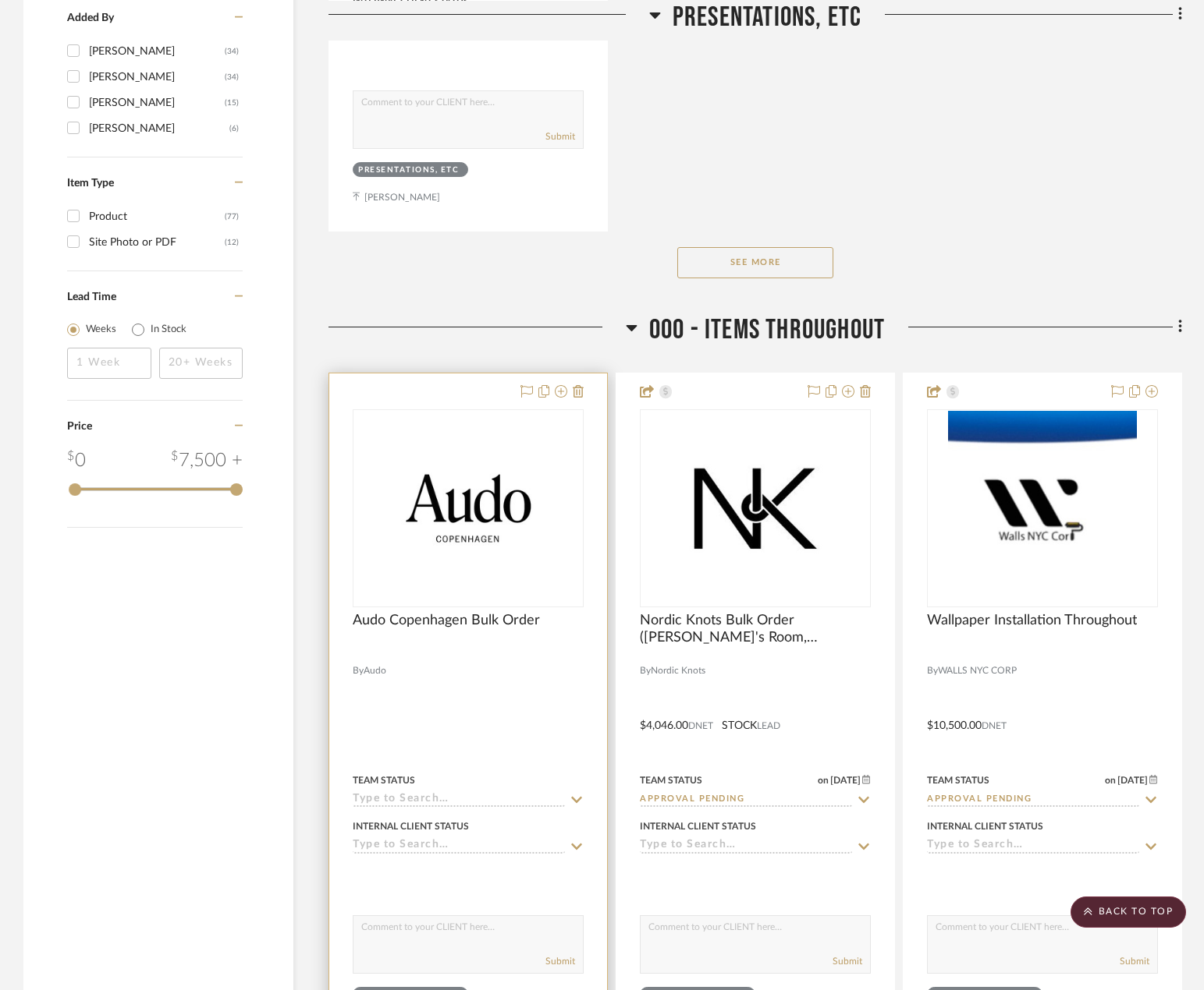
click at [450, 679] on div at bounding box center [468, 715] width 278 height 682
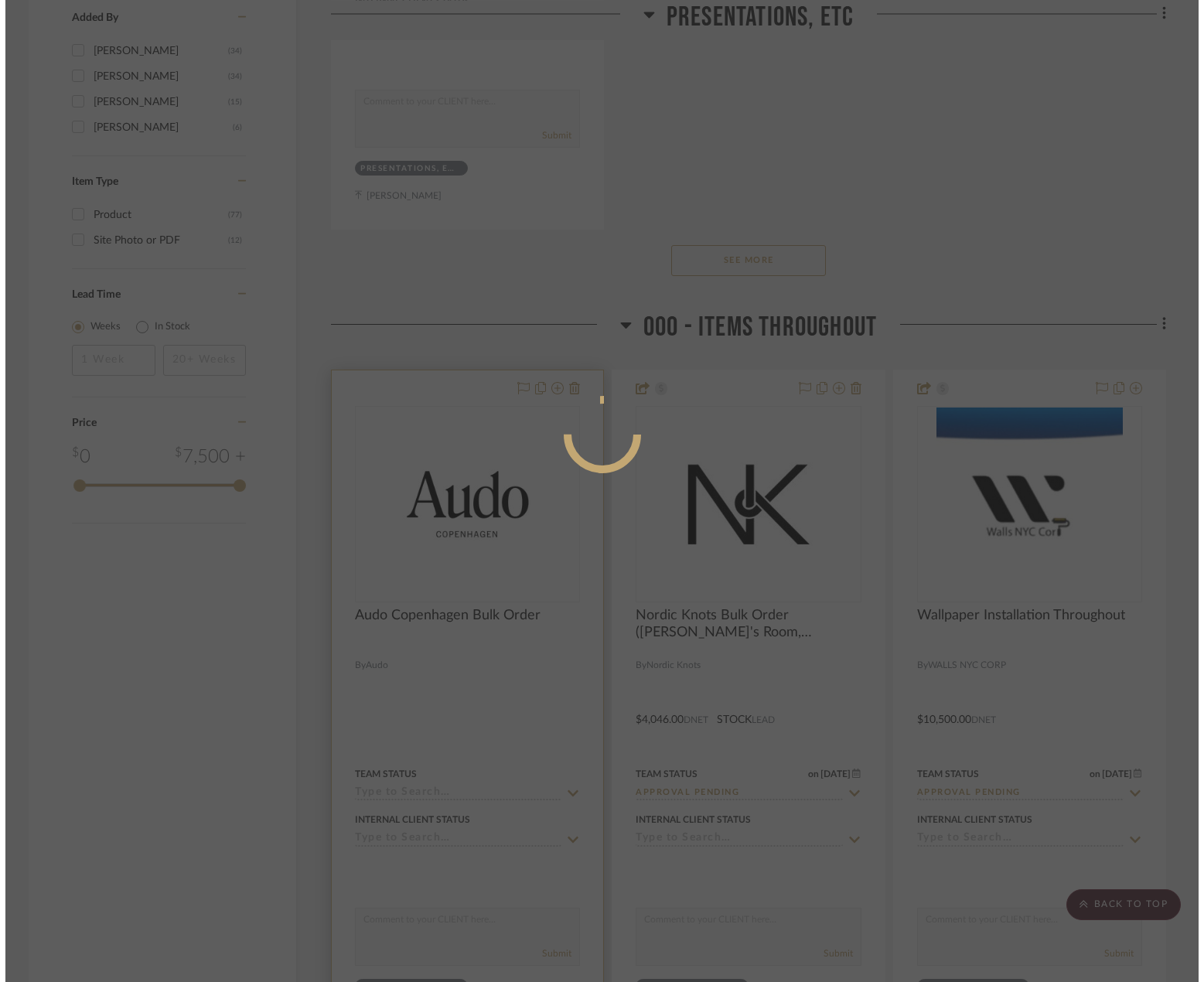
scroll to position [0, 0]
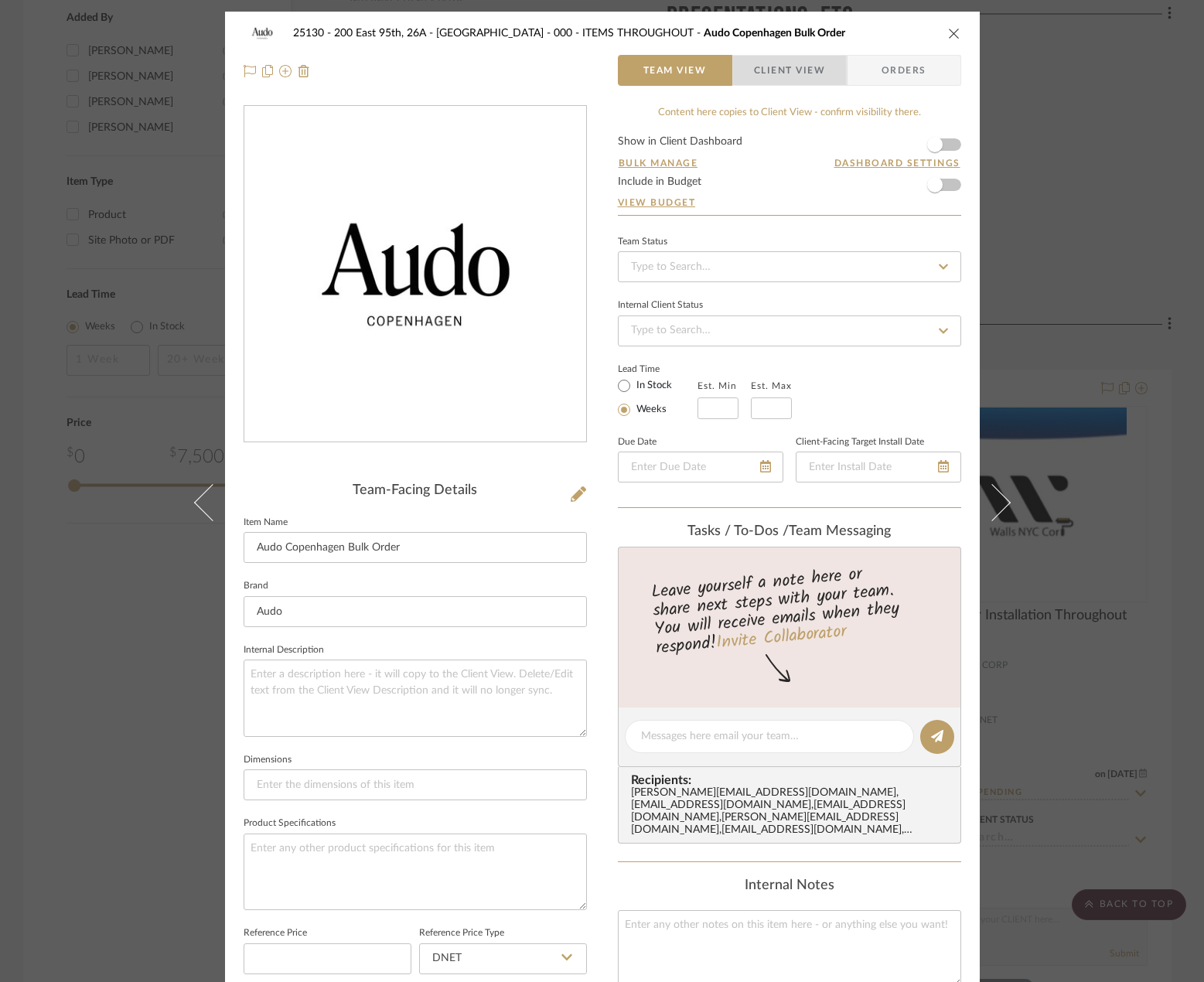
click at [792, 68] on span "Client View" at bounding box center [789, 69] width 71 height 31
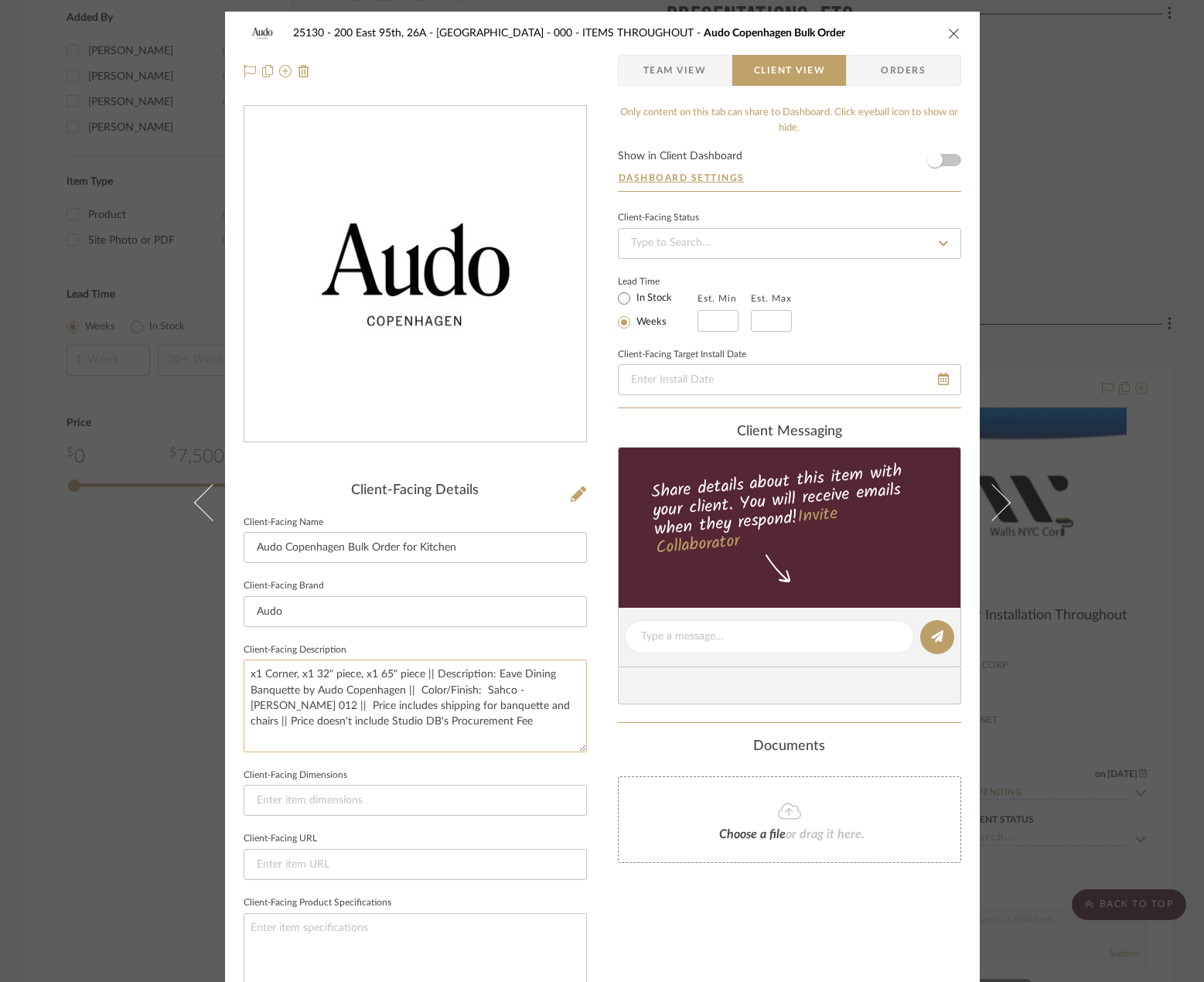
click at [473, 716] on textarea "x1 Corner, x1 32" piece, x1 65" piece || Description: Eave Dining Banquette by …" at bounding box center [414, 706] width 343 height 92
paste textarea "Description: Merkur Dining Chairs | Armless | Natural Oak and Audo Boucle 20 ||…"
click at [498, 691] on textarea "x1 Corner, x1 32" piece, x1 65" piece || Description: Eave Dining Banquette by …" at bounding box center [414, 706] width 343 height 92
click at [474, 712] on textarea "x1 Corner, x1 32" piece, x1 65" piece || Description: Eave Dining Banquette by …" at bounding box center [414, 706] width 343 height 92
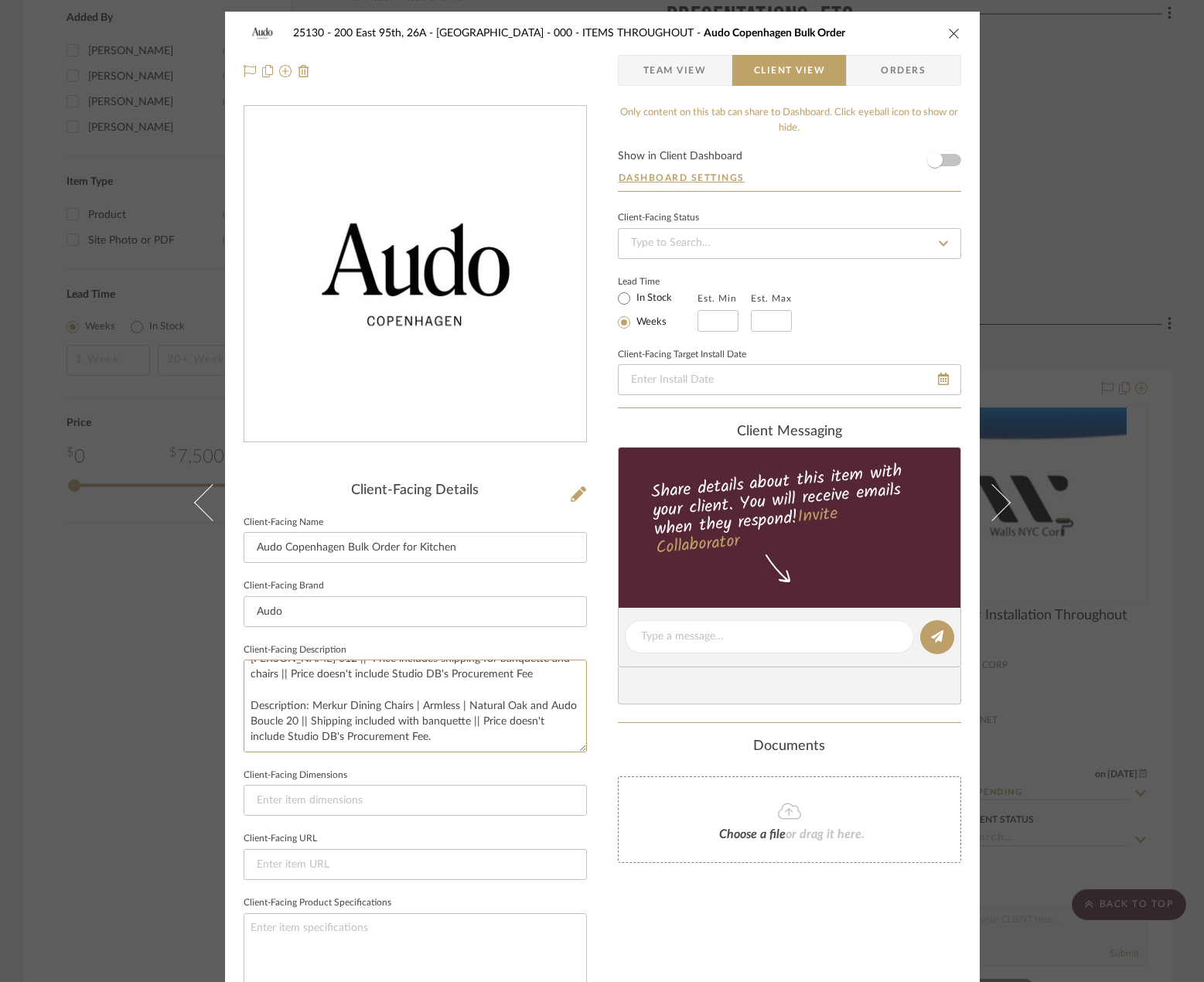
type textarea "x1 Corner, x1 32" piece, x1 65" piece || Description: Eave Dining Banquette by …"
click at [462, 824] on sr-form-field "Client-Facing Dimensions" at bounding box center [414, 796] width 343 height 64
click at [706, 321] on input "text" at bounding box center [718, 320] width 41 height 21
type input "10"
click at [765, 324] on input "text" at bounding box center [771, 320] width 41 height 21
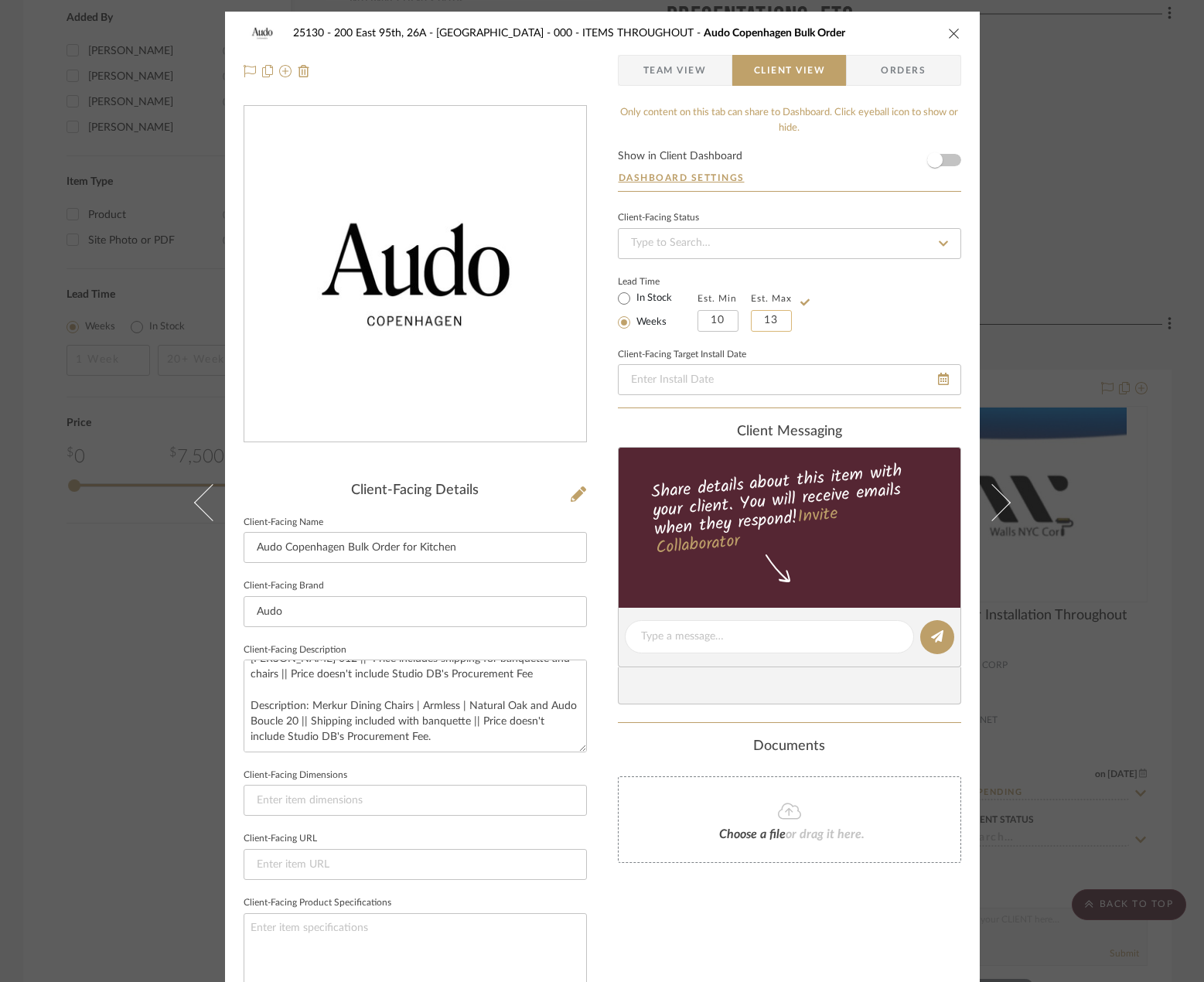
type input "13"
click at [843, 280] on div "Lead Time In Stock Weeks Est. Min 10 Est. Max 13" at bounding box center [789, 301] width 343 height 60
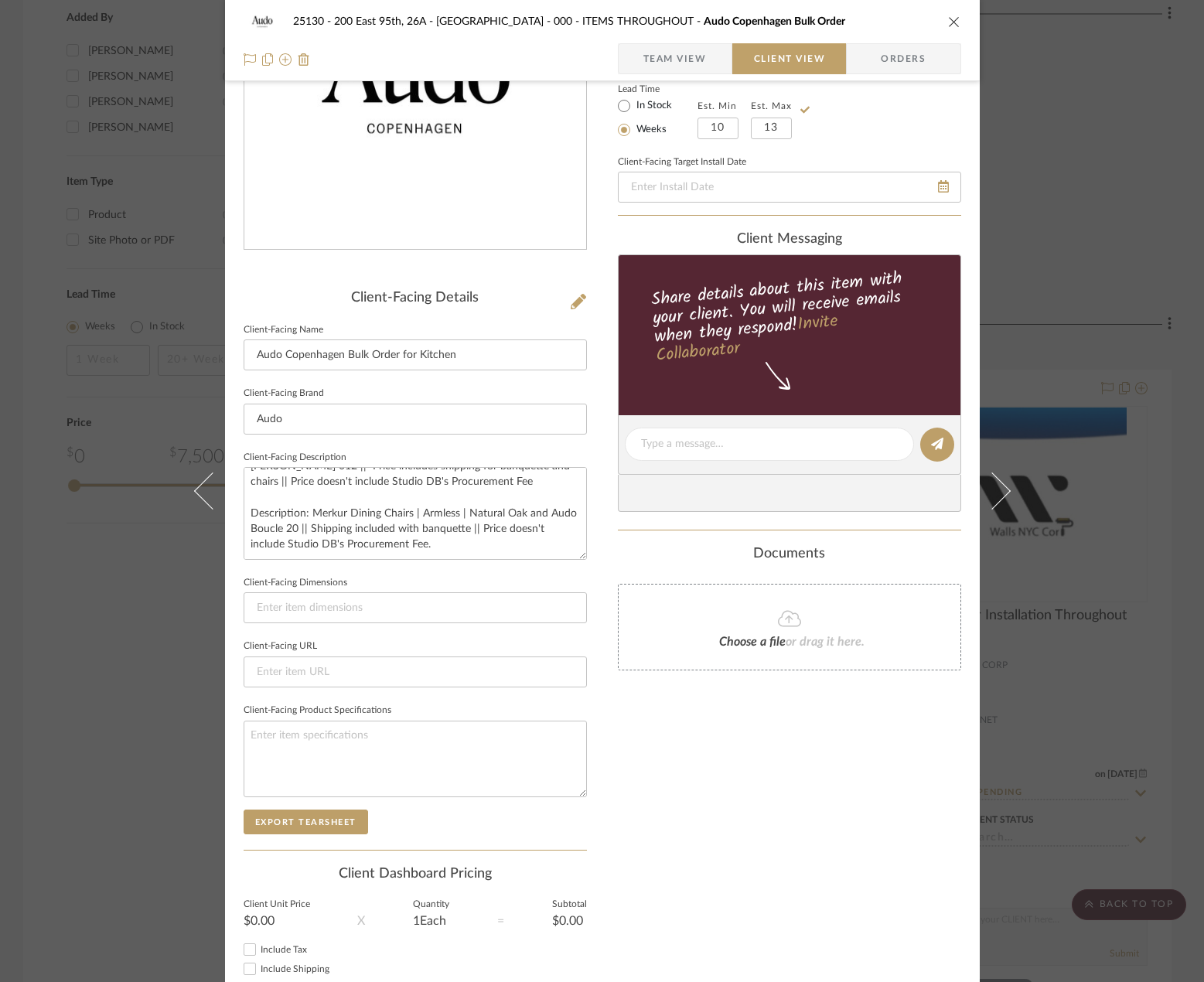
scroll to position [232, 0]
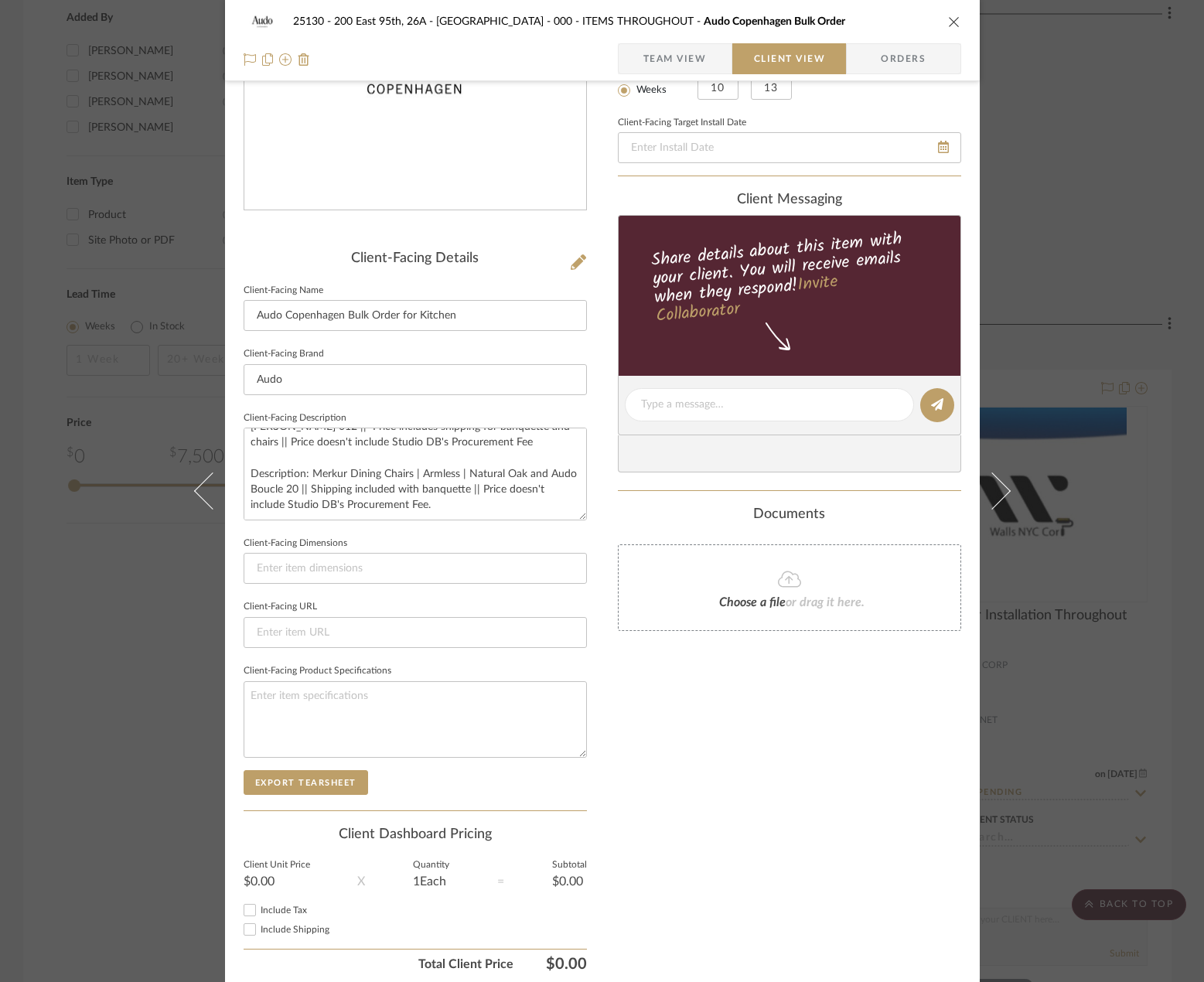
click at [664, 65] on span "Team View" at bounding box center [675, 58] width 64 height 31
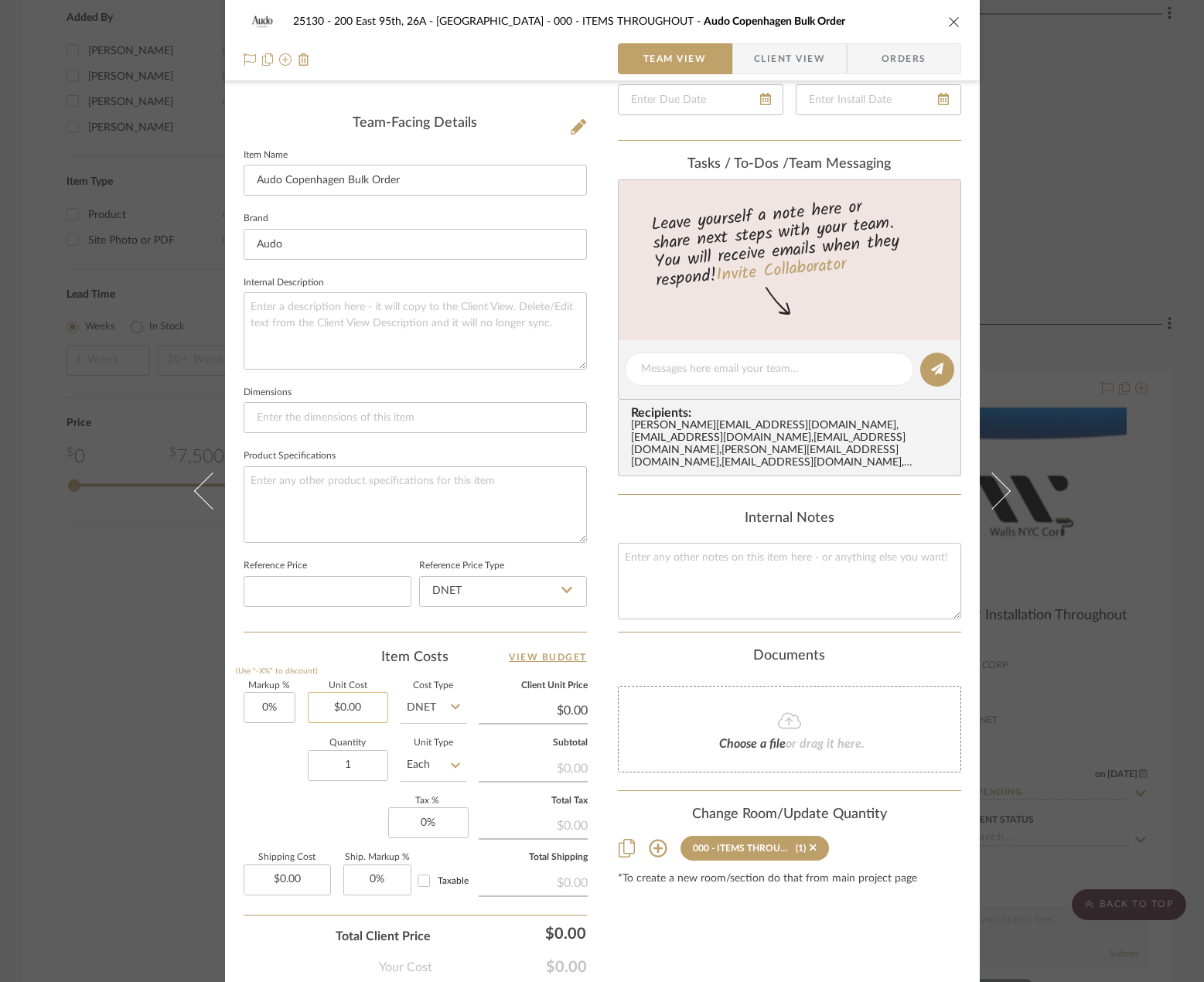
scroll to position [455, 0]
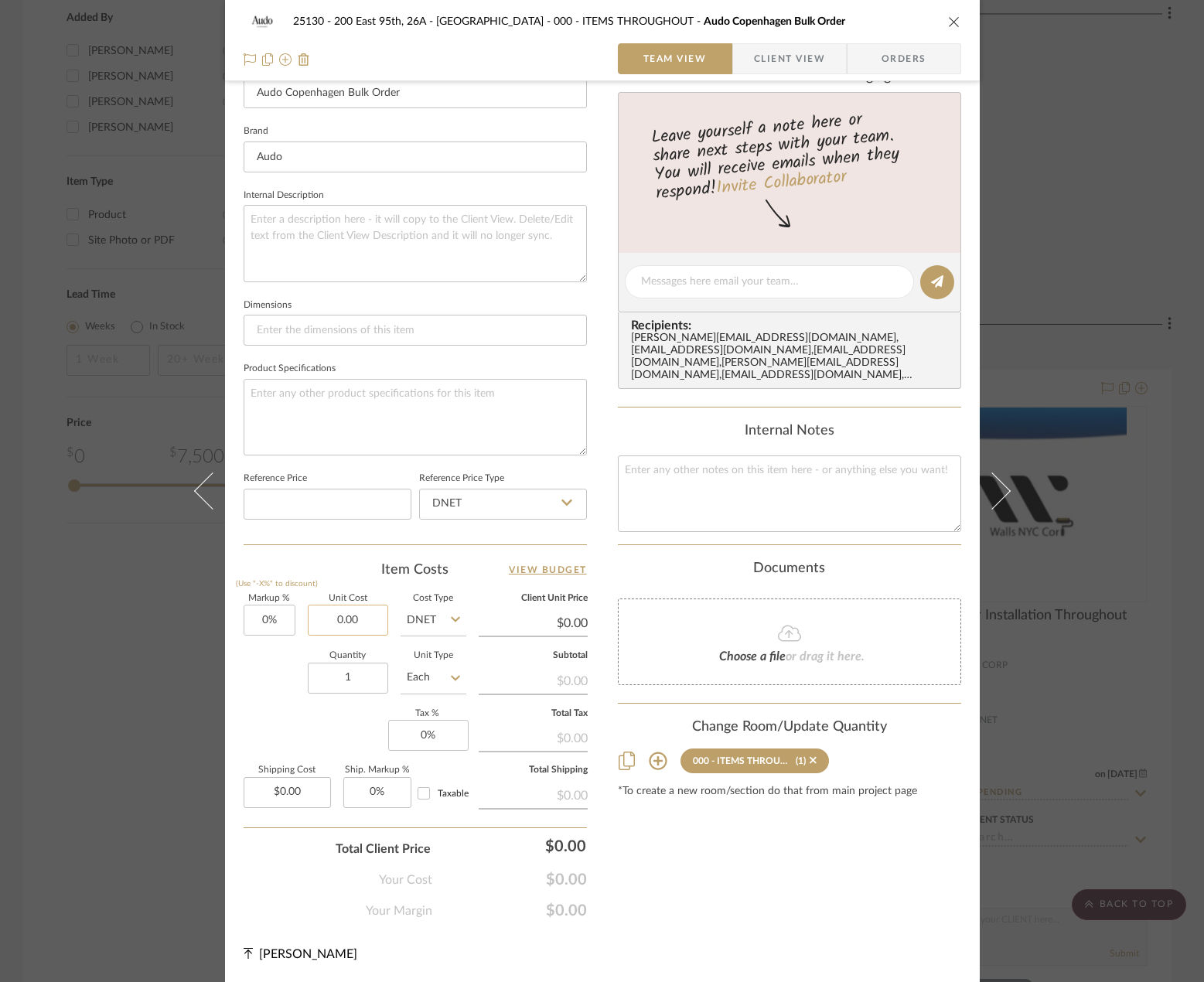
click at [355, 623] on input "0.00" at bounding box center [348, 620] width 80 height 31
type input "$12,648.00"
type input "0.00"
click at [290, 793] on input "0.00" at bounding box center [287, 792] width 88 height 31
type input "$12,648.00"
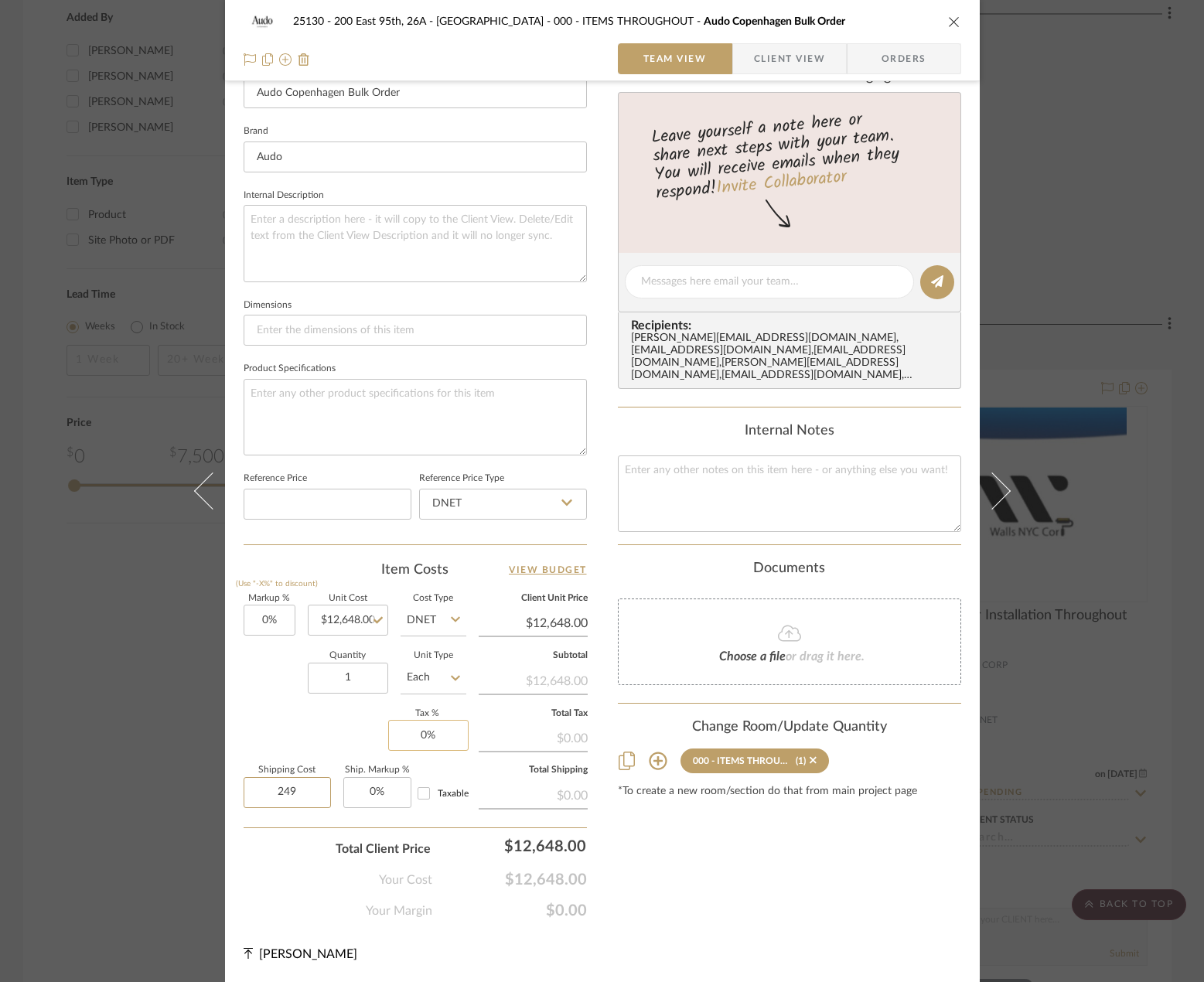
type input "249"
type input "0"
type input "$249.00"
click at [435, 737] on input "0" at bounding box center [428, 735] width 80 height 31
type input "8.875%"
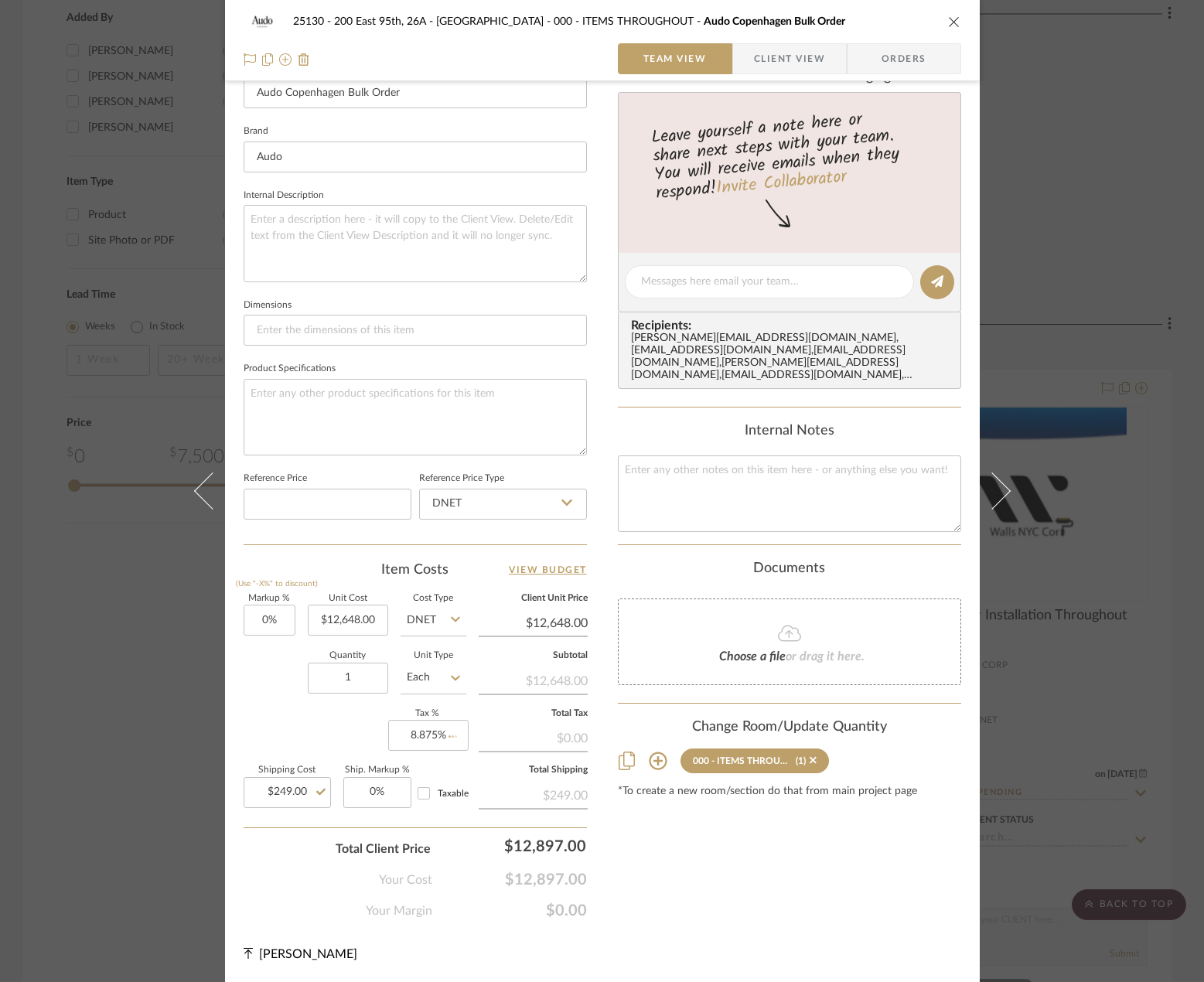
click at [662, 890] on div "Content here copies to Client View - confirm visibility there. Show in Client D…" at bounding box center [789, 285] width 343 height 1270
click at [416, 787] on input "Taxable" at bounding box center [424, 793] width 25 height 25
checkbox input "true"
click at [600, 880] on div "25130 - 200 East 95th, 26A - Kosheleva 000 - ITEMS THROUGHOUT Audo Copenhagen B…" at bounding box center [602, 269] width 755 height 1425
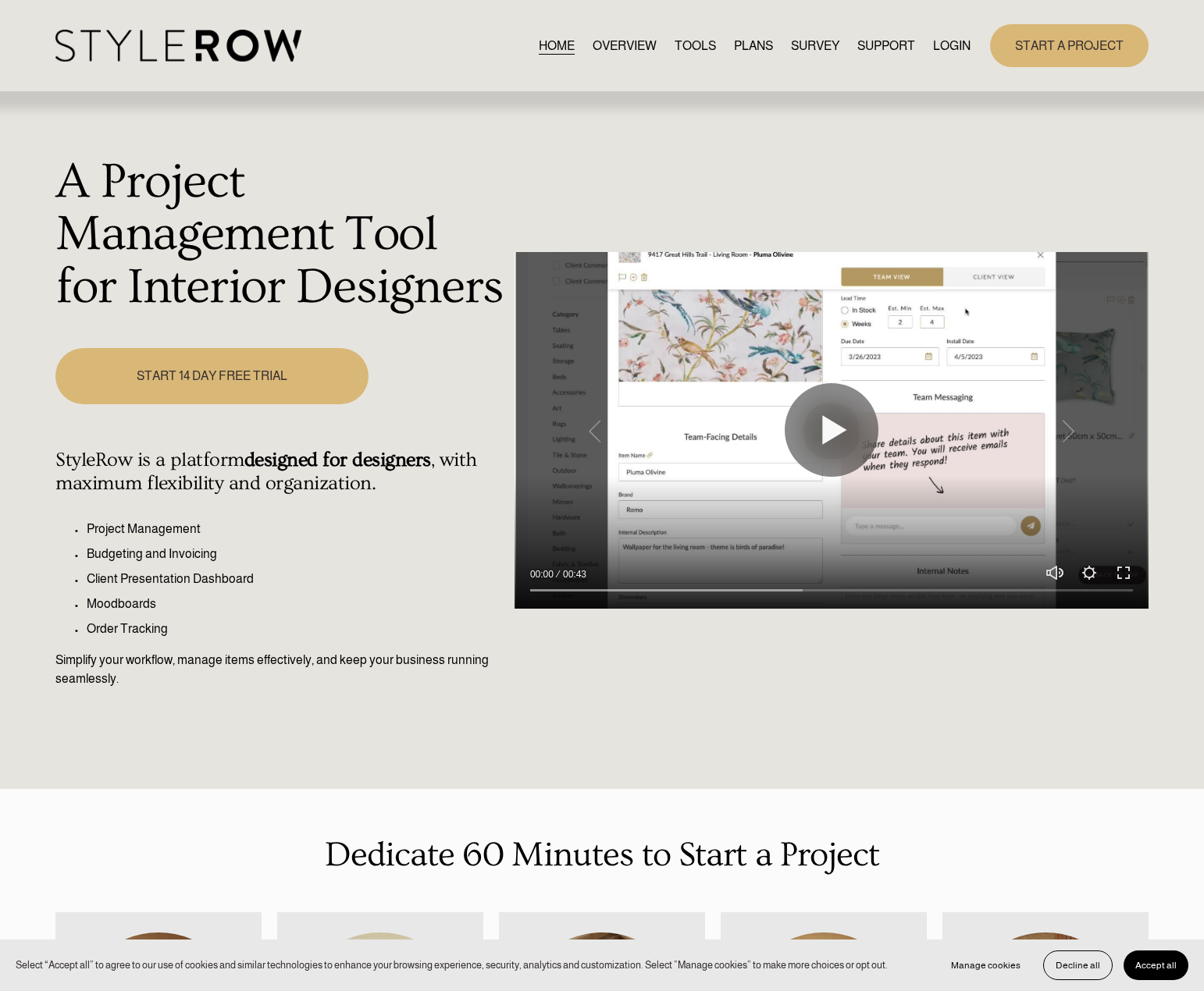
click at [968, 39] on link "LOGIN" at bounding box center [951, 46] width 37 height 21
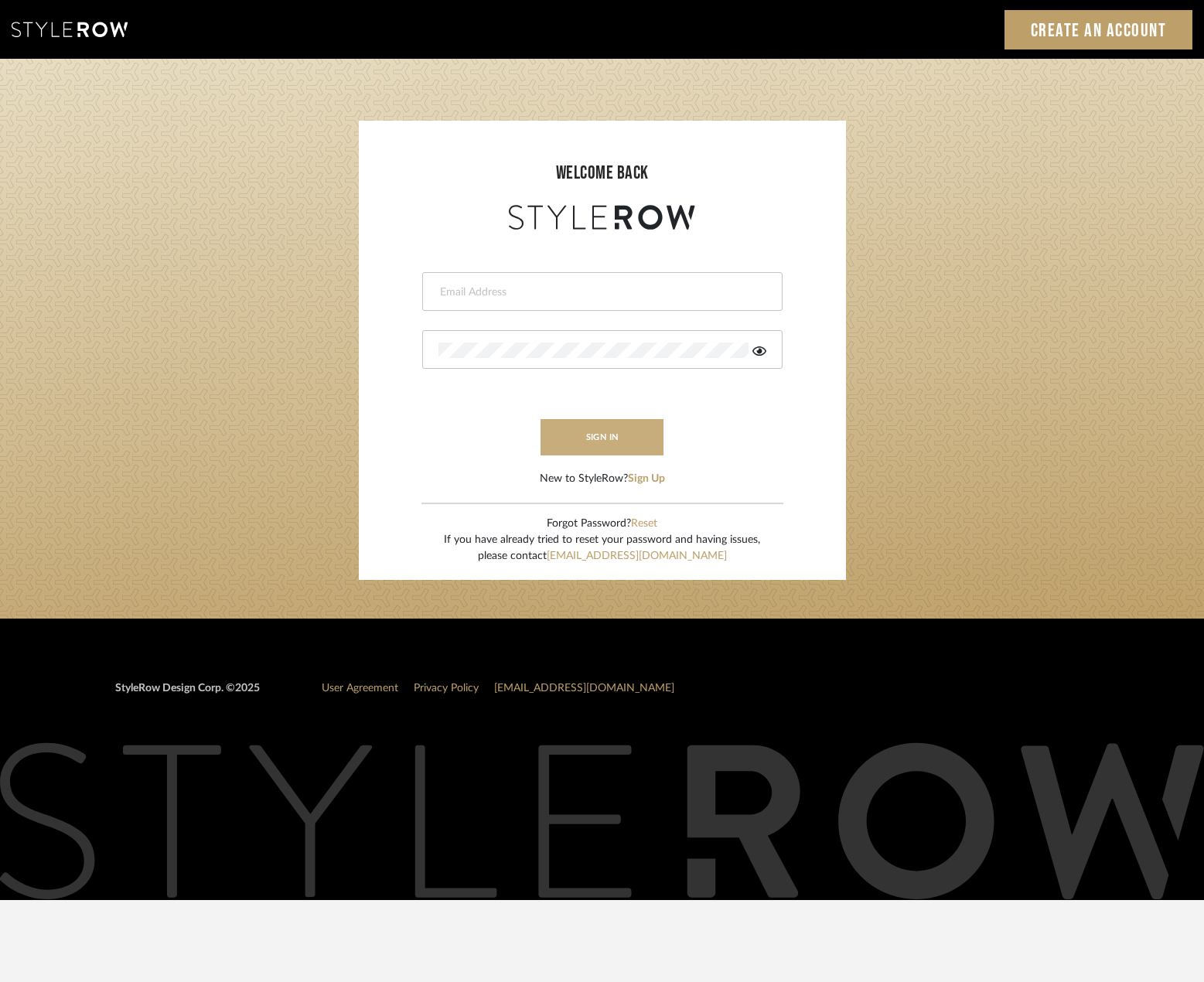
type input "madeleine@studiodb.com"
click at [608, 436] on button "sign in" at bounding box center [603, 436] width 124 height 36
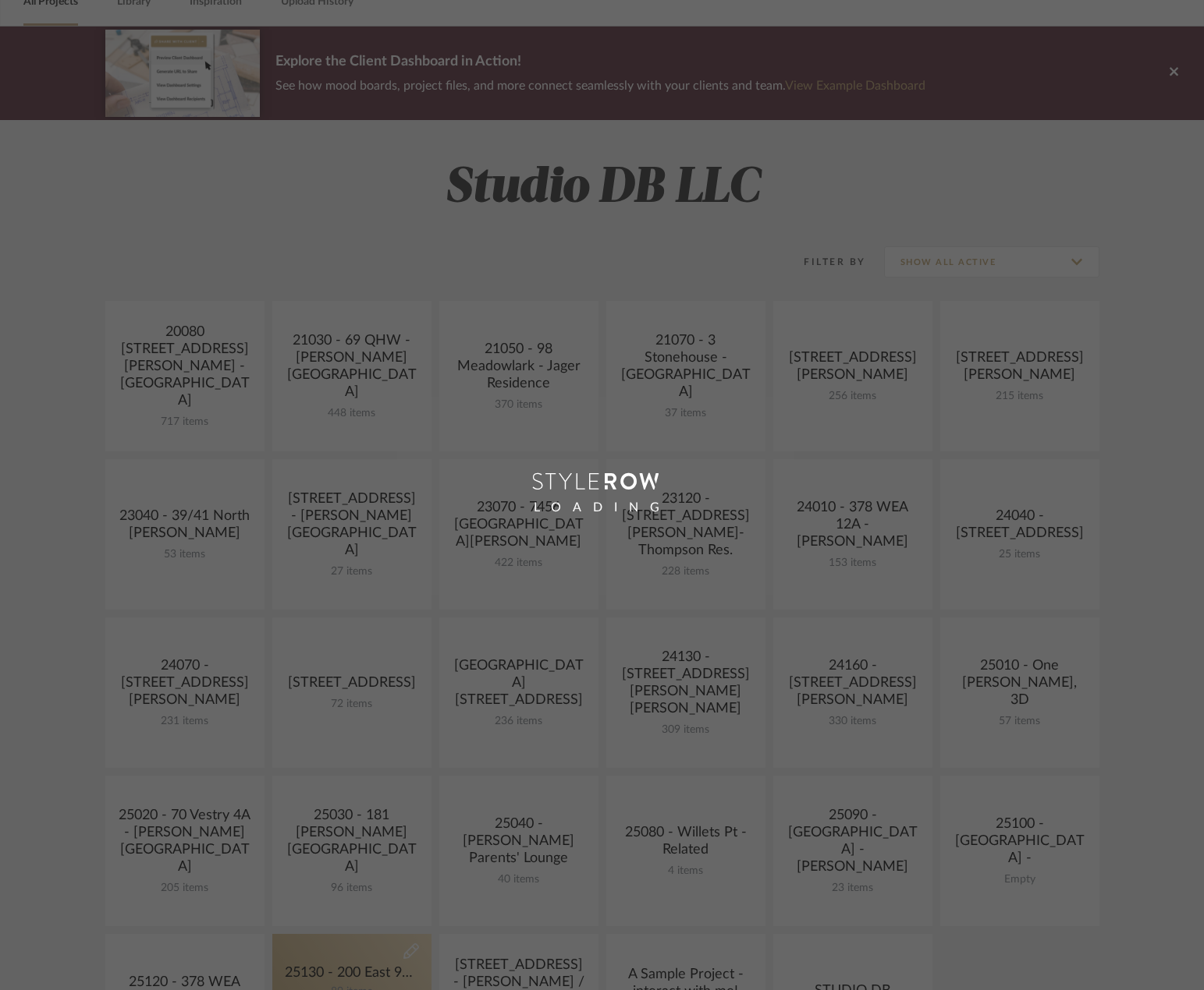
scroll to position [312, 0]
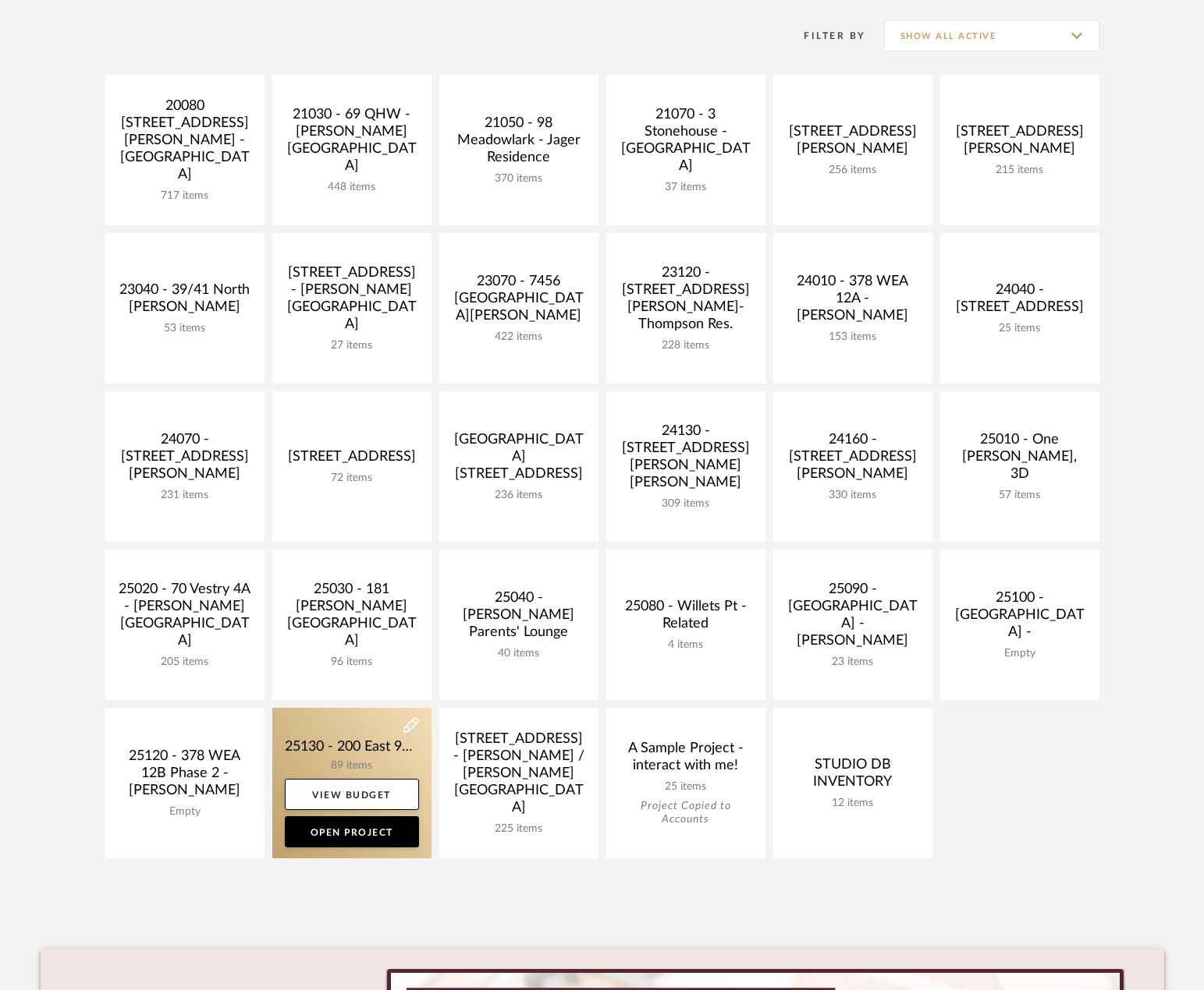
click at [385, 751] on link at bounding box center [352, 782] width 159 height 150
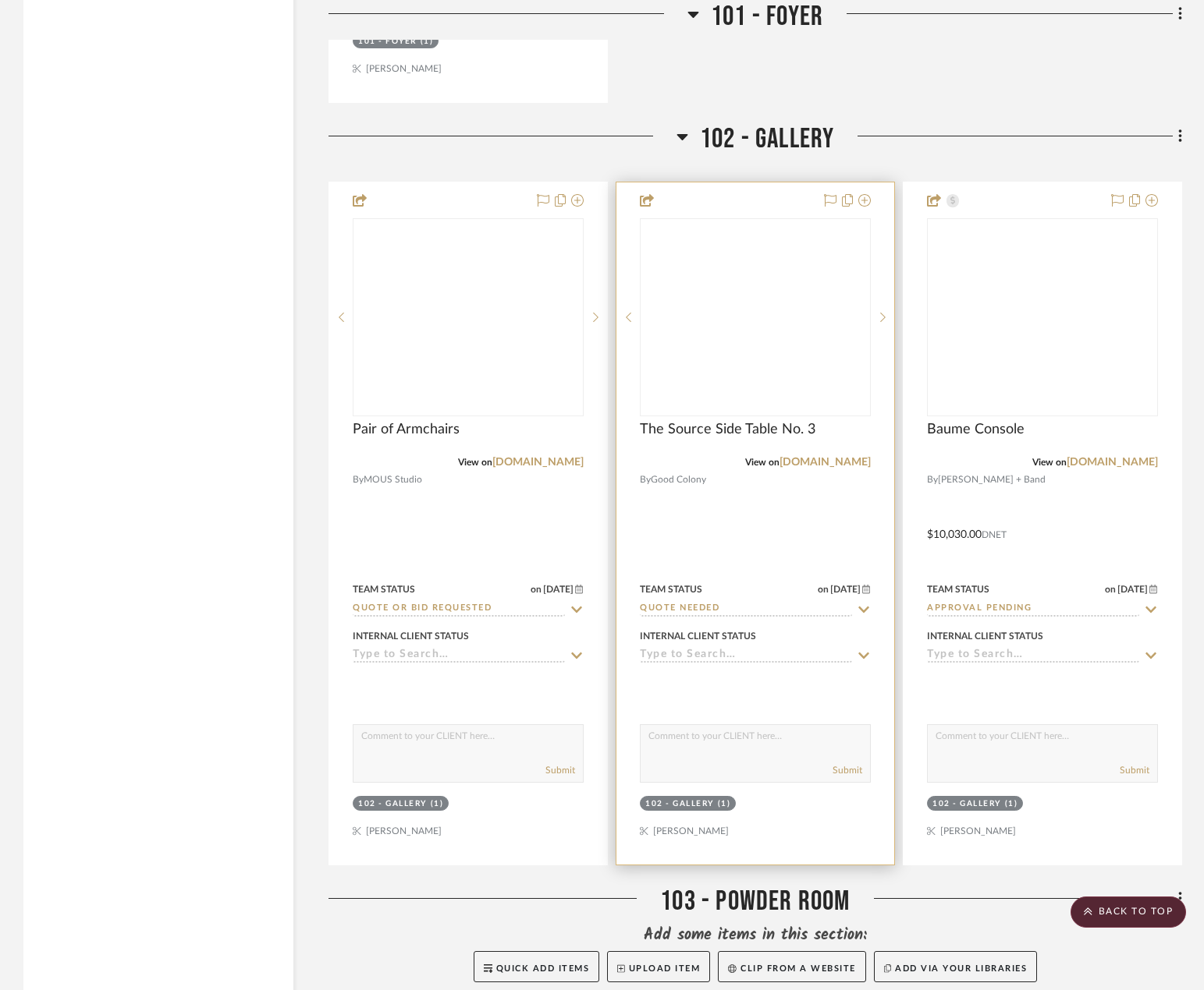
scroll to position [6392, 0]
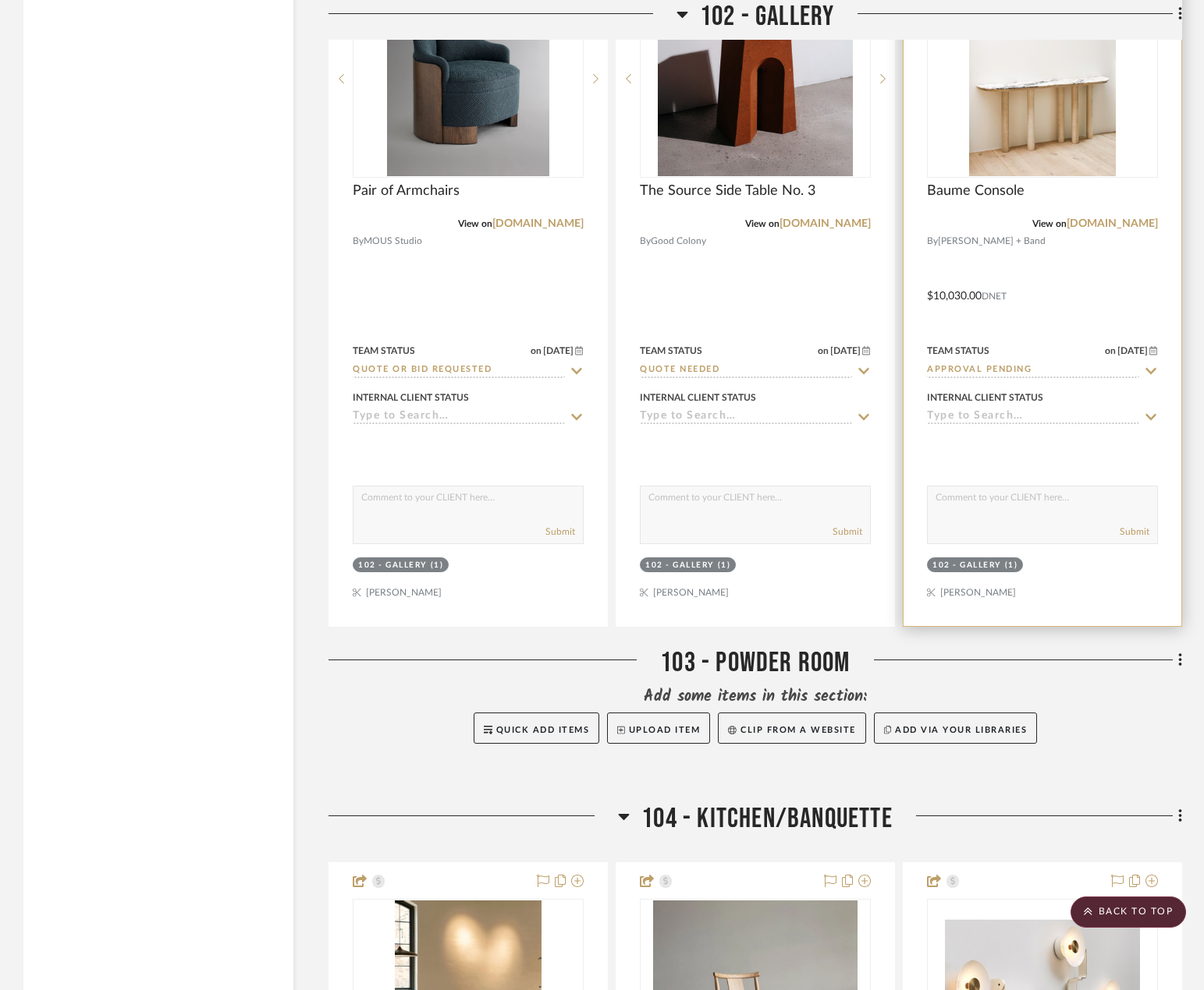
click at [1069, 304] on div at bounding box center [1043, 285] width 278 height 682
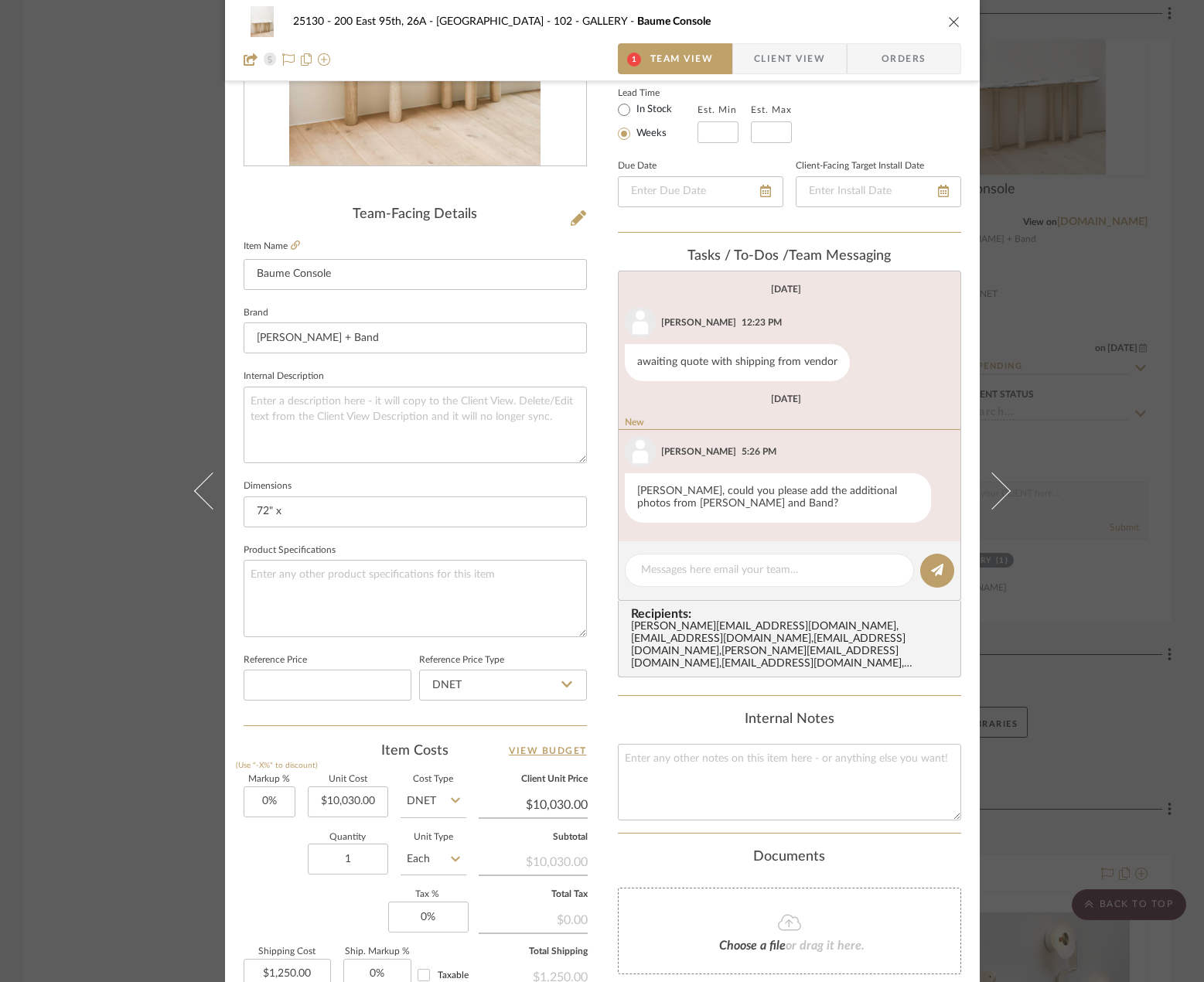
scroll to position [310, 0]
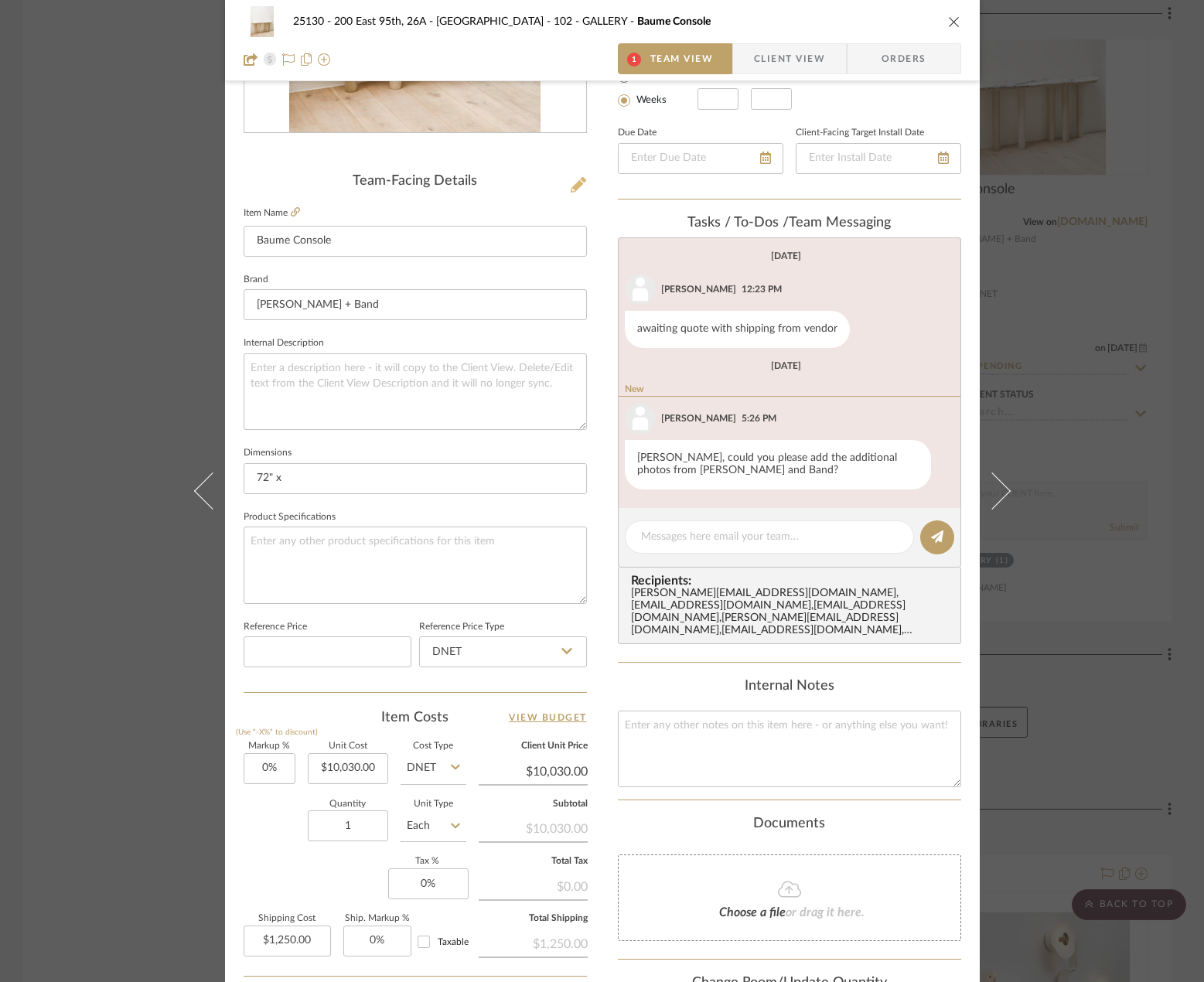
click at [571, 189] on icon at bounding box center [578, 185] width 16 height 16
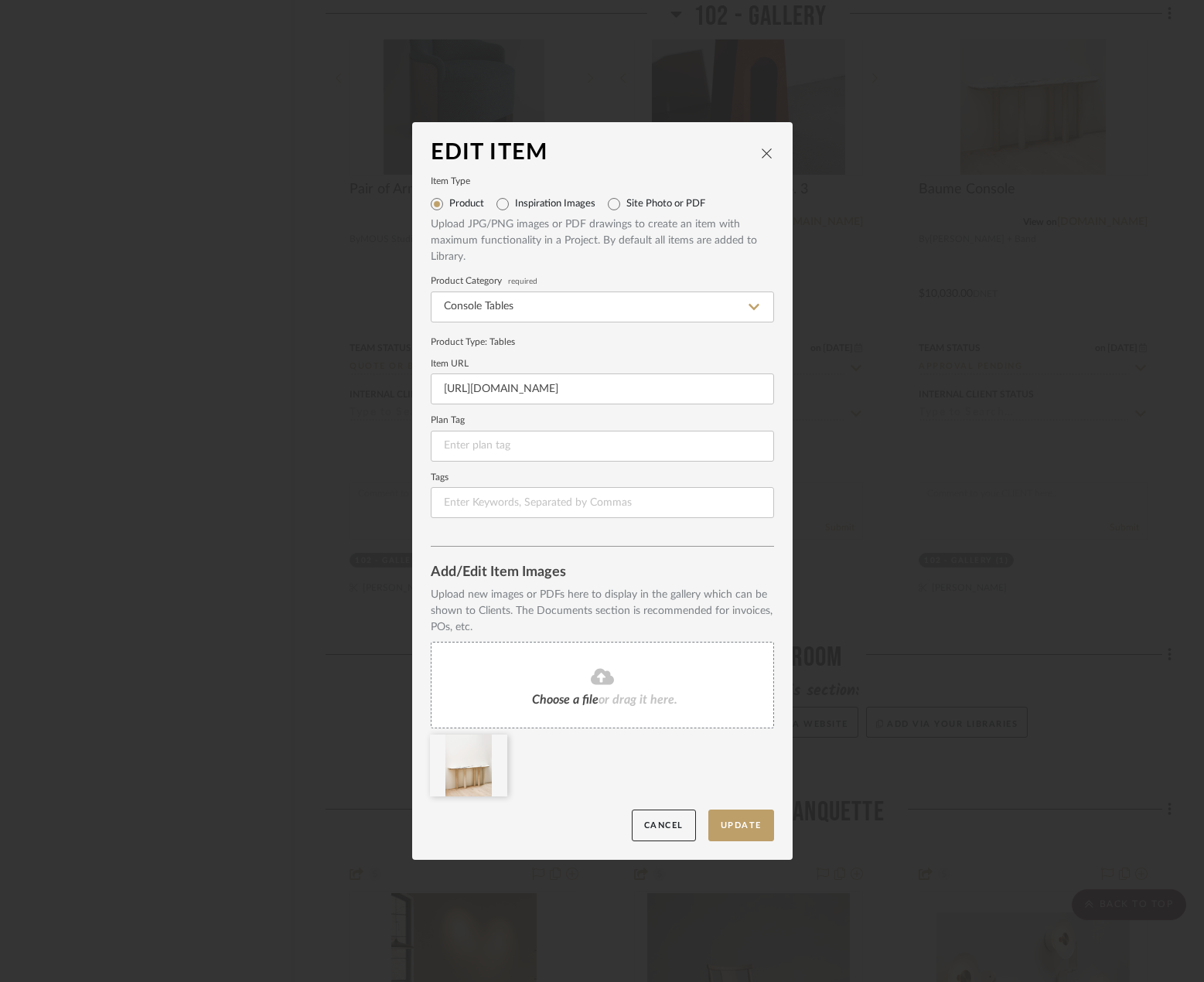
click at [596, 671] on icon at bounding box center [602, 677] width 23 height 17
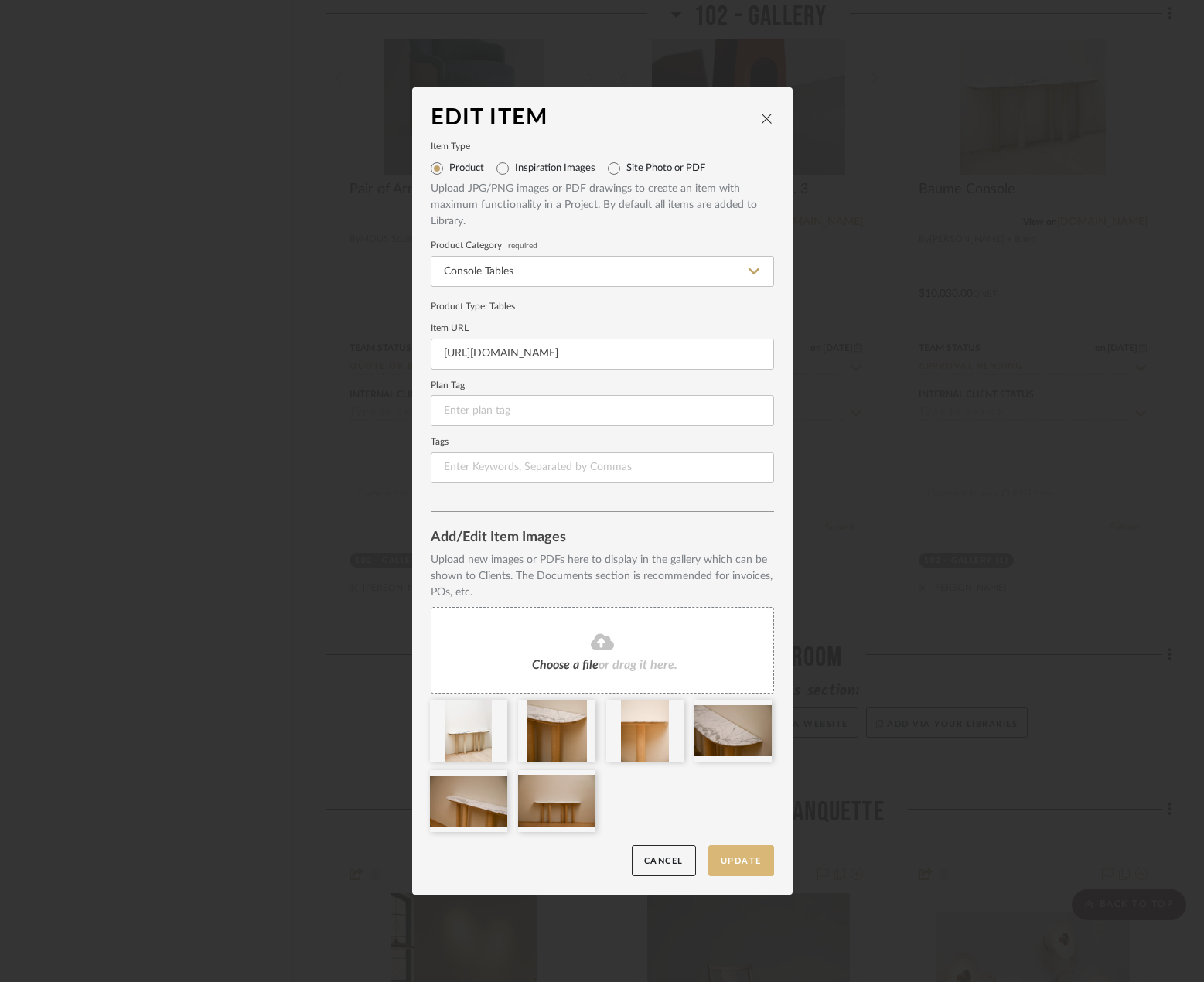
click at [749, 868] on button "Update" at bounding box center [741, 861] width 66 height 31
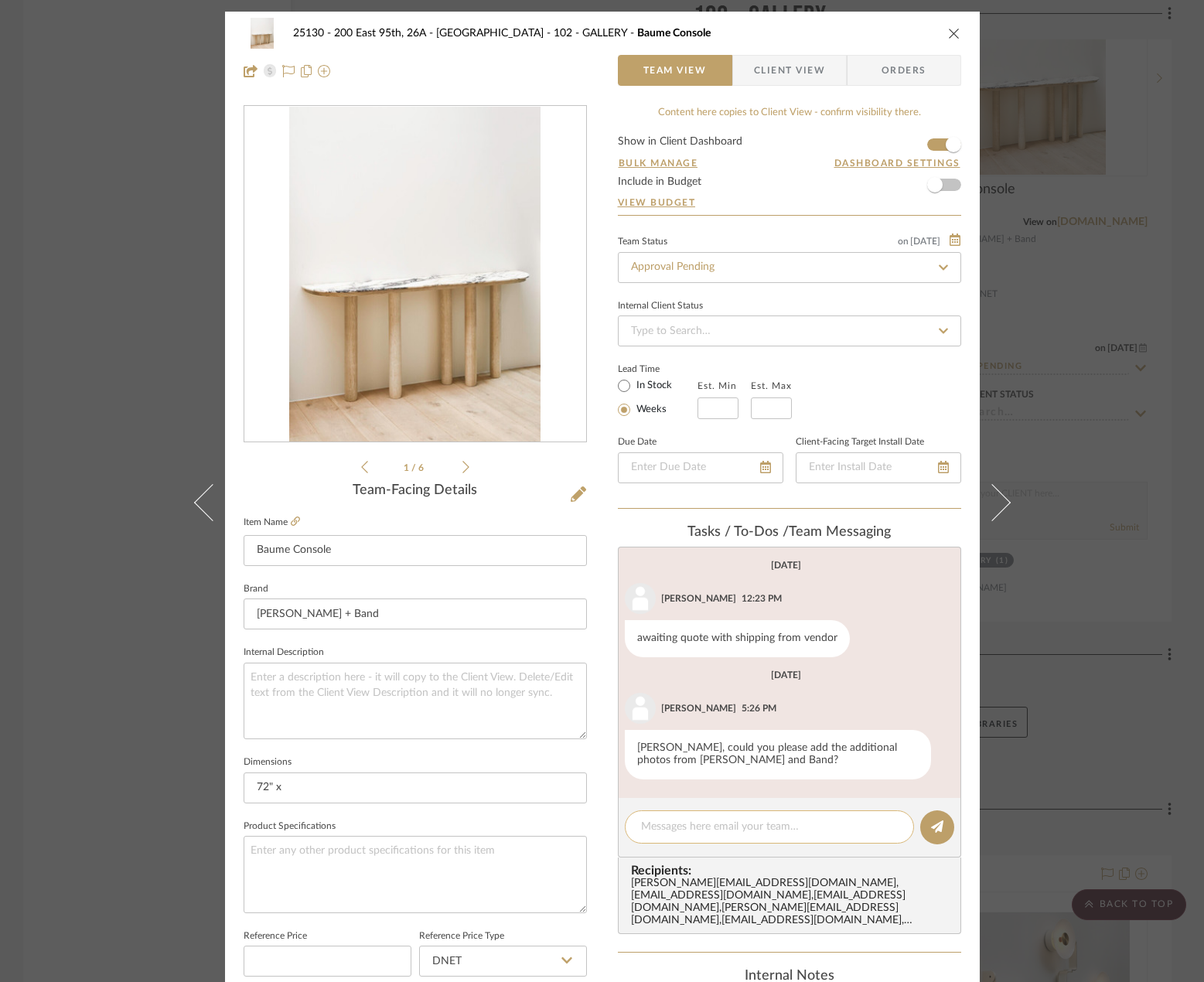
click at [731, 823] on textarea at bounding box center [769, 828] width 257 height 17
type textarea "a"
type textarea "Added!"
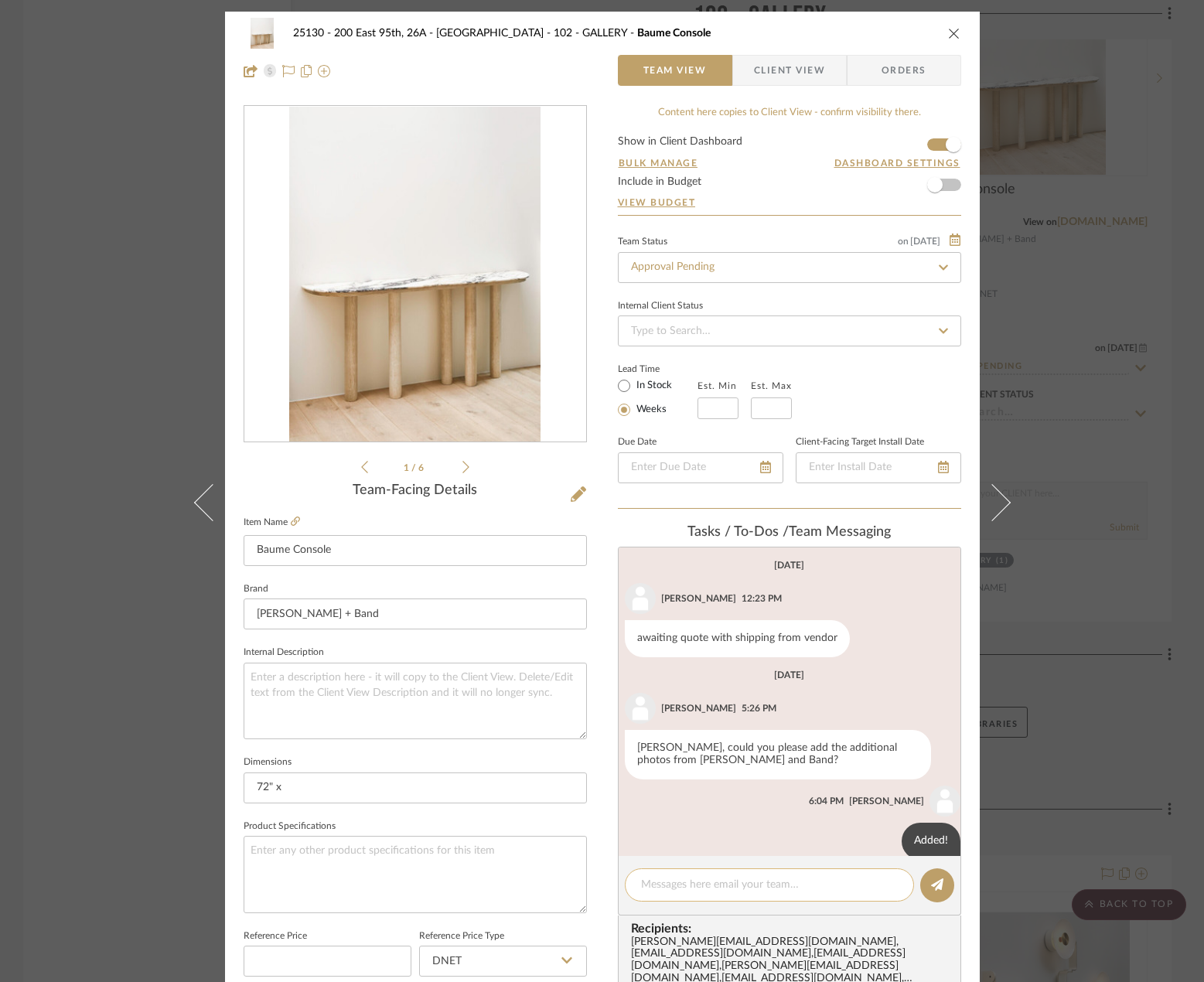
scroll to position [22, 0]
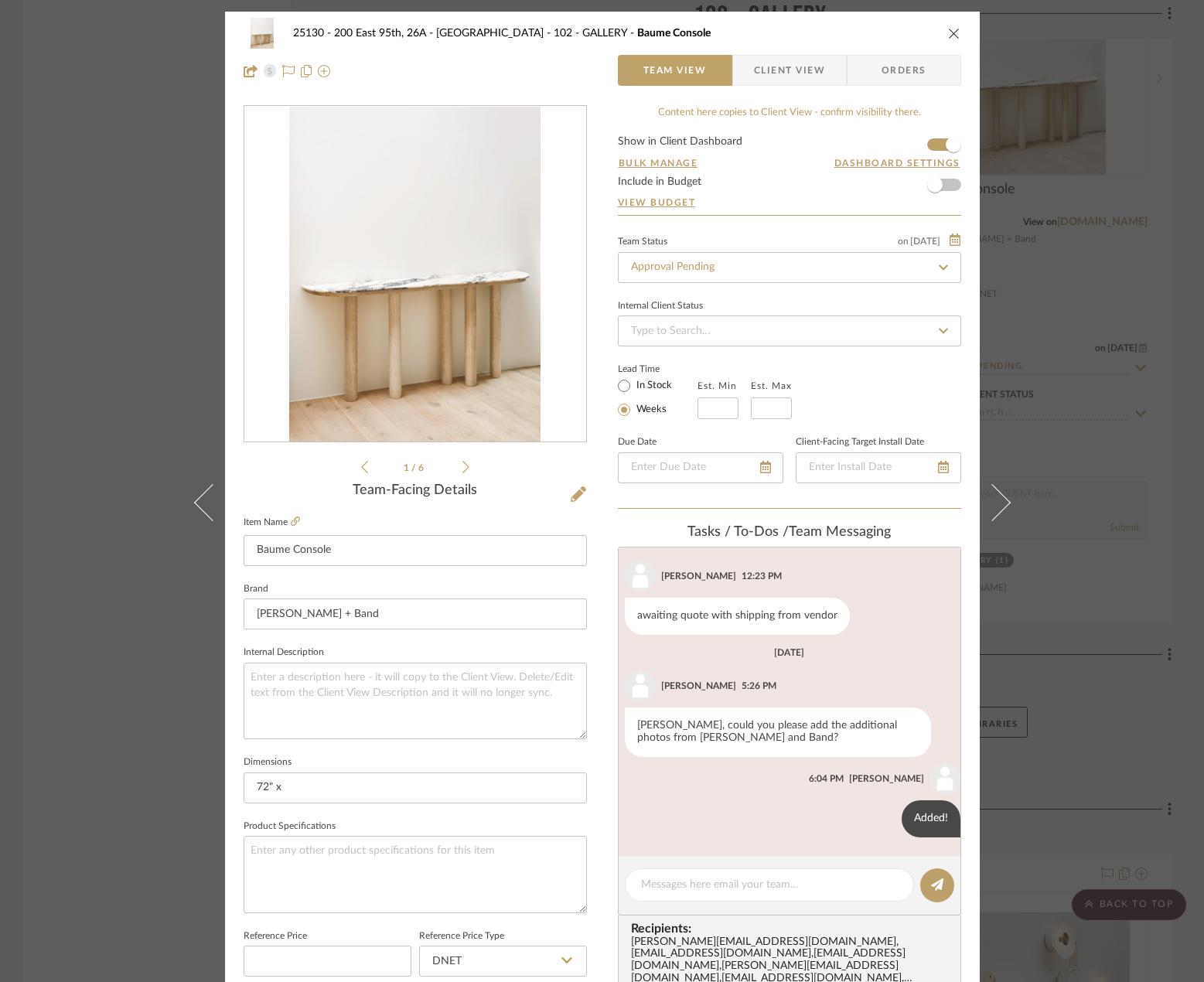
click at [1112, 707] on div "25130 - 200 East 95th, 26A - Kosheleva 102 - GALLERY Baume Console Team View Cl…" at bounding box center [602, 491] width 1204 height 982
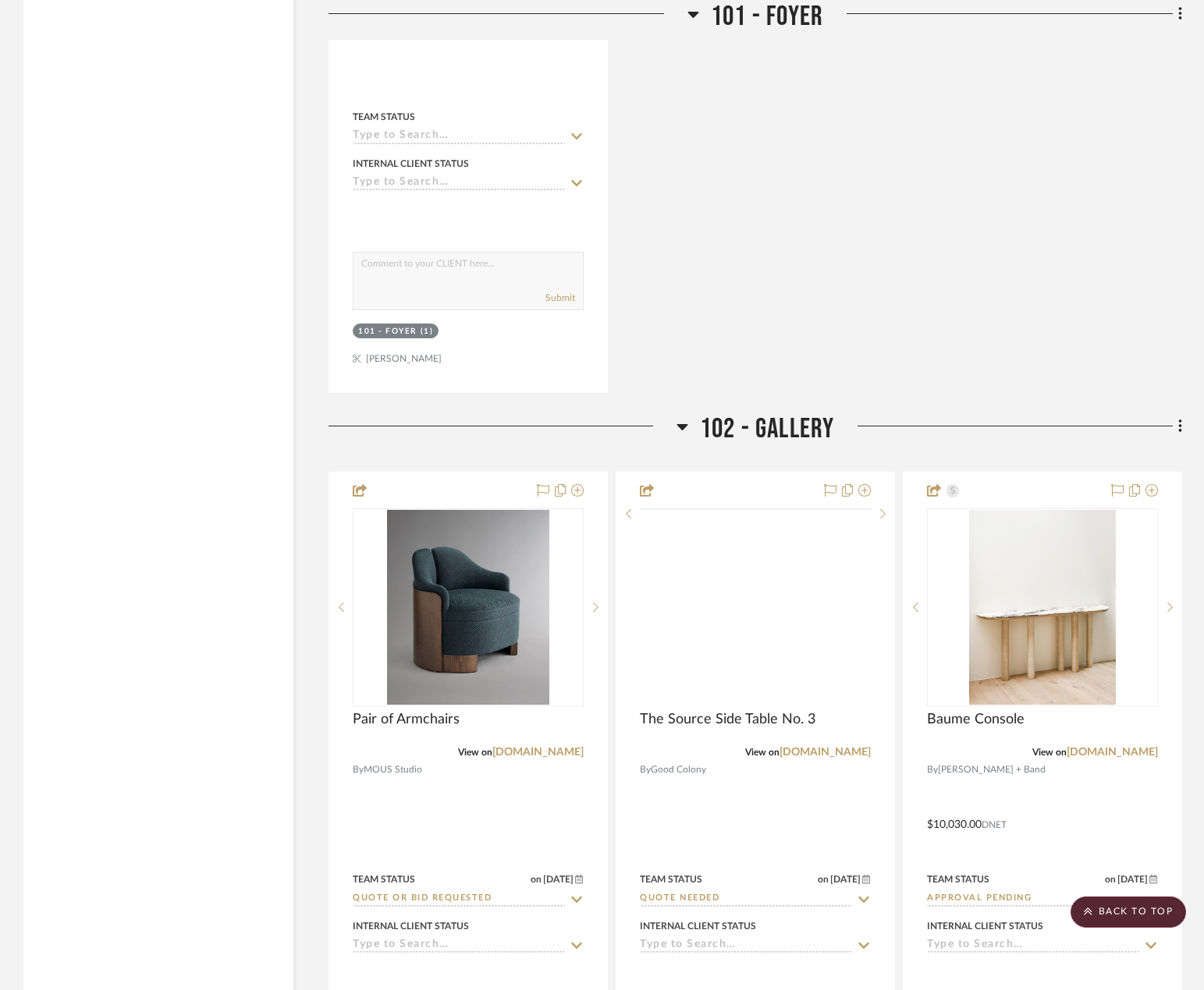
scroll to position [5847, 0]
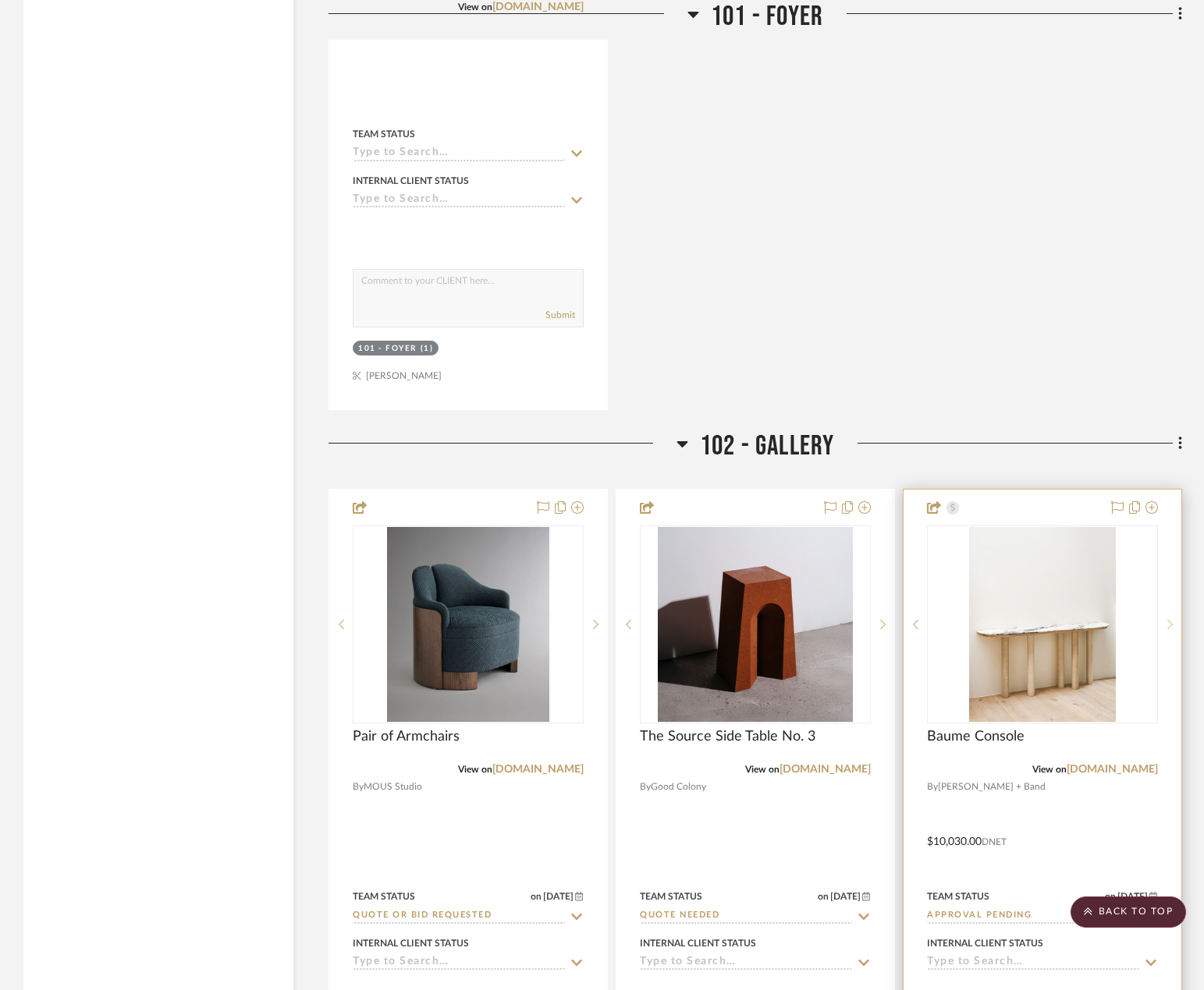
click at [1164, 624] on sr-next-btn at bounding box center [1169, 625] width 23 height 11
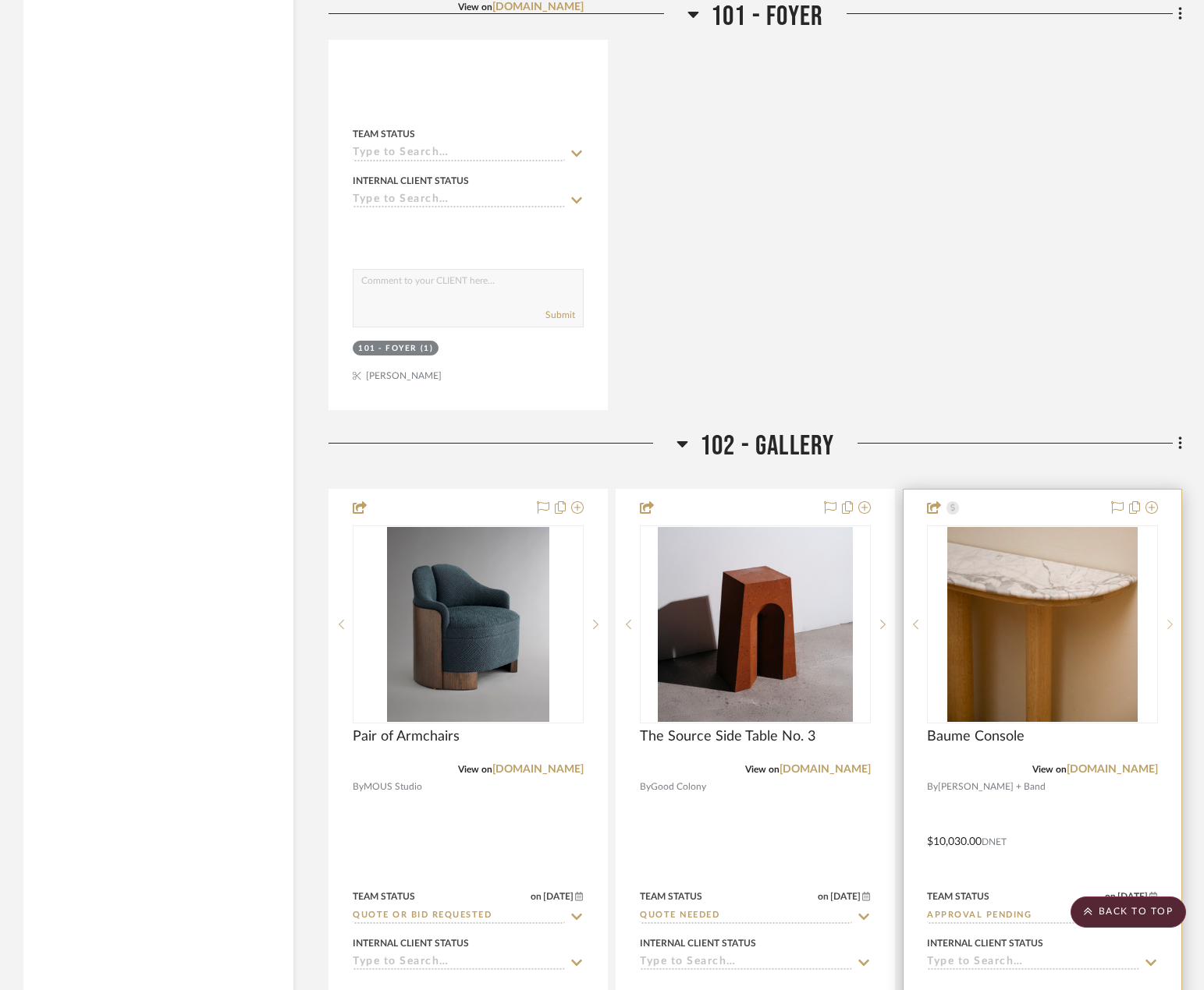
click at [1164, 624] on sr-next-btn at bounding box center [1169, 625] width 23 height 11
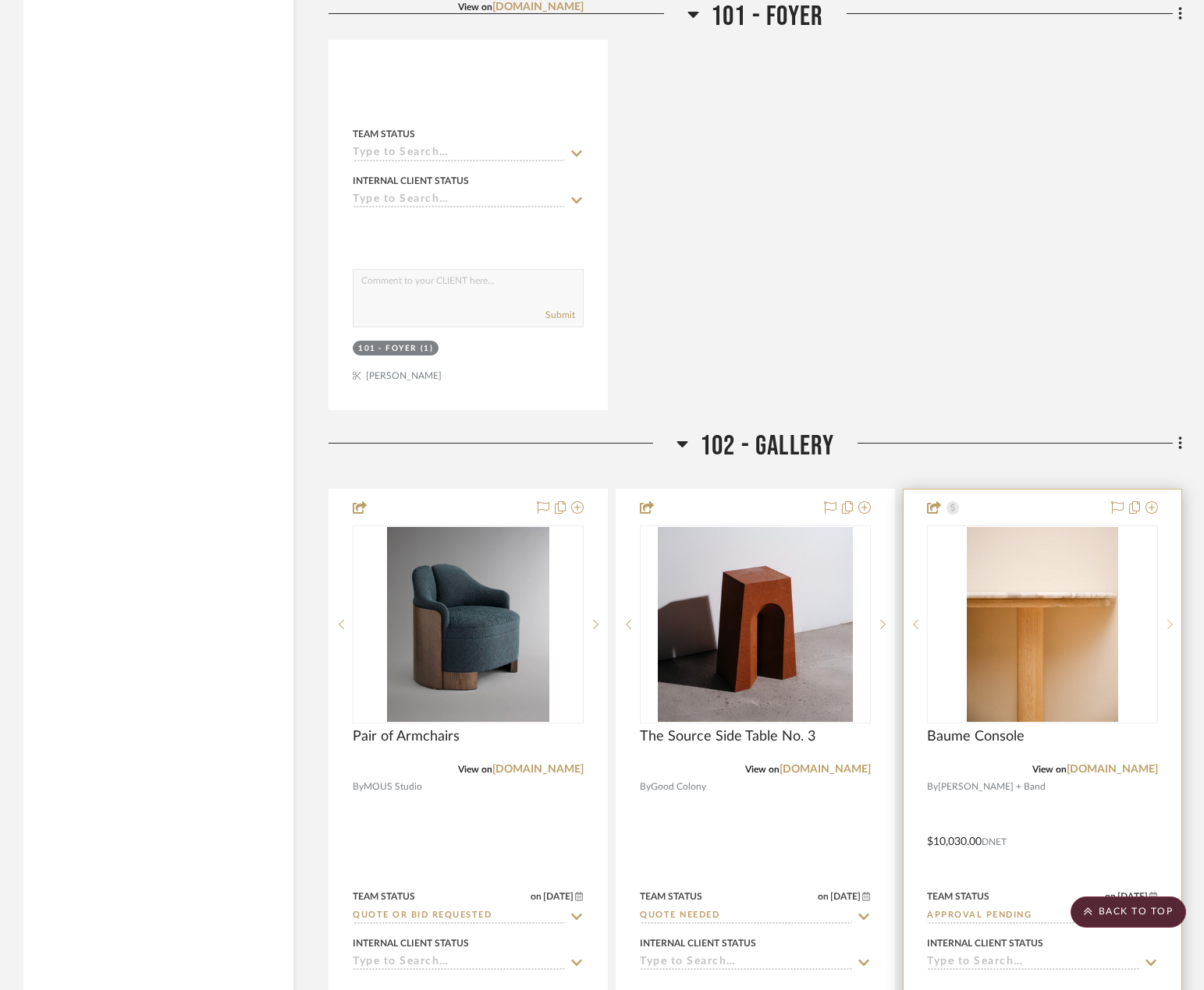
click at [1164, 624] on sr-next-btn at bounding box center [1169, 625] width 23 height 11
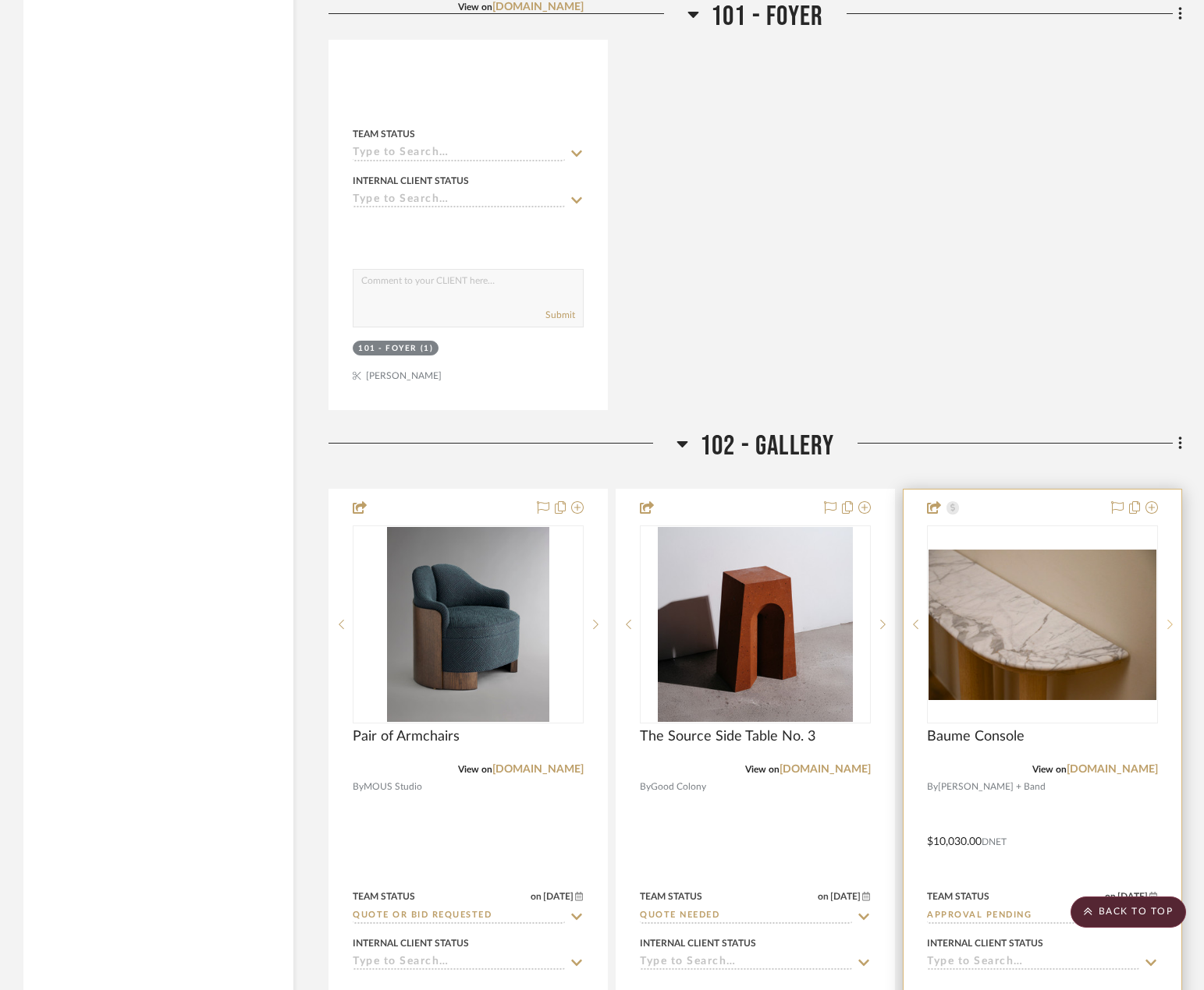
click at [1164, 624] on sr-next-btn at bounding box center [1169, 625] width 23 height 11
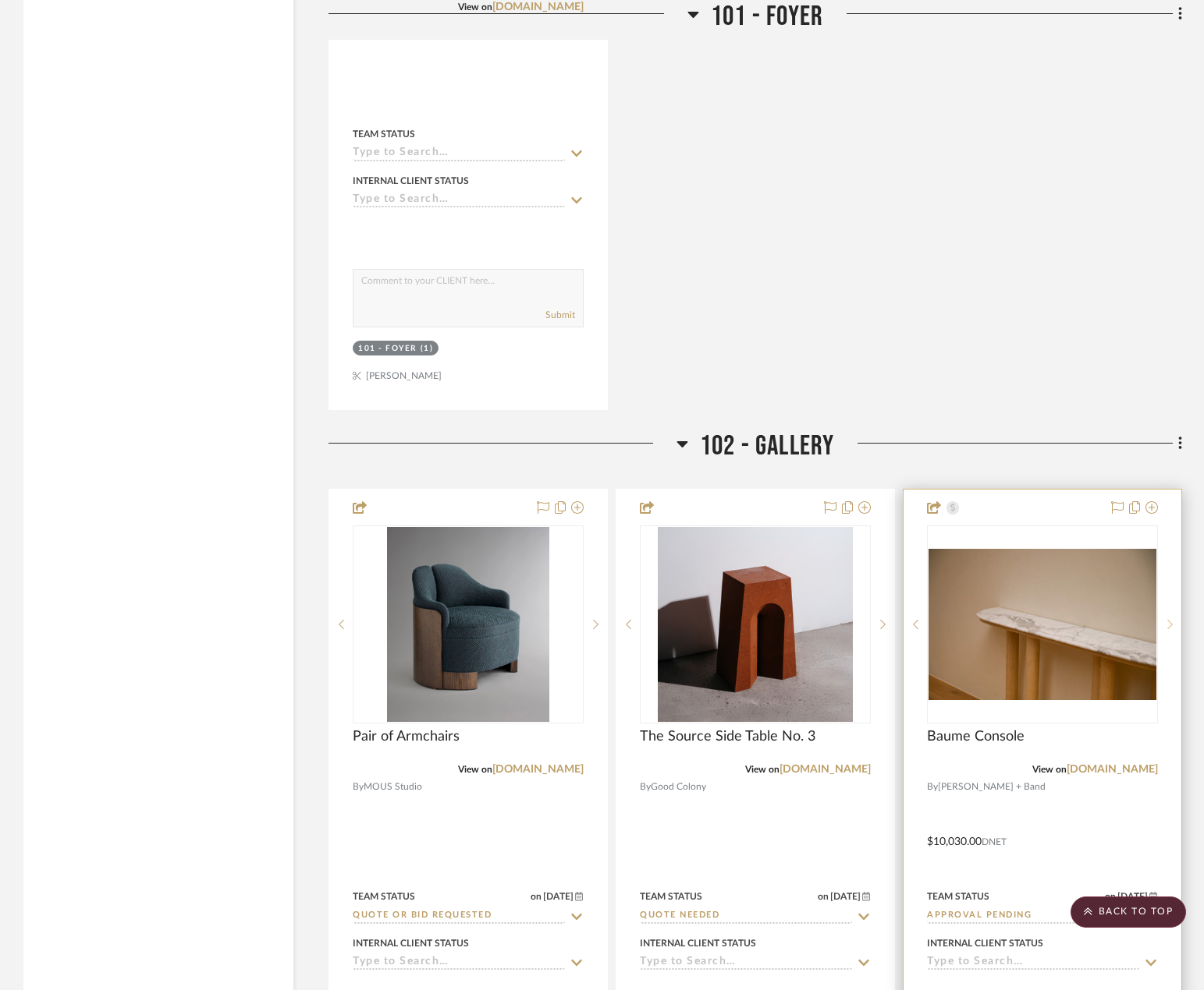
click at [1164, 624] on sr-next-btn at bounding box center [1169, 625] width 23 height 11
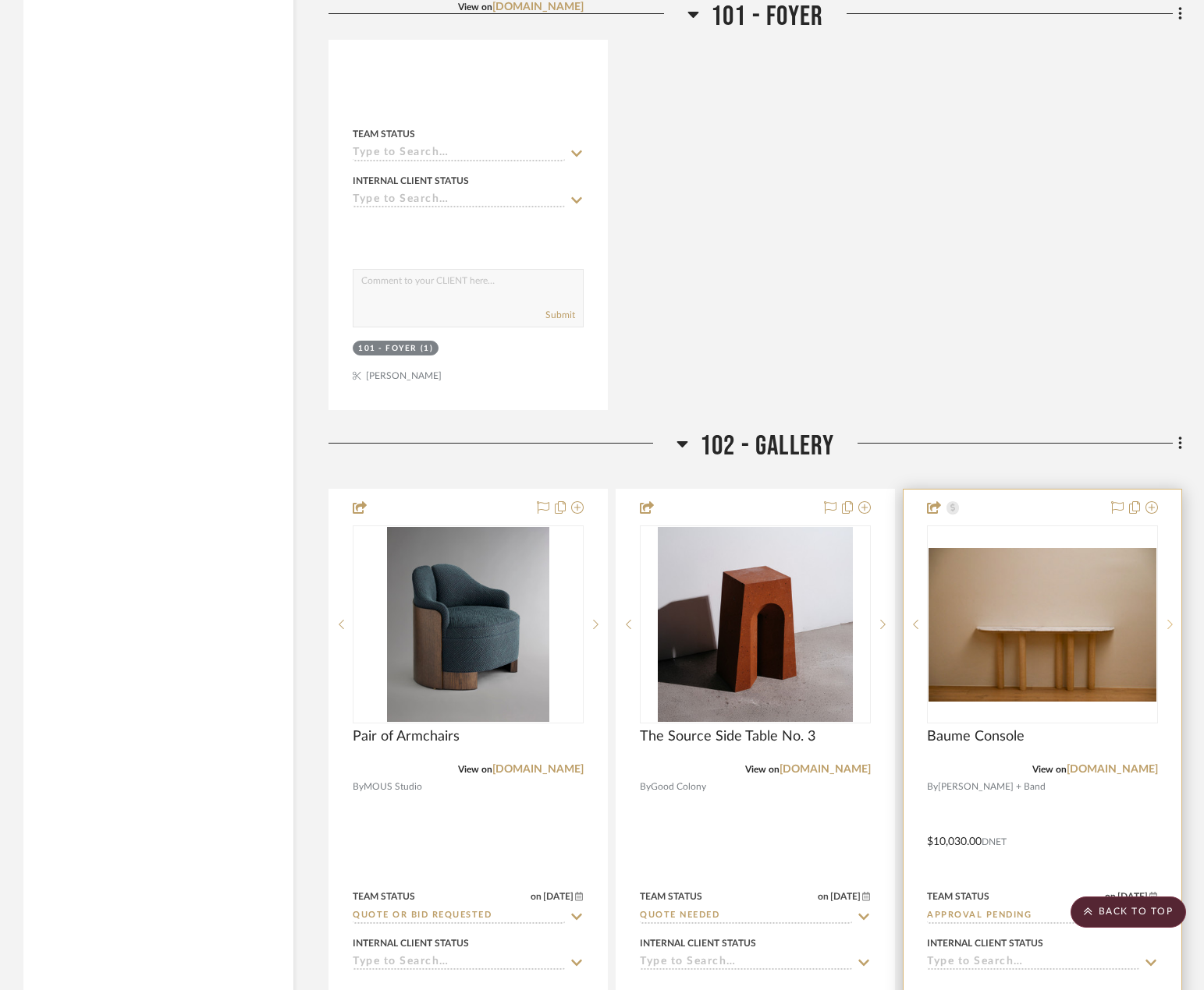
click at [1164, 624] on sr-next-btn at bounding box center [1169, 625] width 23 height 11
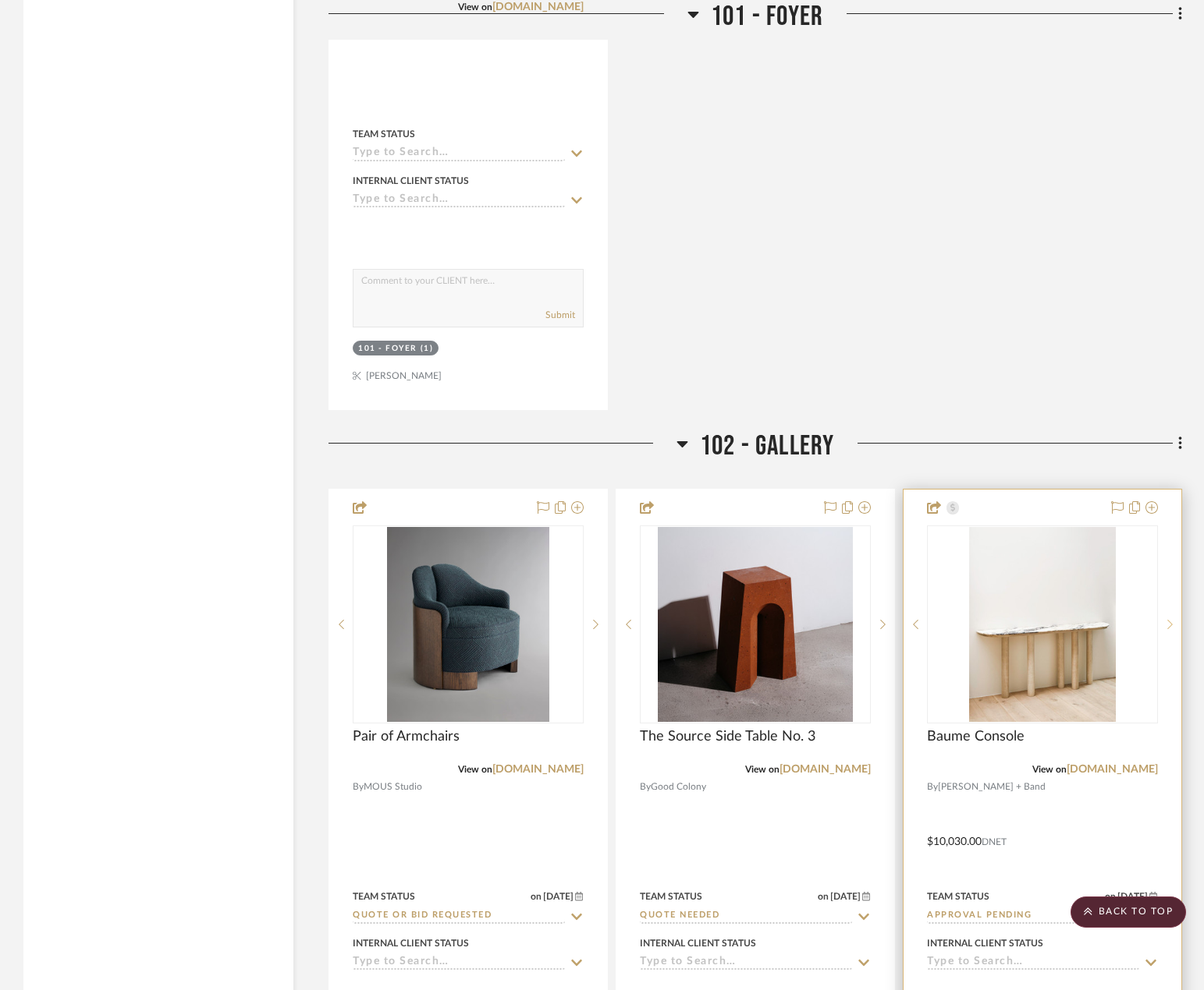
click at [1164, 624] on sr-next-btn at bounding box center [1169, 625] width 23 height 11
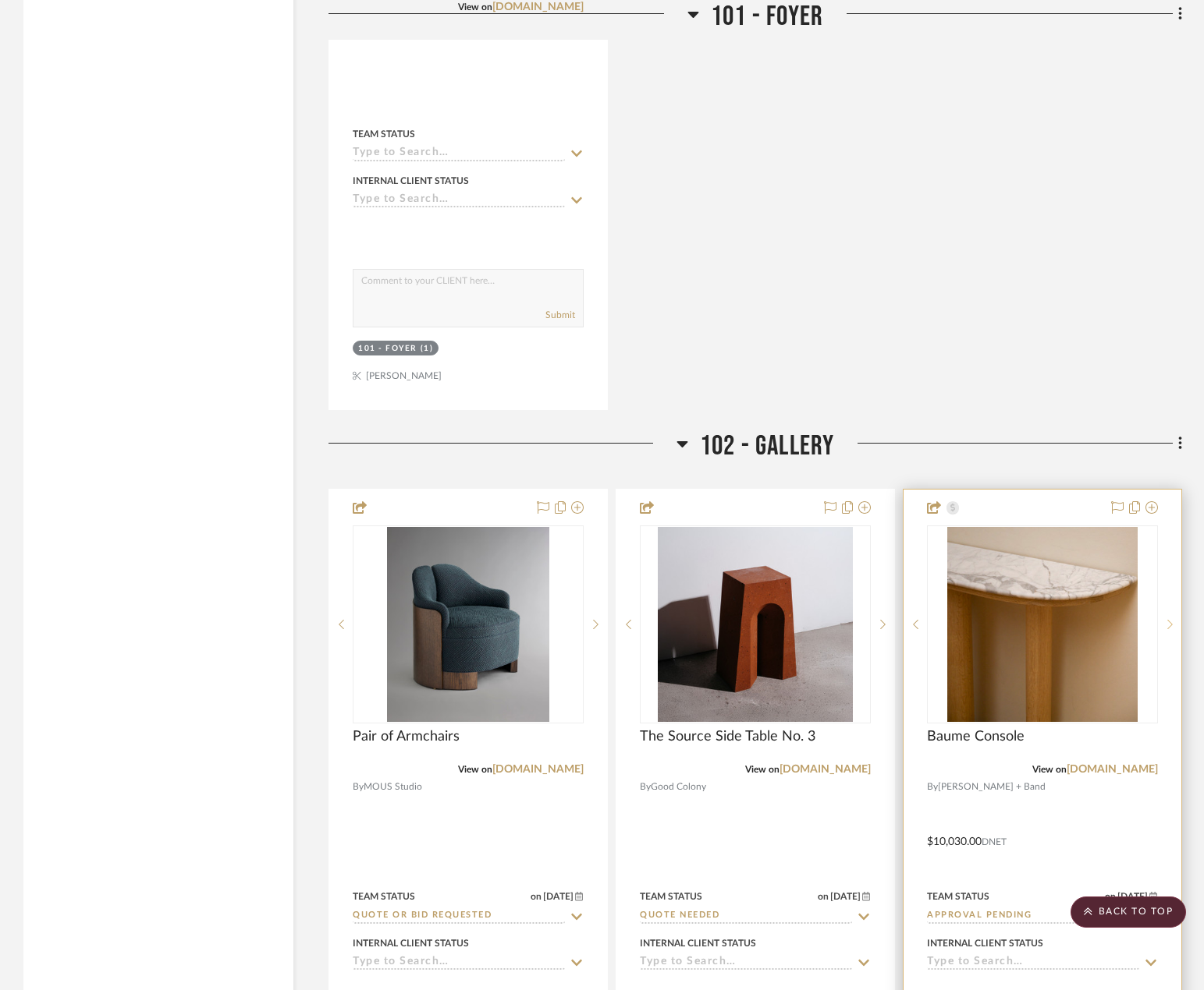
click at [1164, 624] on sr-next-btn at bounding box center [1169, 625] width 23 height 11
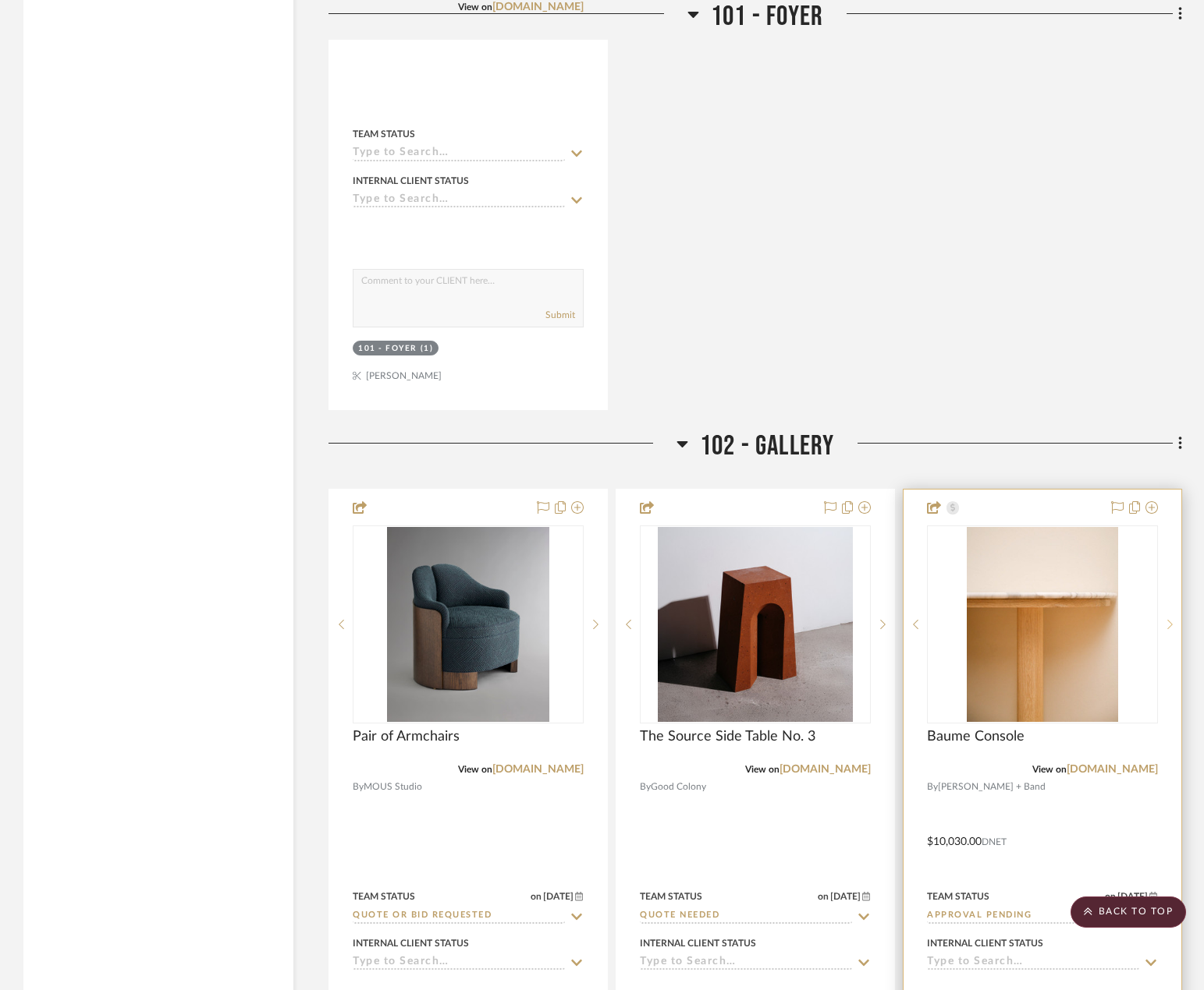
click at [1164, 624] on sr-next-btn at bounding box center [1169, 625] width 23 height 11
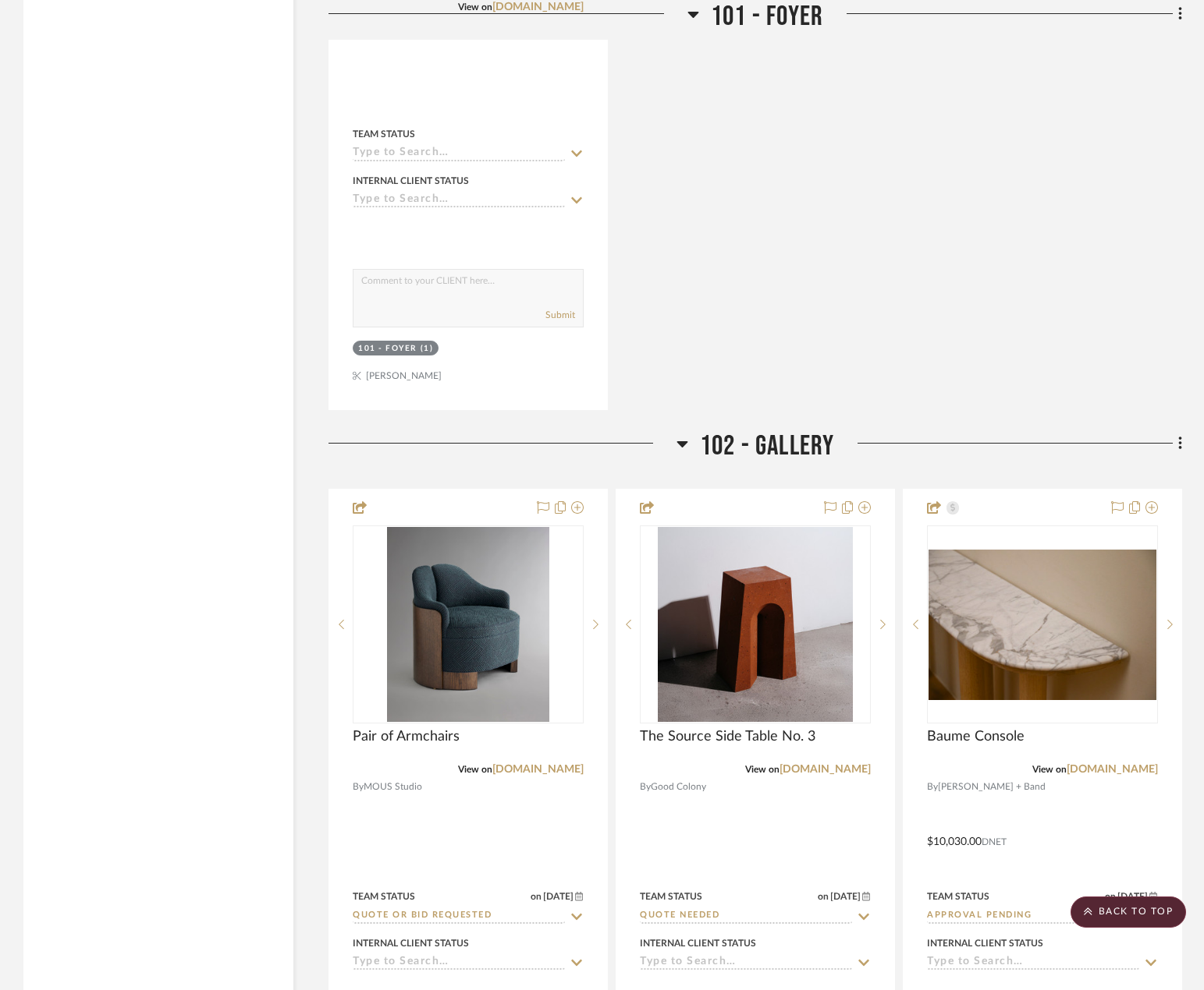
click at [1192, 712] on div "Filter by keyword, category or name prior to exporting to Excel or Bulk Actions…" at bounding box center [602, 644] width 1204 height 12371
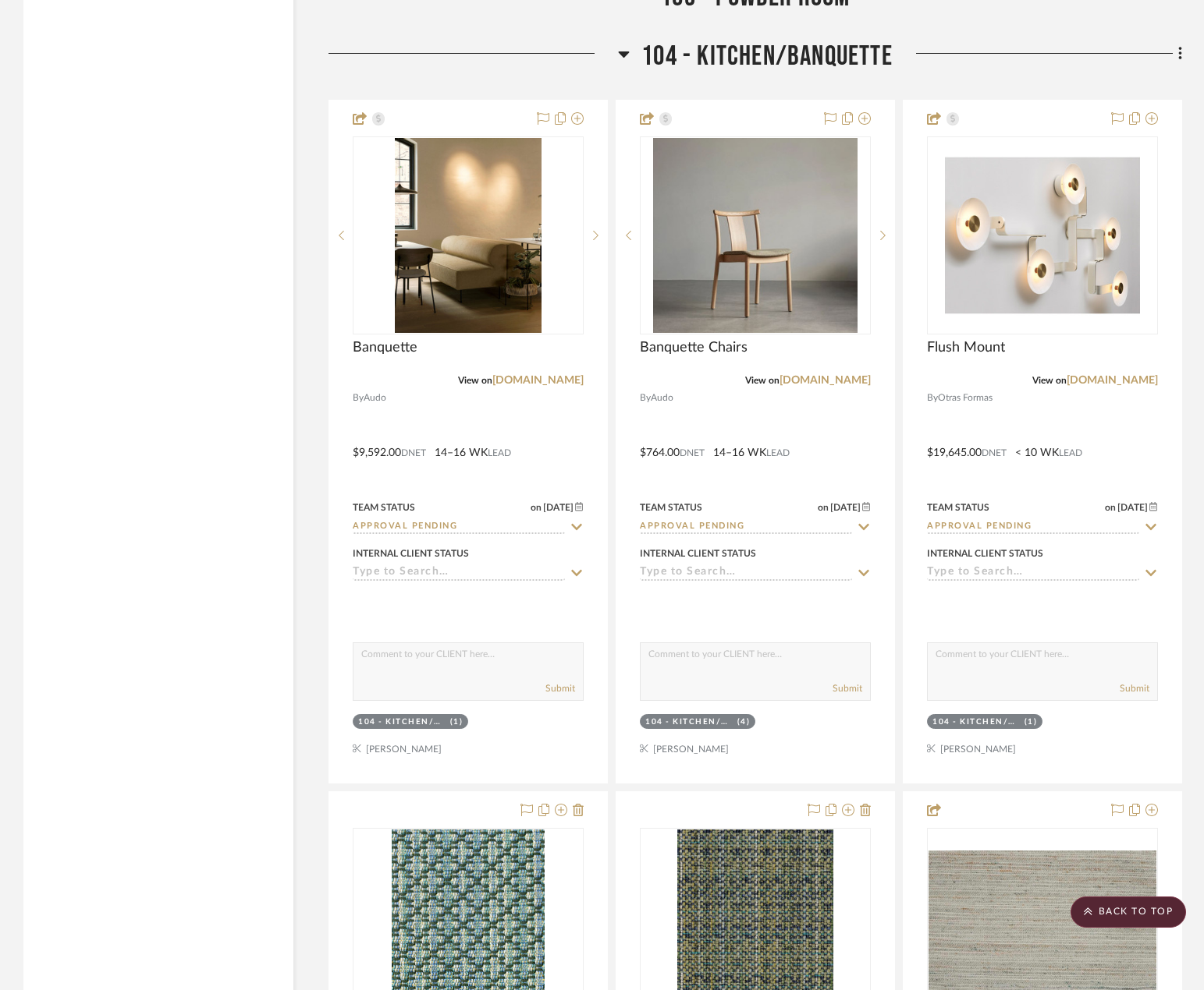
scroll to position [7172, 0]
